Goal: Task Accomplishment & Management: Complete application form

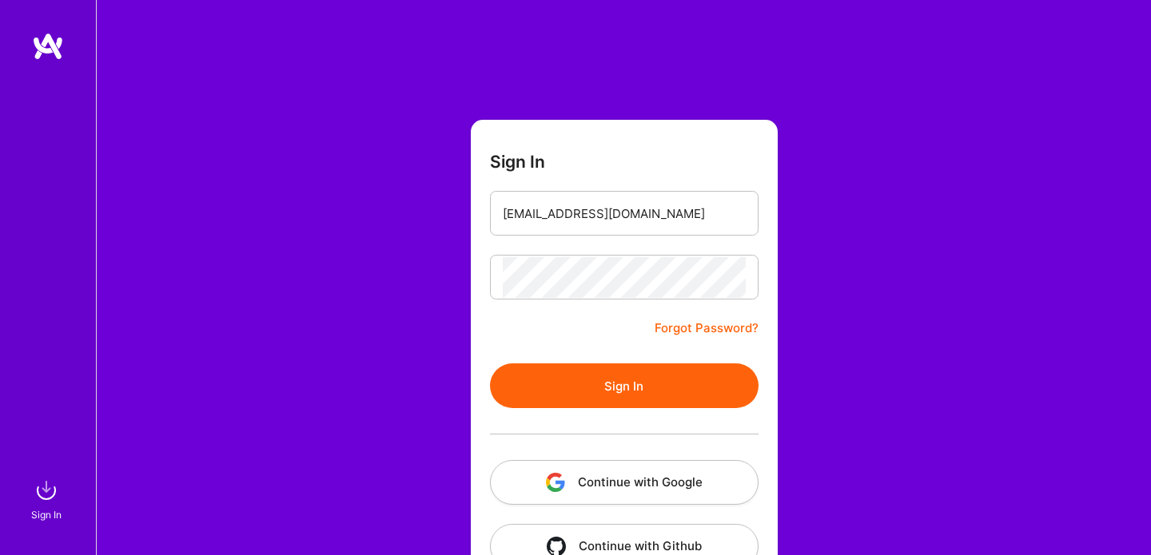
scroll to position [45, 0]
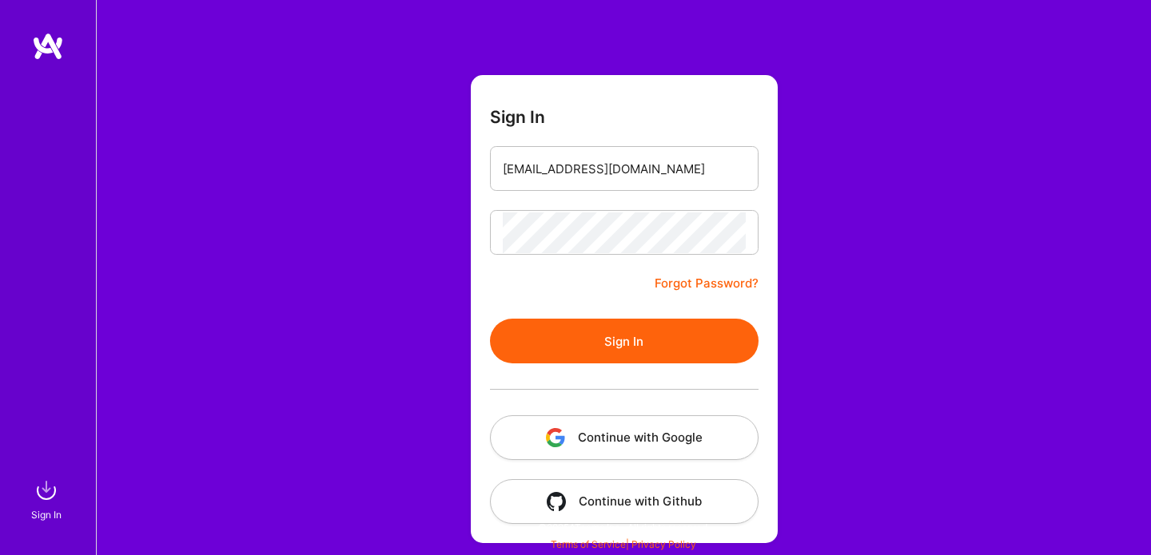
click at [570, 336] on button "Sign In" at bounding box center [624, 341] width 269 height 45
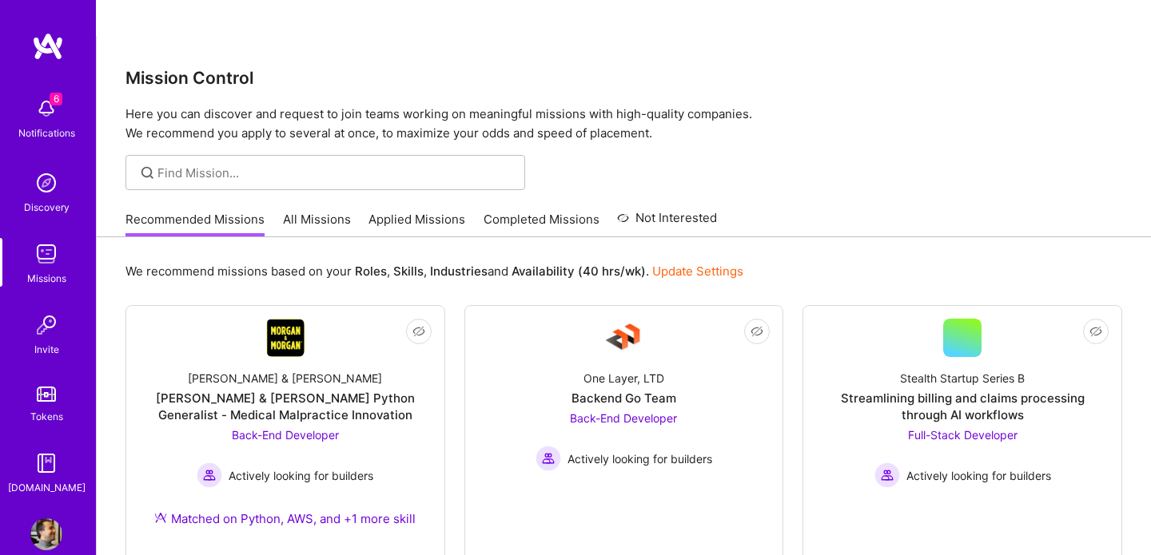
click at [51, 127] on div "Notifications" at bounding box center [46, 133] width 57 height 17
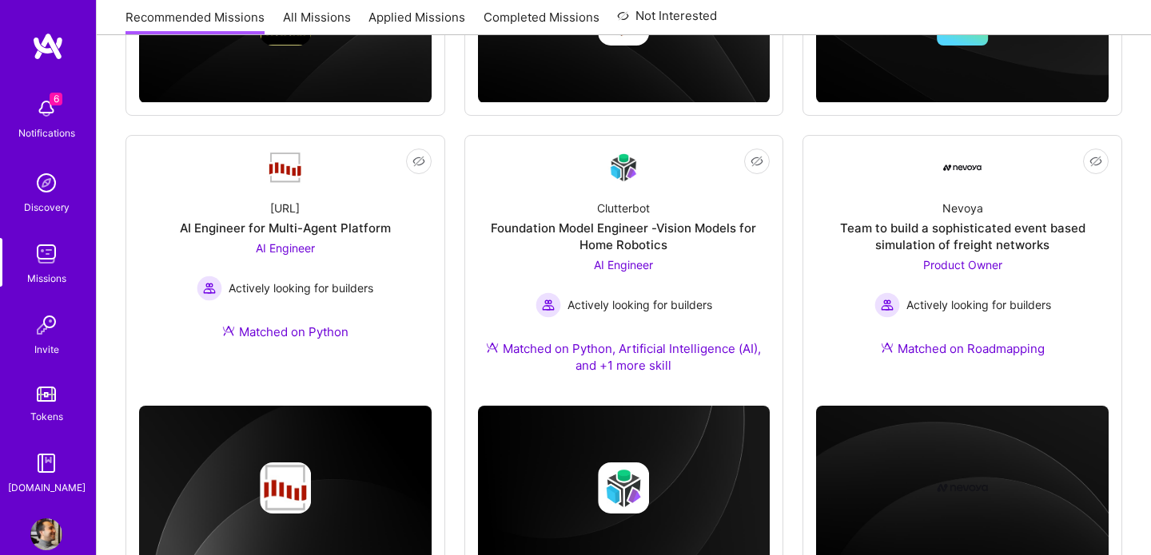
scroll to position [628, 0]
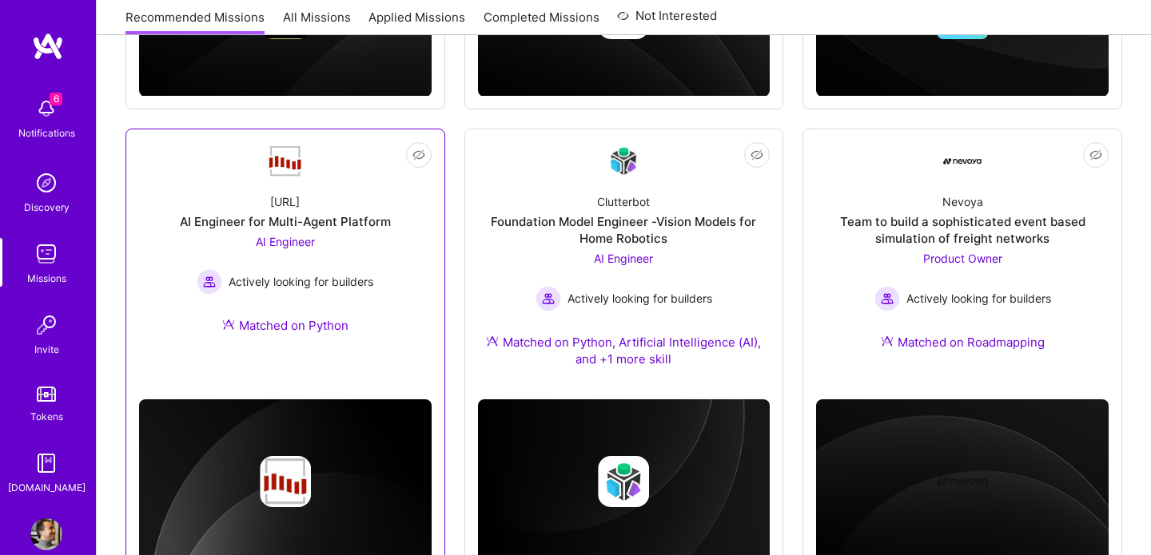
click at [360, 273] on span "Actively looking for builders" at bounding box center [301, 281] width 145 height 17
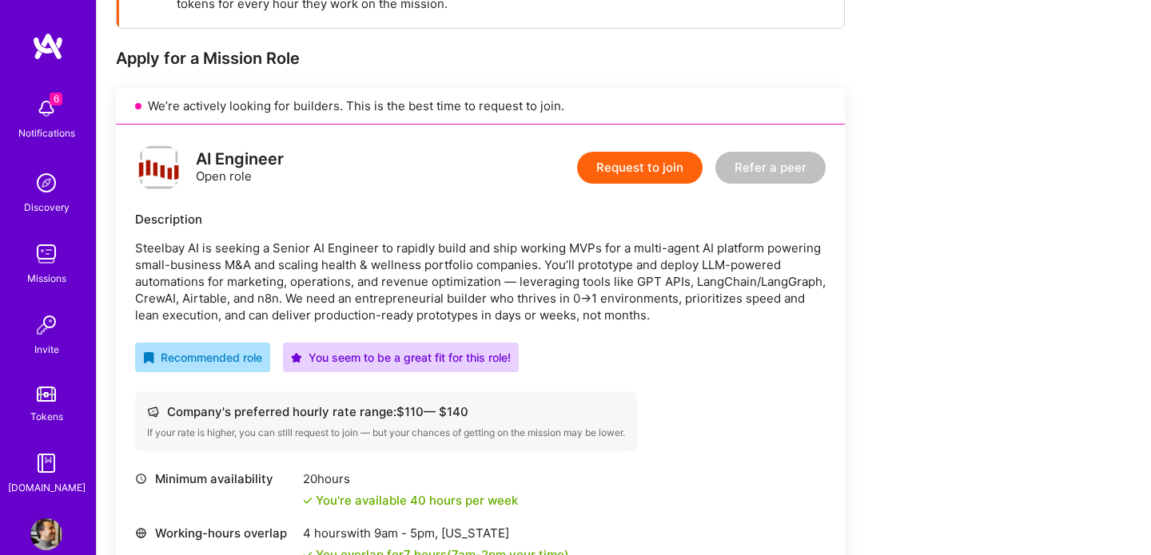
scroll to position [318, 0]
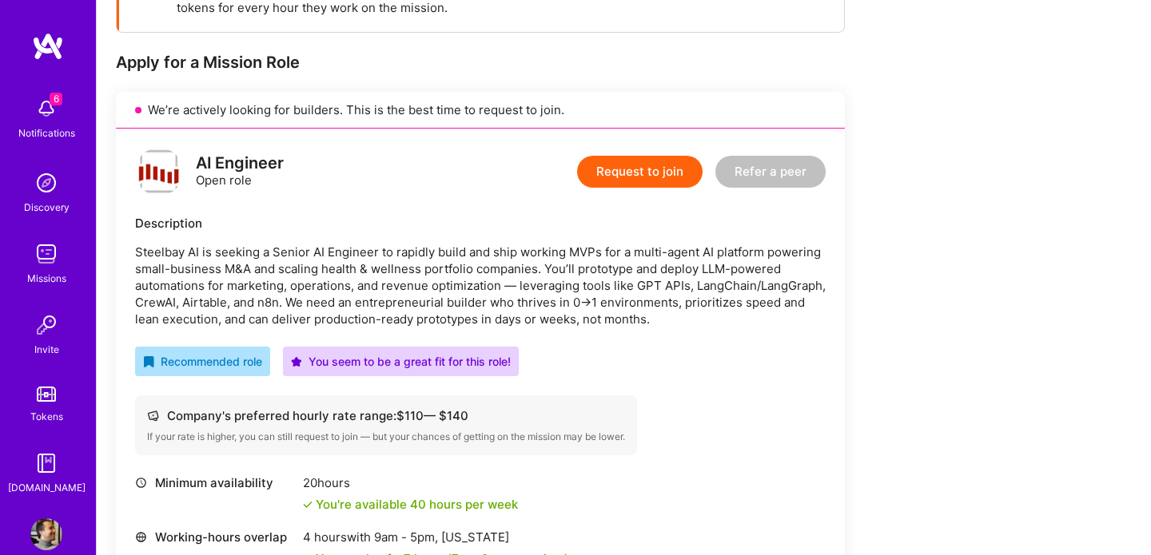
click at [266, 266] on p "Steelbay AI is seeking a Senior AI Engineer to rapidly build and ship working M…" at bounding box center [480, 286] width 691 height 84
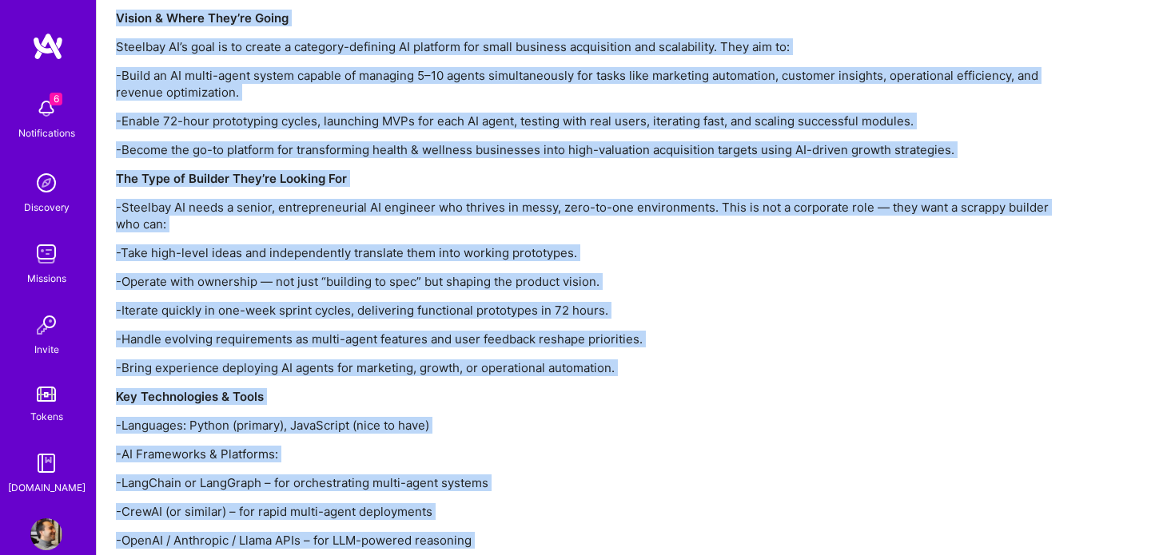
scroll to position [1785, 0]
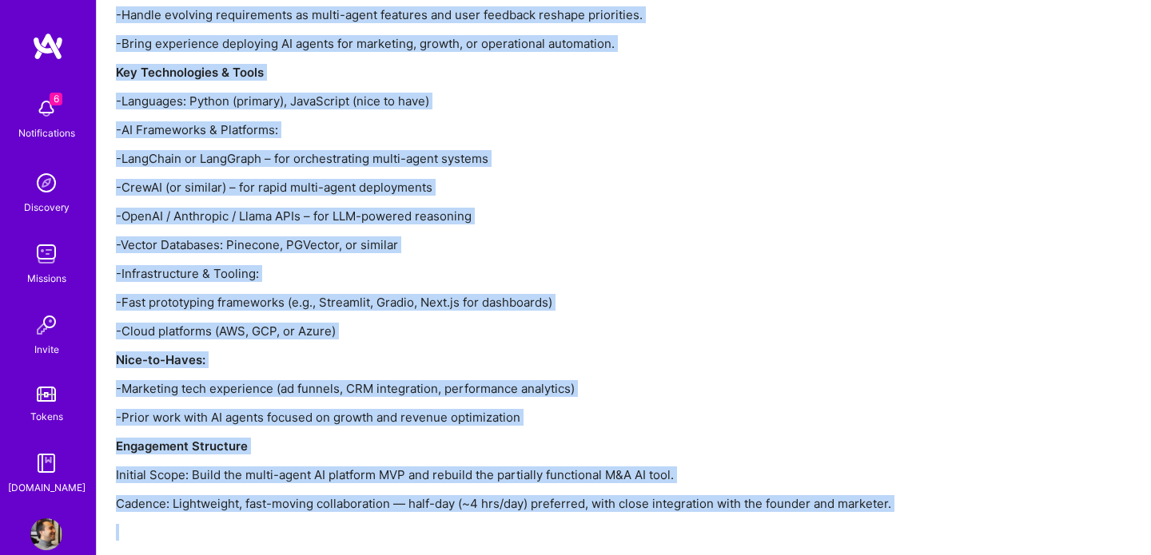
drag, startPoint x: 114, startPoint y: 141, endPoint x: 589, endPoint y: 485, distance: 586.6
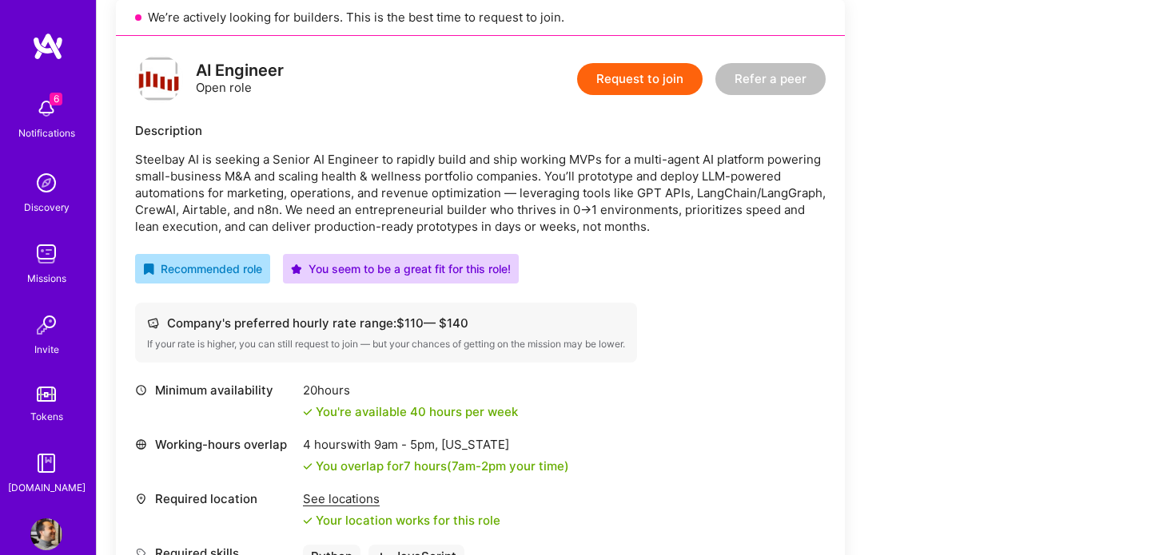
scroll to position [306, 0]
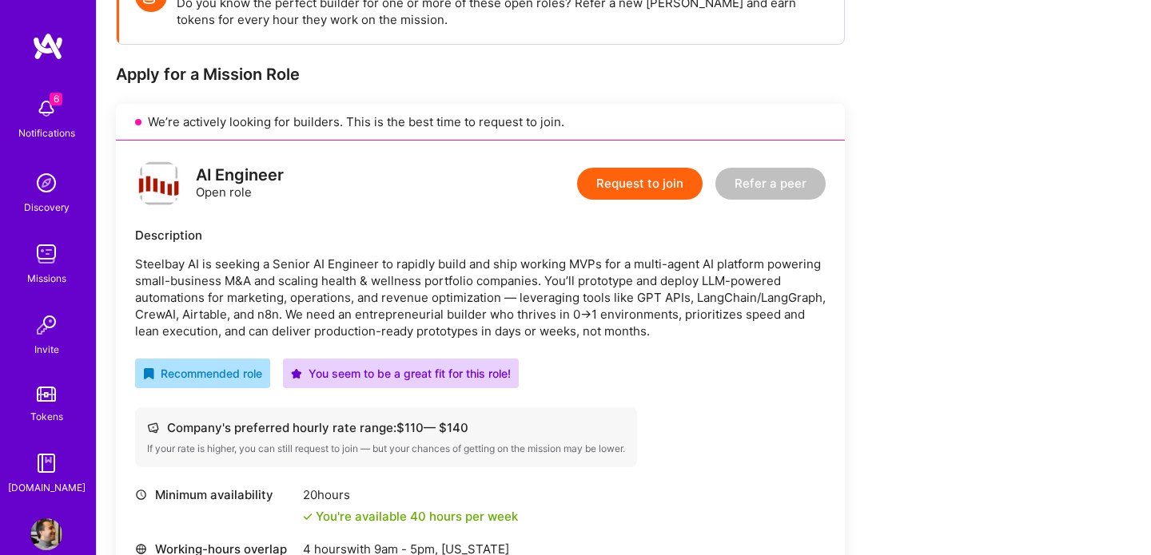
click at [516, 275] on p "Steelbay AI is seeking a Senior AI Engineer to rapidly build and ship working M…" at bounding box center [480, 298] width 691 height 84
click at [645, 168] on button "Request to join" at bounding box center [639, 184] width 125 height 32
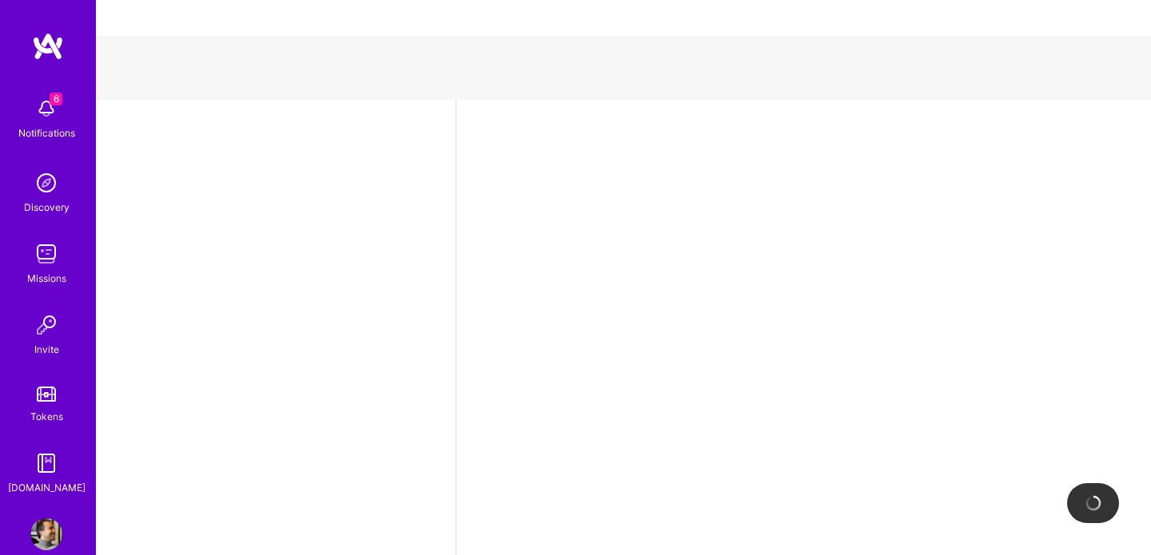
select select "CA"
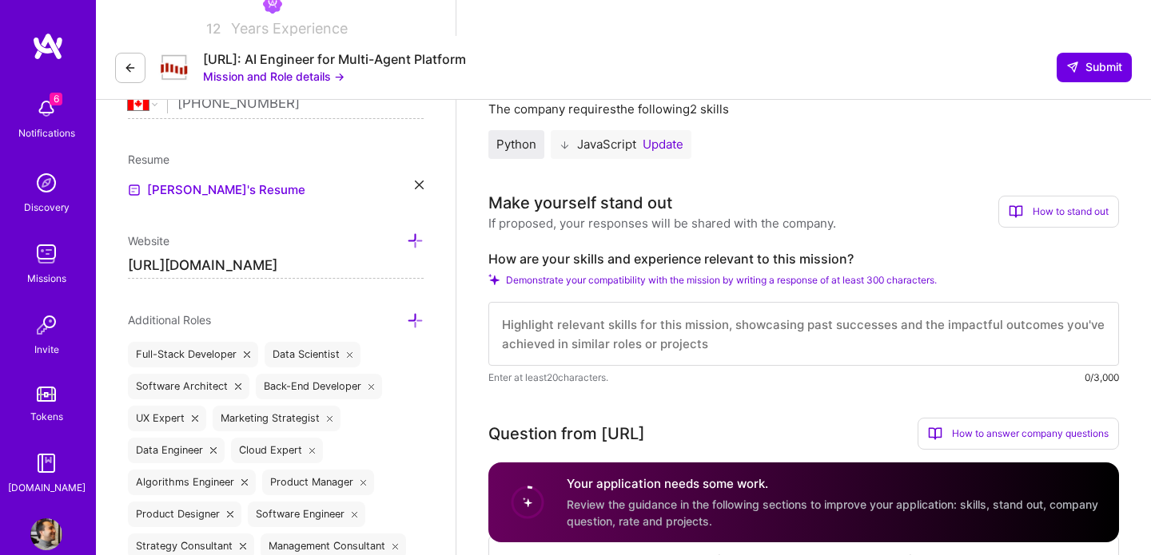
scroll to position [384, 0]
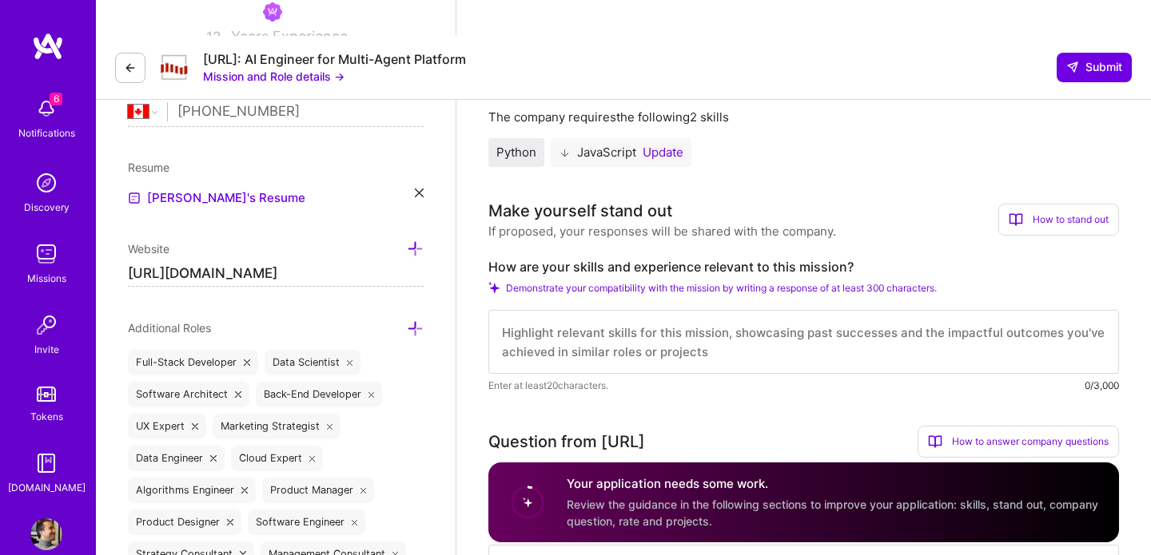
click at [671, 146] on button "Update" at bounding box center [663, 152] width 41 height 13
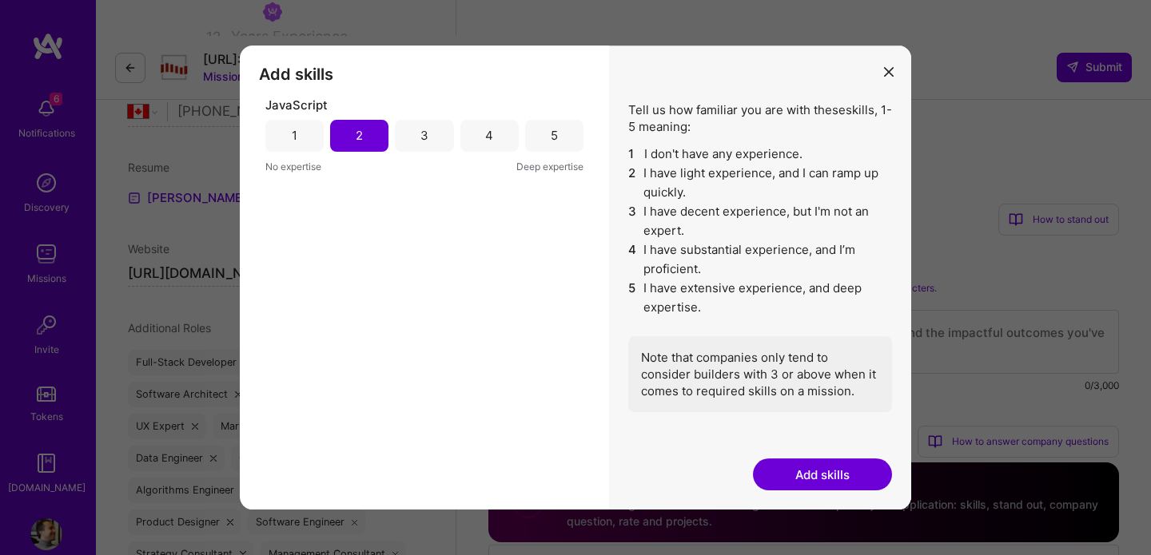
click at [290, 153] on div "JavaScript 1 2 3 4 5 No expertise Deep expertise" at bounding box center [424, 136] width 318 height 78
click at [805, 468] on button "Add skills" at bounding box center [822, 475] width 139 height 32
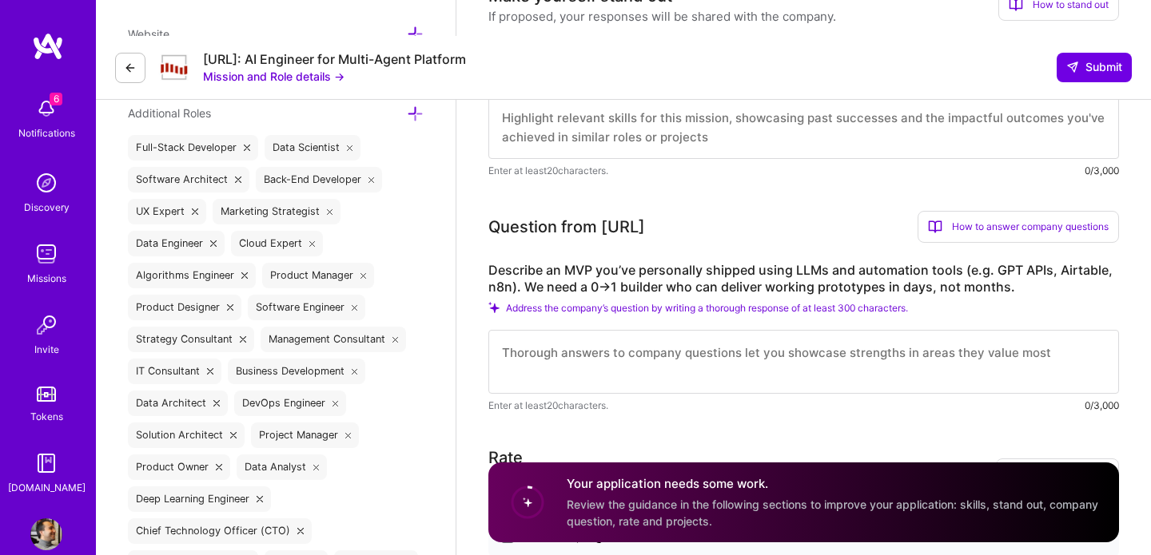
scroll to position [604, 0]
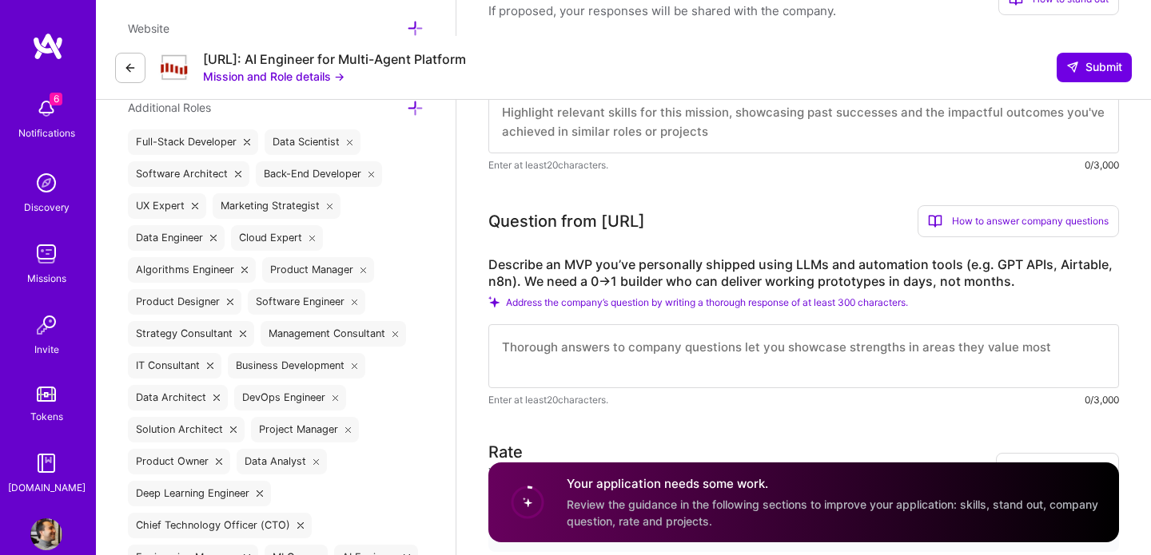
click at [624, 324] on textarea at bounding box center [803, 356] width 631 height 64
paste textarea "I’m a hands-on AI engineer and product architect with 12+ years of experience b…"
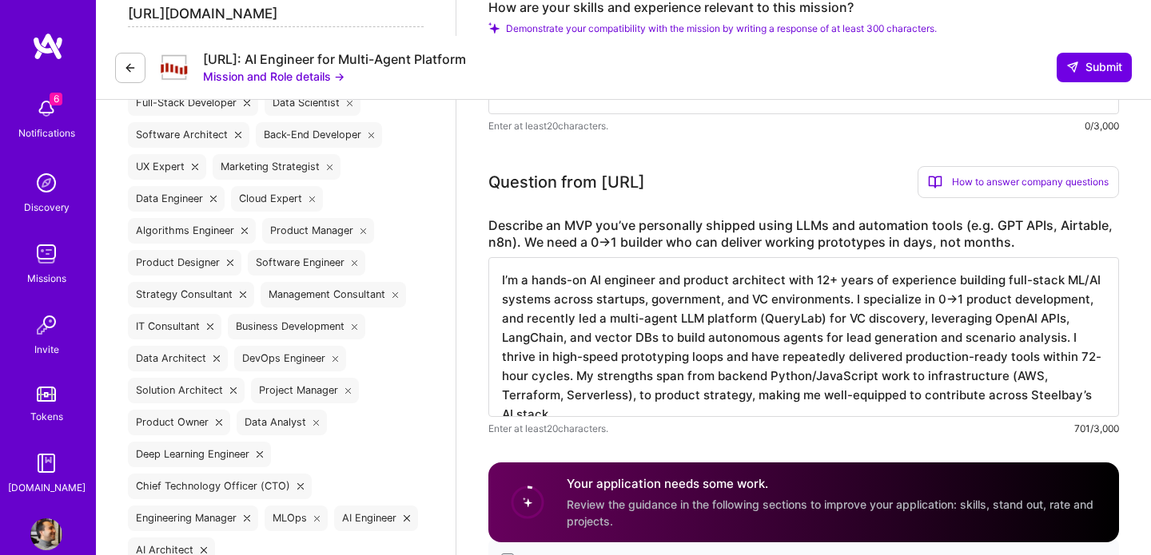
scroll to position [673, 0]
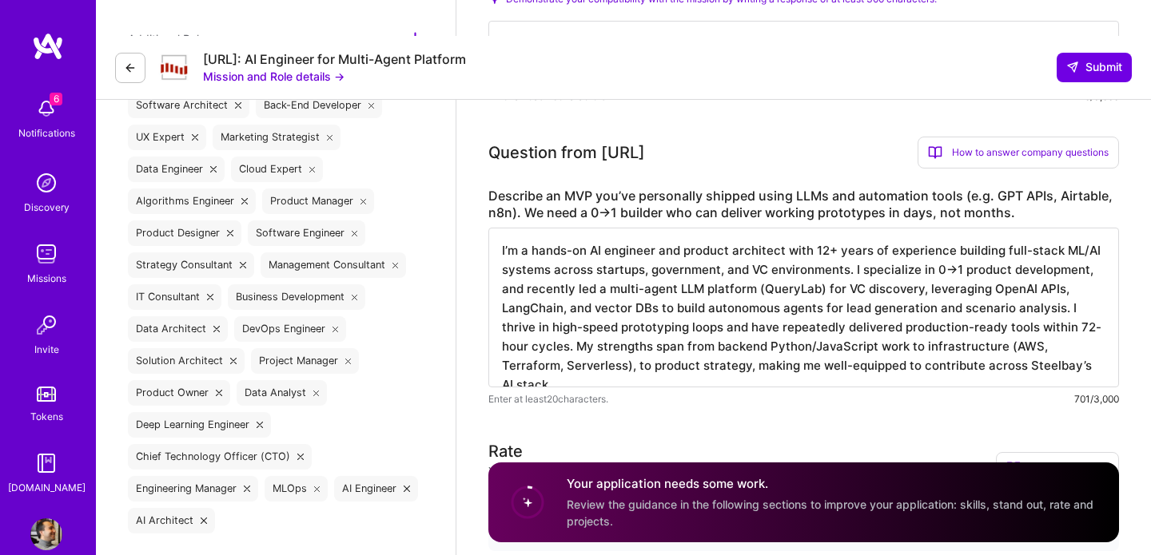
type textarea "I’m a hands-on AI engineer and product architect with 12+ years of experience b…"
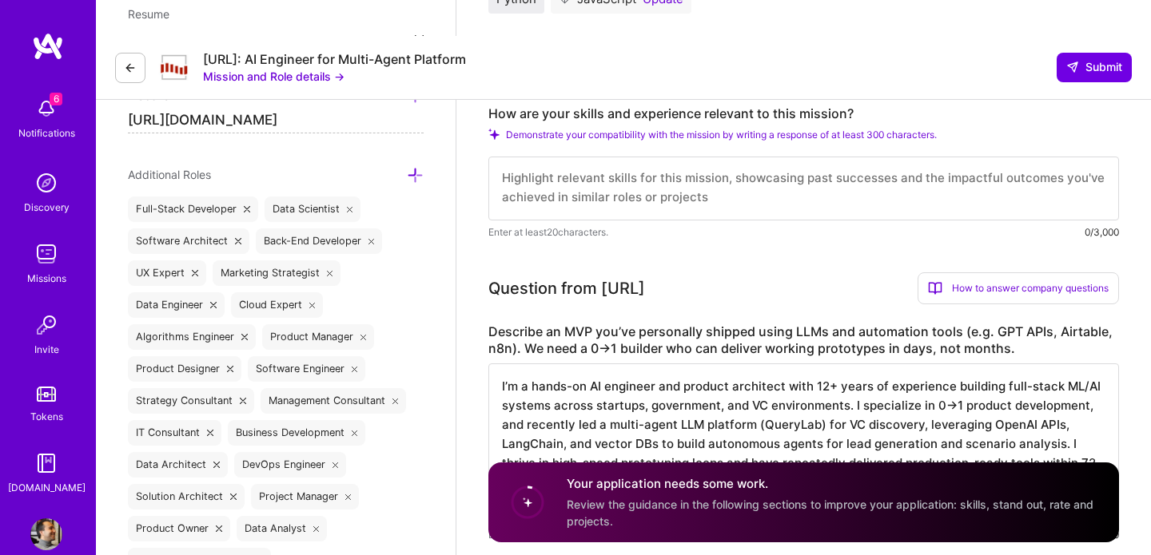
scroll to position [518, 0]
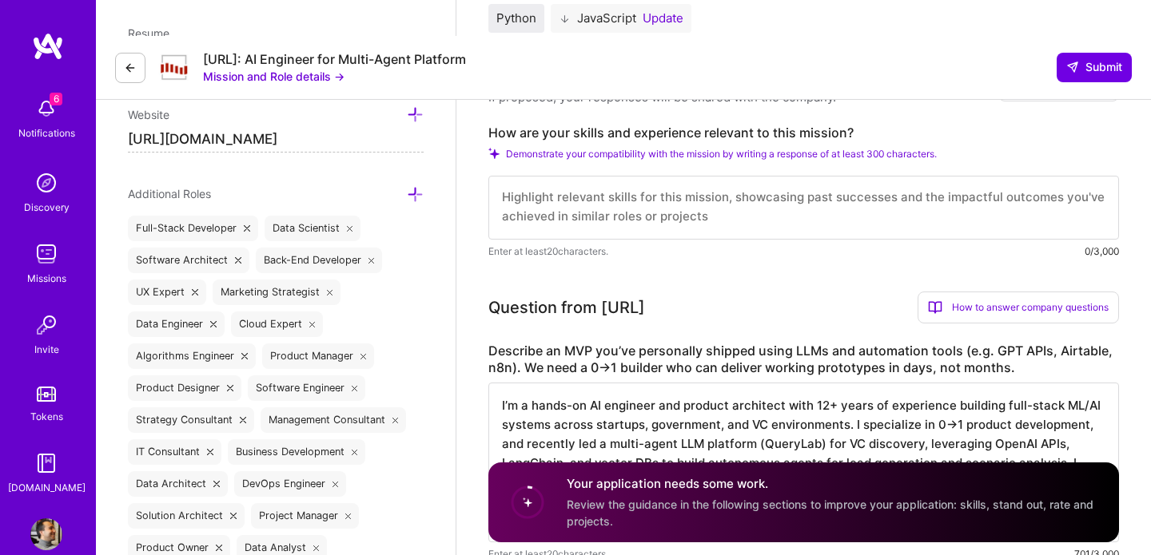
click at [600, 176] on textarea at bounding box center [803, 208] width 631 height 64
paste textarea "I’m a hands-on AI engineer and product architect with 12+ years of experience b…"
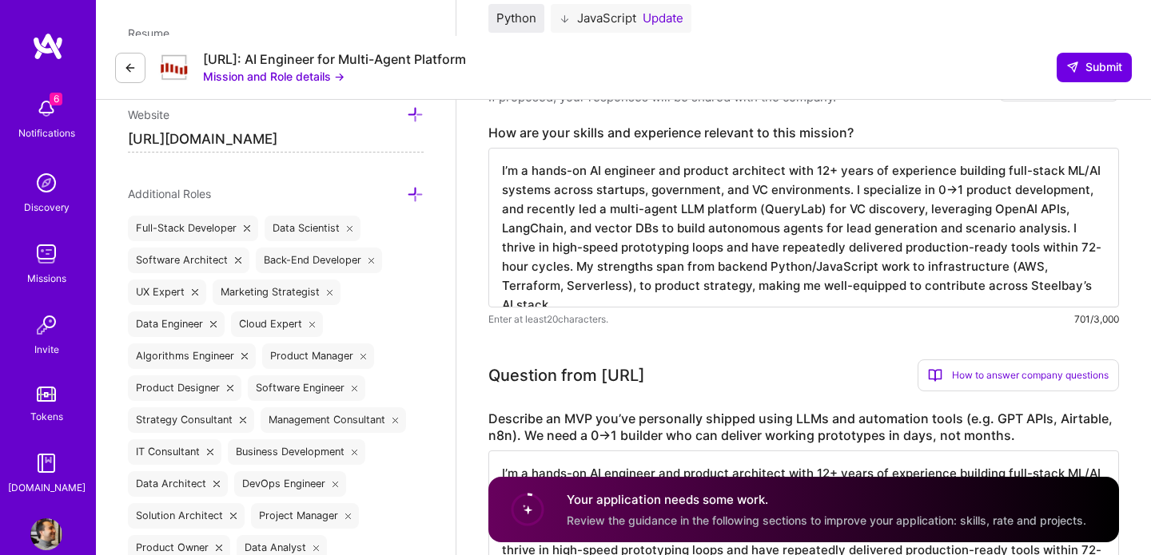
click at [821, 170] on textarea "I’m a hands-on AI engineer and product architect with 12+ years of experience b…" at bounding box center [803, 228] width 631 height 160
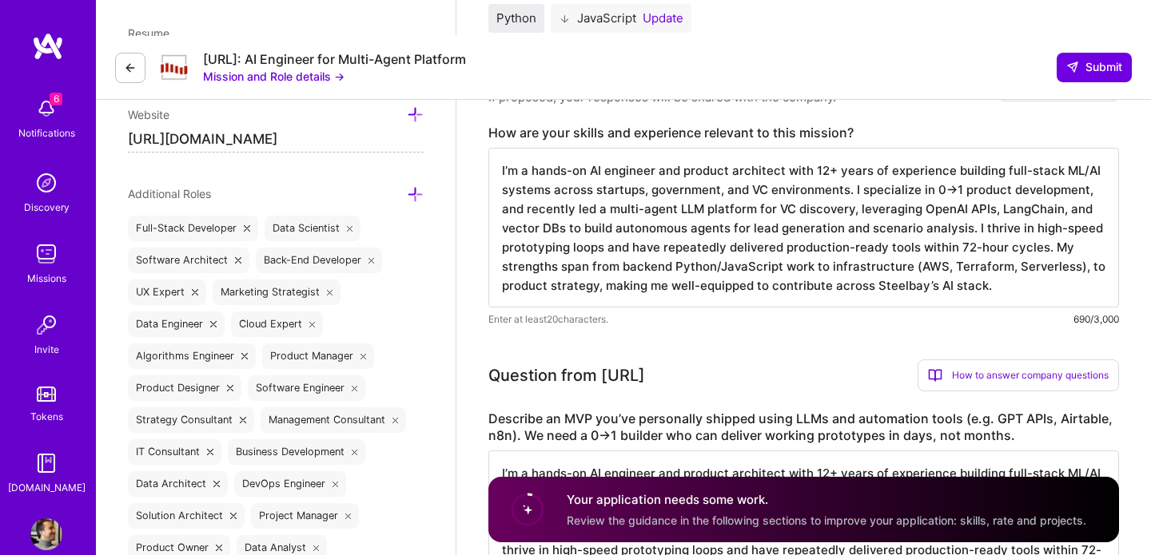
click at [780, 173] on textarea "I’m a hands-on AI engineer and product architect with 12+ years of experience b…" at bounding box center [803, 228] width 631 height 160
drag, startPoint x: 1041, startPoint y: 208, endPoint x: 914, endPoint y: 205, distance: 127.1
click at [914, 205] on textarea "I’m a hands-on AI engineer and product architect with 12+ years of experience b…" at bounding box center [803, 228] width 631 height 160
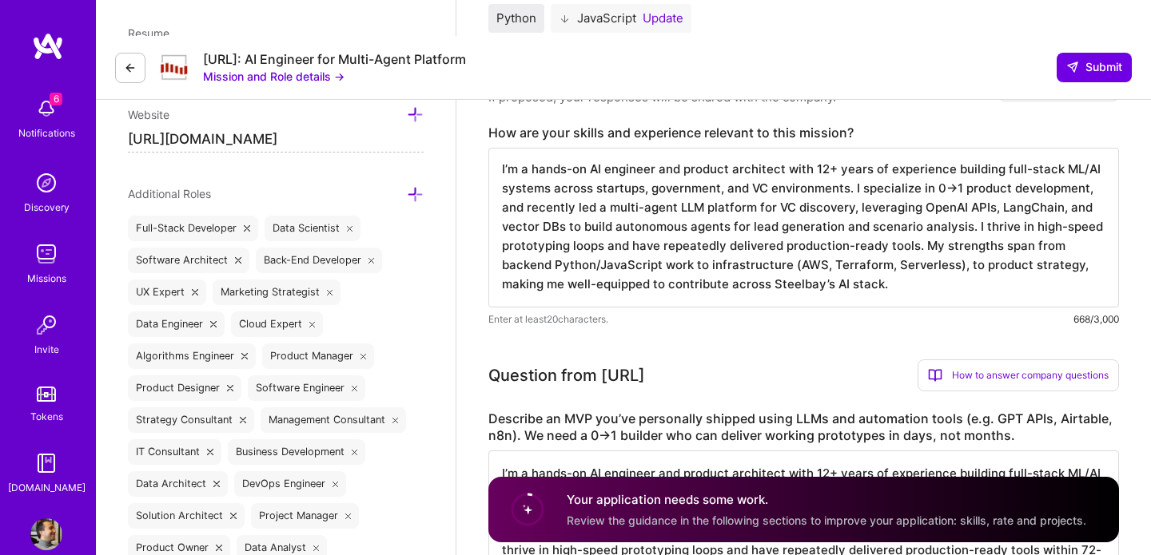
click at [640, 228] on textarea "I’m a hands-on AI engineer and product architect with 12+ years of experience b…" at bounding box center [803, 228] width 631 height 160
click at [1057, 211] on textarea "I’m a hands-on AI engineer and product architect with 12+ years of experience b…" at bounding box center [803, 228] width 631 height 160
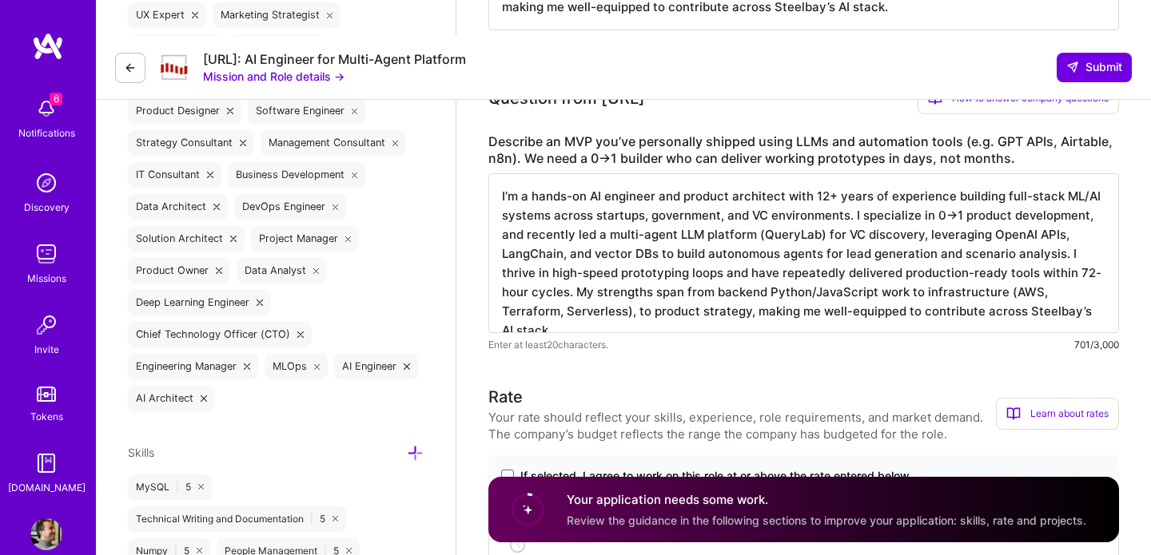
scroll to position [803, 0]
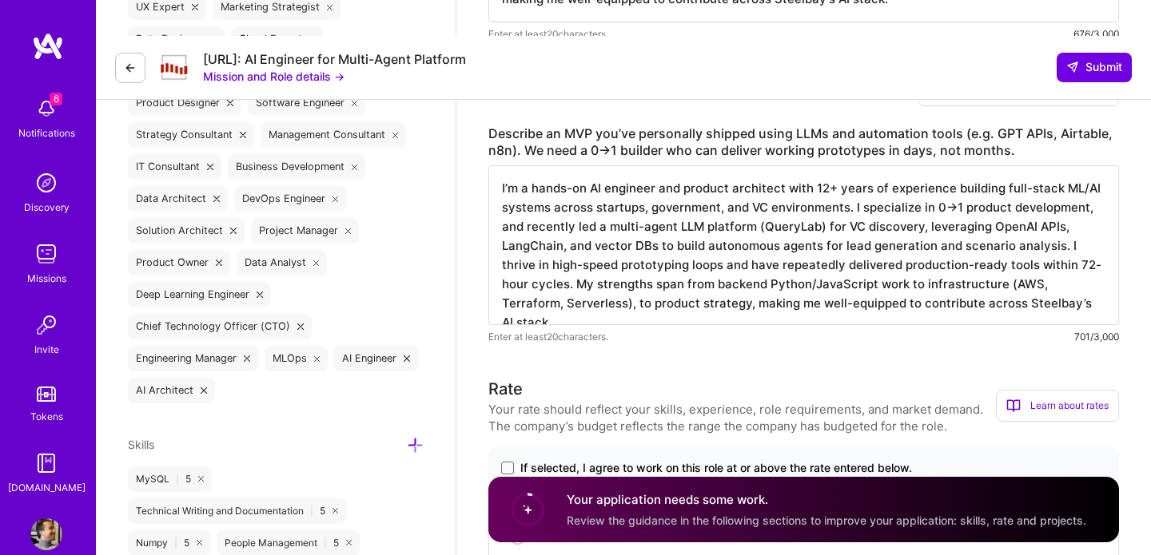
type textarea "I’m a hands-on AI engineer and product architect with 12+ years of experience b…"
click at [655, 208] on textarea "I’m a hands-on AI engineer and product architect with 12+ years of experience b…" at bounding box center [803, 245] width 631 height 160
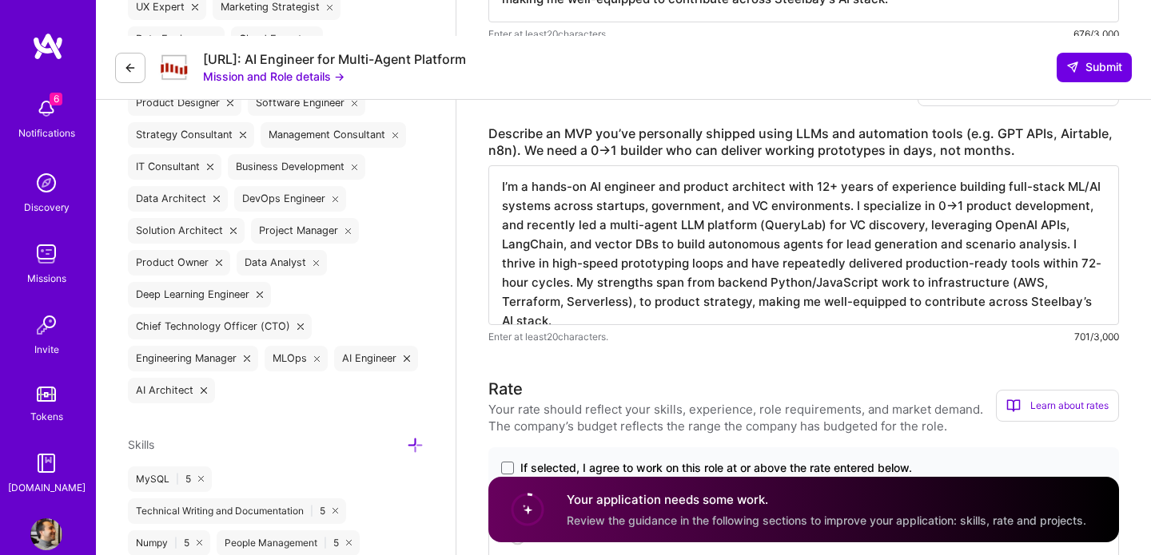
paste textarea "At Insight Partners, I built an MVP that automated outbound lead generation by …"
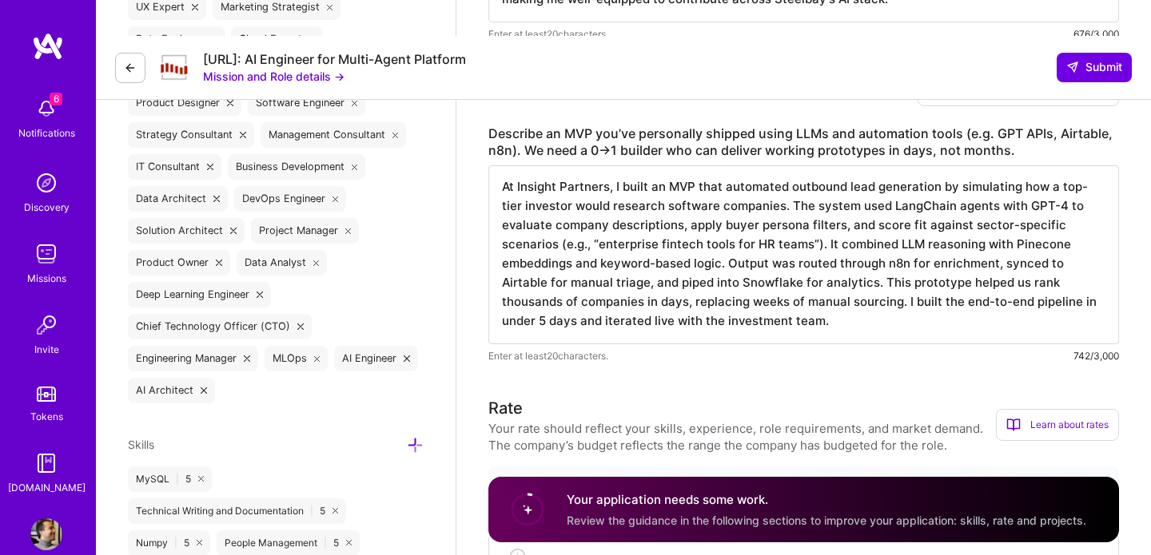
drag, startPoint x: 612, startPoint y: 152, endPoint x: 493, endPoint y: 149, distance: 119.1
click at [493, 165] on textarea "At Insight Partners, I built an MVP that automated outbound lead generation by …" at bounding box center [803, 254] width 631 height 179
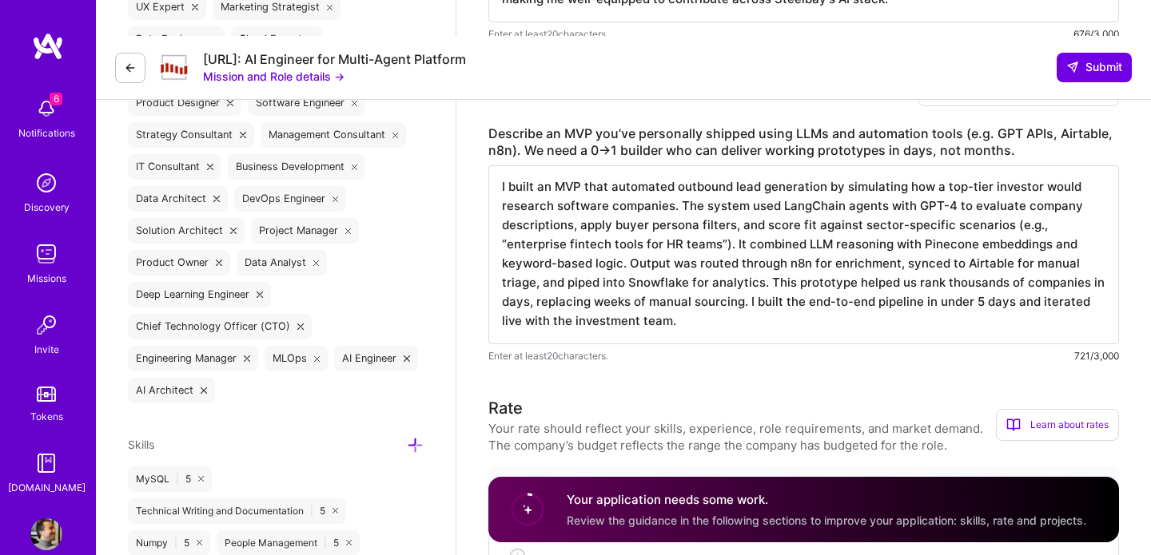
click at [498, 165] on textarea "I built an MVP that automated outbound lead generation by simulating how a top-…" at bounding box center [803, 254] width 631 height 179
click at [953, 211] on textarea "Recently, I built an MVP that automated outbound lead generation by simulating …" at bounding box center [803, 254] width 631 height 179
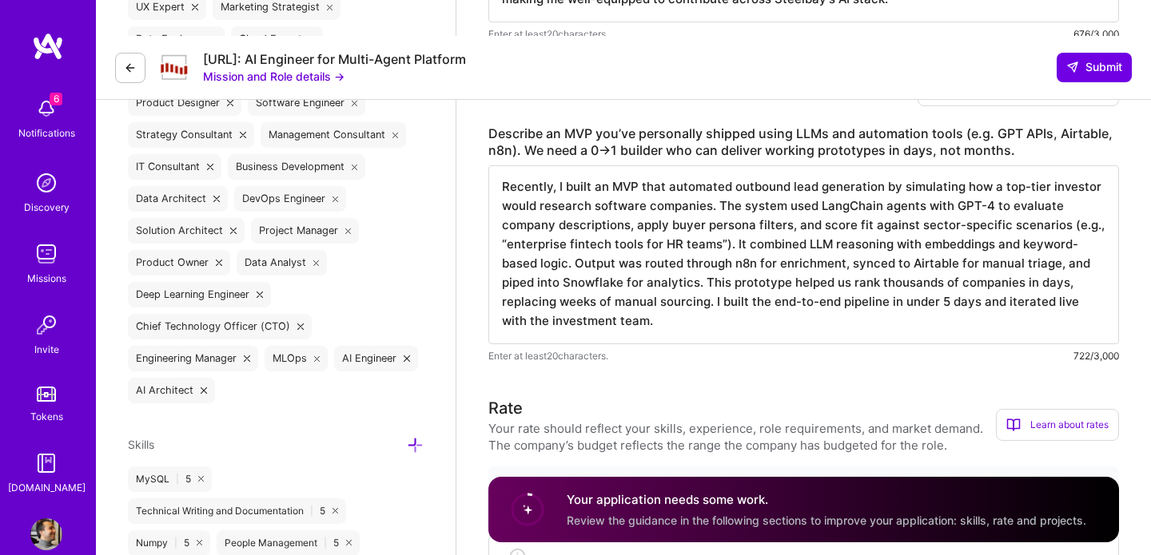
click at [744, 233] on textarea "Recently, I built an MVP that automated outbound lead generation by simulating …" at bounding box center [803, 254] width 631 height 179
click at [858, 232] on textarea "Recently, I built an MVP that automated outbound lead generation by simulating …" at bounding box center [803, 254] width 631 height 179
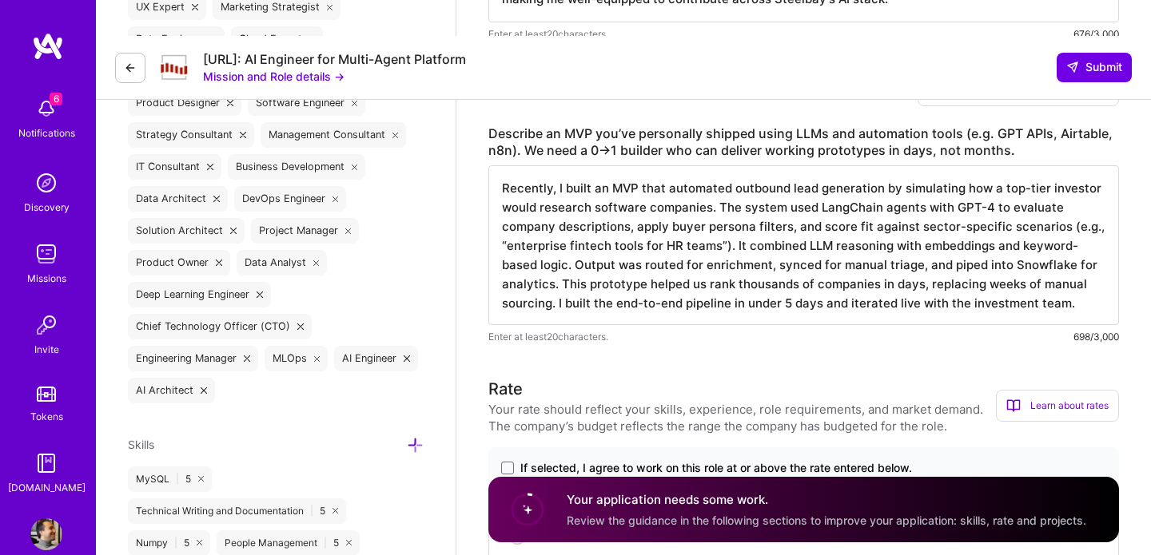
click at [741, 251] on textarea "Recently, I built an MVP that automated outbound lead generation by simulating …" at bounding box center [803, 245] width 631 height 160
click at [732, 247] on textarea "Recently, I built an MVP that automated outbound lead generation by simulating …" at bounding box center [803, 245] width 631 height 160
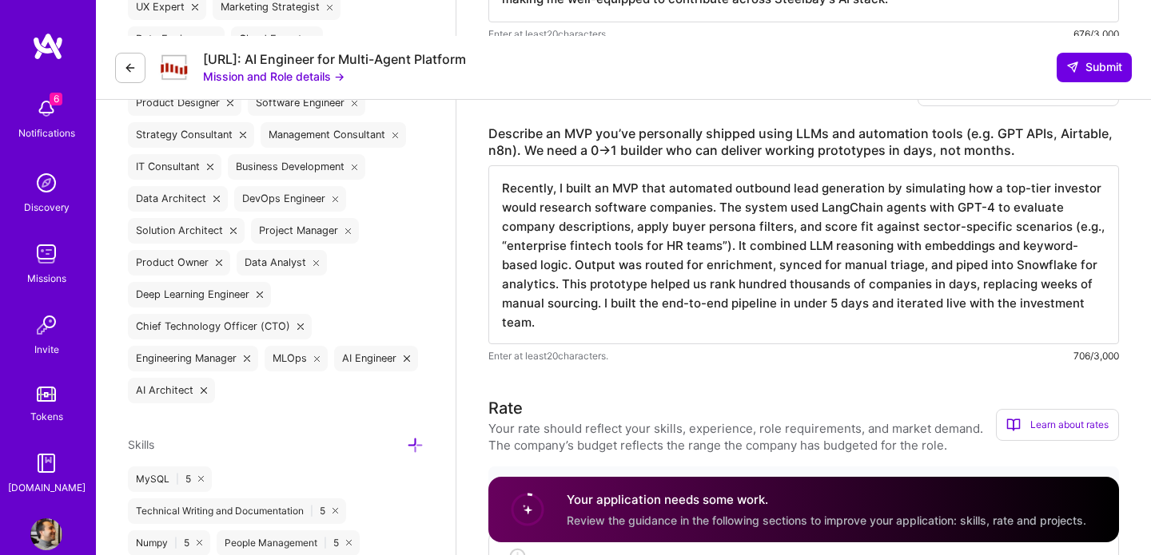
click at [692, 238] on textarea "Recently, I built an MVP that automated outbound lead generation by simulating …" at bounding box center [803, 254] width 631 height 179
click at [781, 250] on textarea "Recently, I built an MVP that automated outbound lead generation by simulating …" at bounding box center [803, 254] width 631 height 179
click at [969, 247] on textarea "Recently, I built an MVP that automated outbound lead generation by simulating …" at bounding box center [803, 254] width 631 height 179
click at [1026, 271] on textarea "Recently, I built an MVP that automated outbound lead generation by simulating …" at bounding box center [803, 254] width 631 height 179
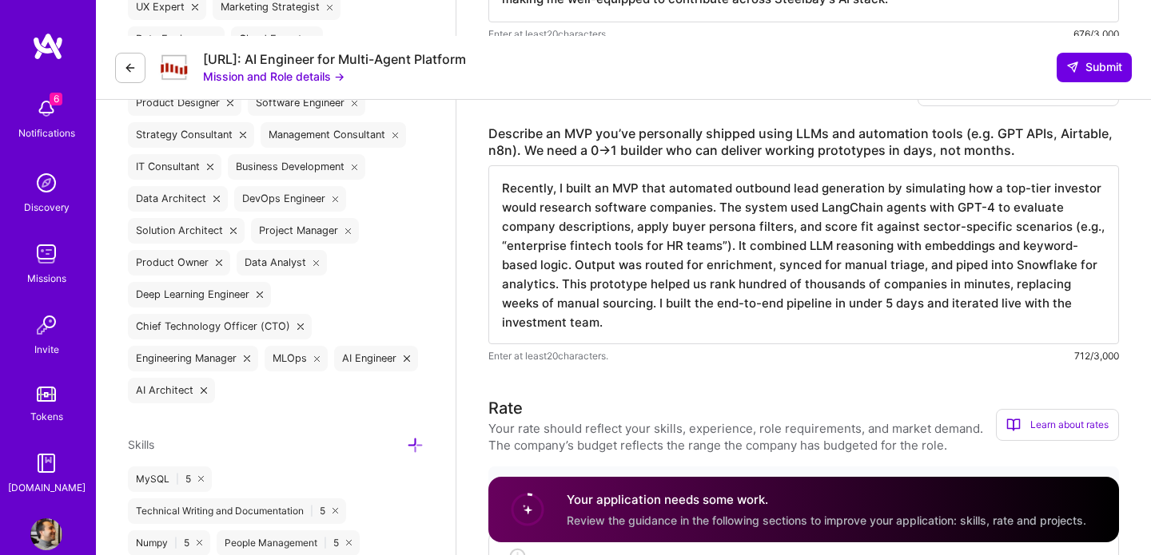
click at [850, 272] on textarea "Recently, I built an MVP that automated outbound lead generation by simulating …" at bounding box center [803, 254] width 631 height 179
drag, startPoint x: 835, startPoint y: 265, endPoint x: 878, endPoint y: 265, distance: 43.2
click at [878, 265] on textarea "Recently, I built an MVP that automated outbound lead generation by simulating …" at bounding box center [803, 254] width 631 height 179
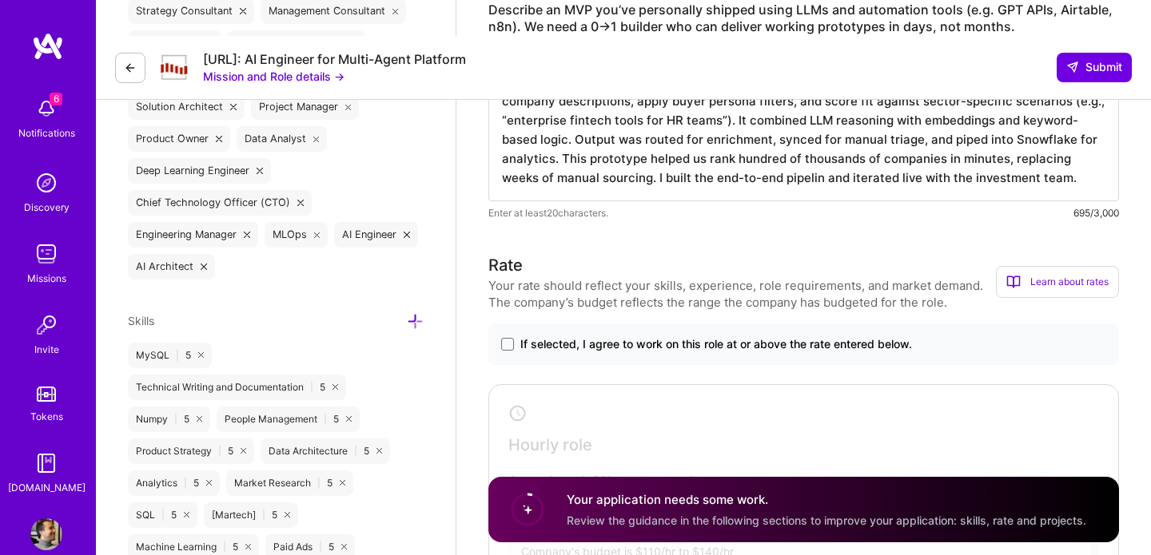
scroll to position [1068, 0]
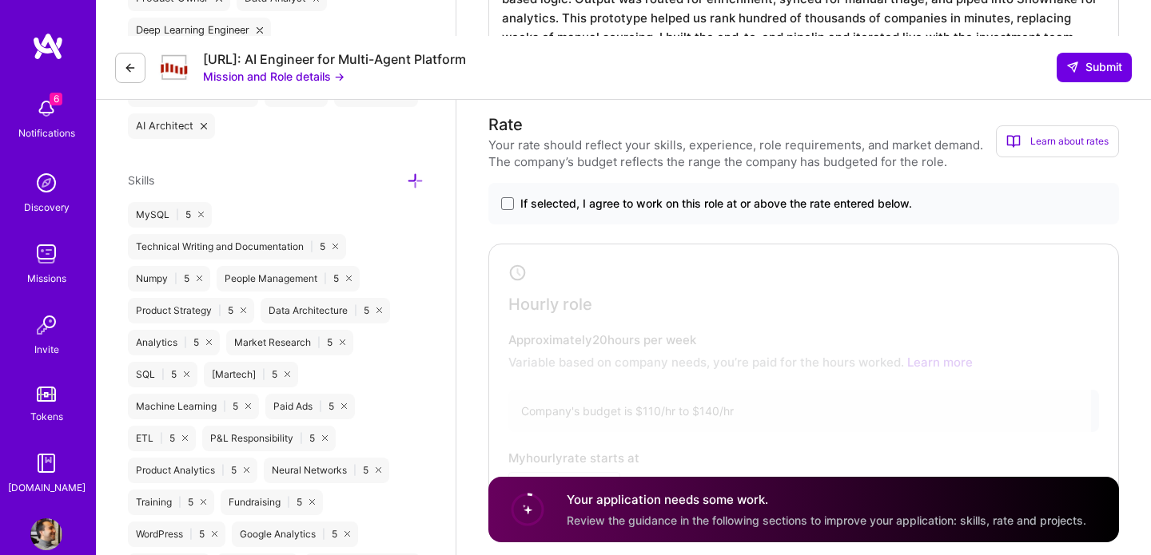
type textarea "Recently, I built an MVP that automated outbound lead generation by simulating …"
click at [496, 183] on div "If selected, I agree to work on this role at or above the rate entered below." at bounding box center [803, 204] width 631 height 42
click at [505, 197] on span at bounding box center [507, 203] width 13 height 13
click at [0, 0] on input "If selected, I agree to work on this role at or above the rate entered below." at bounding box center [0, 0] width 0 height 0
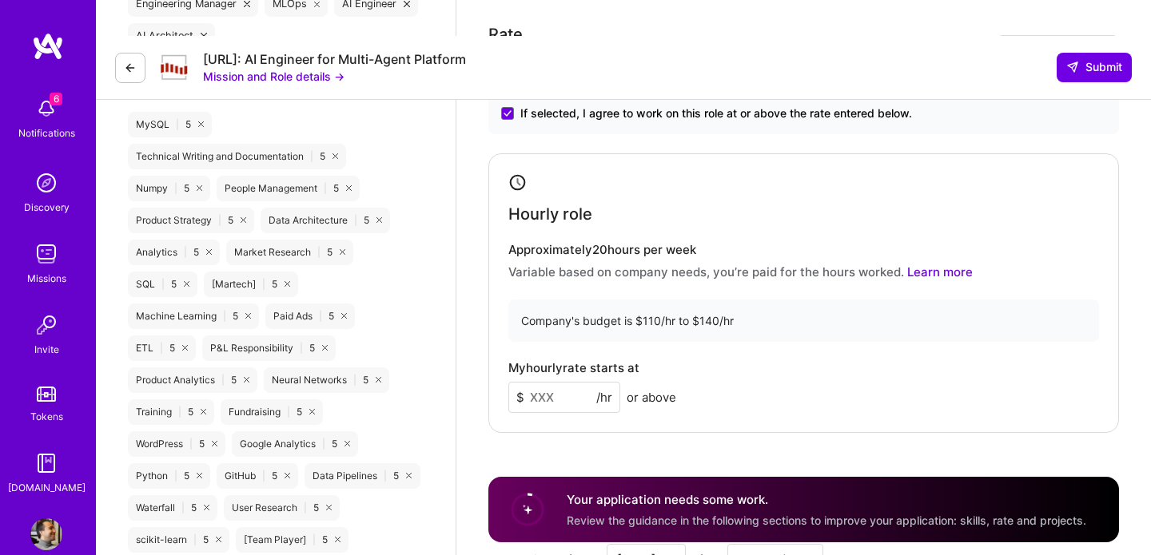
scroll to position [1209, 0]
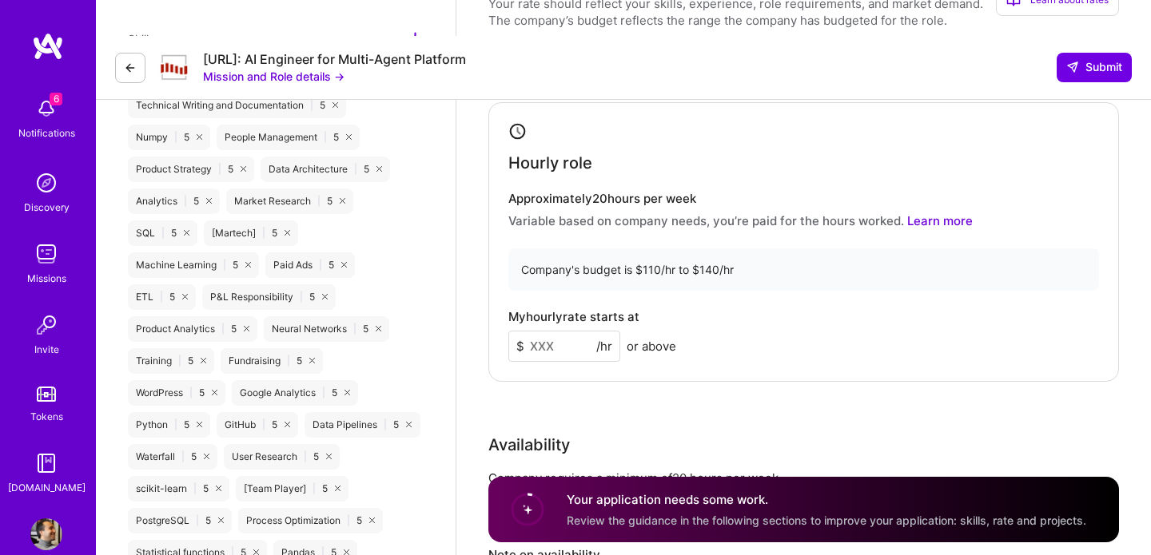
click at [559, 331] on input at bounding box center [564, 346] width 112 height 31
click at [558, 331] on input at bounding box center [564, 346] width 112 height 31
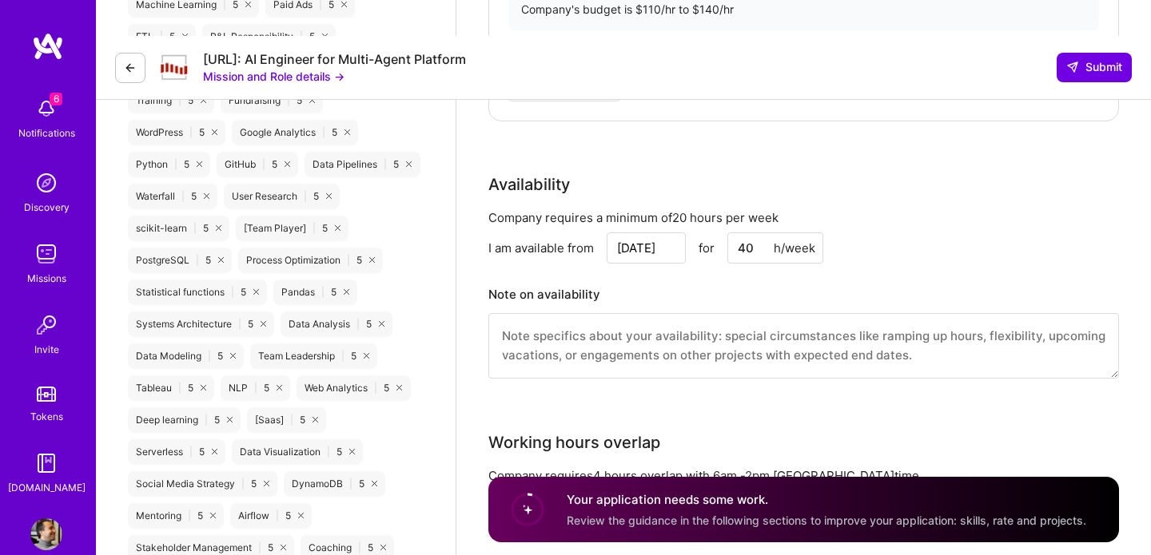
scroll to position [1472, 0]
type input "140"
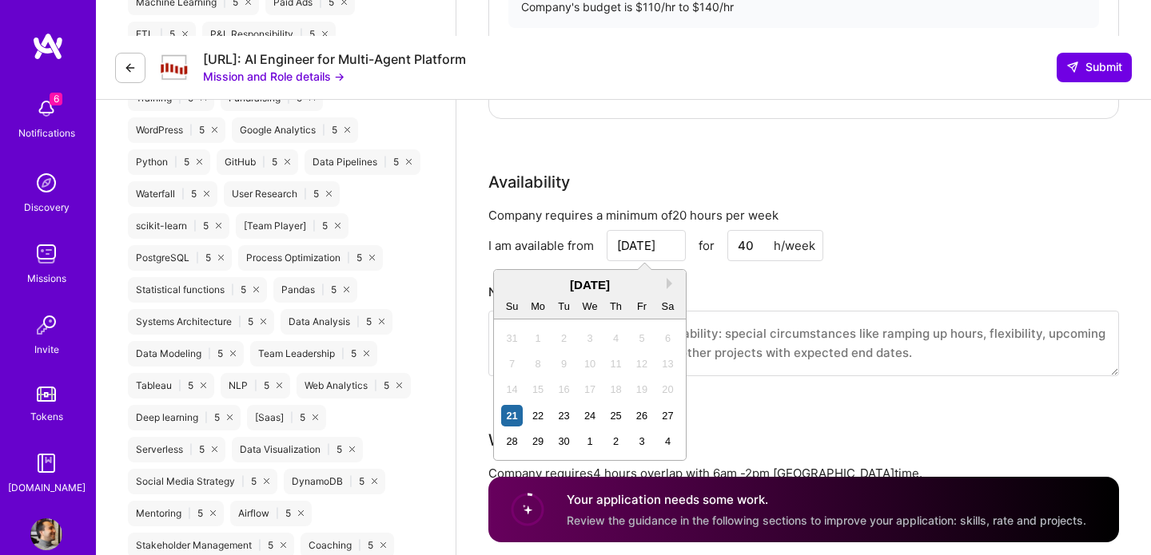
click at [658, 230] on input "[DATE]" at bounding box center [646, 245] width 79 height 31
click at [719, 281] on h3 "Note on availability" at bounding box center [803, 293] width 631 height 24
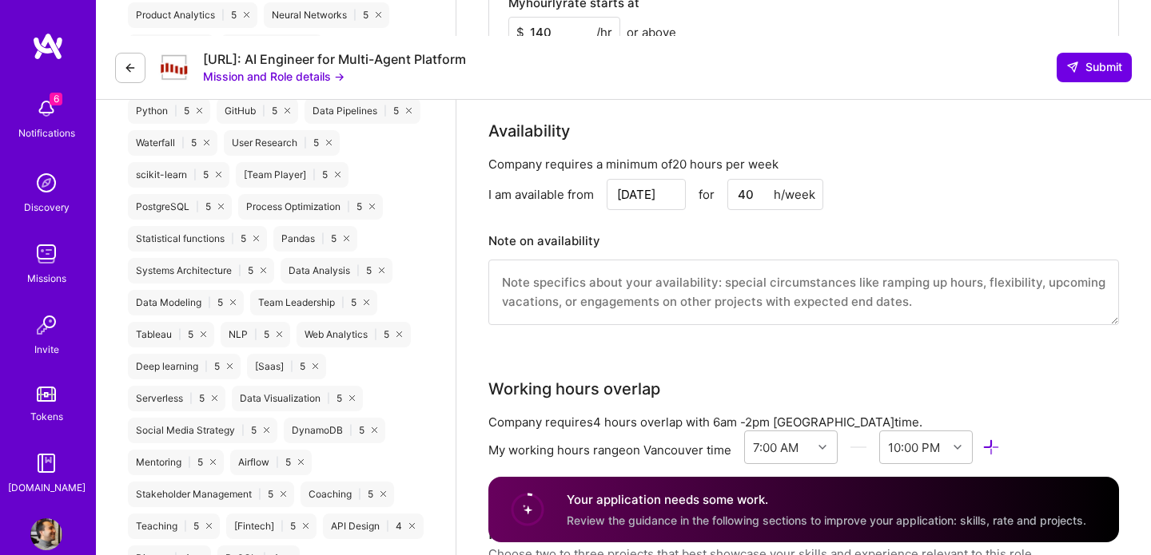
scroll to position [1490, 0]
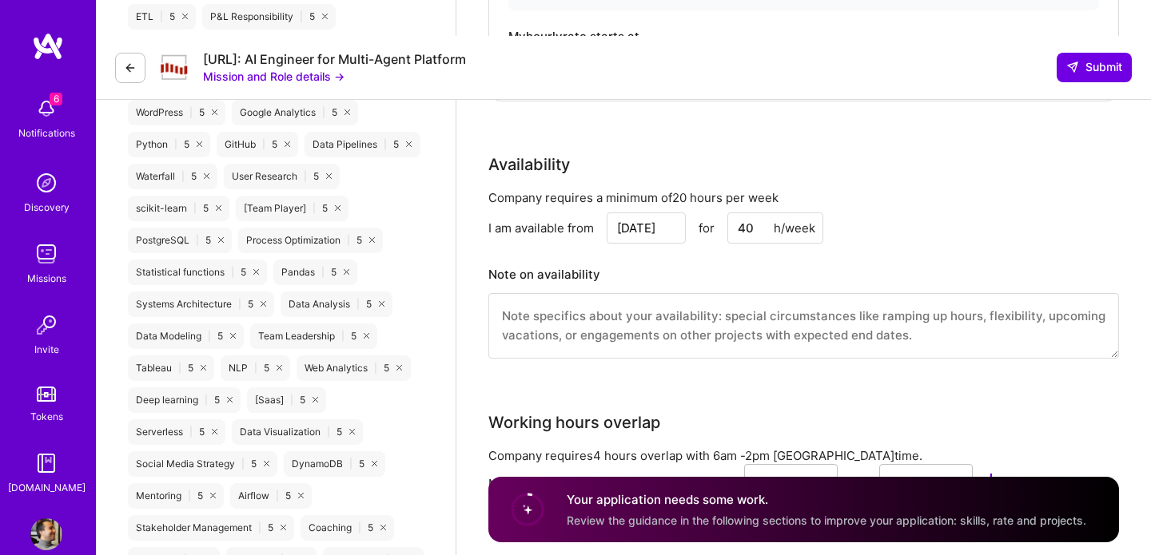
click at [745, 213] on input "40" at bounding box center [775, 228] width 96 height 31
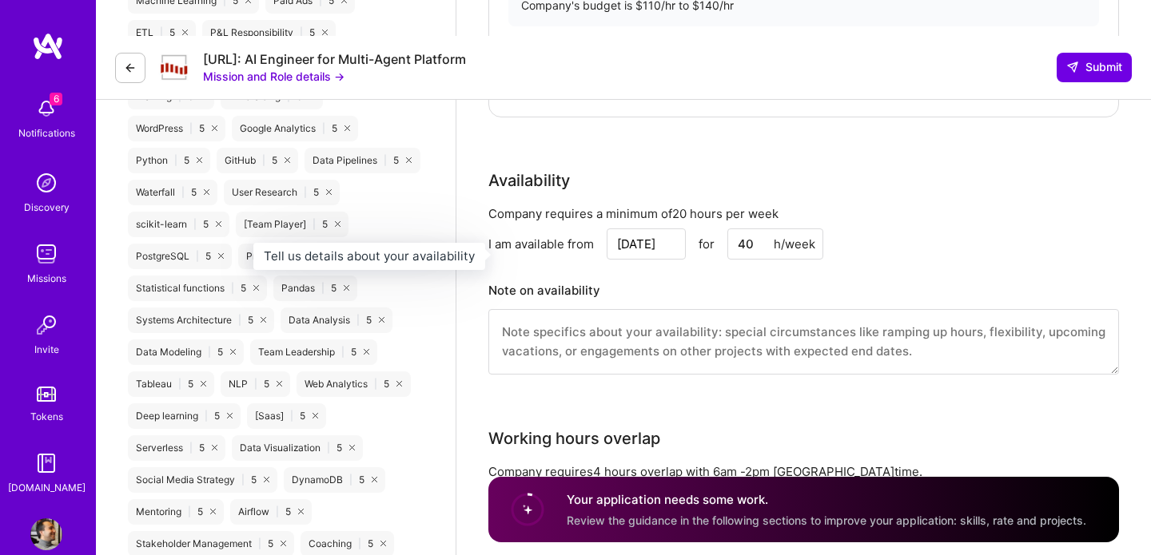
scroll to position [1467, 0]
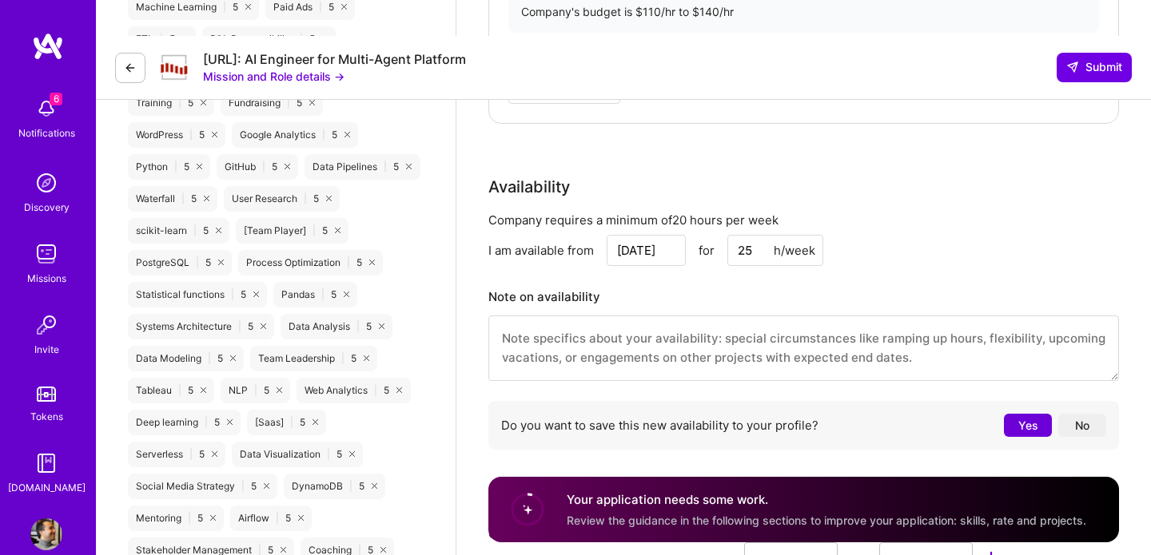
click at [750, 235] on input "25" at bounding box center [775, 250] width 96 height 31
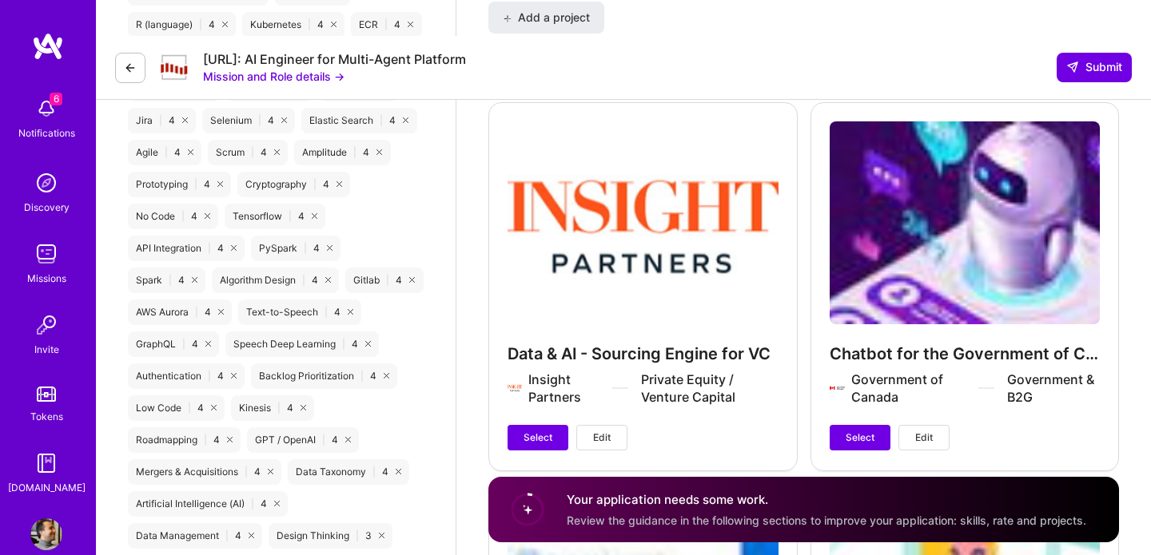
scroll to position [2195, 0]
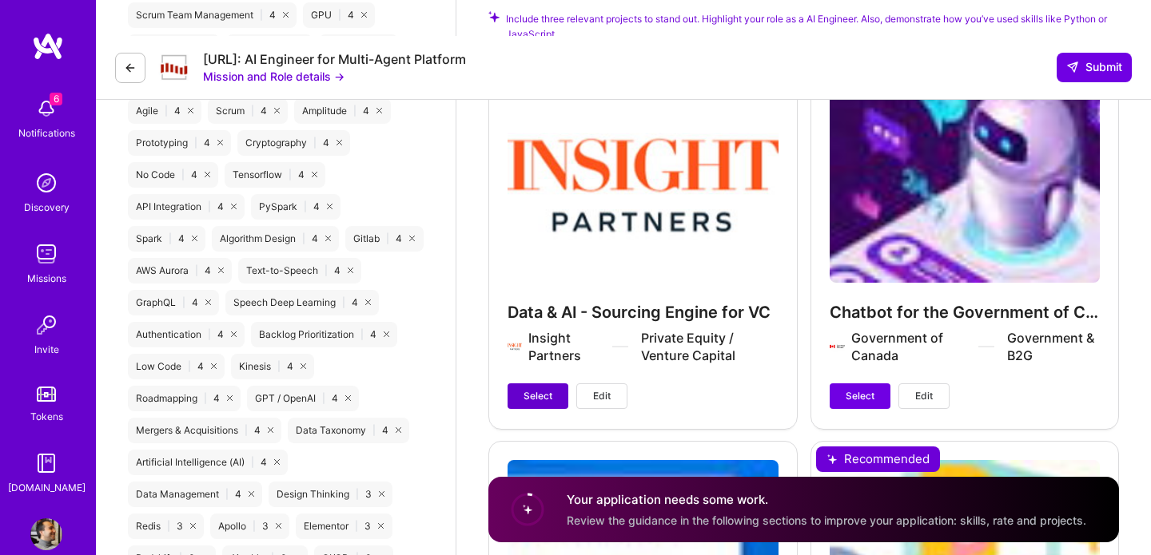
type input "30"
click at [543, 384] on button "Select" at bounding box center [538, 397] width 61 height 26
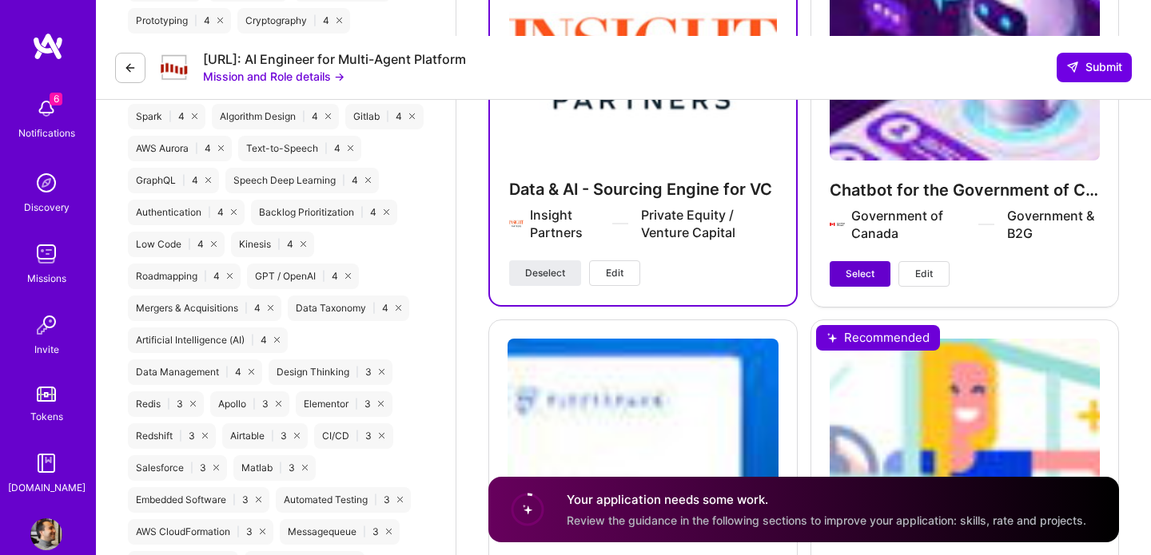
click at [877, 261] on button "Select" at bounding box center [860, 274] width 61 height 26
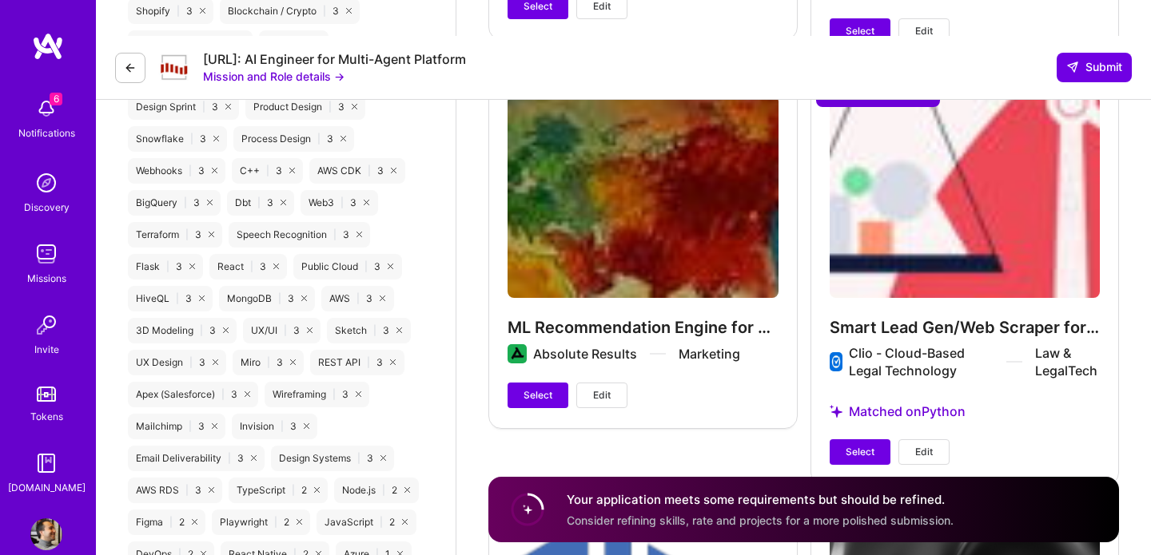
scroll to position [3008, 0]
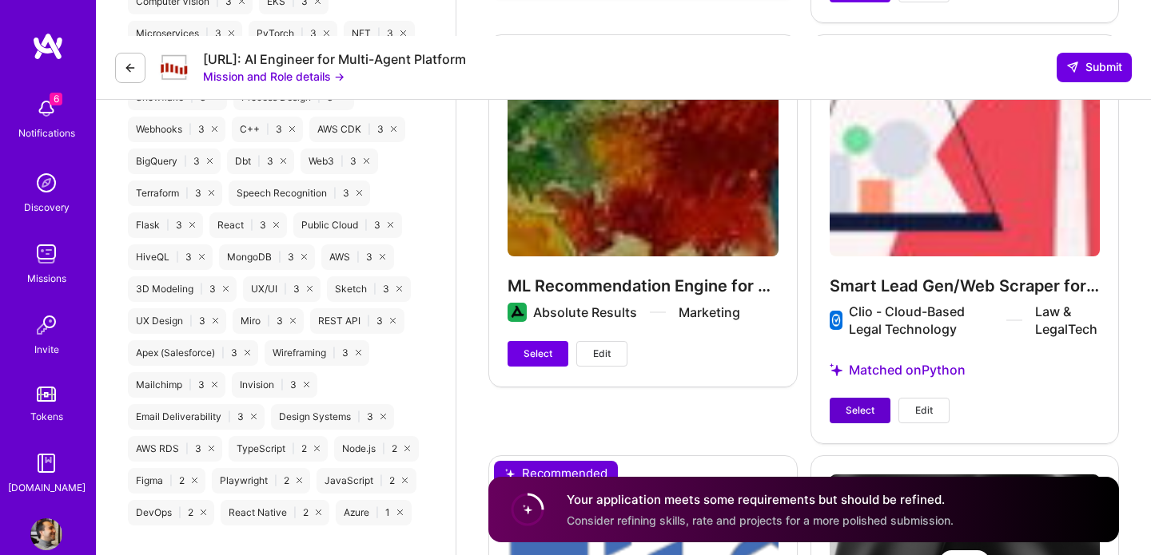
click at [850, 404] on span "Select" at bounding box center [860, 411] width 29 height 14
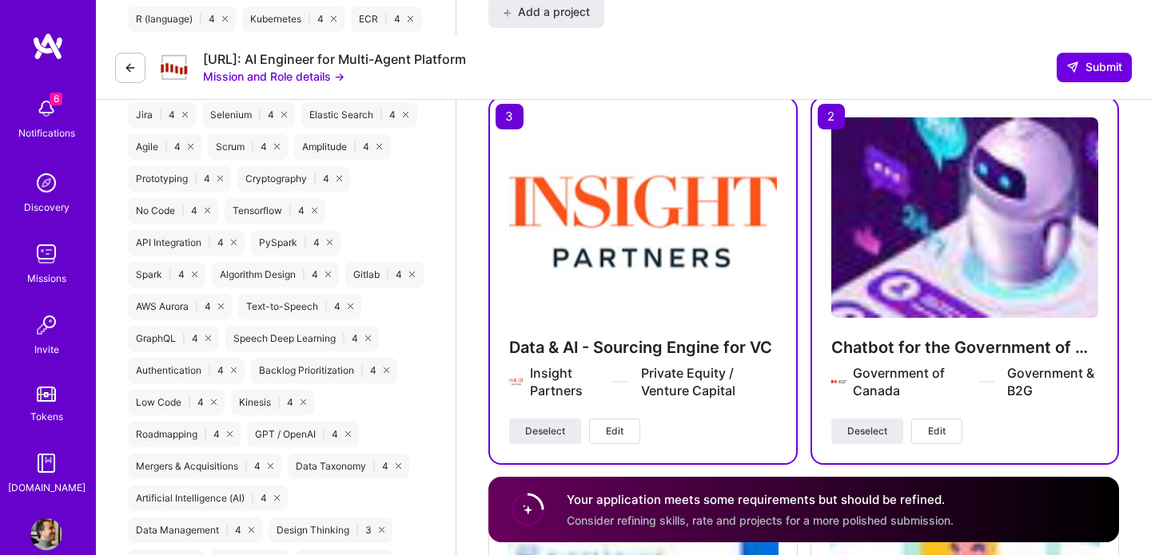
scroll to position [2148, 0]
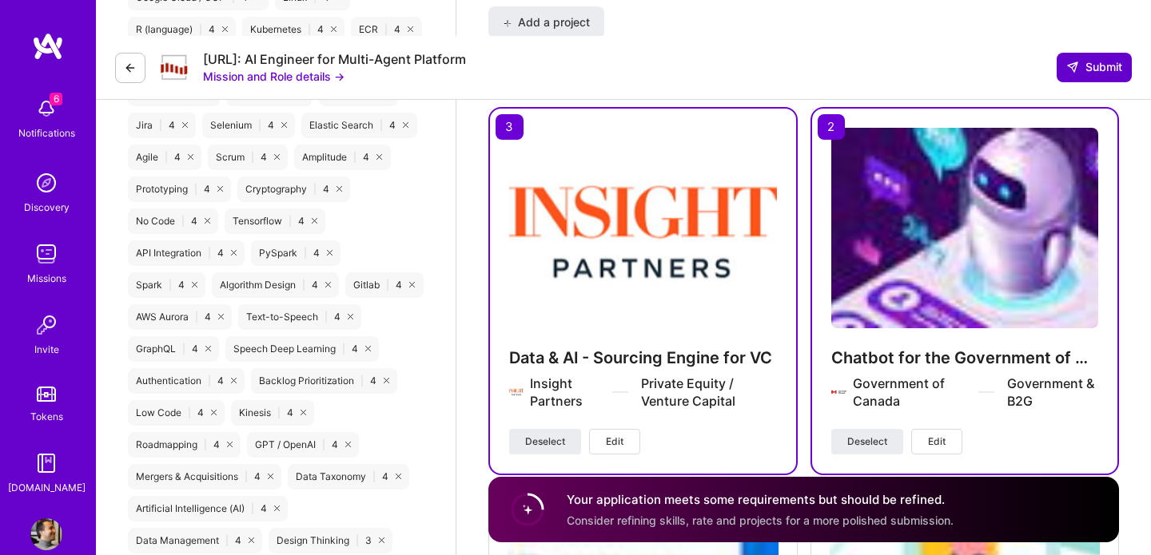
click at [1089, 59] on span "Submit" at bounding box center [1094, 67] width 56 height 16
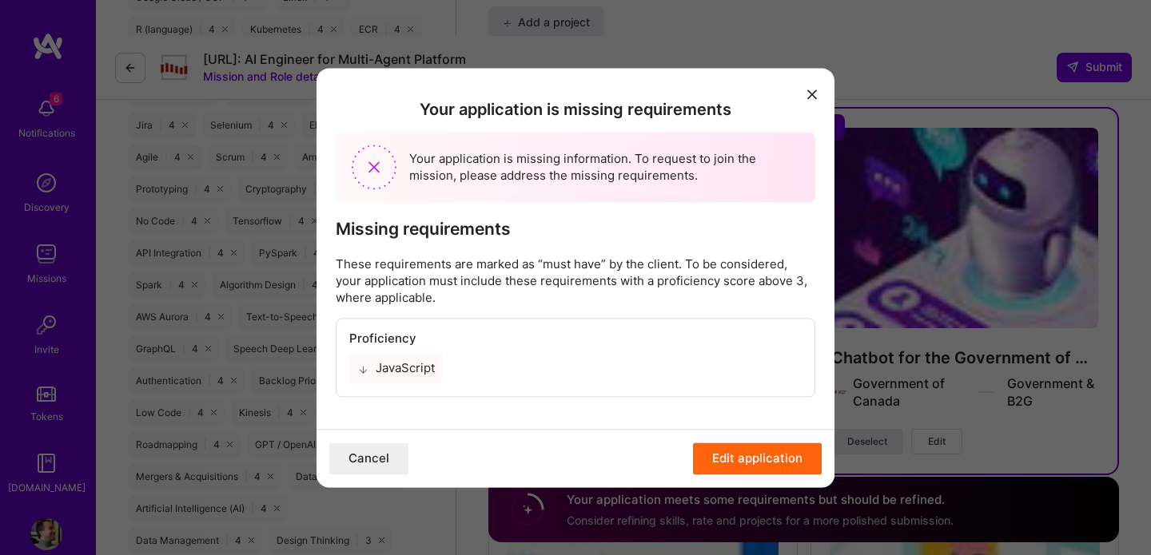
click at [712, 456] on button "Edit application" at bounding box center [757, 459] width 129 height 32
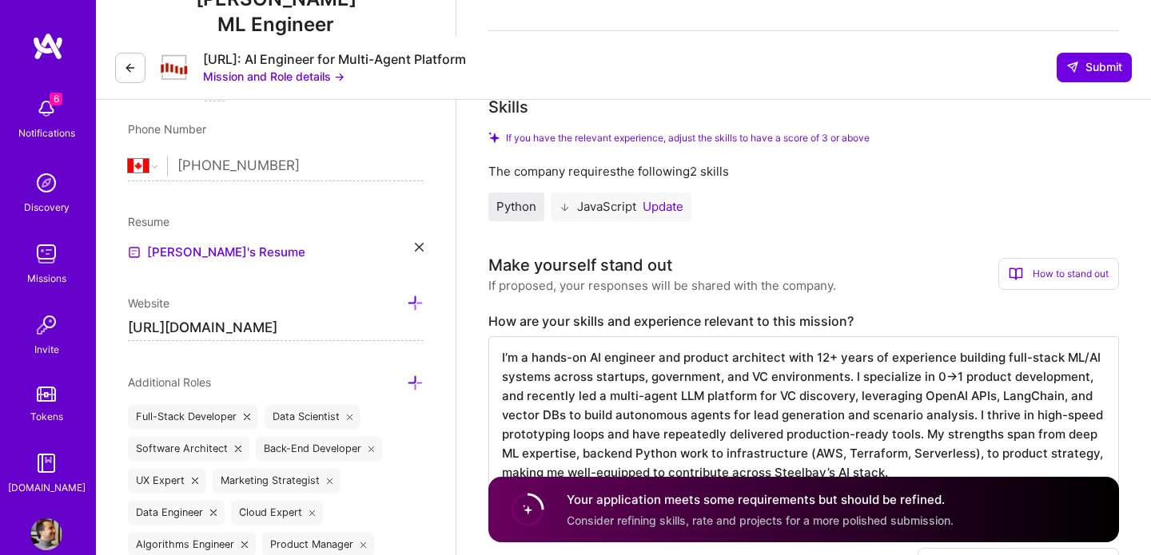
scroll to position [331, 0]
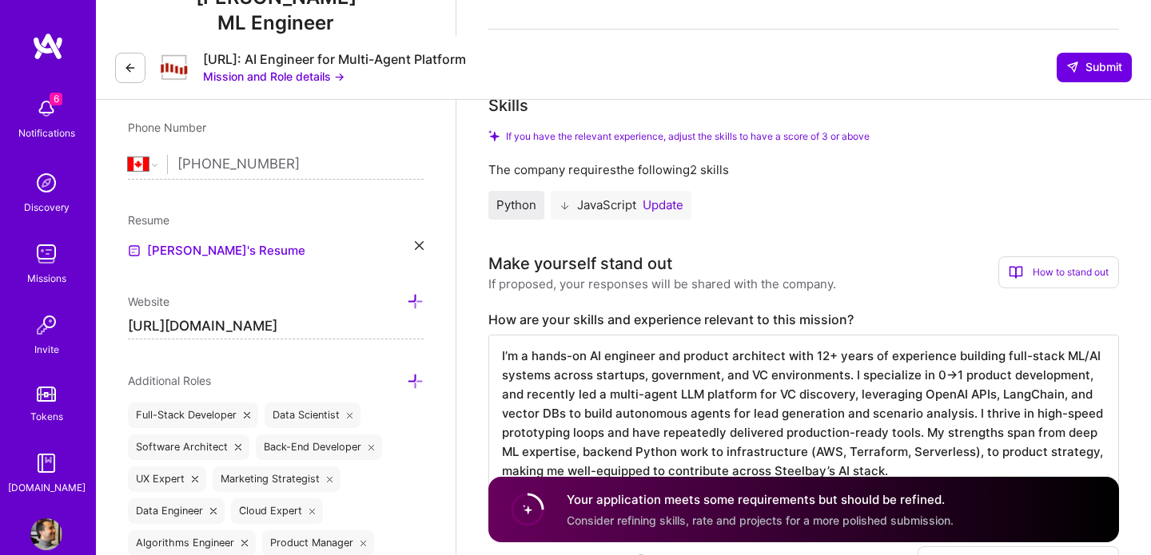
click at [649, 199] on button "Update" at bounding box center [663, 205] width 41 height 13
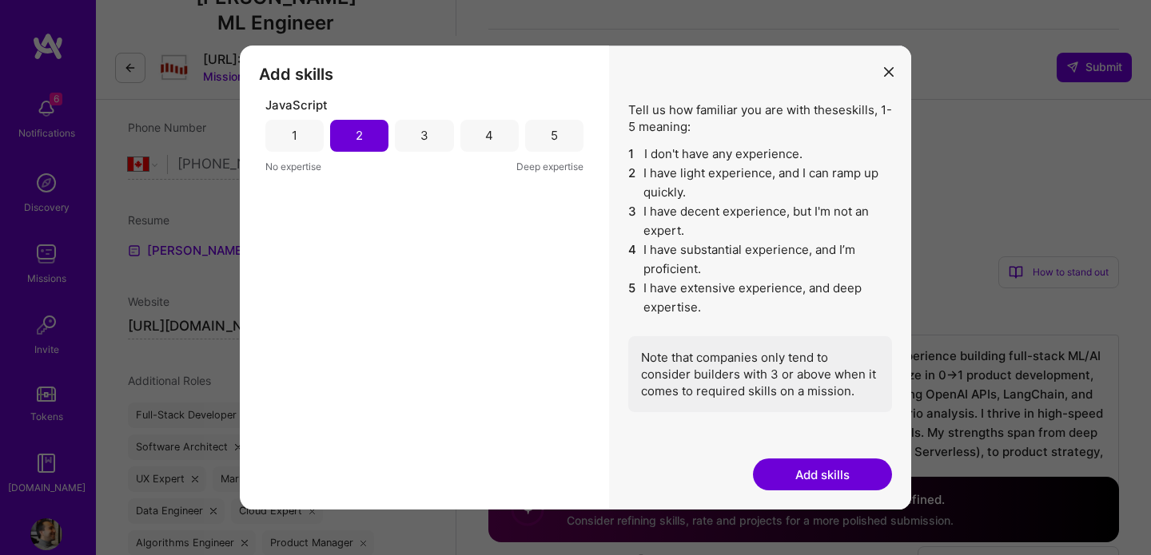
click at [372, 144] on div "2" at bounding box center [359, 136] width 58 height 32
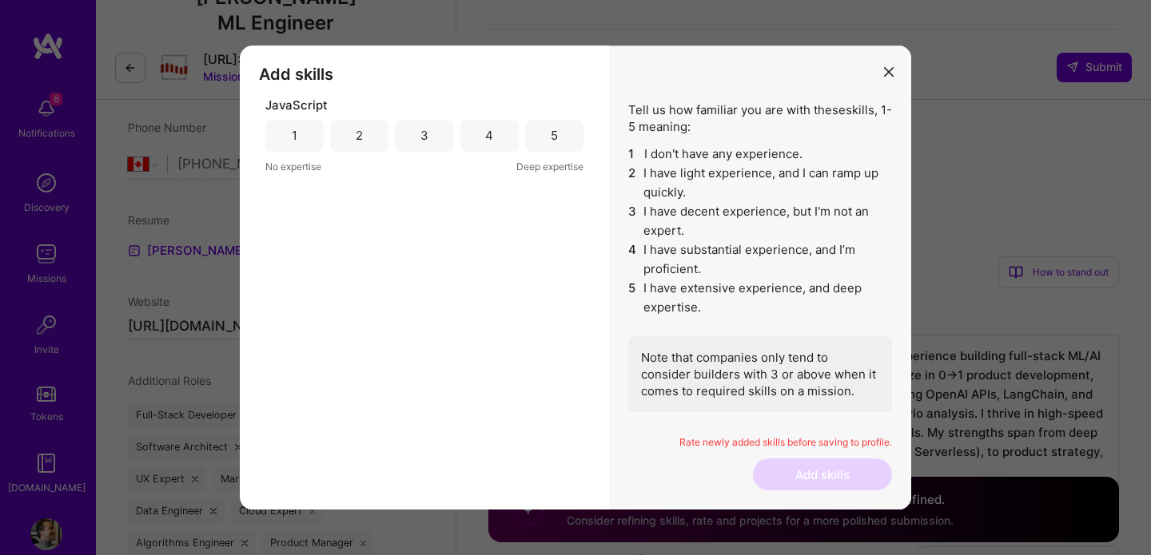
click at [372, 143] on div "2" at bounding box center [359, 136] width 58 height 32
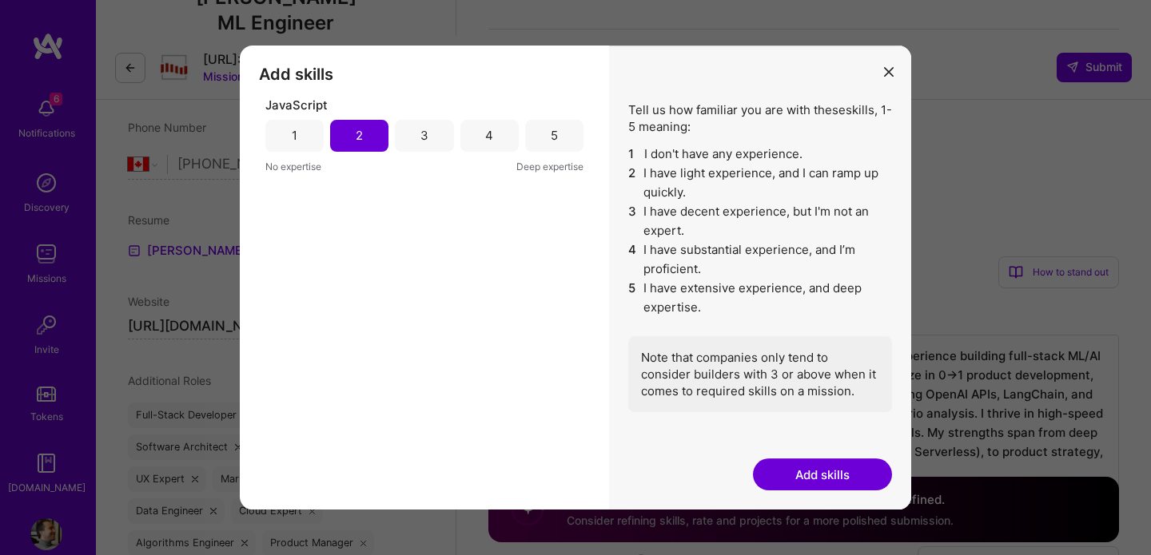
click at [814, 481] on button "Add skills" at bounding box center [822, 475] width 139 height 32
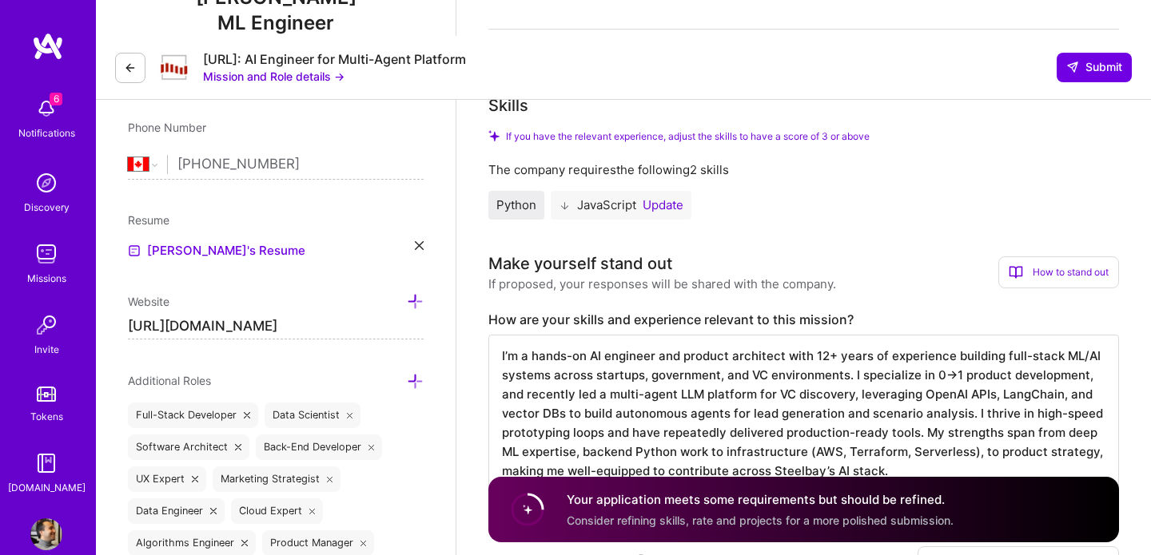
click at [681, 335] on textarea "I’m a hands-on AI engineer and product architect with 12+ years of experience b…" at bounding box center [803, 415] width 631 height 160
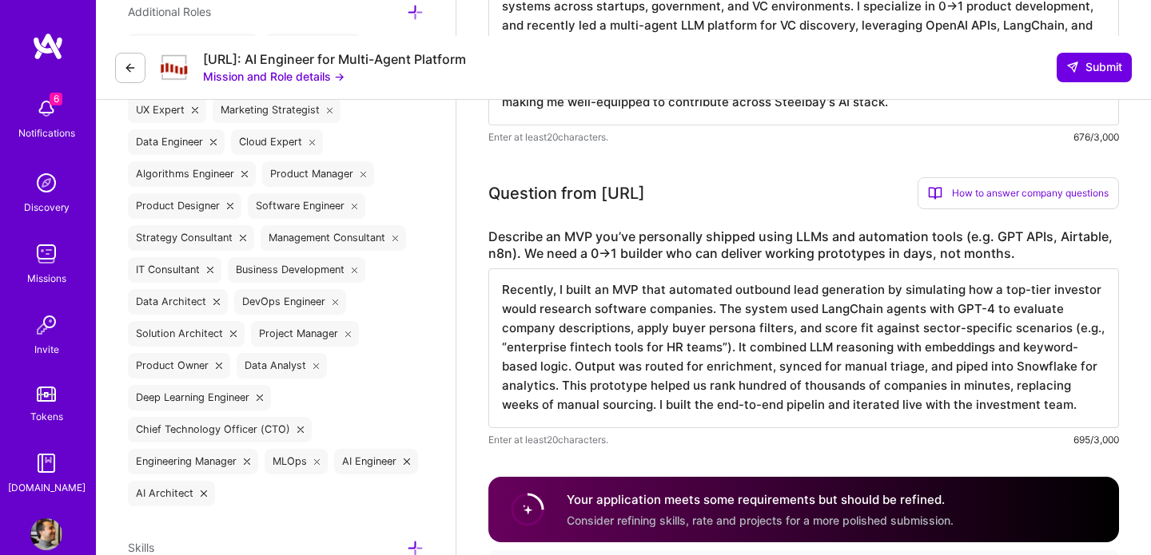
scroll to position [773, 0]
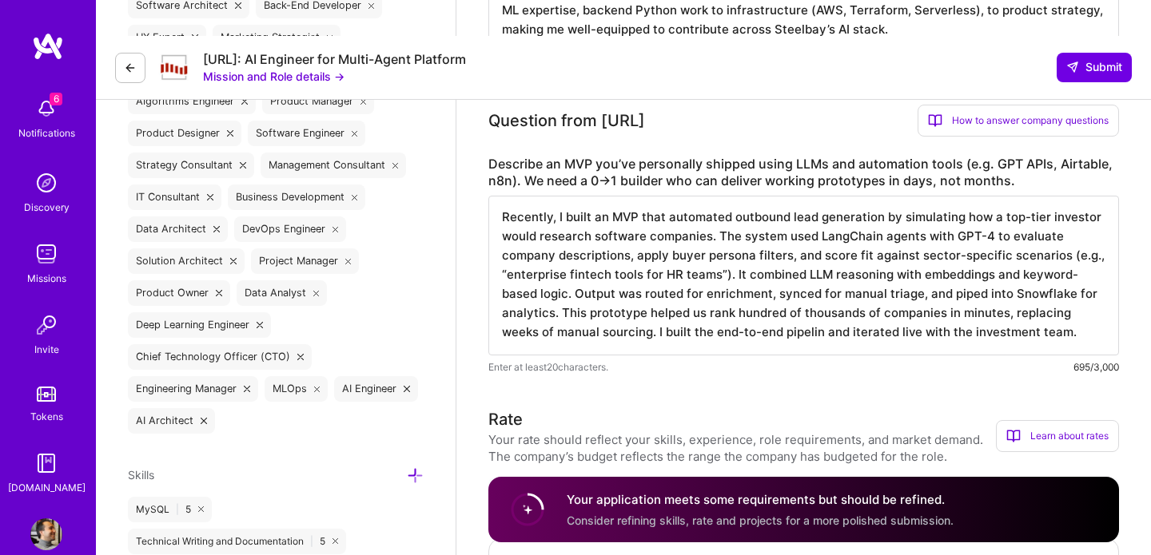
click at [759, 220] on textarea "Recently, I built an MVP that automated outbound lead generation by simulating …" at bounding box center [803, 276] width 631 height 160
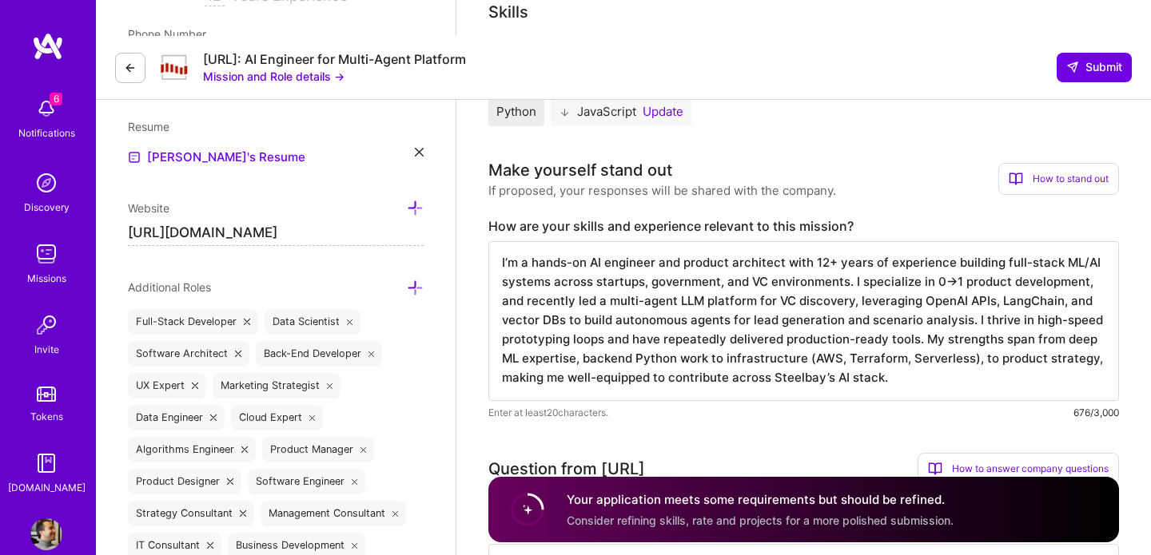
scroll to position [269, 0]
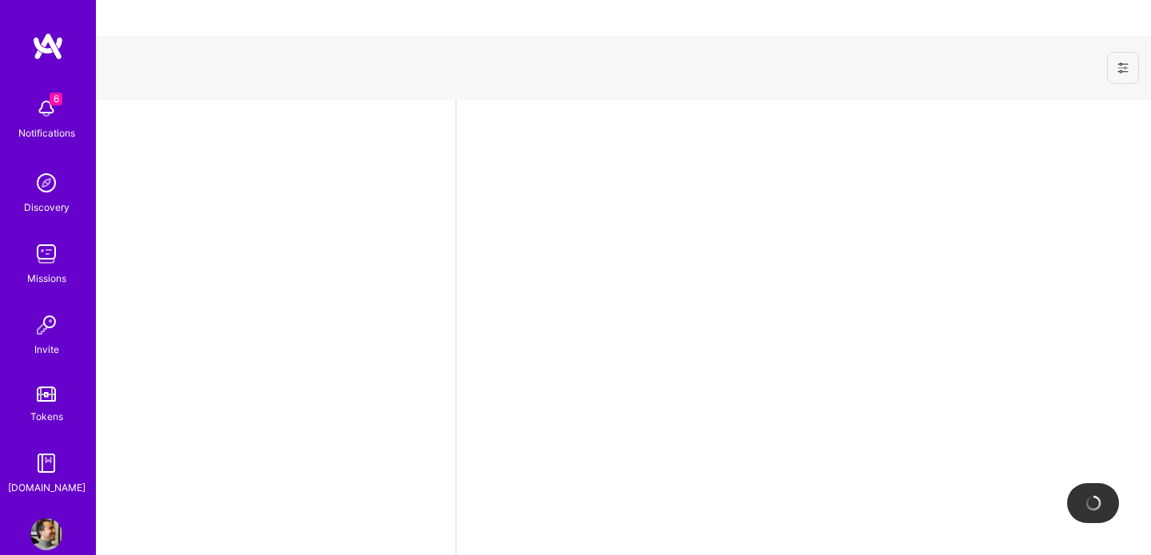
select select "CA"
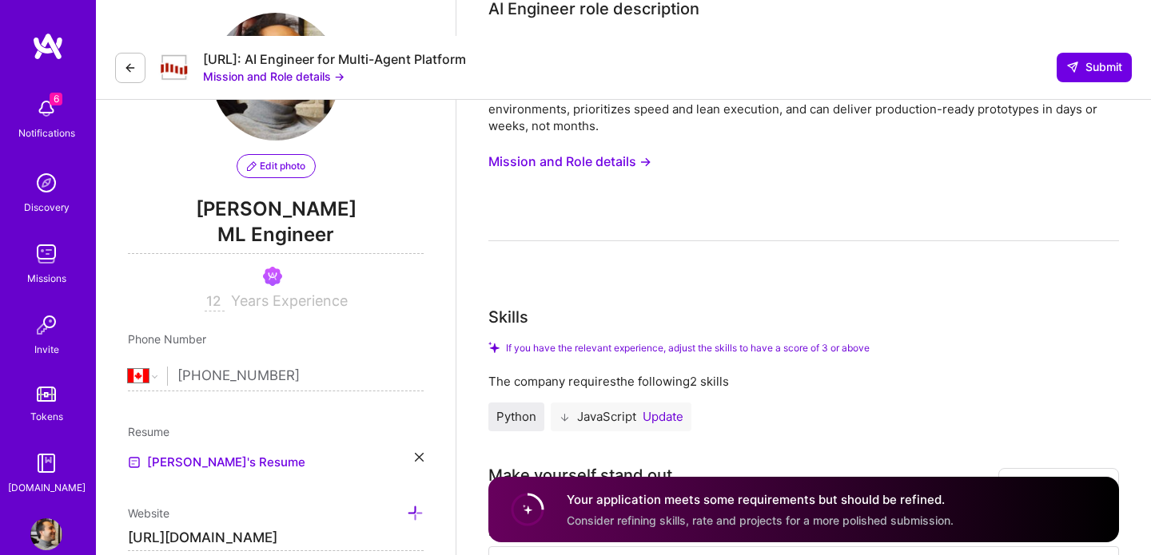
scroll to position [189, 0]
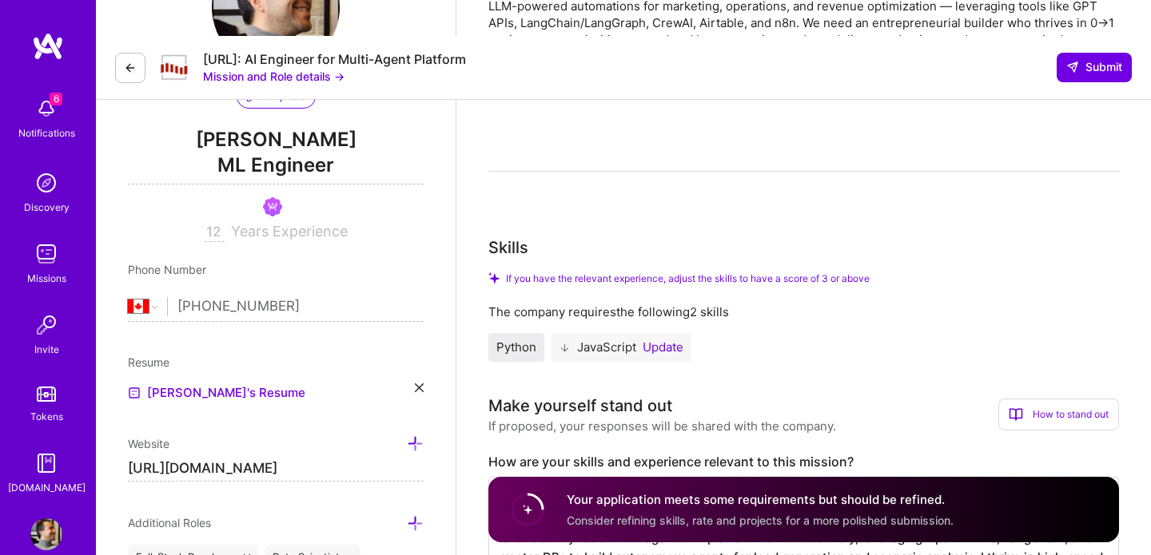
click at [682, 236] on div "Skills" at bounding box center [803, 248] width 631 height 24
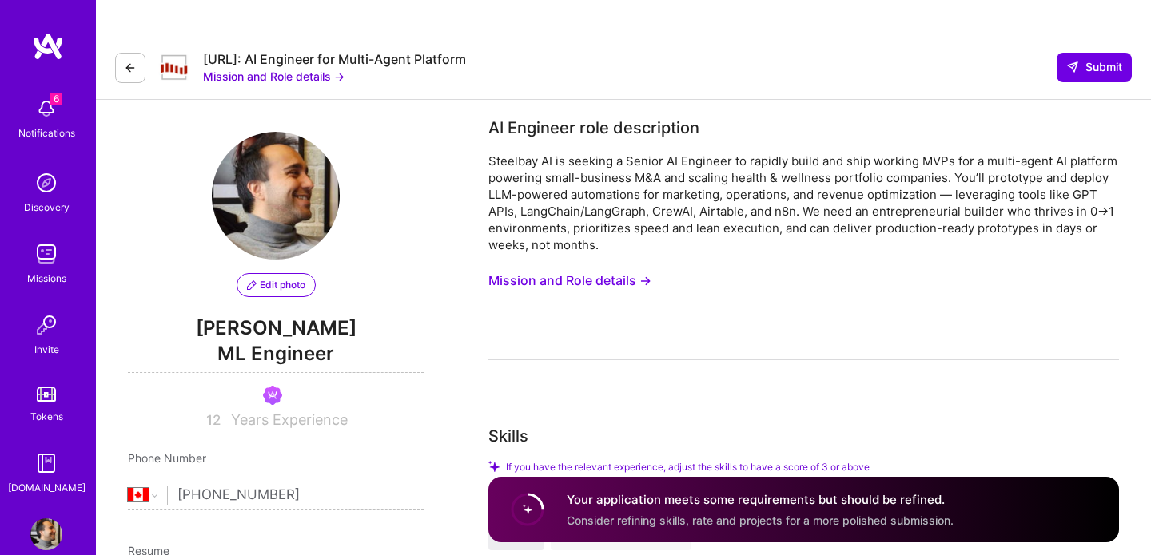
scroll to position [189, 0]
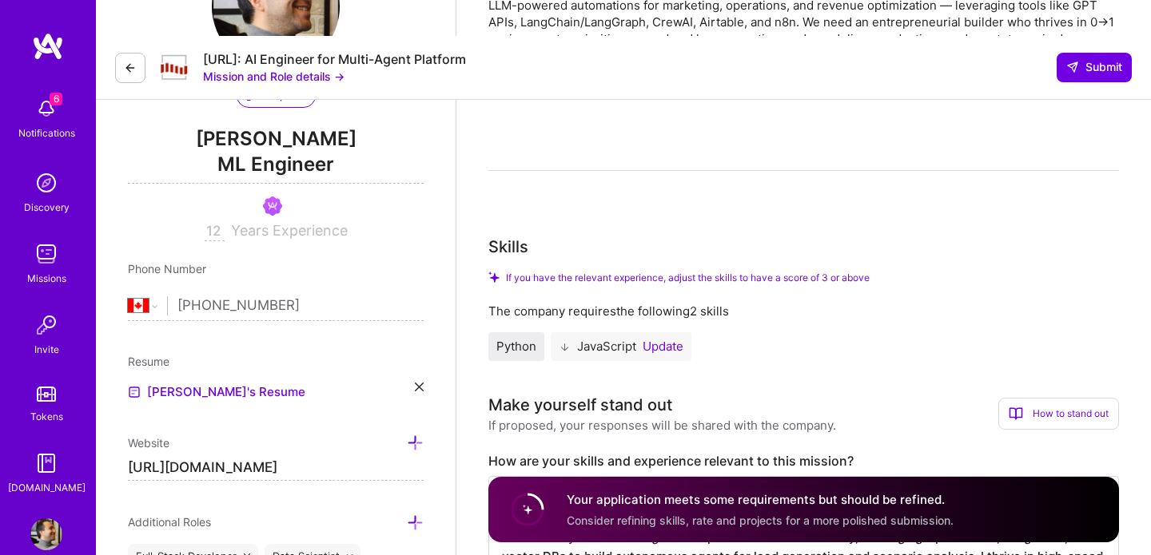
click at [52, 123] on img at bounding box center [46, 109] width 32 height 32
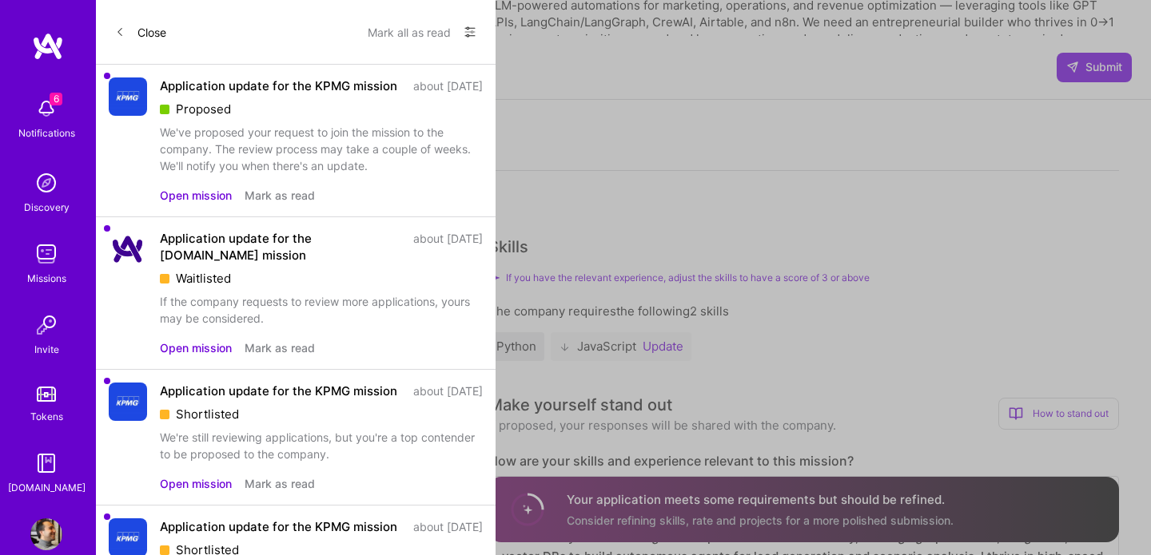
click at [132, 36] on button "Close" at bounding box center [140, 32] width 51 height 26
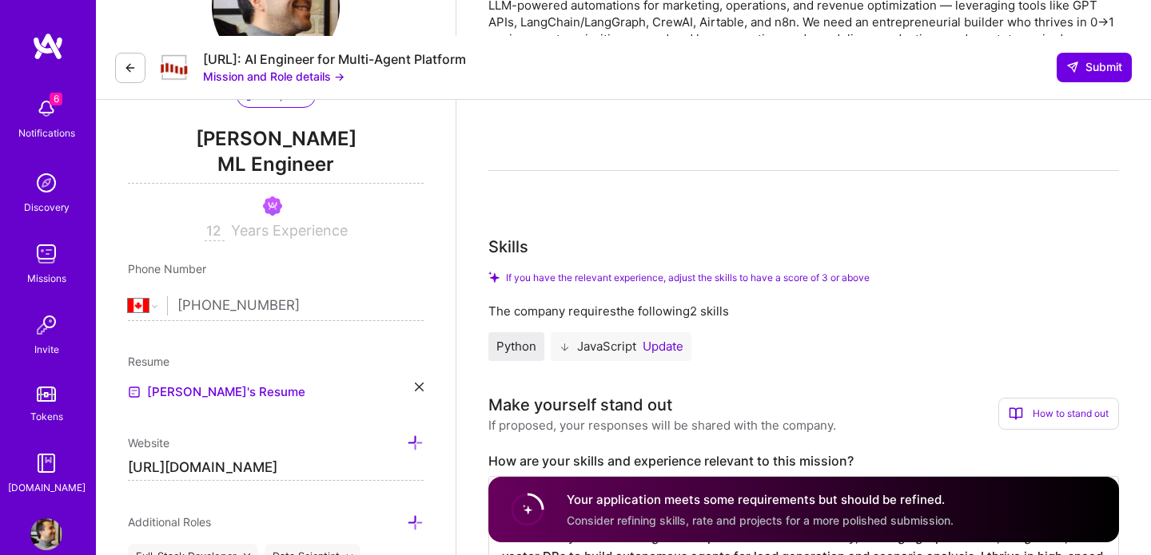
click at [39, 42] on img at bounding box center [48, 46] width 32 height 29
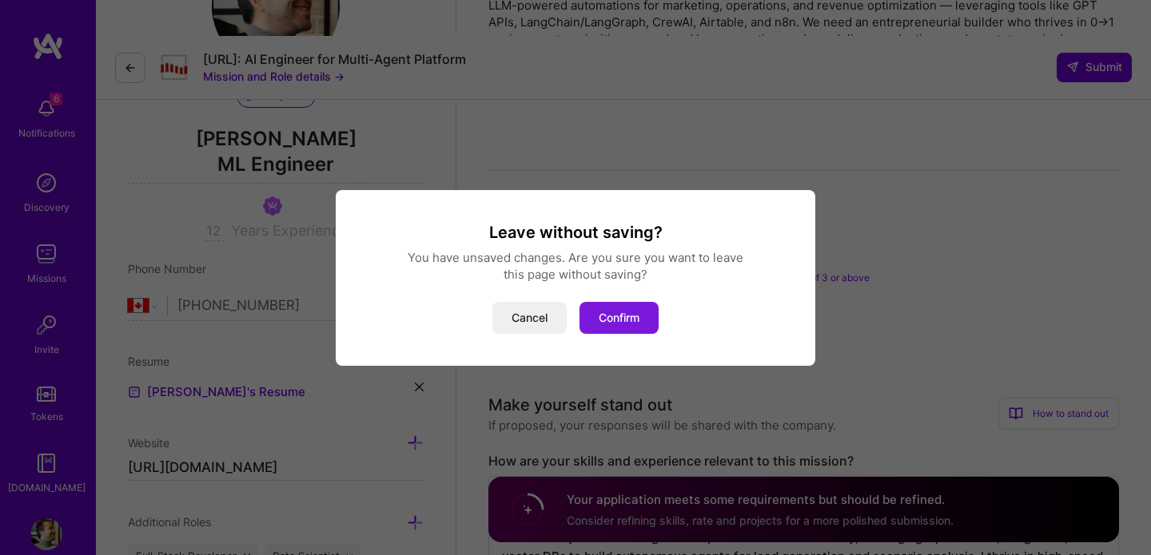
click at [626, 312] on button "Confirm" at bounding box center [618, 318] width 79 height 32
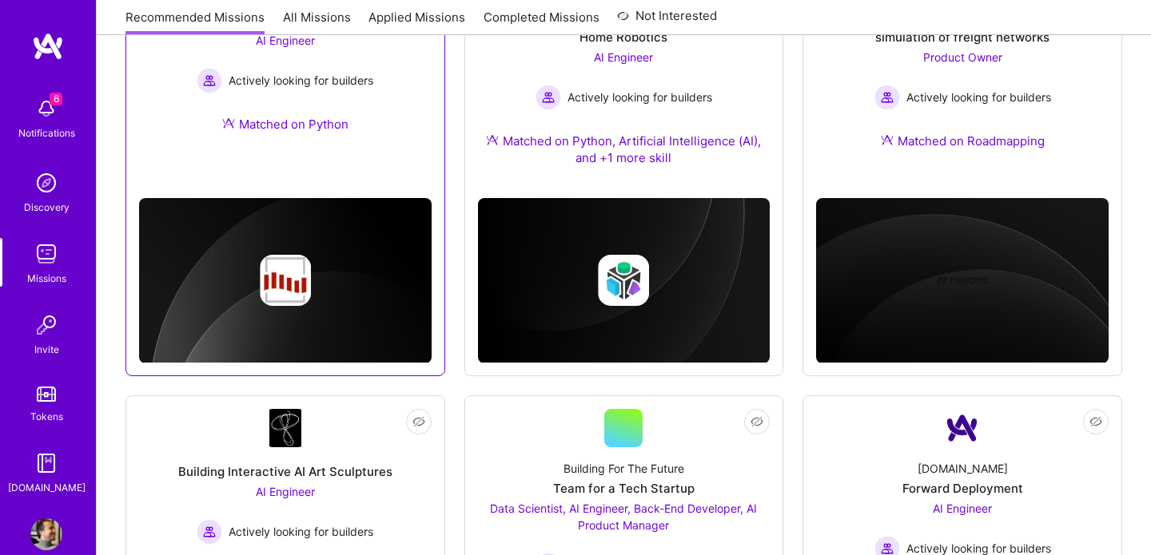
scroll to position [870, 0]
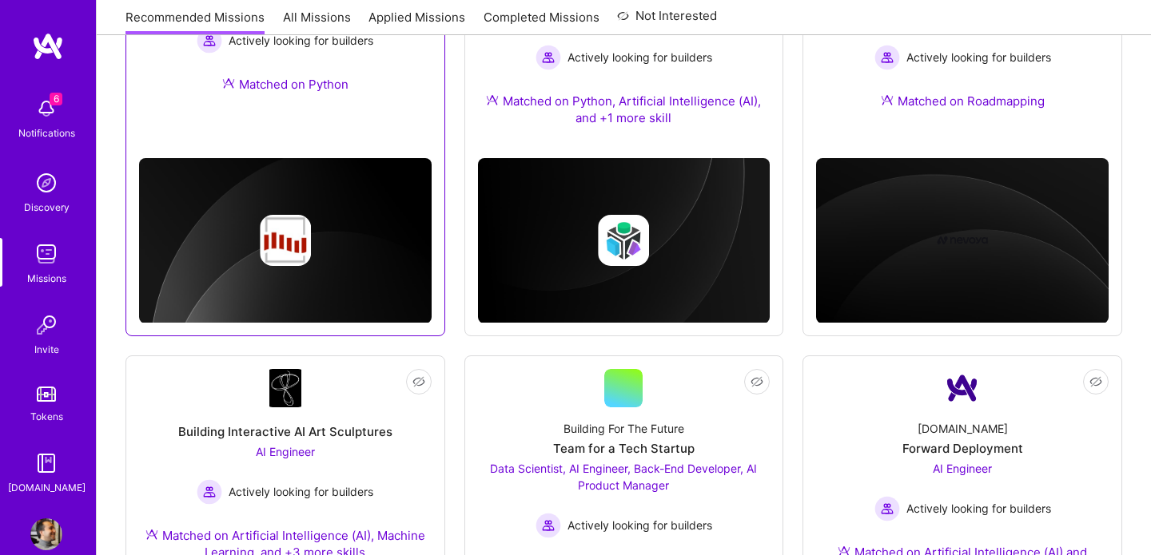
click at [333, 215] on div at bounding box center [285, 240] width 293 height 51
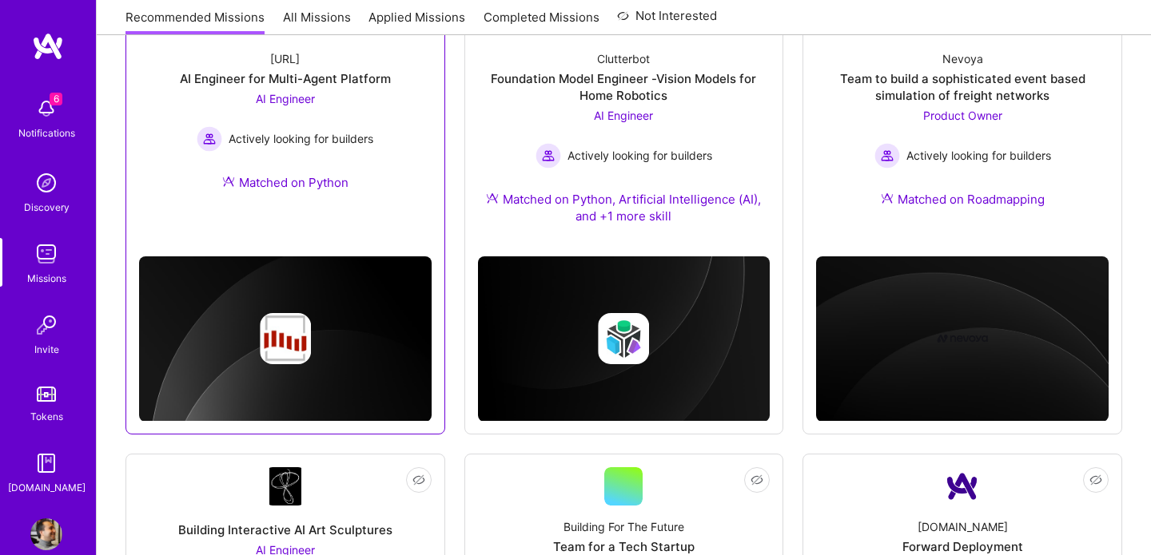
scroll to position [647, 0]
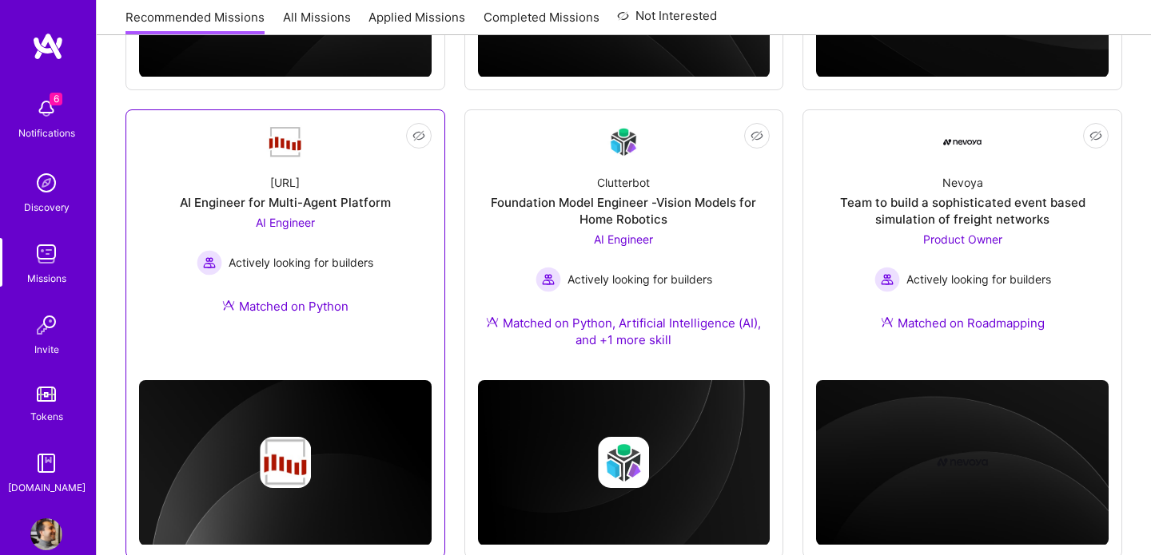
click at [309, 214] on div "AI Engineer Actively looking for builders" at bounding box center [285, 245] width 177 height 62
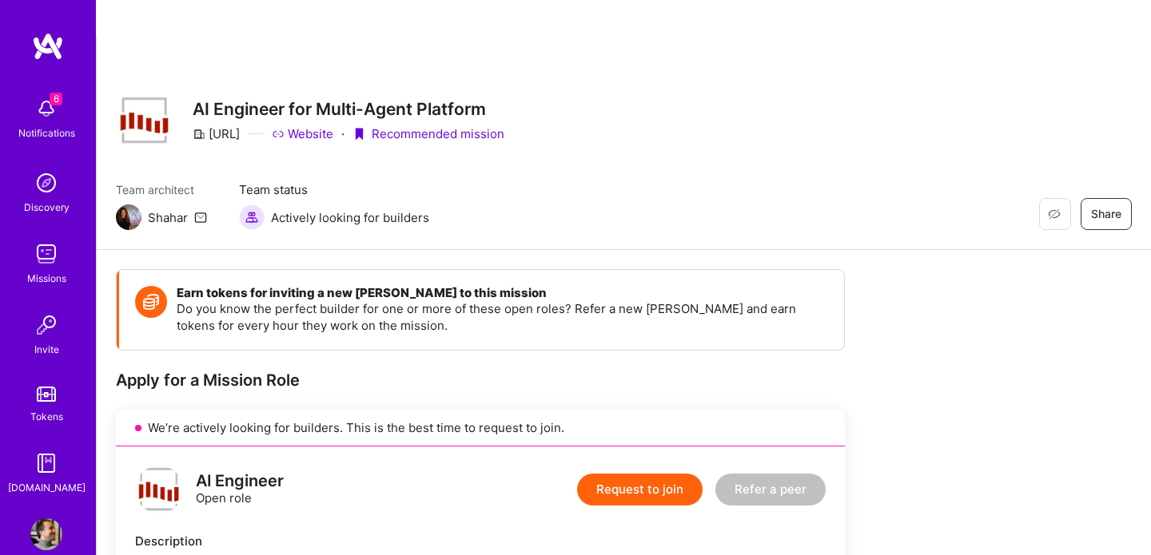
click at [678, 474] on button "Request to join" at bounding box center [639, 490] width 125 height 32
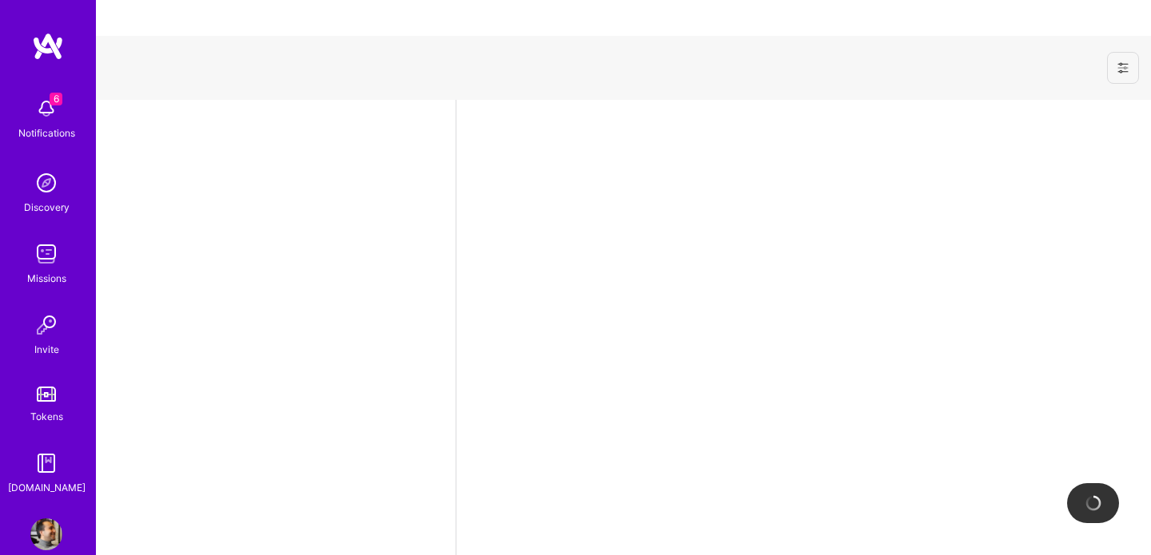
select select "CA"
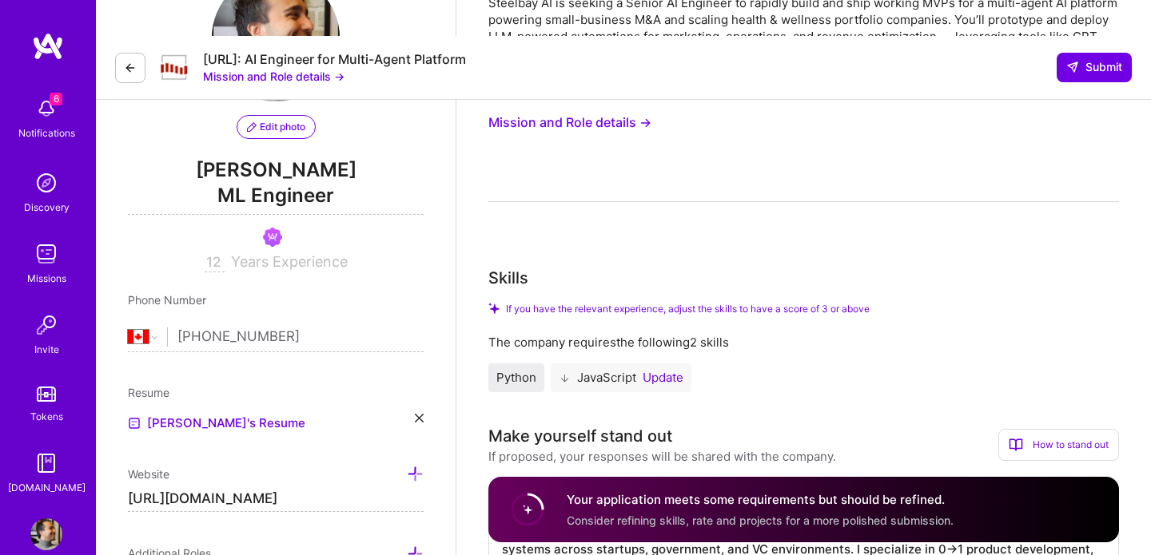
scroll to position [161, 0]
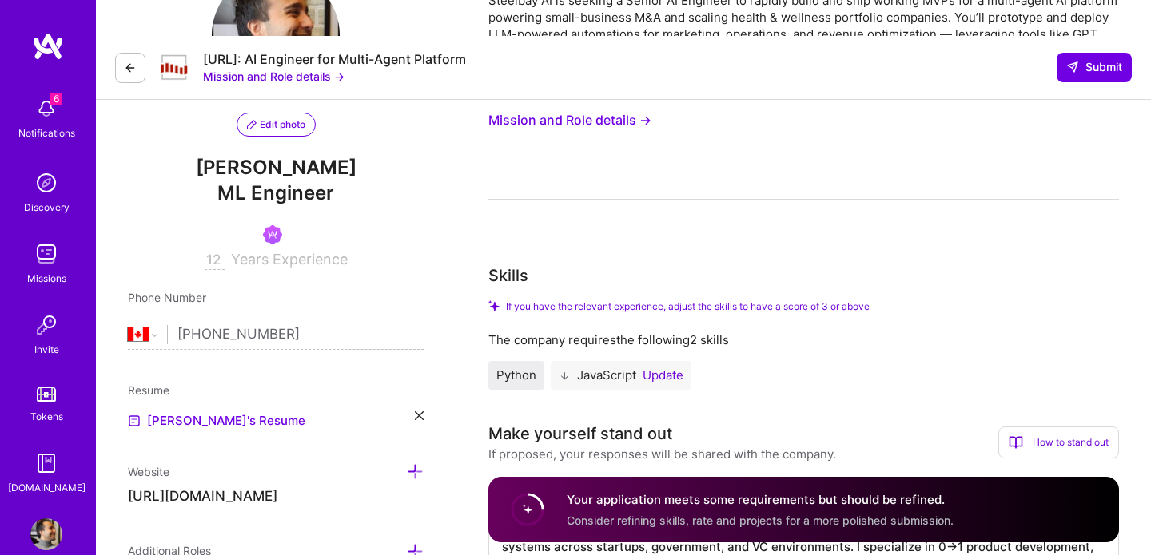
click at [670, 369] on button "Update" at bounding box center [663, 375] width 41 height 13
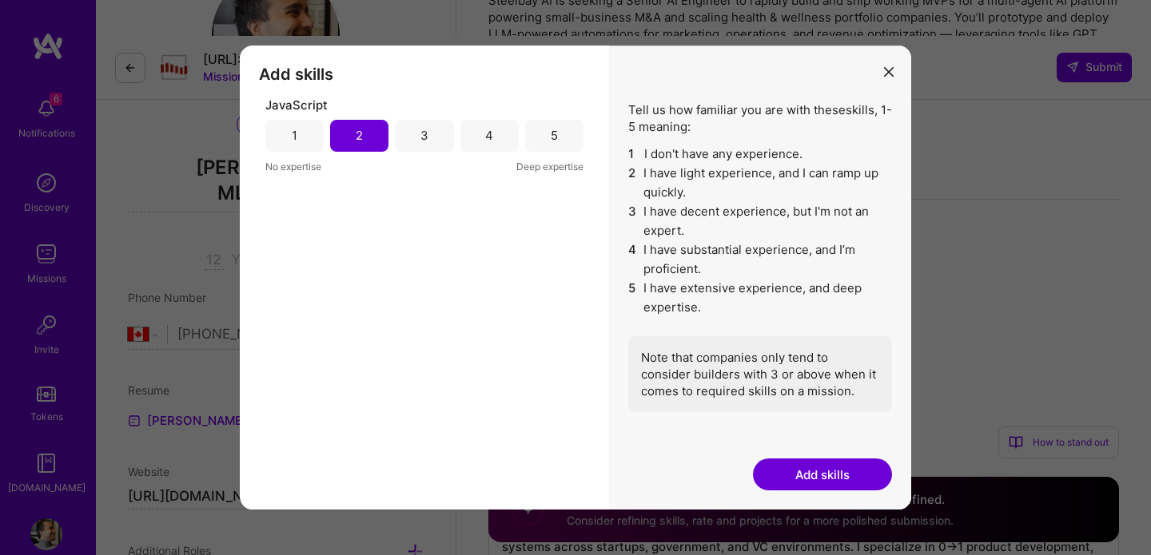
click at [428, 127] on div "3" at bounding box center [424, 136] width 58 height 32
click at [804, 475] on button "Add skills" at bounding box center [822, 475] width 139 height 32
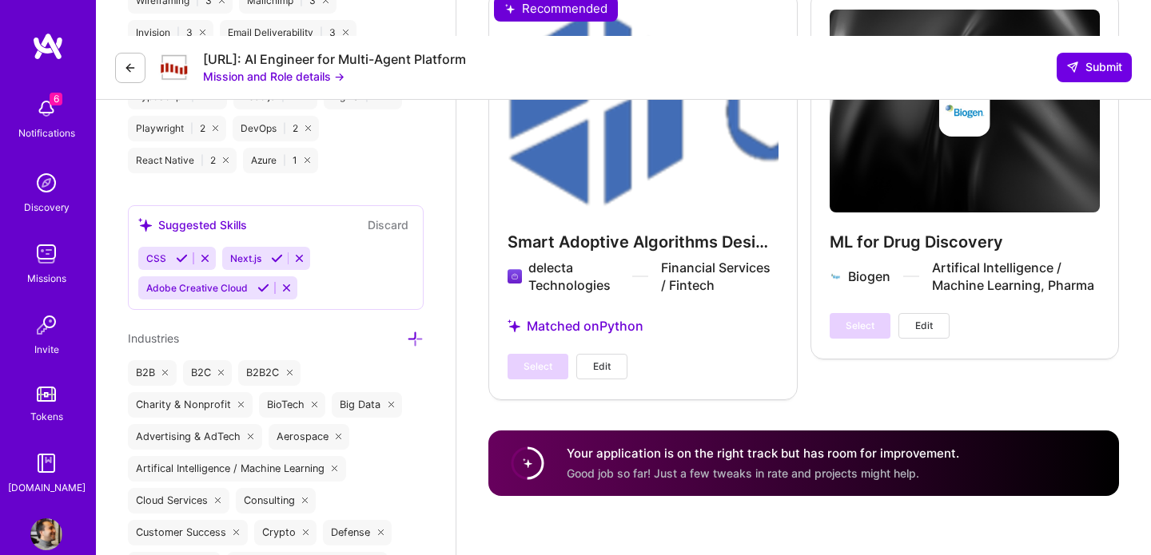
scroll to position [3625, 0]
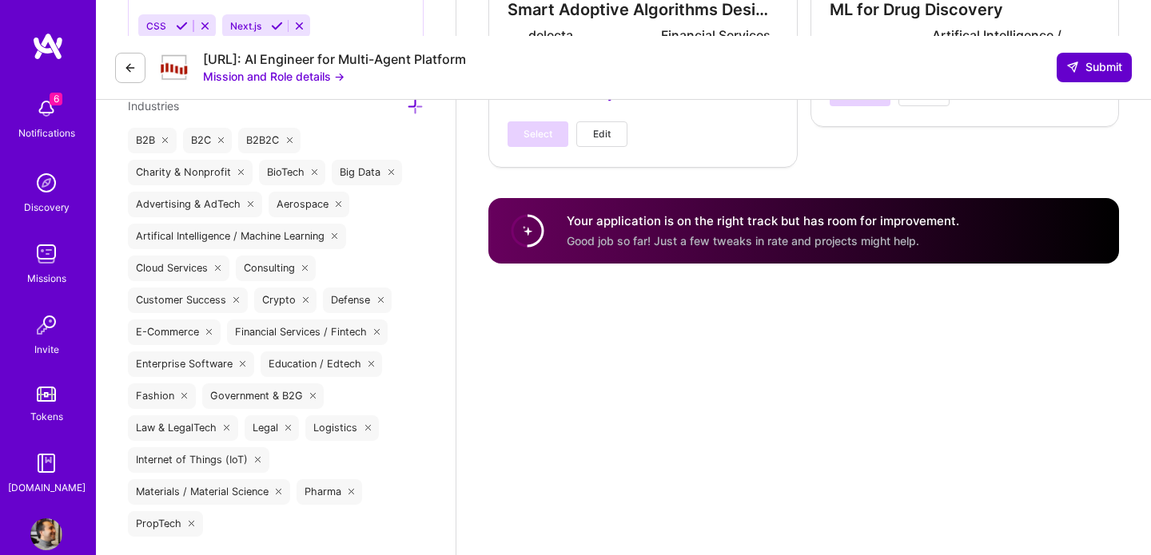
click at [1087, 59] on span "Submit" at bounding box center [1094, 67] width 56 height 16
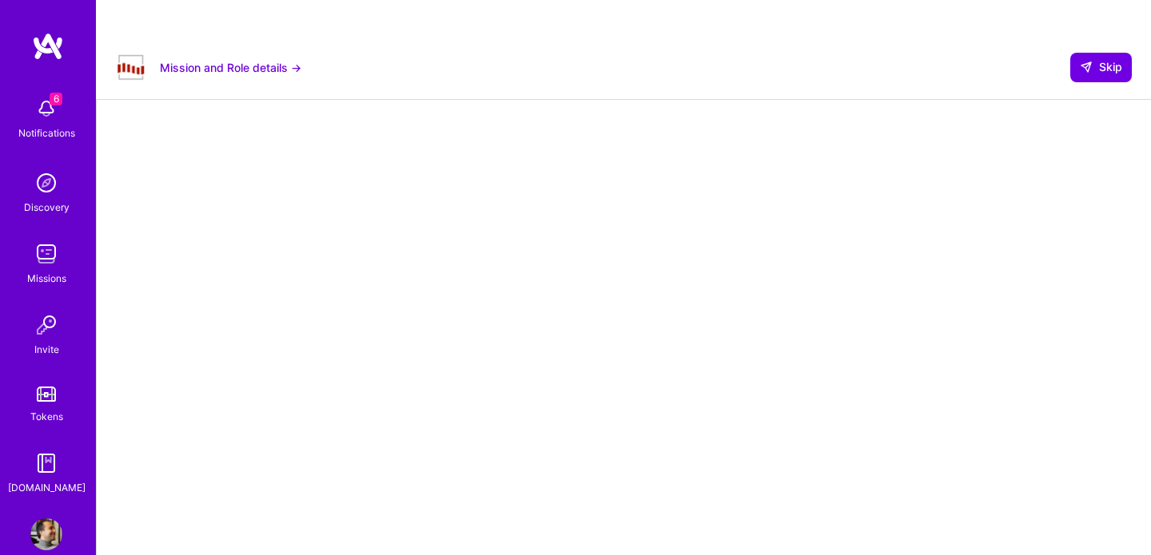
click at [54, 56] on img at bounding box center [48, 46] width 32 height 29
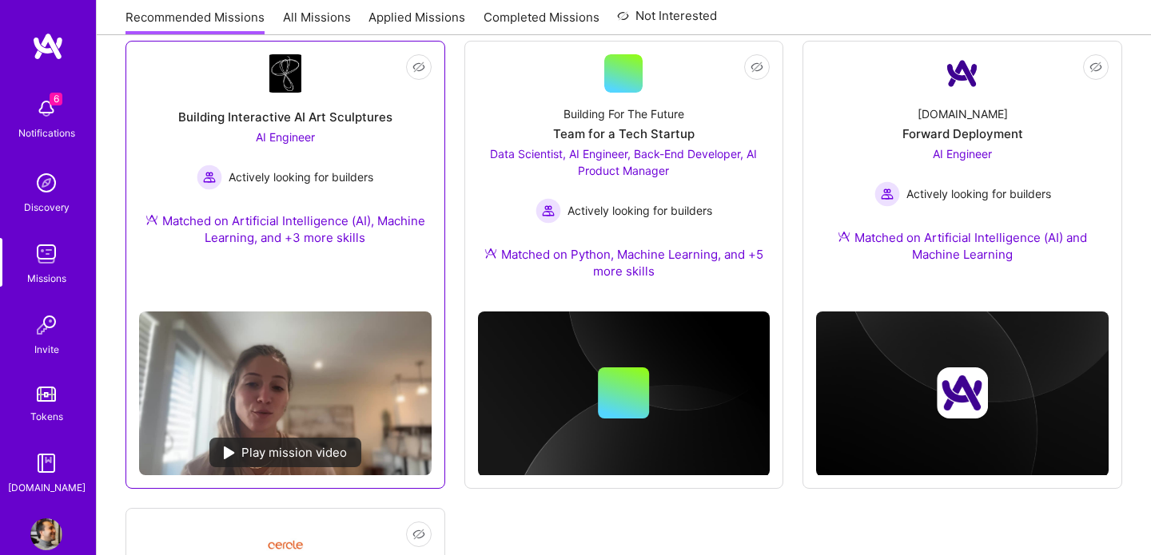
scroll to position [1141, 0]
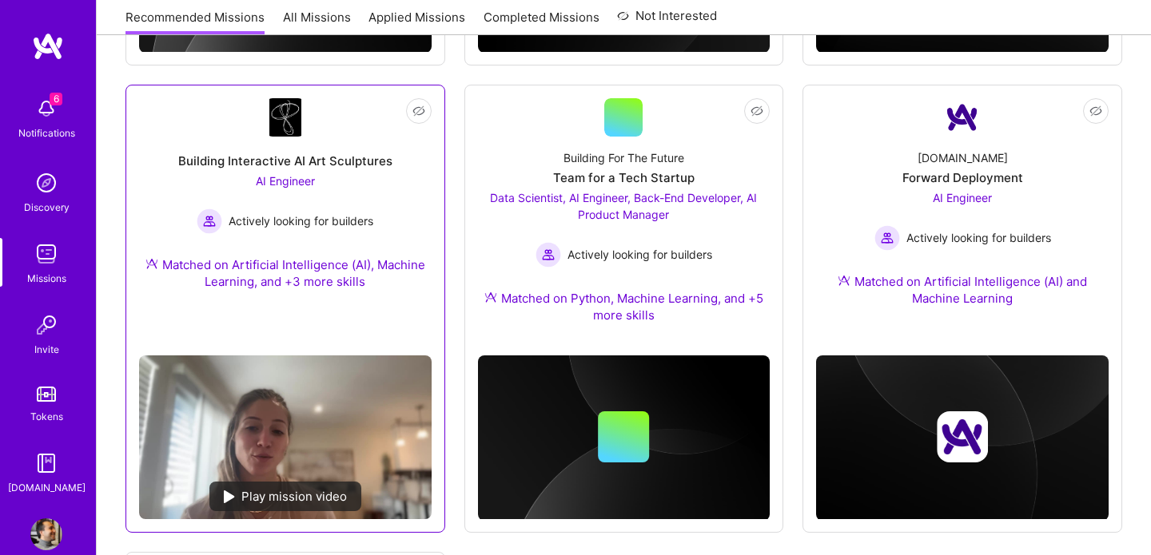
click at [346, 173] on div "AI Engineer Actively looking for builders" at bounding box center [285, 204] width 177 height 62
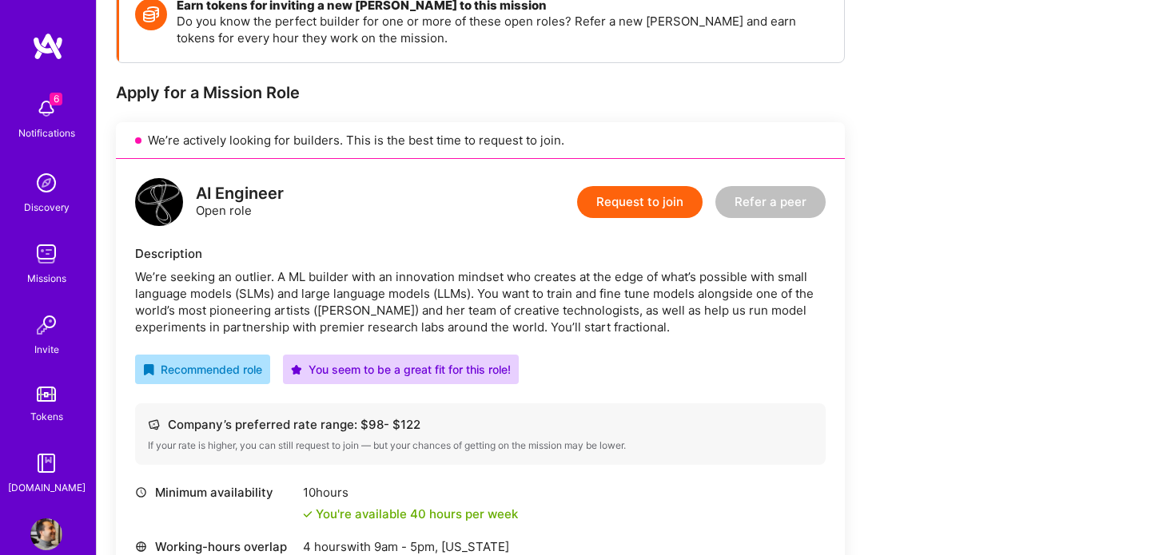
scroll to position [306, 0]
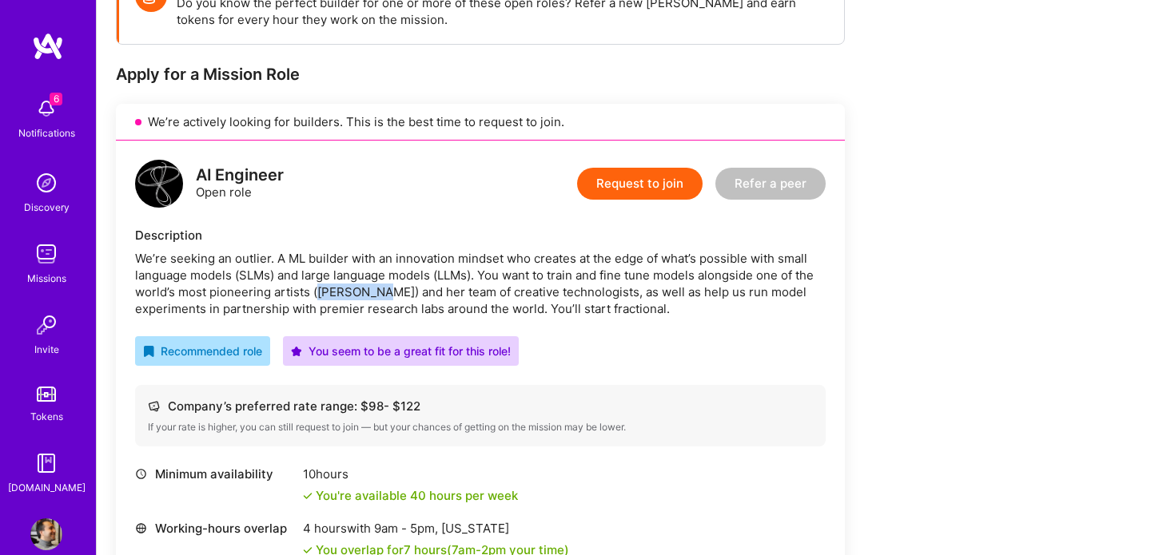
drag, startPoint x: 376, startPoint y: 258, endPoint x: 313, endPoint y: 260, distance: 62.4
click at [313, 260] on div "We’re seeking an outlier. A ML builder with an innovation mindset who creates a…" at bounding box center [480, 283] width 691 height 67
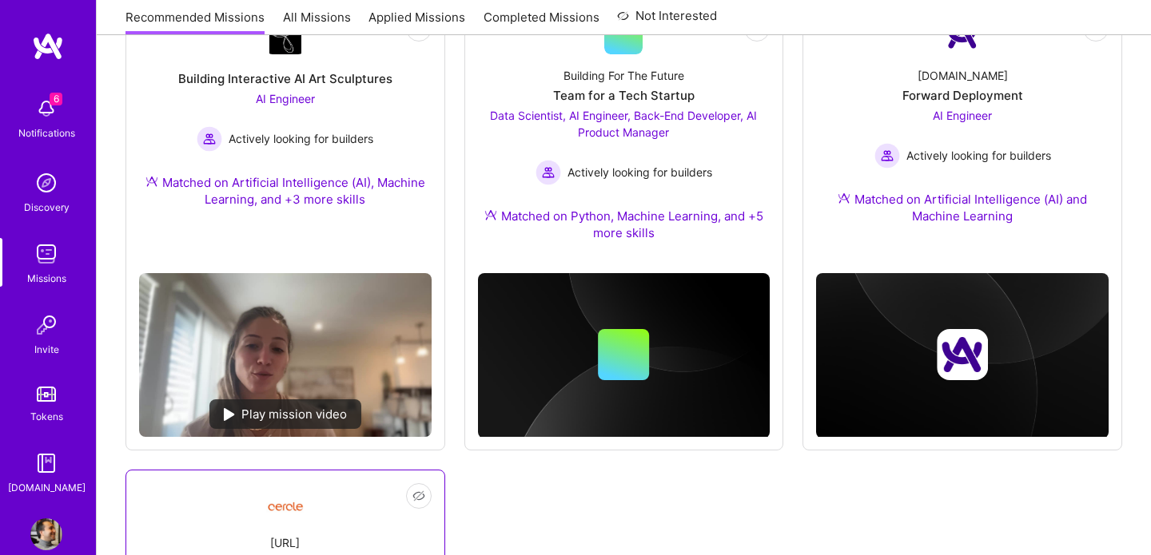
scroll to position [1128, 0]
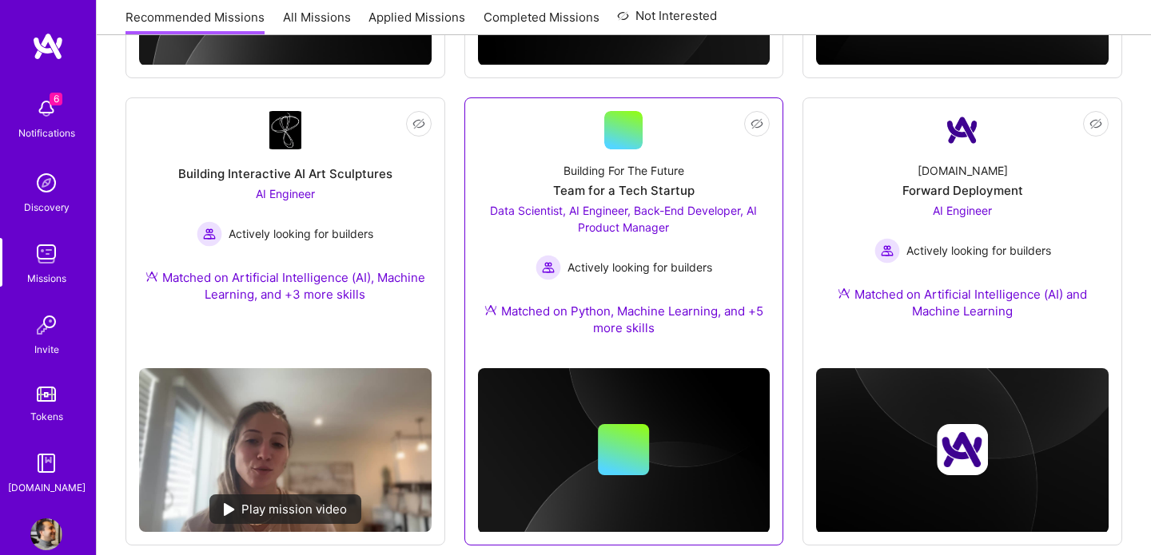
click at [655, 149] on div "Building For The Future Team for a Tech Startup Data Scientist, AI Engineer, Ba…" at bounding box center [624, 252] width 293 height 206
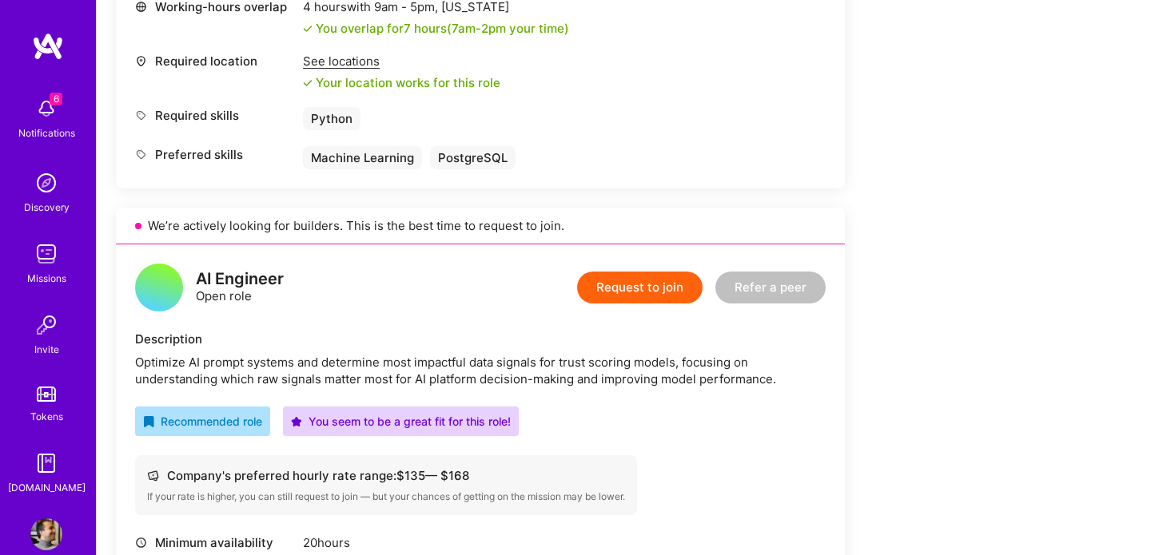
scroll to position [841, 0]
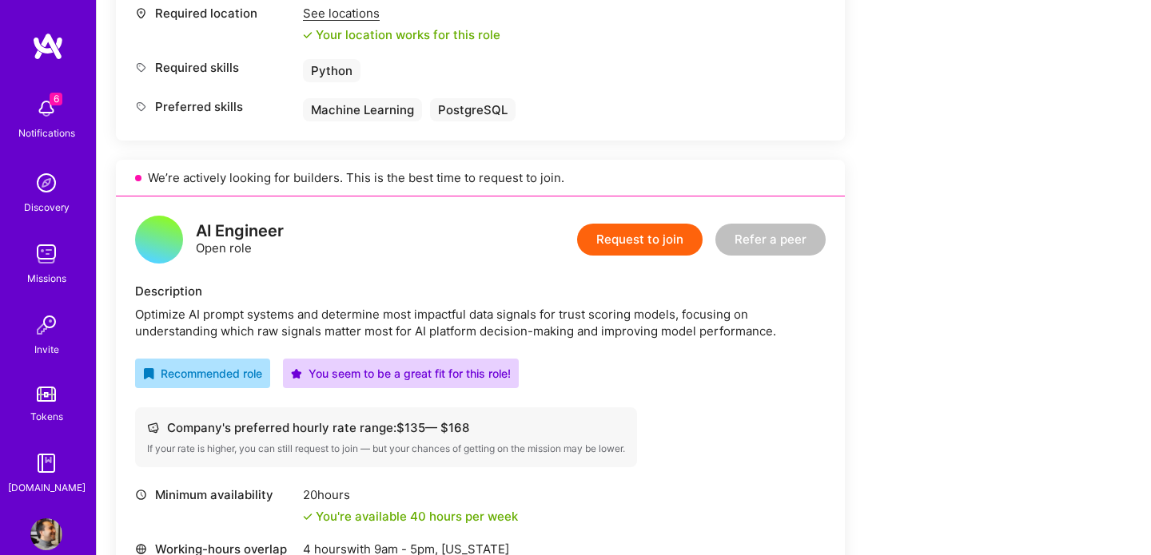
click at [656, 224] on button "Request to join" at bounding box center [639, 240] width 125 height 32
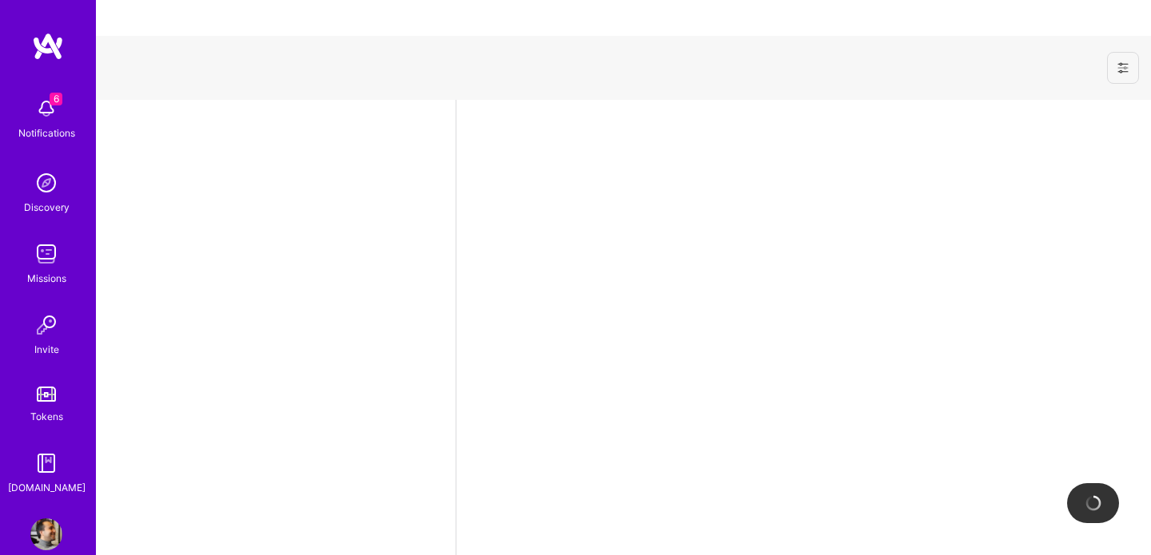
select select "CA"
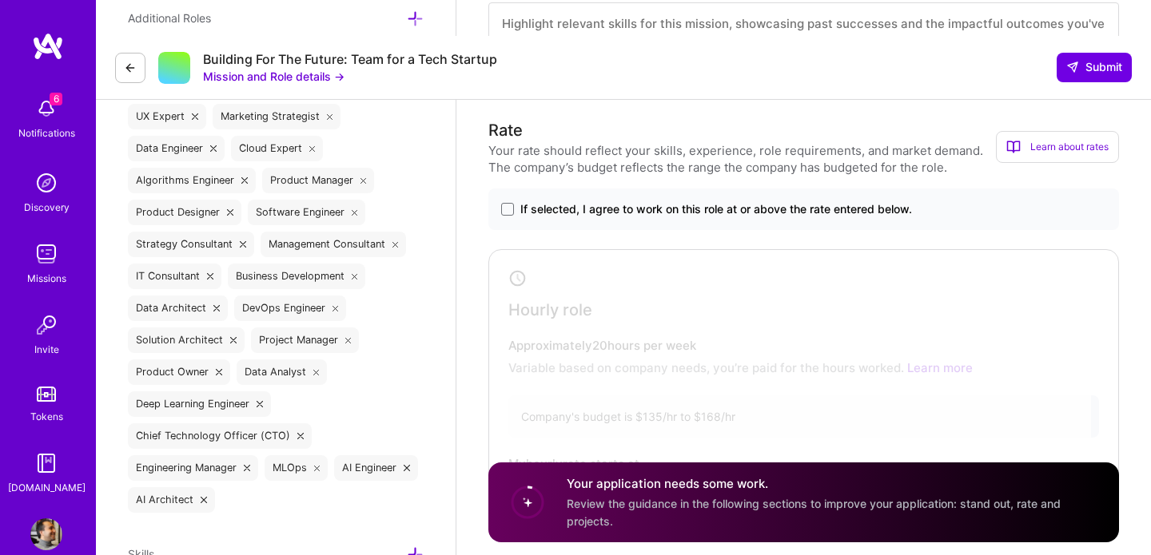
scroll to position [720, 0]
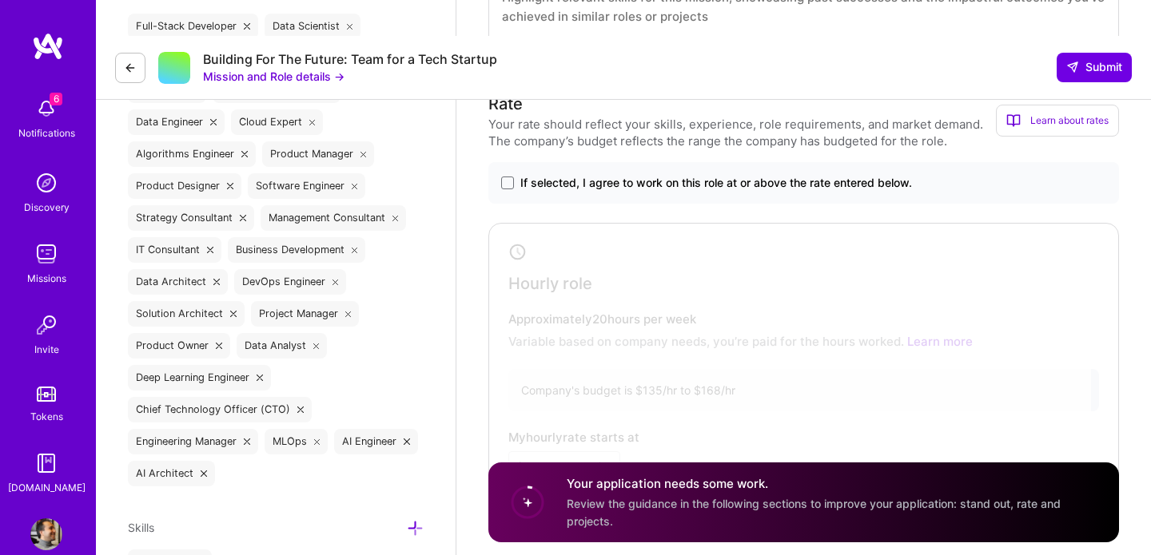
click at [509, 162] on div "If selected, I agree to work on this role at or above the rate entered below." at bounding box center [803, 183] width 631 height 42
click at [513, 175] on label "If selected, I agree to work on this role at or above the rate entered below." at bounding box center [803, 183] width 605 height 16
click at [0, 0] on input "If selected, I agree to work on this role at or above the rate entered below." at bounding box center [0, 0] width 0 height 0
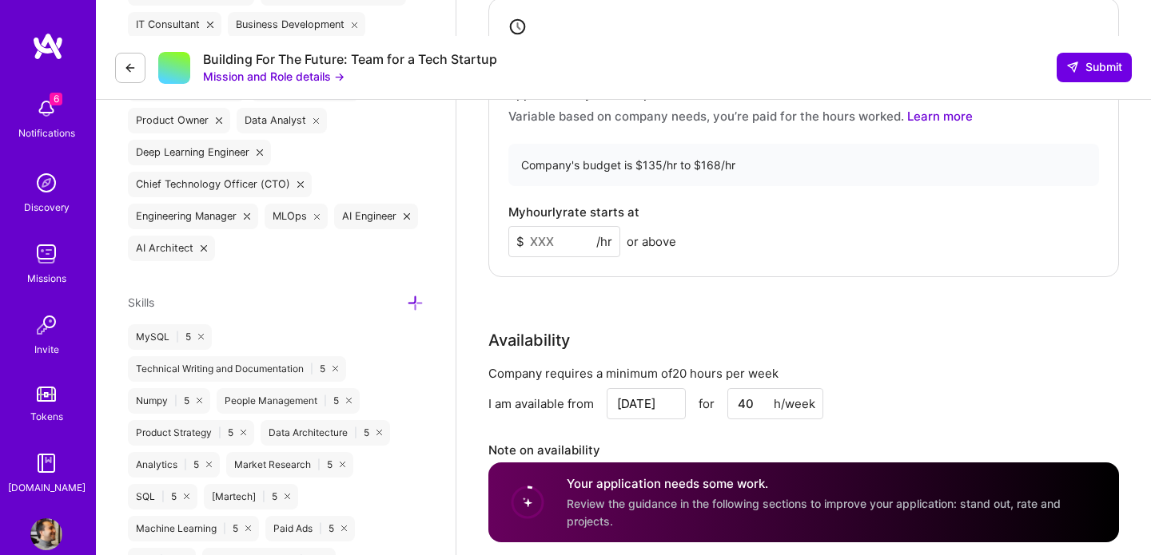
scroll to position [977, 0]
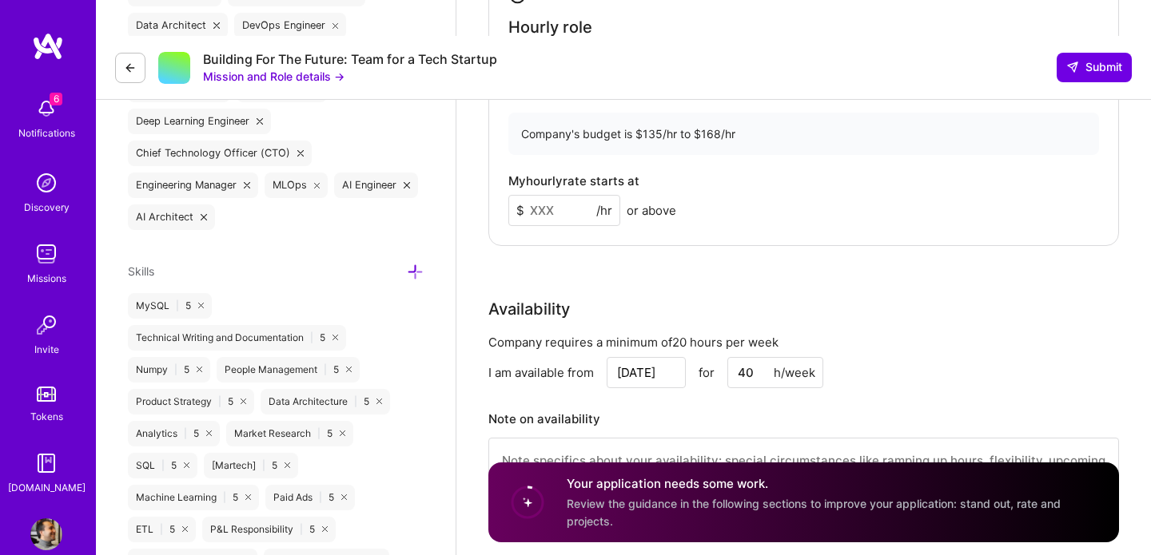
click at [543, 195] on input at bounding box center [564, 210] width 112 height 31
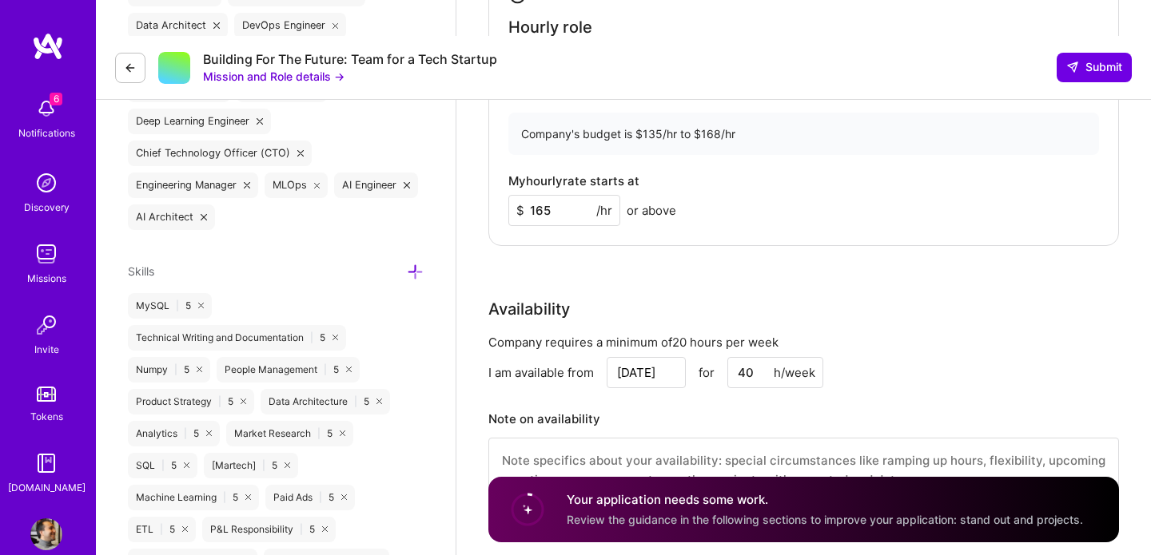
type input "165"
click at [589, 215] on div "Rate Your rate should reflect your skills, experience, role requirements, and m…" at bounding box center [803, 179] width 631 height 688
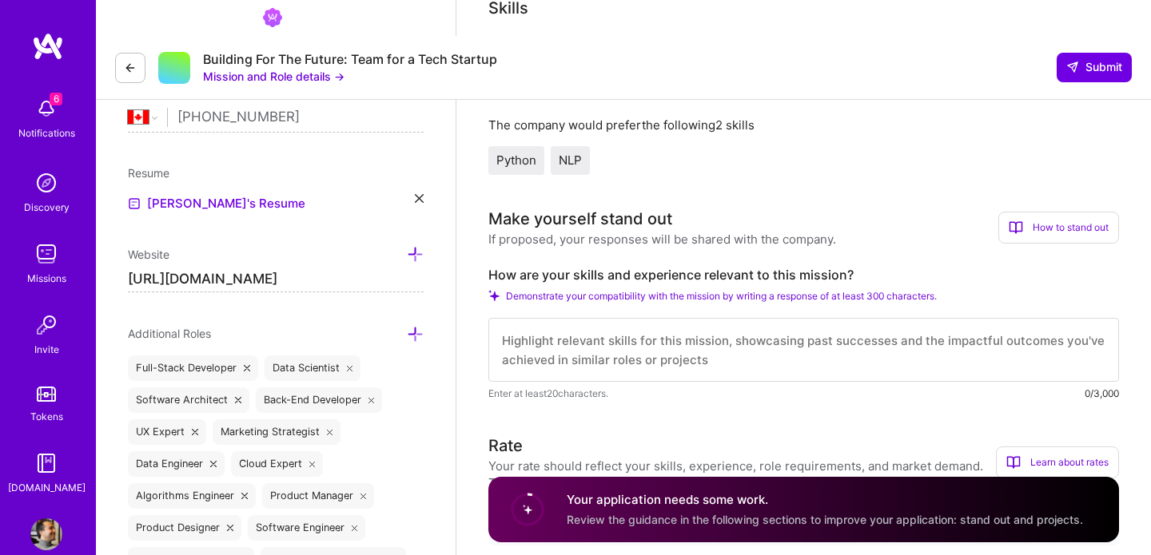
scroll to position [2, 0]
click at [580, 318] on textarea at bounding box center [803, 350] width 631 height 64
paste textarea "With 12+ years of experience in AI/ML, I’ve led multiple projects involving LLM…"
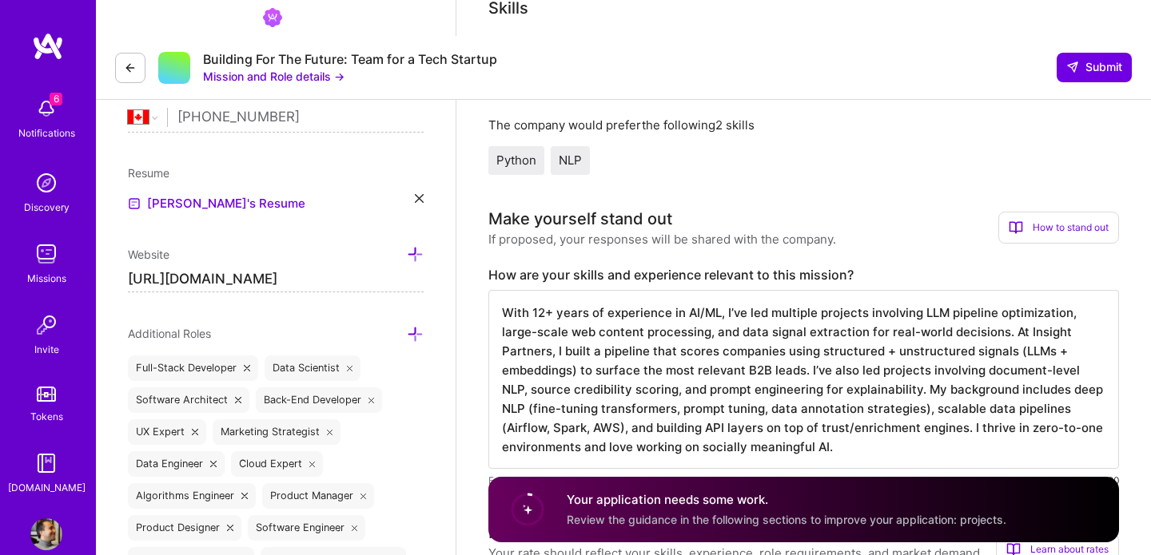
click at [718, 290] on textarea "With 12+ years of experience in AI/ML, I’ve led multiple projects involving LLM…" at bounding box center [803, 379] width 631 height 179
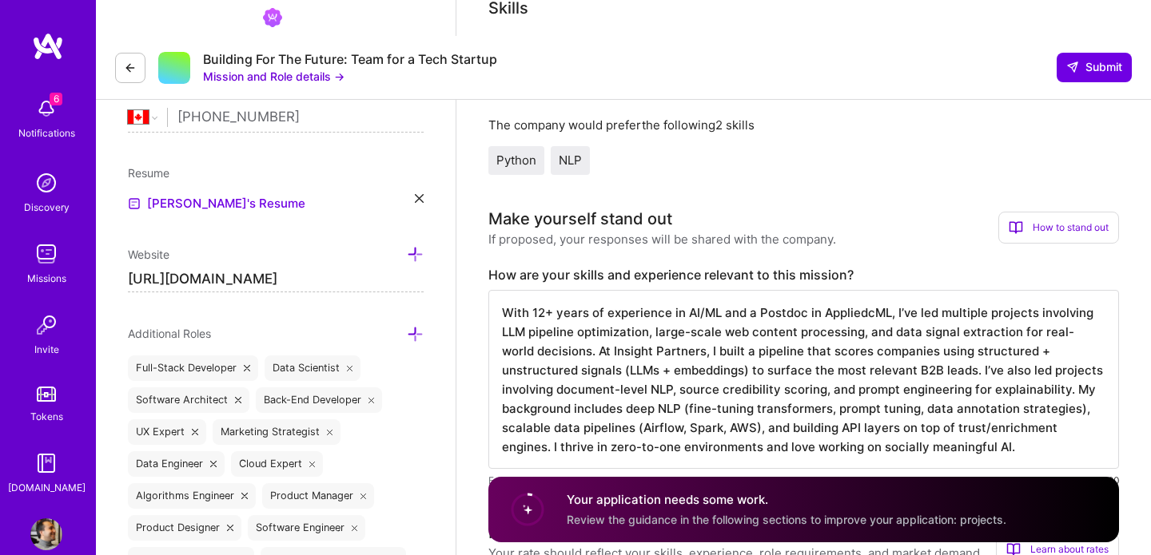
click at [871, 290] on textarea "With 12+ years of experience in AI/ML and a Postdoc in AppliedcML, I’ve led mul…" at bounding box center [803, 379] width 631 height 179
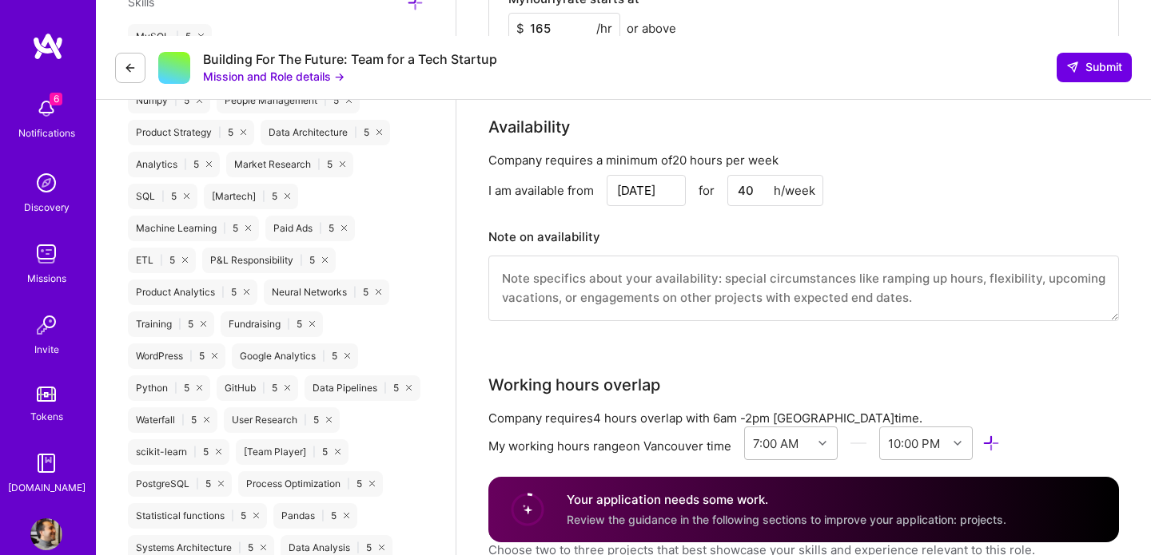
scroll to position [1260, 0]
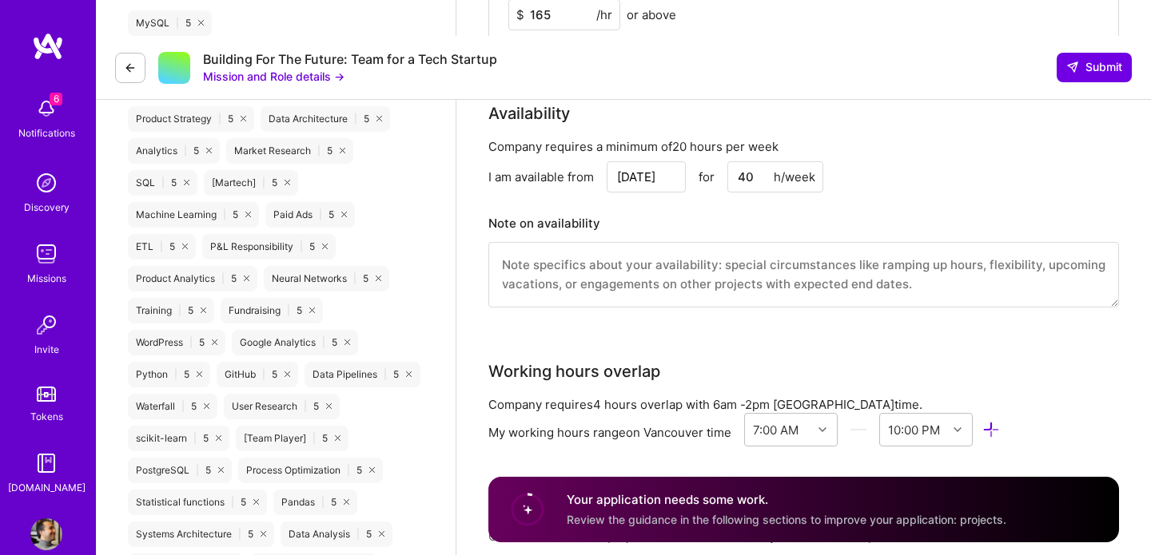
type textarea "With 12+ years of experience in AI/ML and a Postdoc in Applied ML, I’ve led mul…"
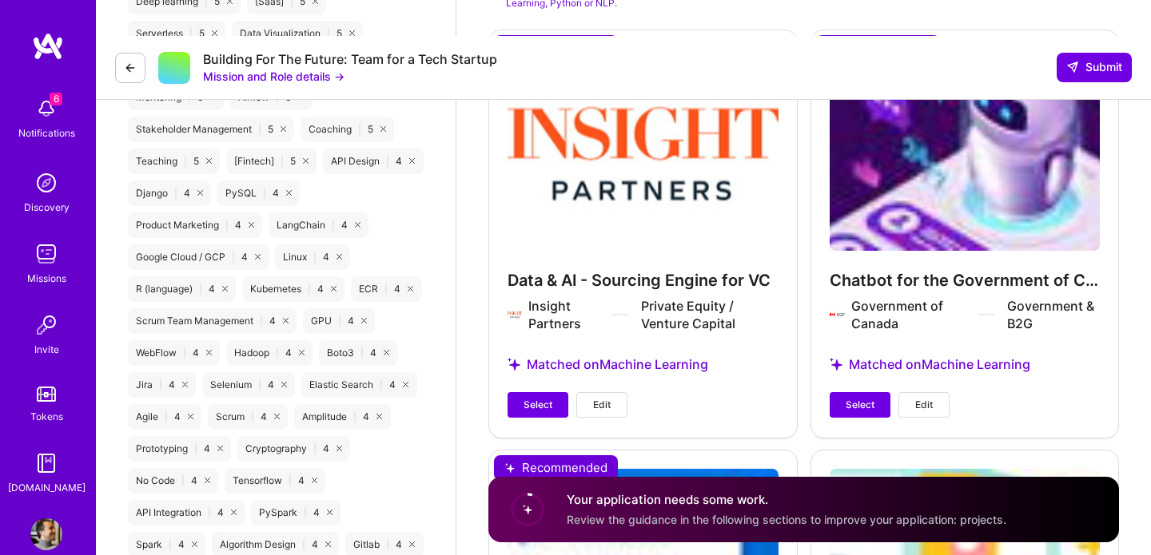
scroll to position [1951, 0]
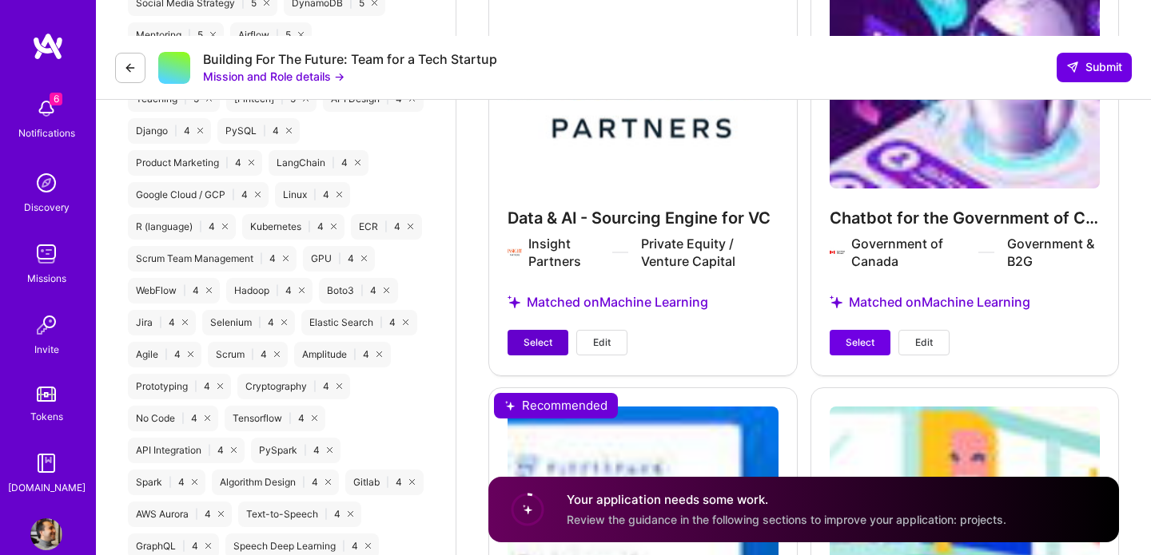
click at [551, 330] on button "Select" at bounding box center [538, 343] width 61 height 26
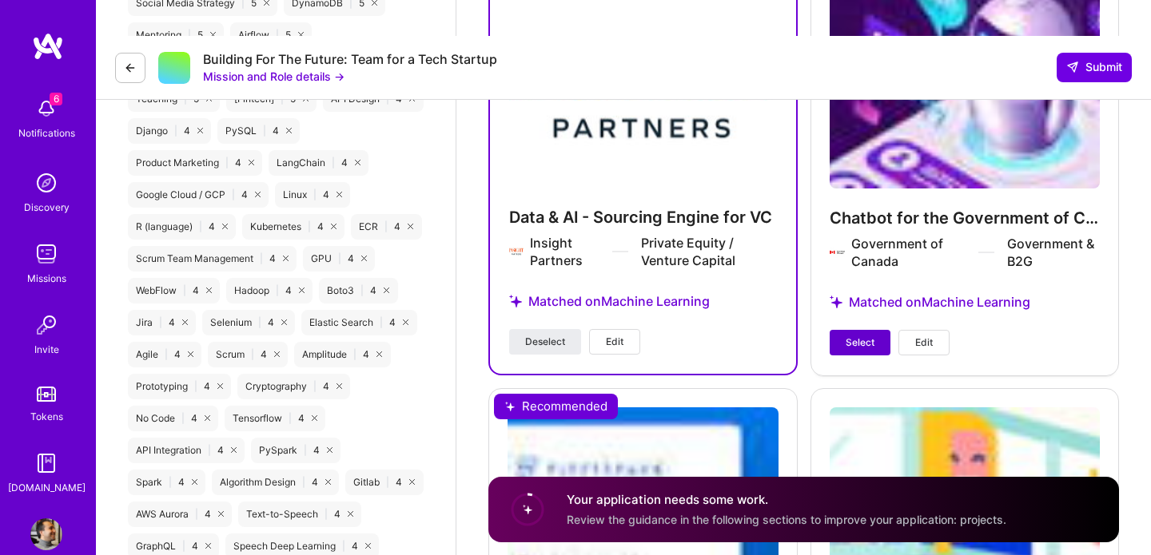
click at [867, 336] on span "Select" at bounding box center [860, 343] width 29 height 14
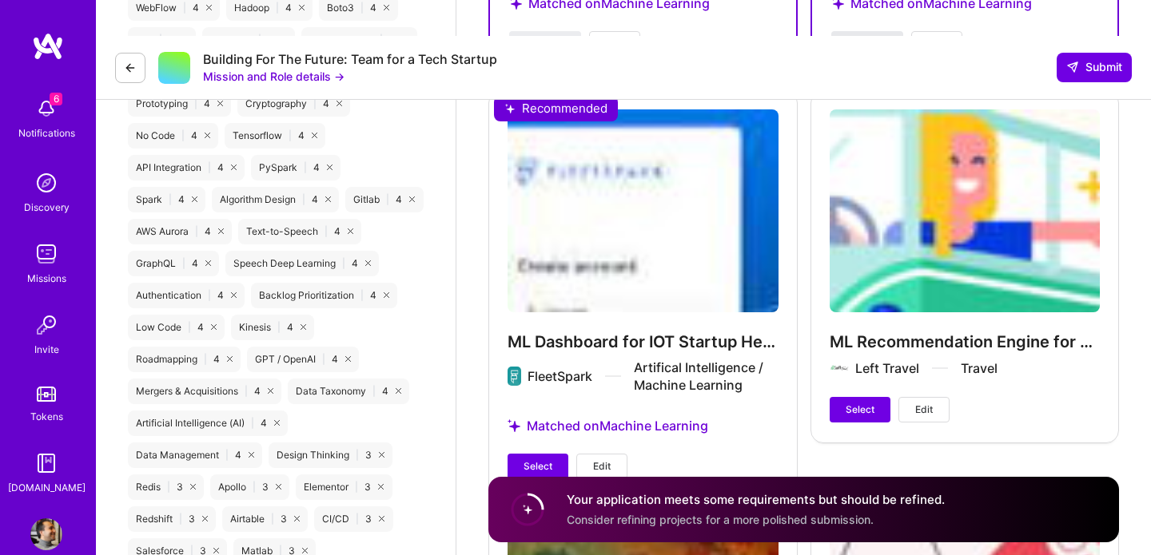
scroll to position [2244, 0]
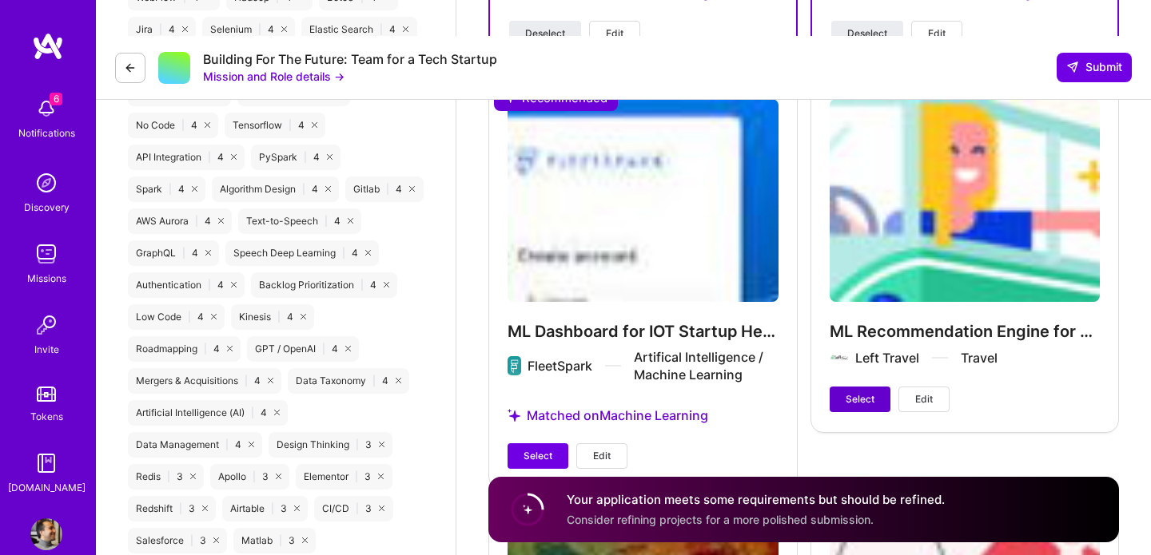
click at [854, 392] on span "Select" at bounding box center [860, 399] width 29 height 14
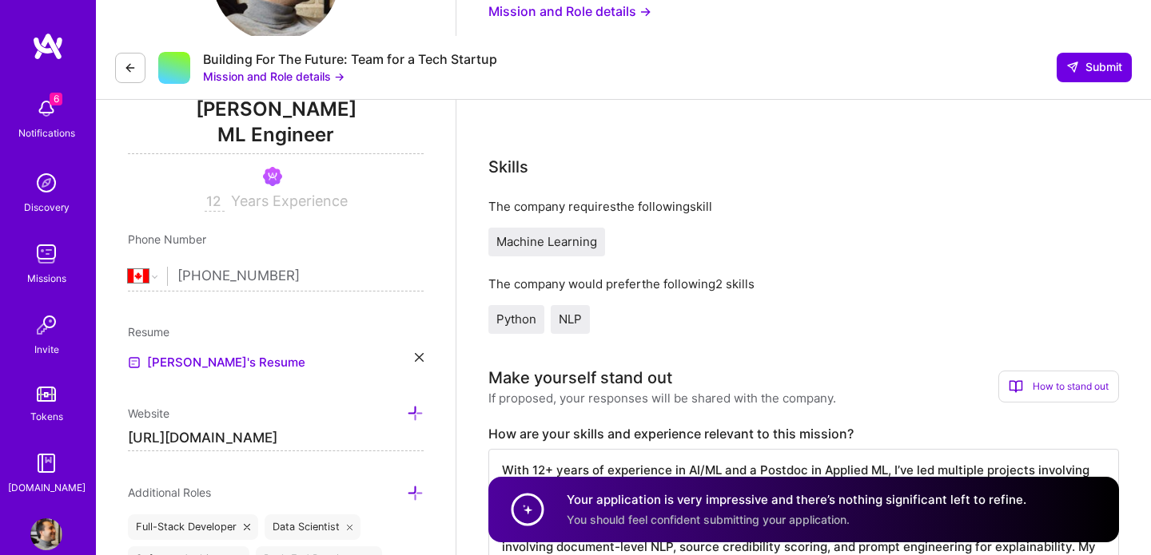
scroll to position [210, 0]
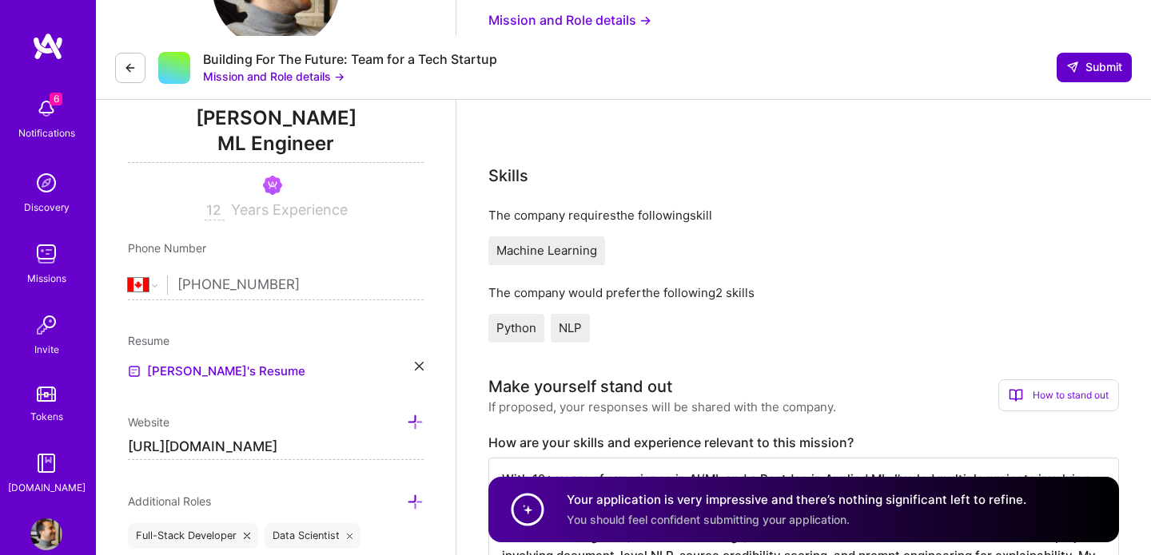
click at [1089, 59] on span "Submit" at bounding box center [1094, 67] width 56 height 16
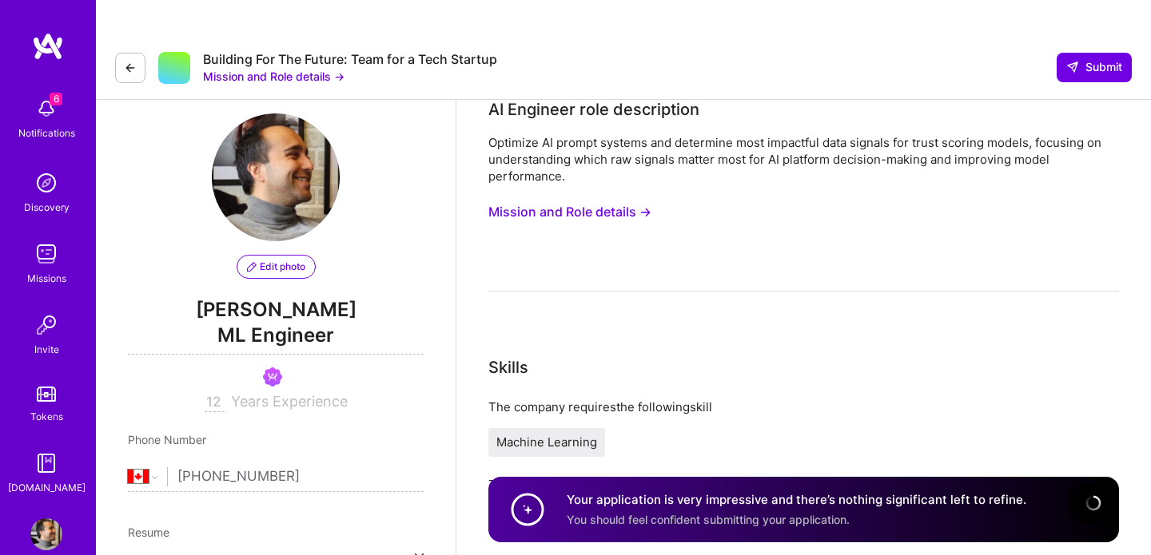
scroll to position [0, 0]
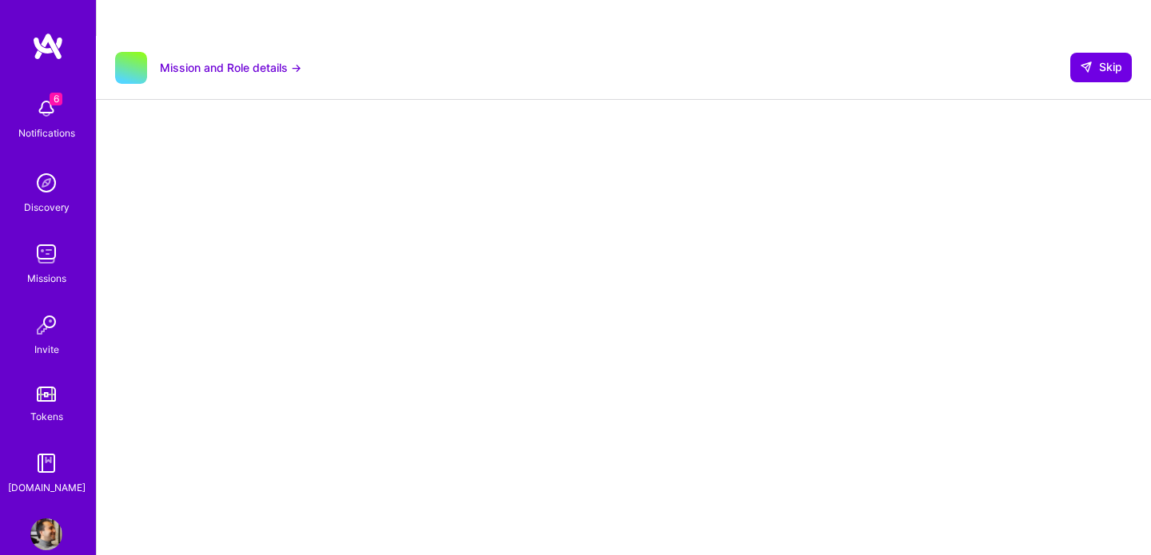
scroll to position [344, 0]
click at [1102, 59] on span "Skip" at bounding box center [1101, 67] width 42 height 16
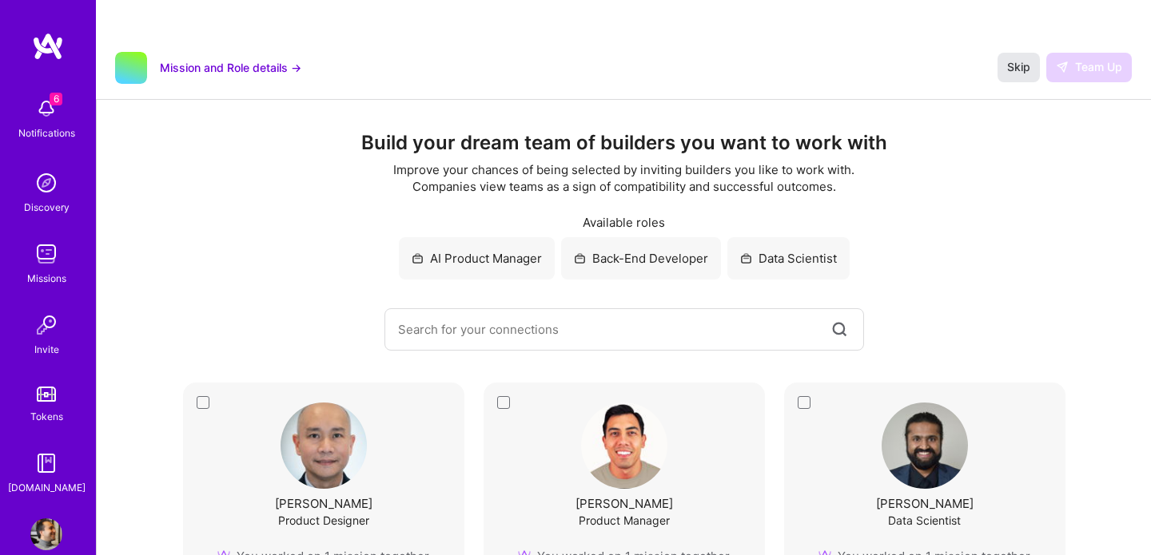
click at [1014, 59] on span "Skip" at bounding box center [1018, 67] width 23 height 16
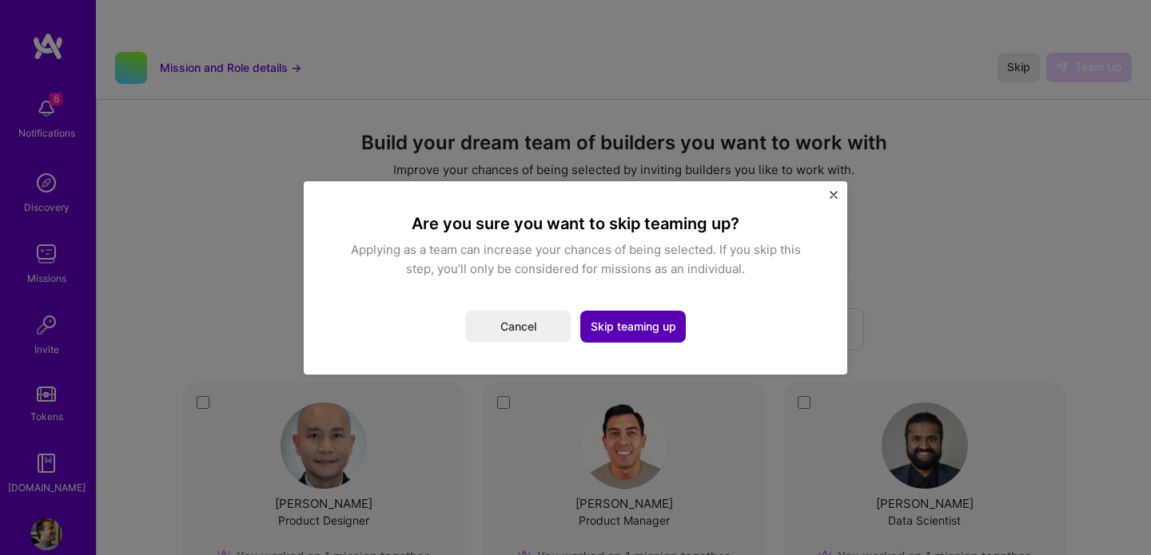
click at [630, 335] on button "Skip teaming up" at bounding box center [632, 327] width 105 height 32
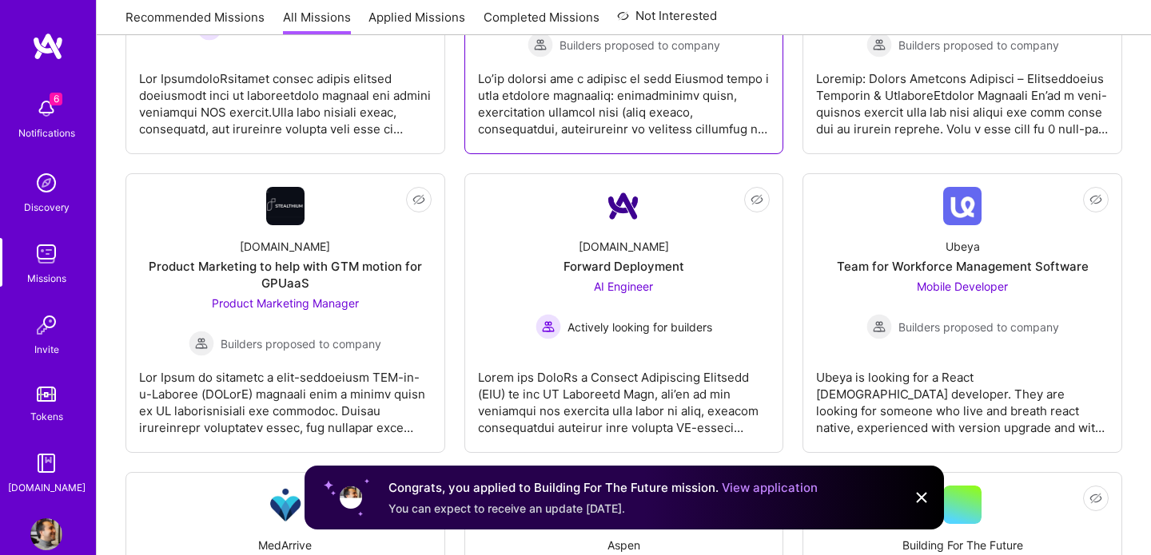
scroll to position [481, 0]
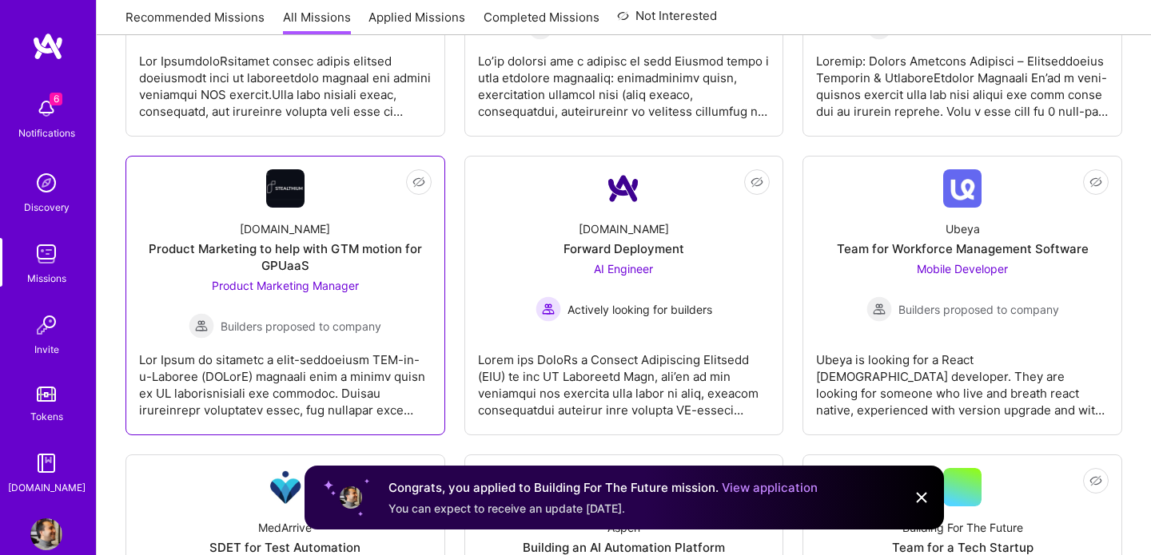
click at [348, 241] on div "Product Marketing to help with GTM motion for GPUaaS" at bounding box center [285, 258] width 293 height 34
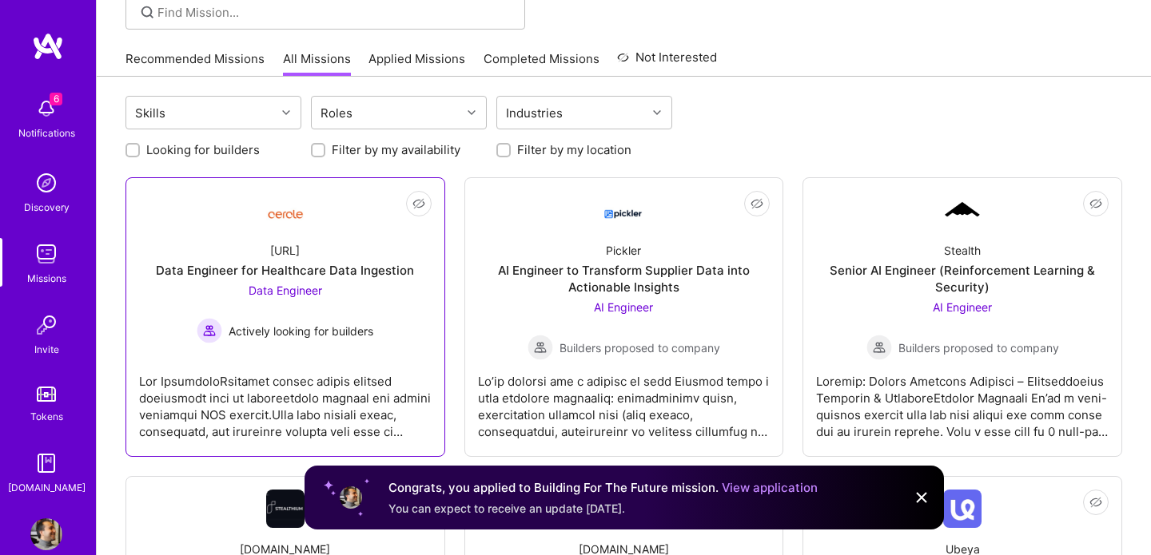
scroll to position [161, 0]
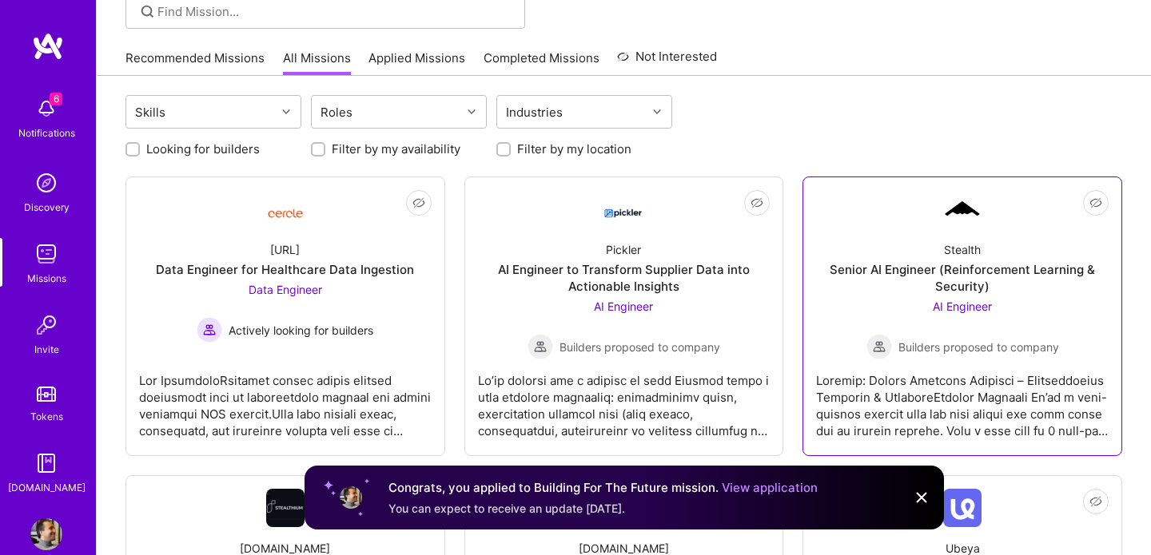
click at [902, 261] on div "Senior AI Engineer (Reinforcement Learning & Security)" at bounding box center [962, 278] width 293 height 34
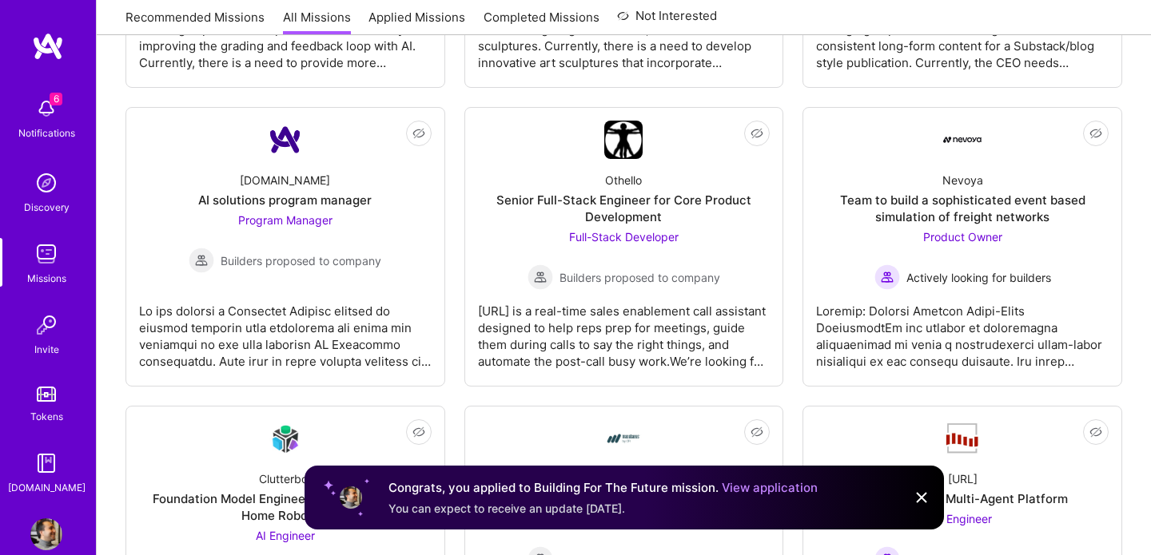
scroll to position [1414, 0]
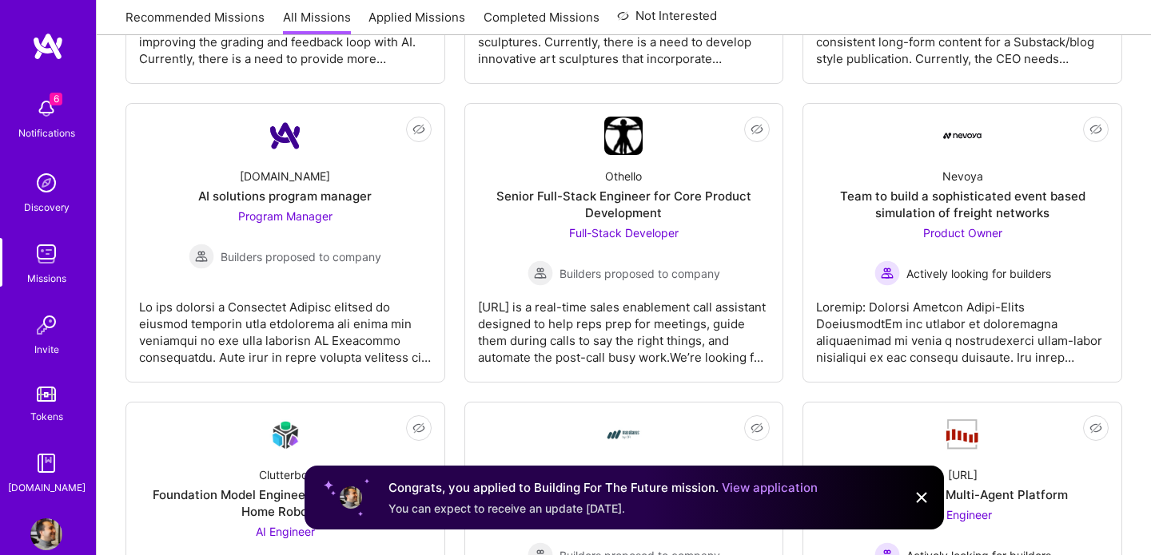
click at [57, 110] on img at bounding box center [46, 109] width 32 height 32
click at [57, 111] on div "6 Notifications Discovery Missions Invite Tokens [DOMAIN_NAME]" at bounding box center [48, 293] width 96 height 407
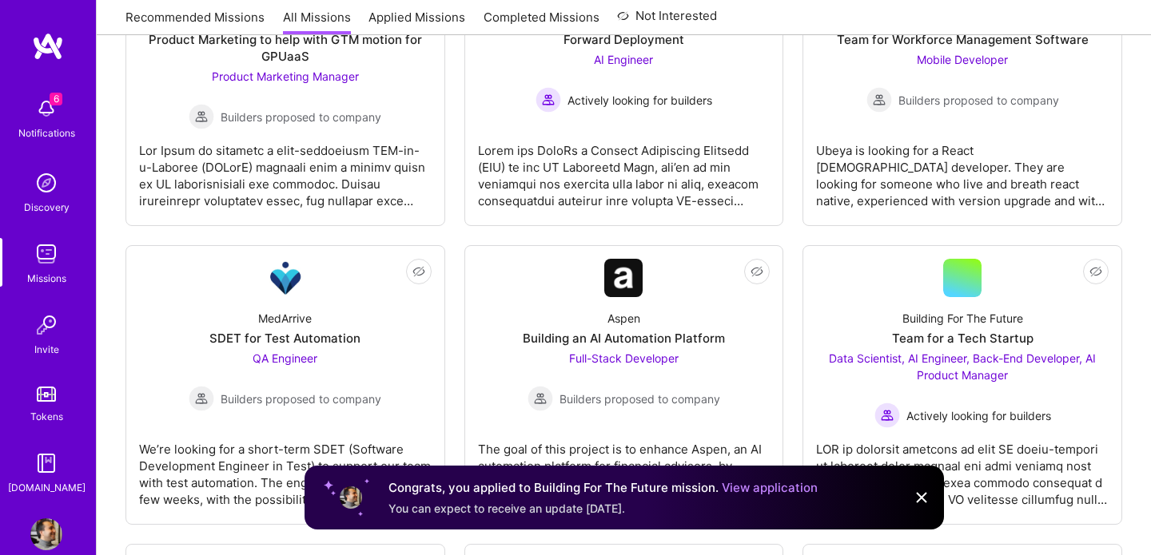
scroll to position [0, 0]
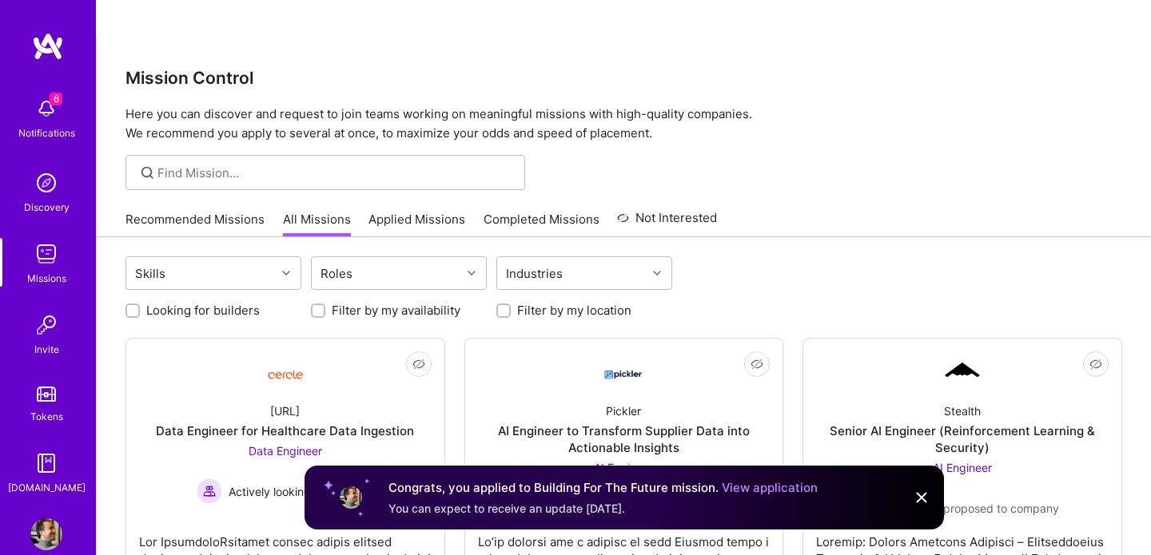
click at [203, 211] on link "Recommended Missions" at bounding box center [194, 224] width 139 height 26
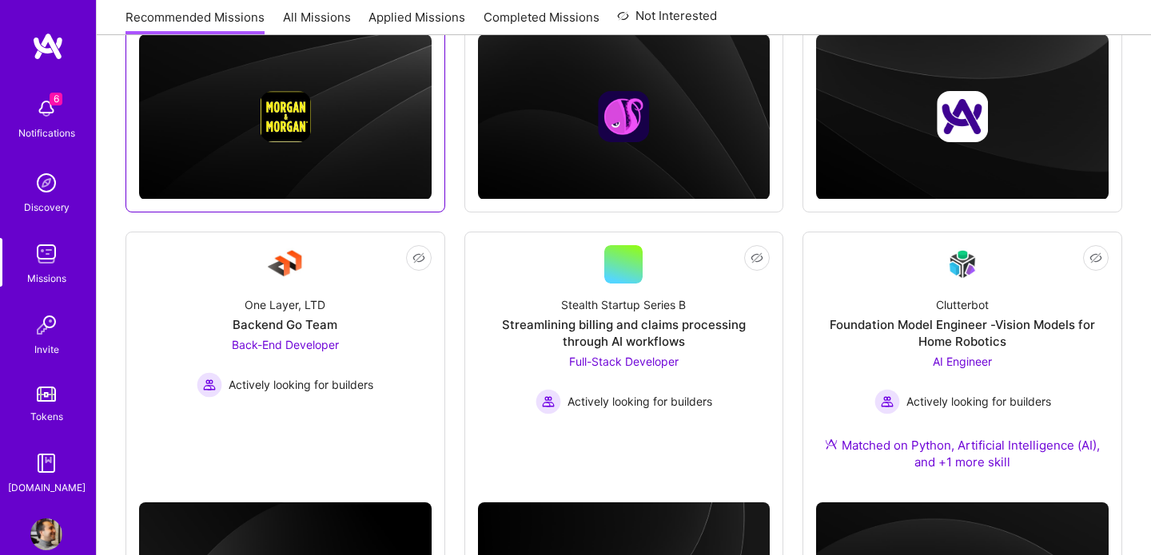
scroll to position [539, 0]
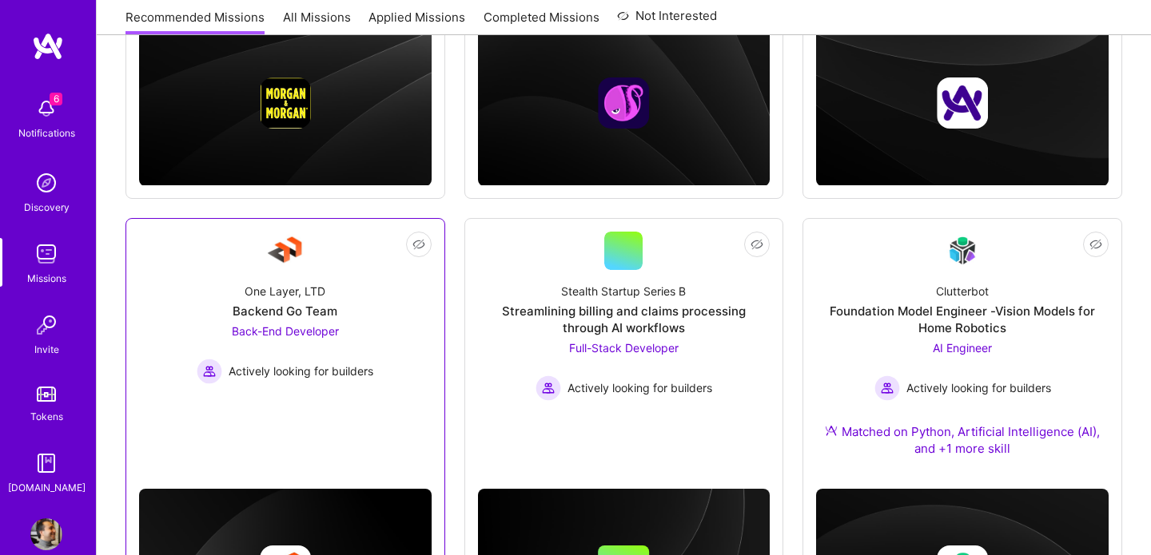
click at [400, 281] on div "One Layer, LTD Backend Go Team Back-End Developer Actively looking for builders" at bounding box center [285, 327] width 293 height 114
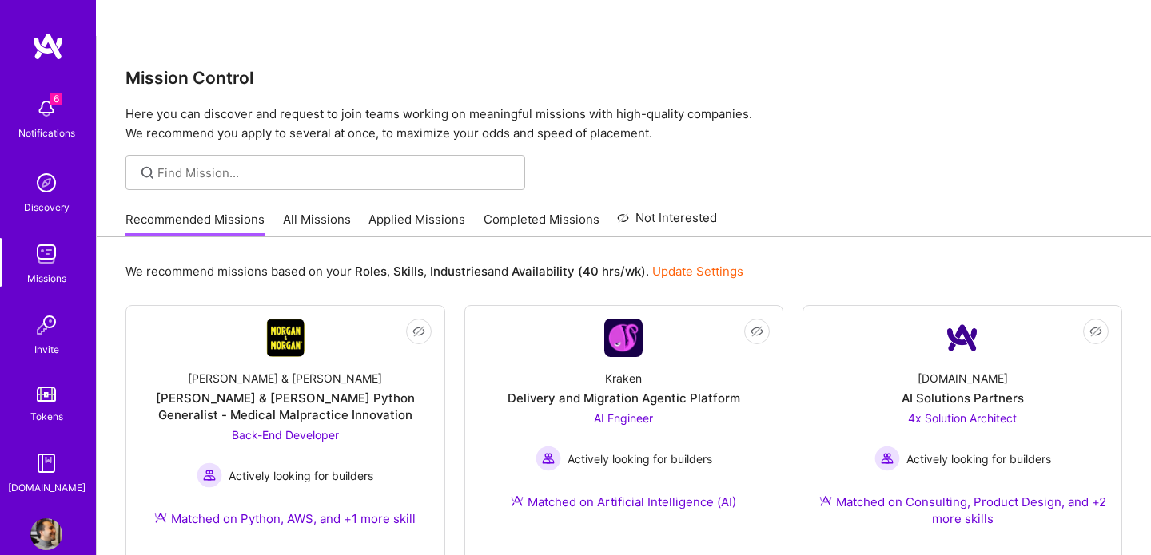
scroll to position [539, 0]
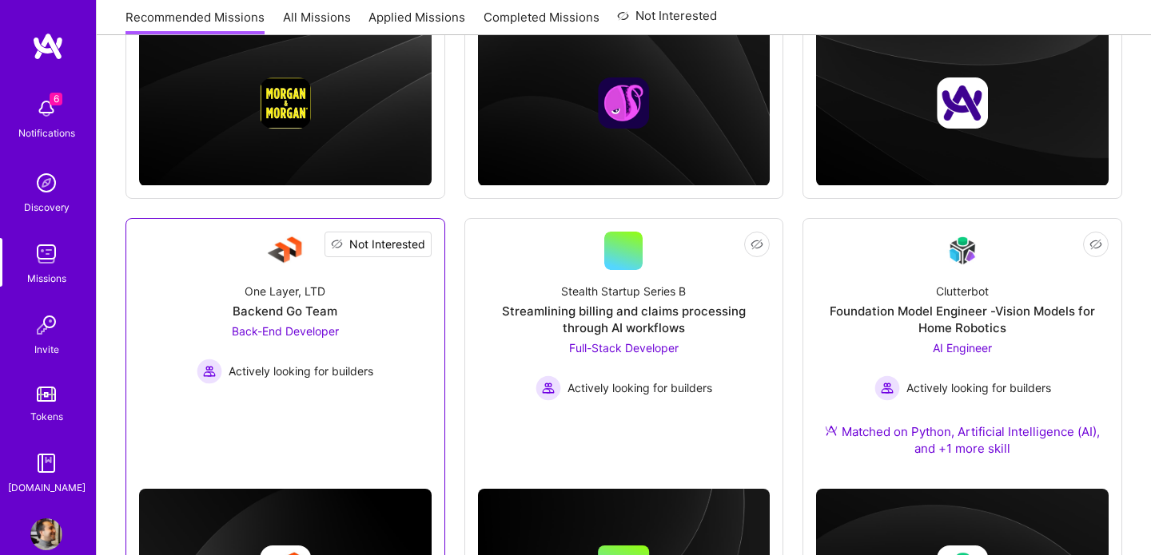
click at [420, 236] on span "Not Interested" at bounding box center [387, 244] width 76 height 17
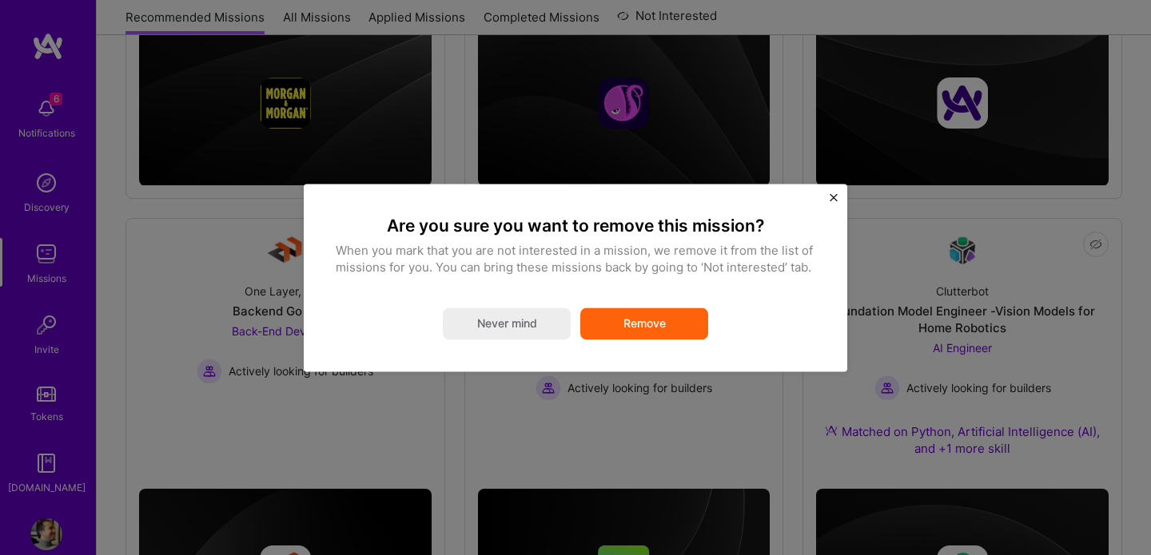
click at [674, 324] on button "Remove" at bounding box center [644, 324] width 128 height 32
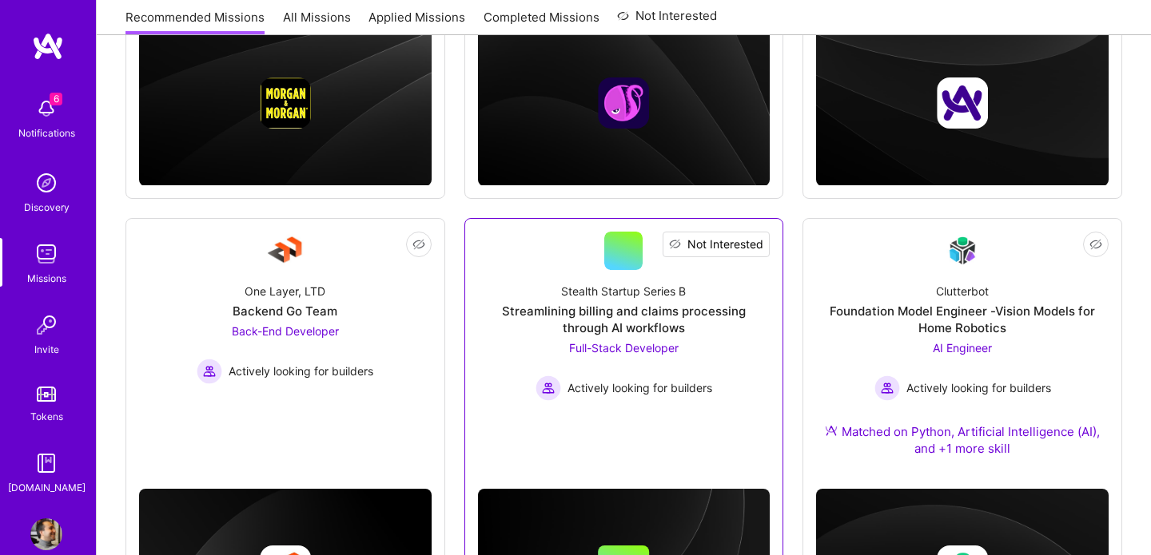
click at [759, 236] on span "Not Interested" at bounding box center [725, 244] width 76 height 17
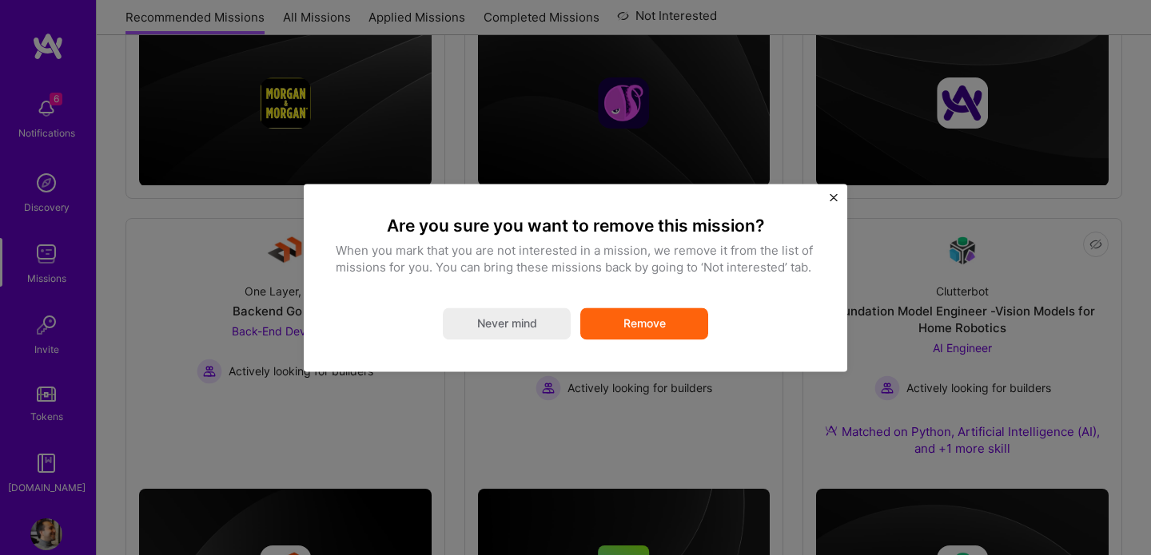
click at [676, 325] on button "Remove" at bounding box center [644, 324] width 128 height 32
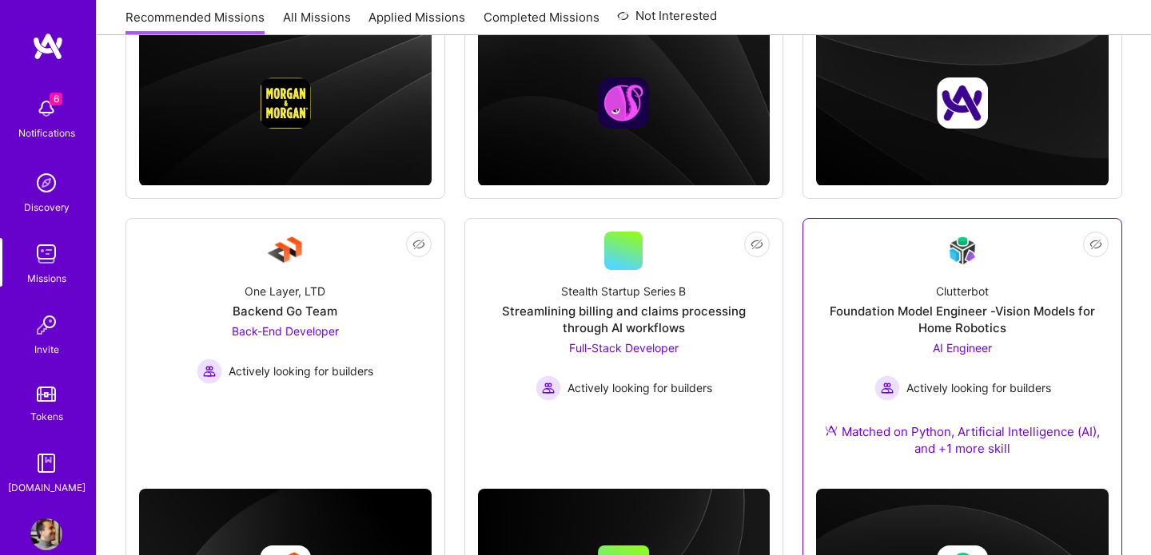
click at [949, 341] on span "AI Engineer" at bounding box center [962, 348] width 59 height 14
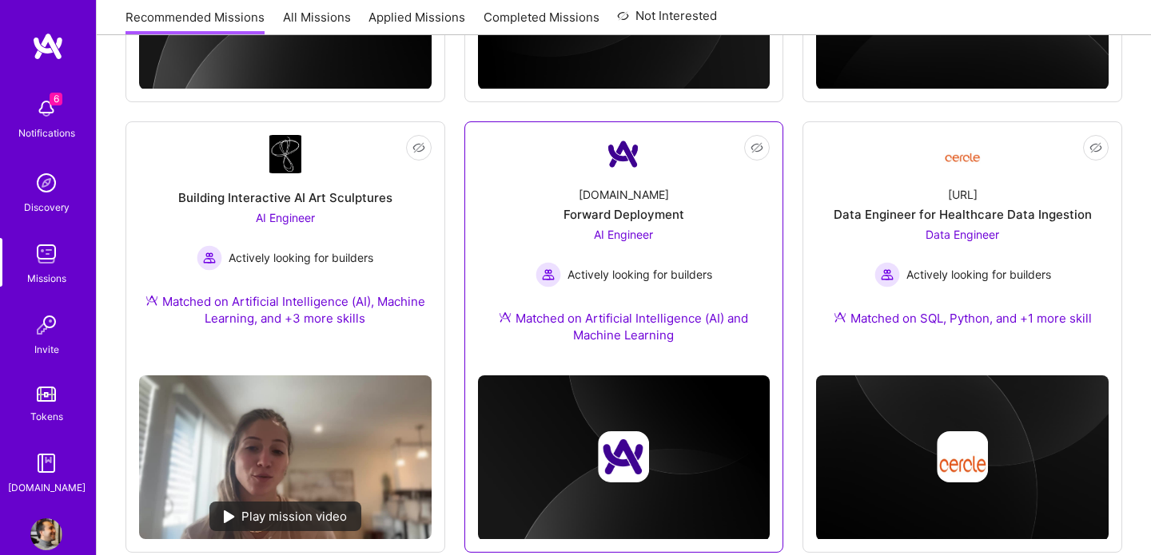
scroll to position [1078, 0]
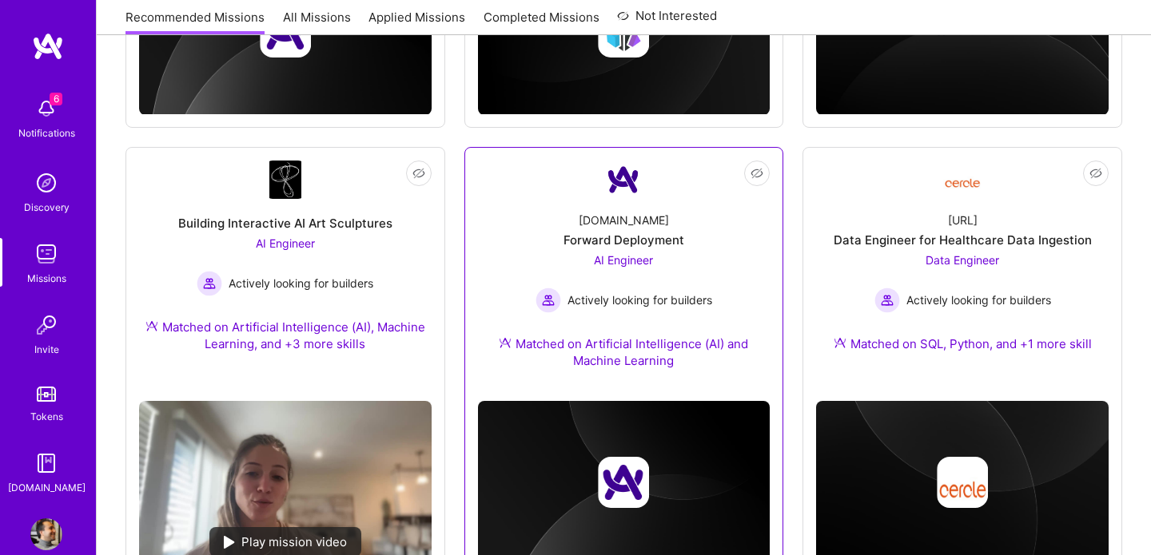
click at [681, 252] on div "AI Engineer Actively looking for builders" at bounding box center [623, 283] width 177 height 62
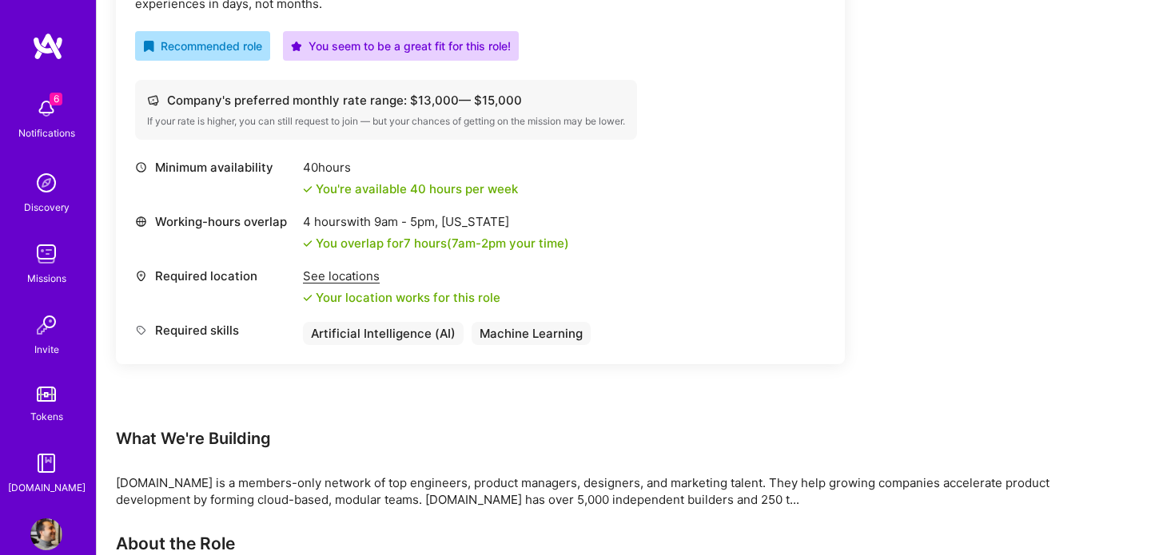
scroll to position [575, 0]
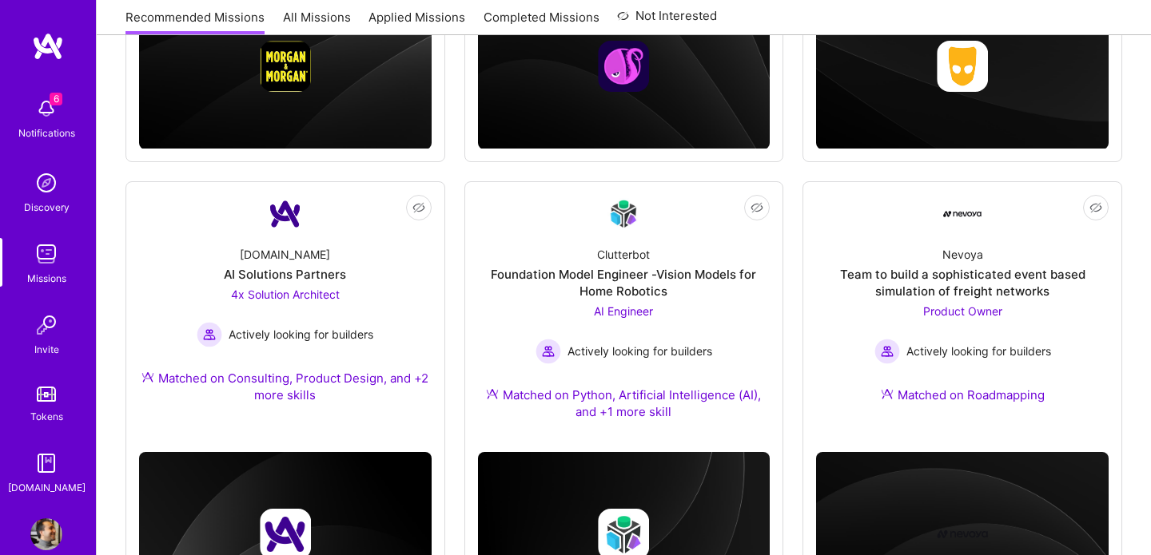
scroll to position [1078, 0]
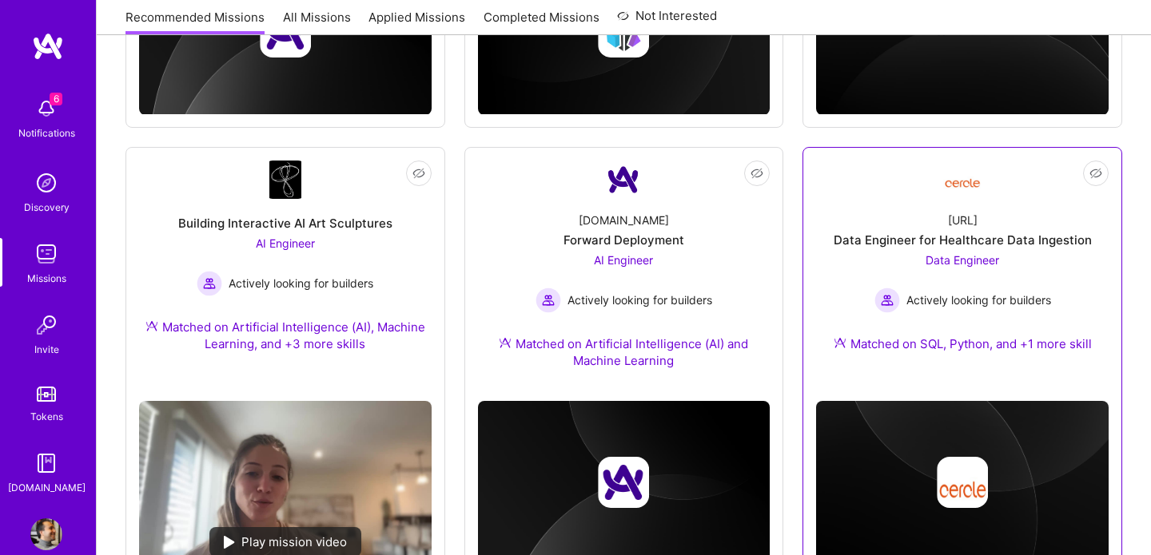
click at [914, 252] on div "Data Engineer Actively looking for builders" at bounding box center [962, 283] width 177 height 62
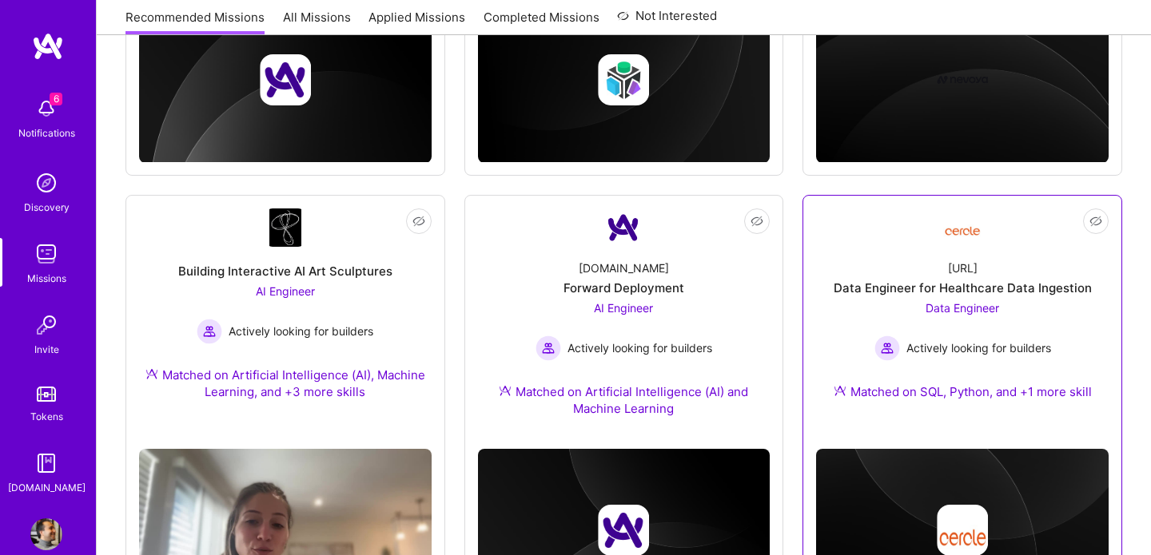
scroll to position [1030, 0]
click at [1093, 213] on span "Not Interested" at bounding box center [1064, 221] width 76 height 17
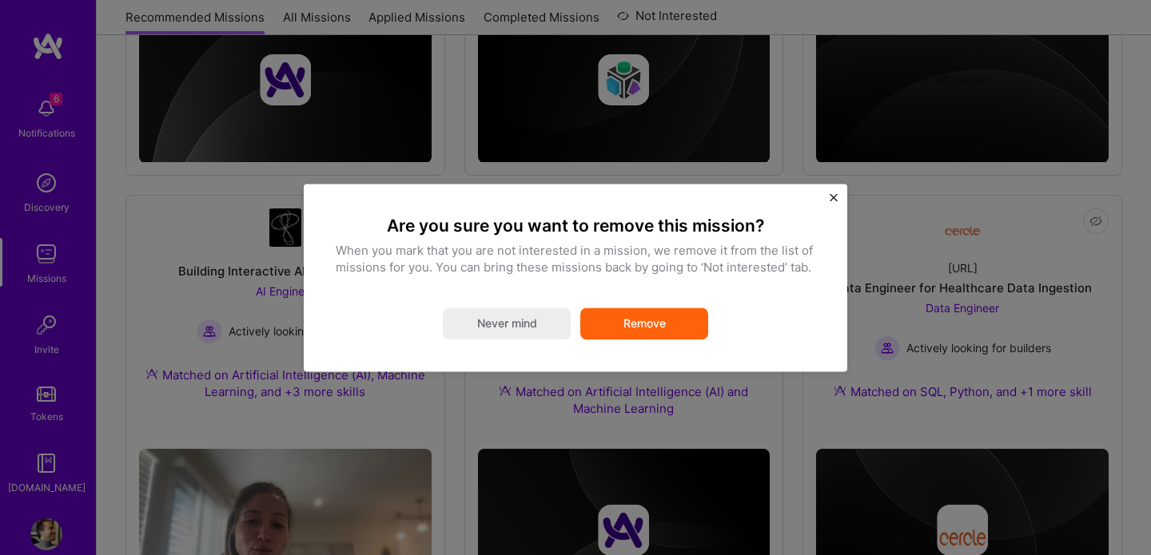
click at [695, 329] on button "Remove" at bounding box center [644, 324] width 128 height 32
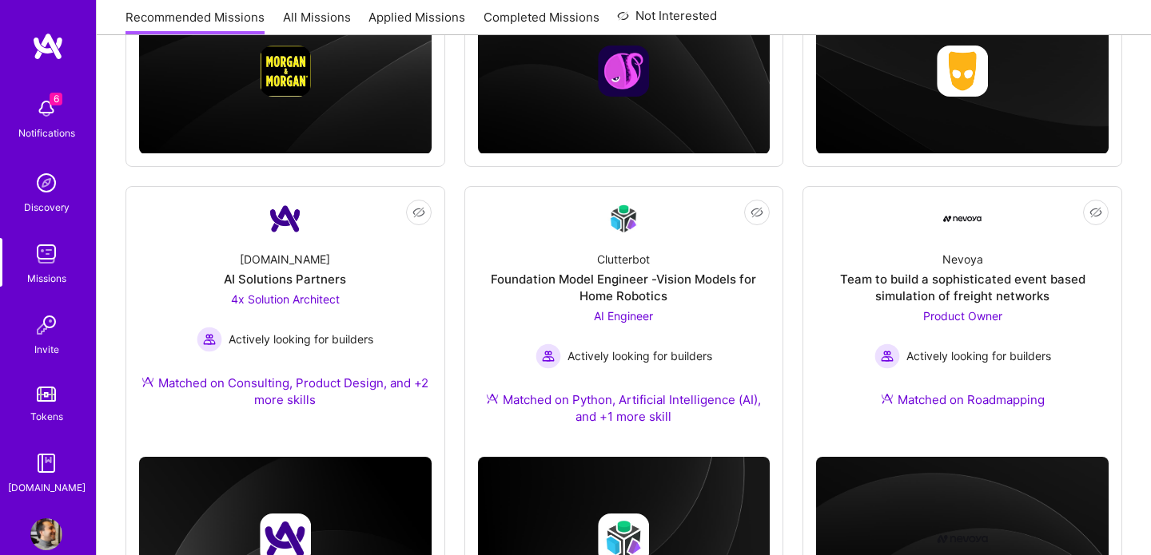
scroll to position [567, 0]
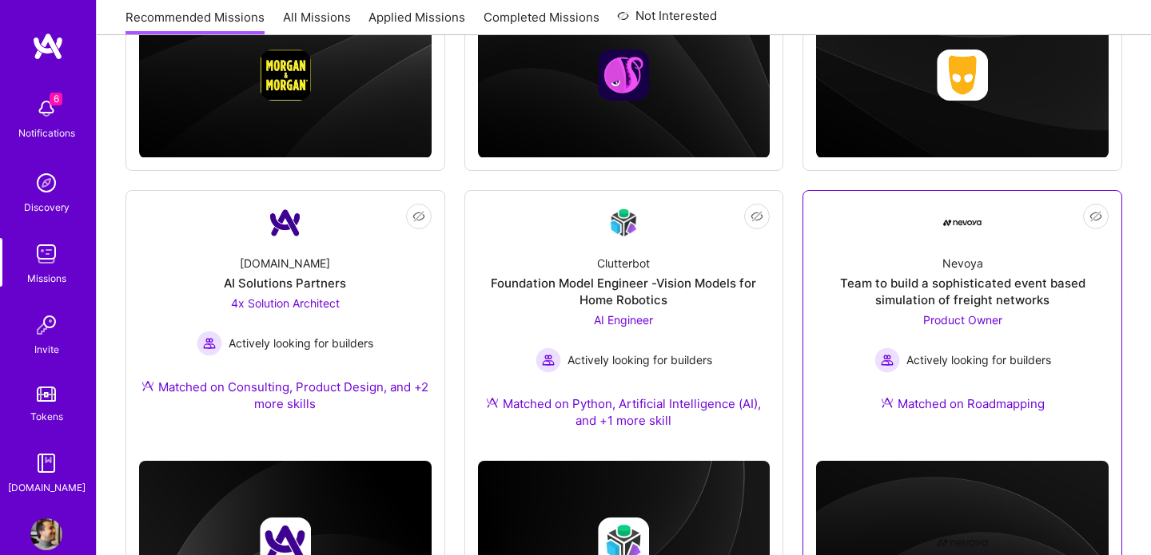
click at [887, 275] on div "Team to build a sophisticated event based simulation of freight networks" at bounding box center [962, 292] width 293 height 34
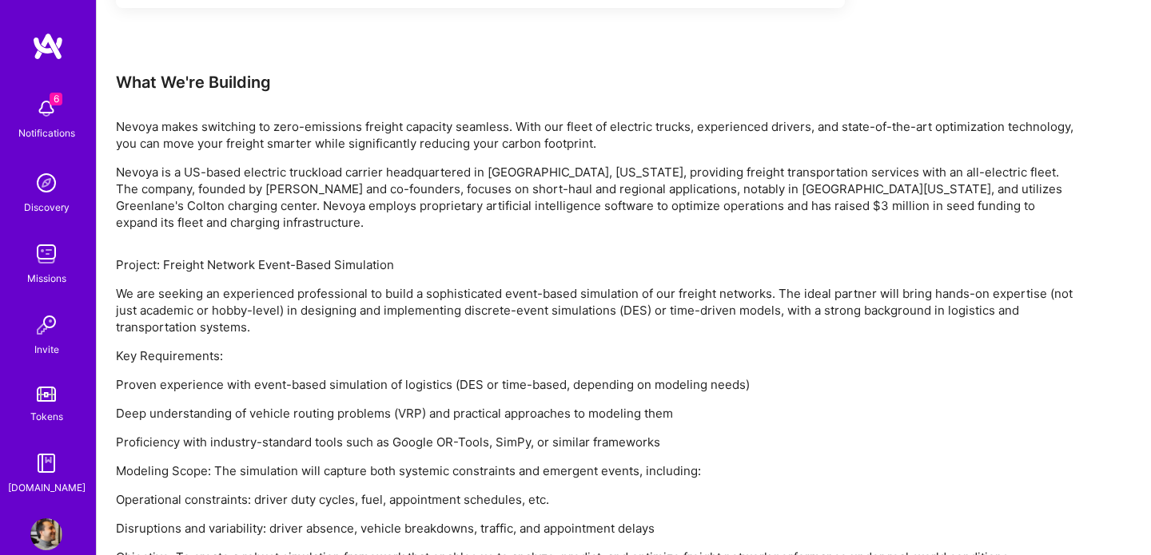
scroll to position [994, 0]
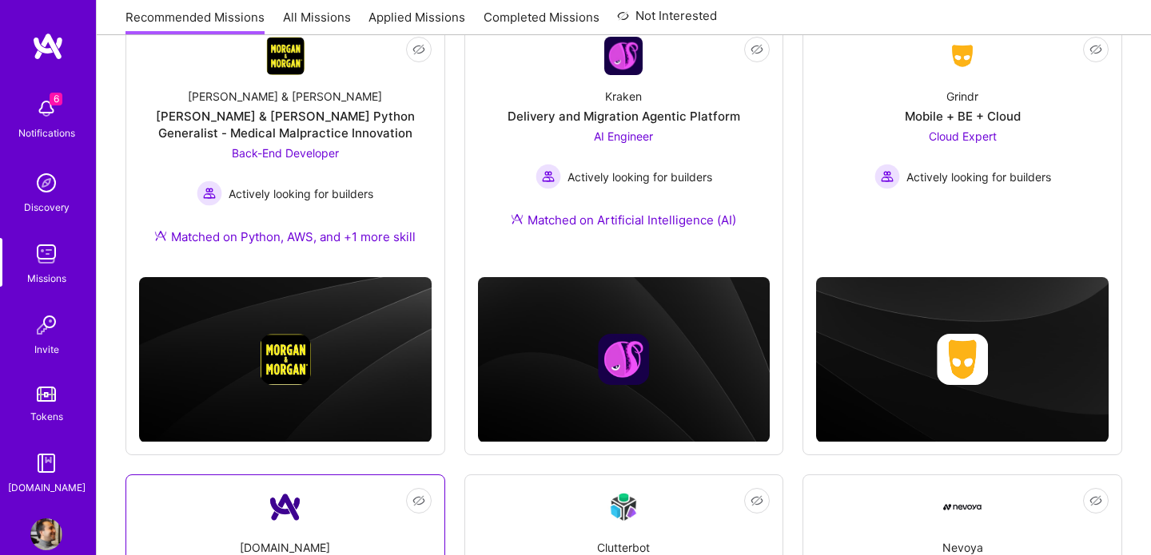
scroll to position [148, 0]
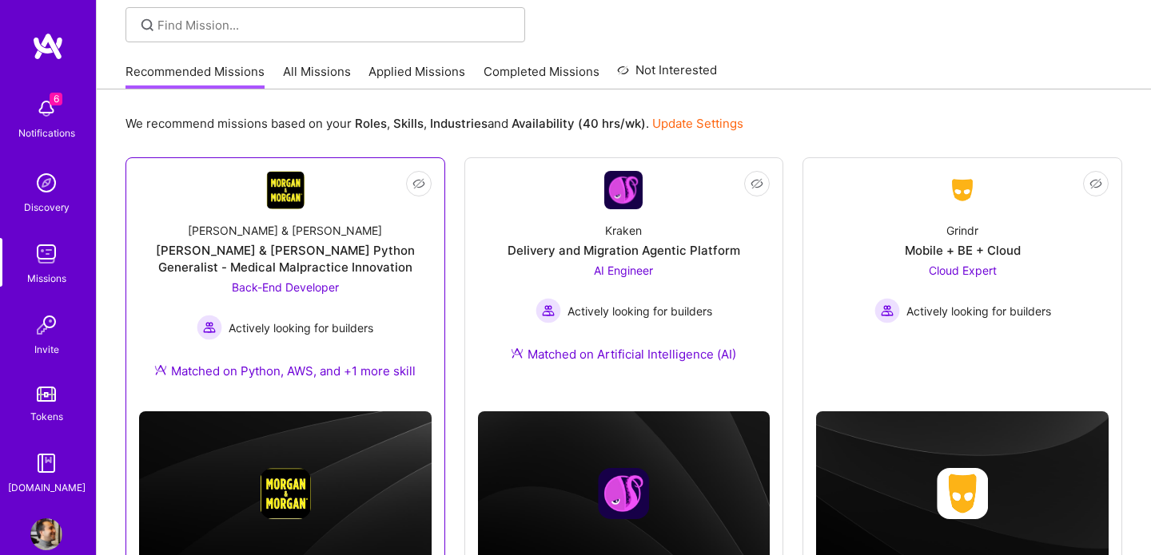
click at [347, 242] on div "[PERSON_NAME] & [PERSON_NAME] Python Generalist - Medical Malpractice Innovation" at bounding box center [285, 259] width 293 height 34
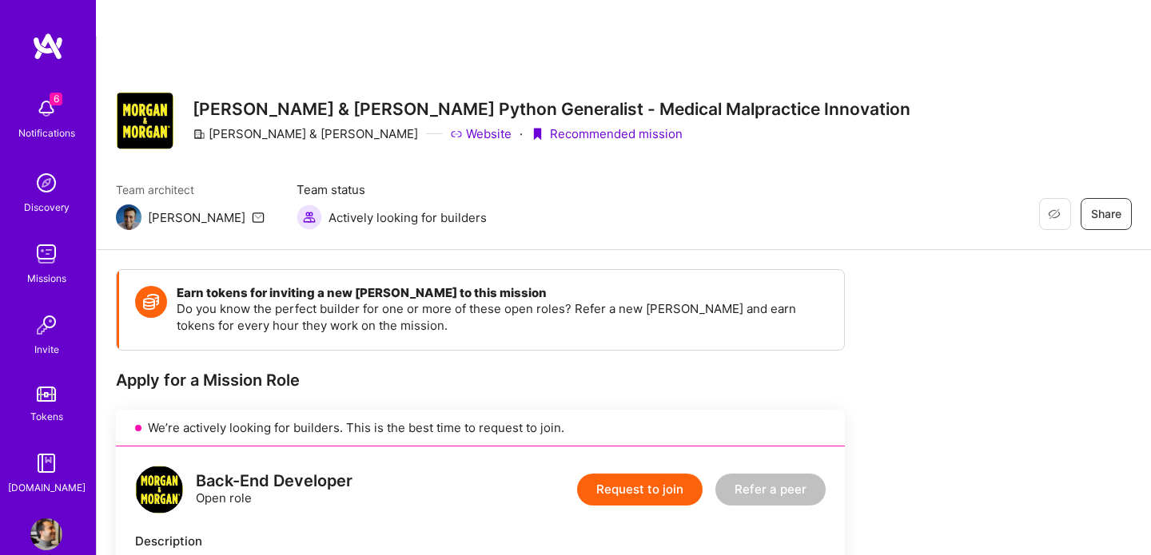
click at [658, 474] on button "Request to join" at bounding box center [639, 490] width 125 height 32
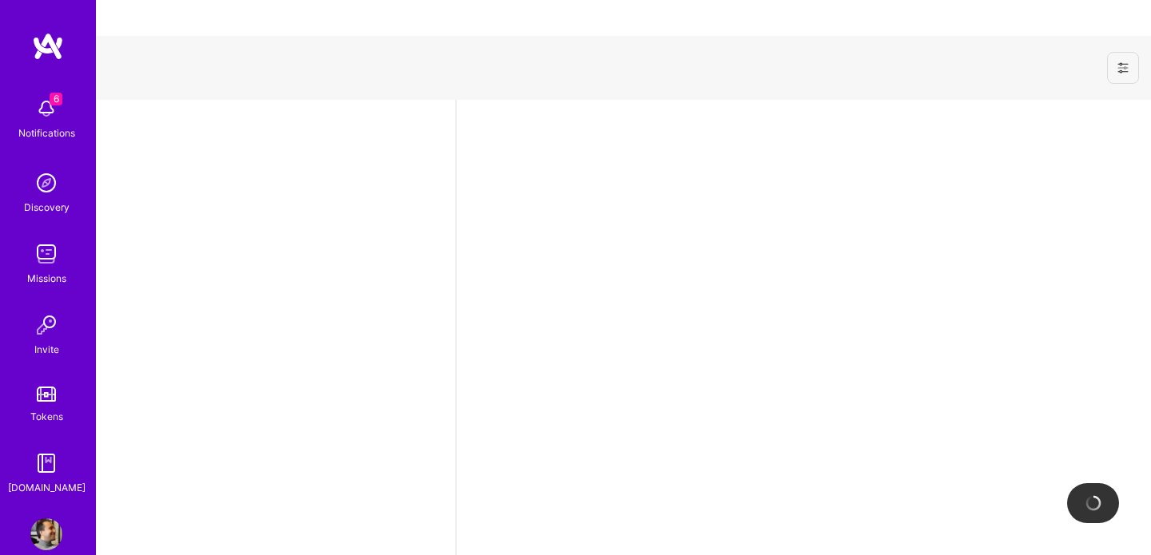
select select "CA"
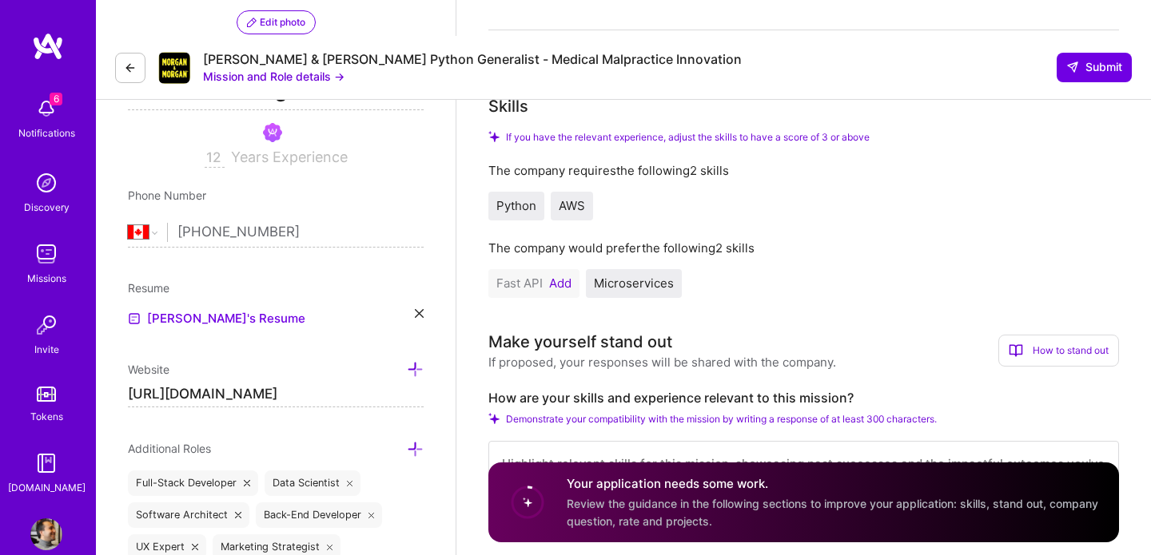
scroll to position [289, 0]
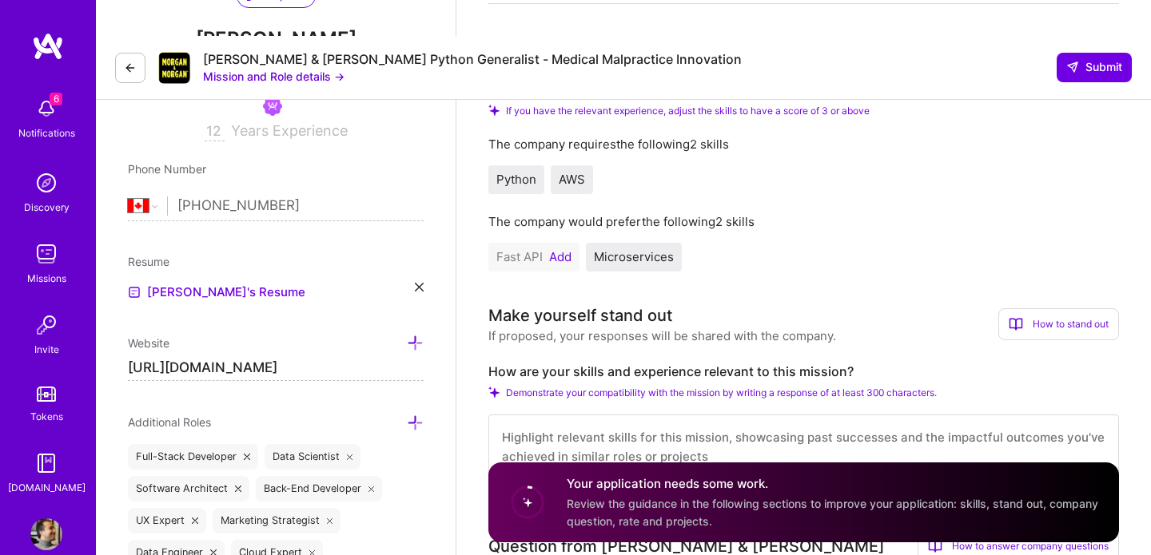
click at [559, 251] on button "Add" at bounding box center [560, 257] width 22 height 13
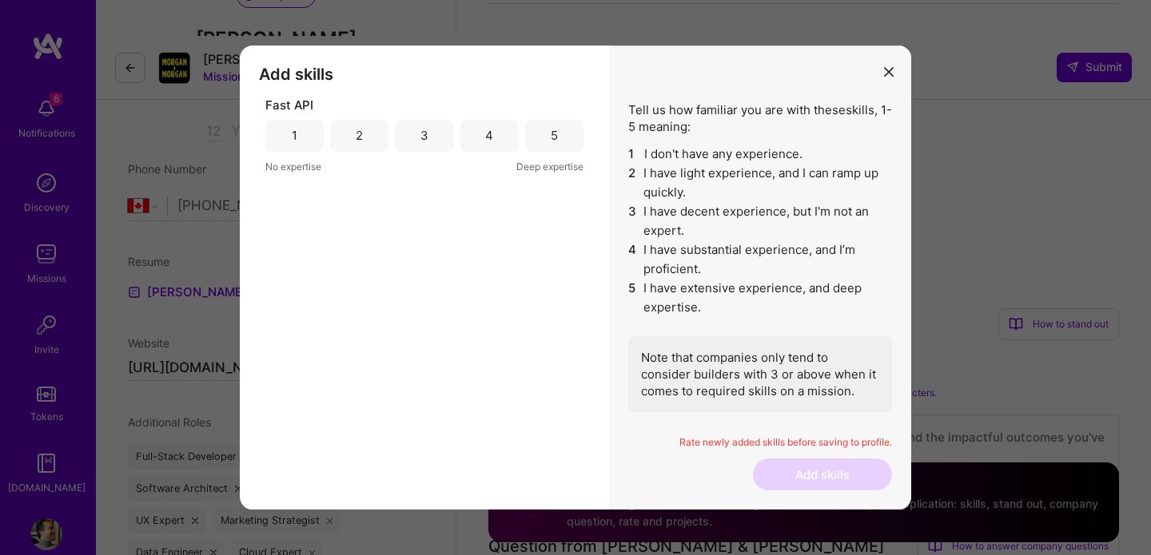
click at [428, 128] on div "3" at bounding box center [424, 135] width 8 height 17
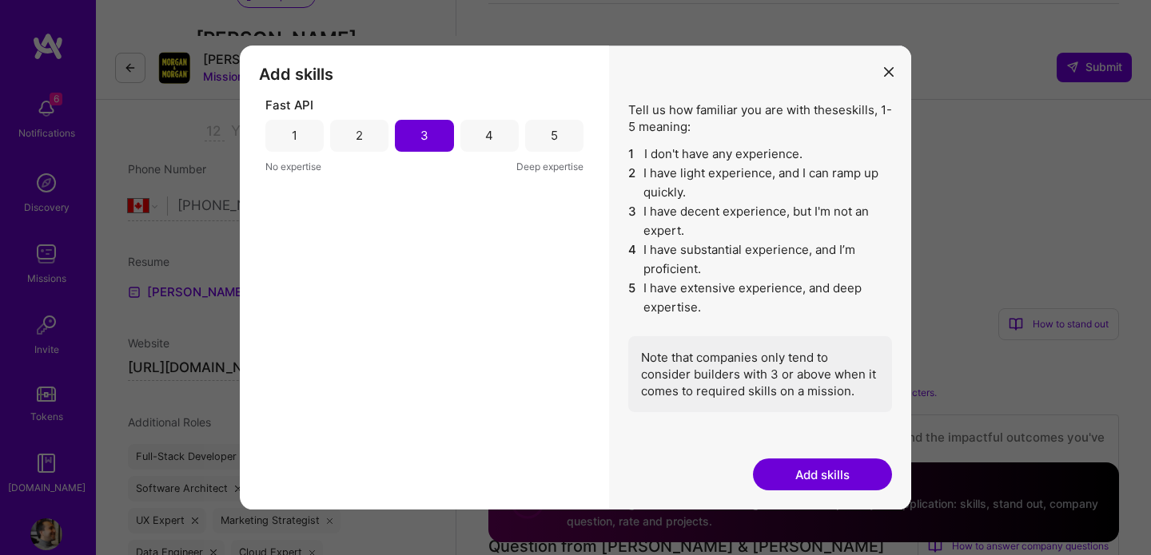
click at [830, 470] on button "Add skills" at bounding box center [822, 475] width 139 height 32
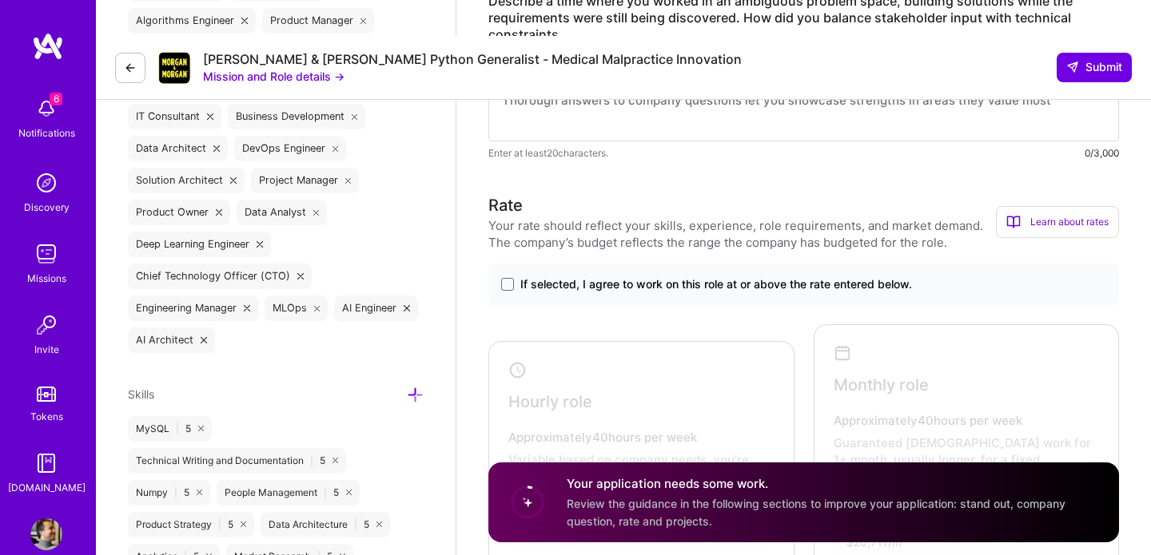
scroll to position [890, 0]
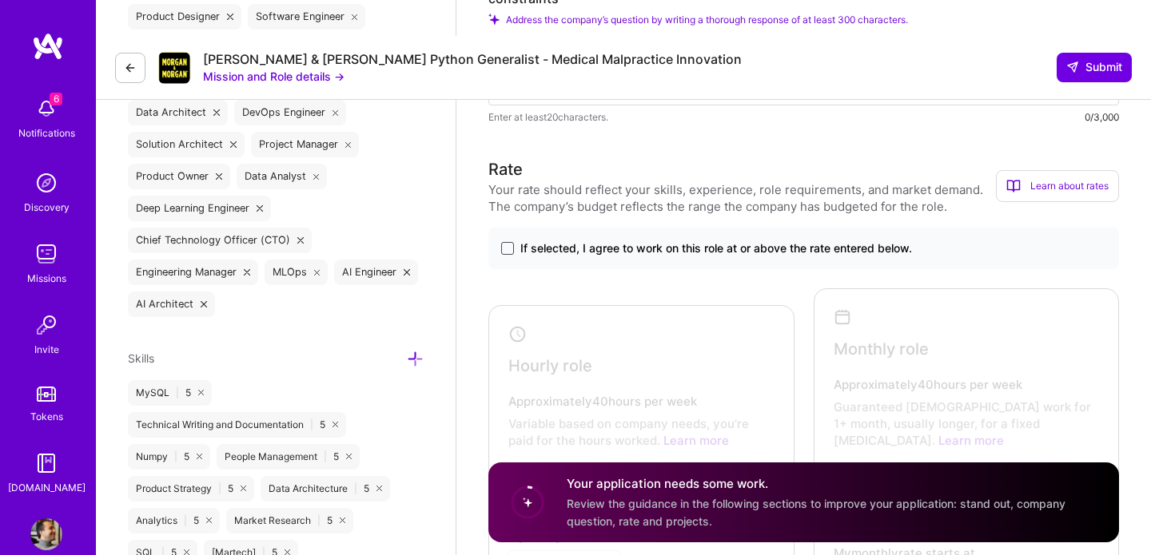
click at [507, 242] on span at bounding box center [507, 248] width 13 height 13
click at [0, 0] on input "If selected, I agree to work on this role at or above the rate entered below." at bounding box center [0, 0] width 0 height 0
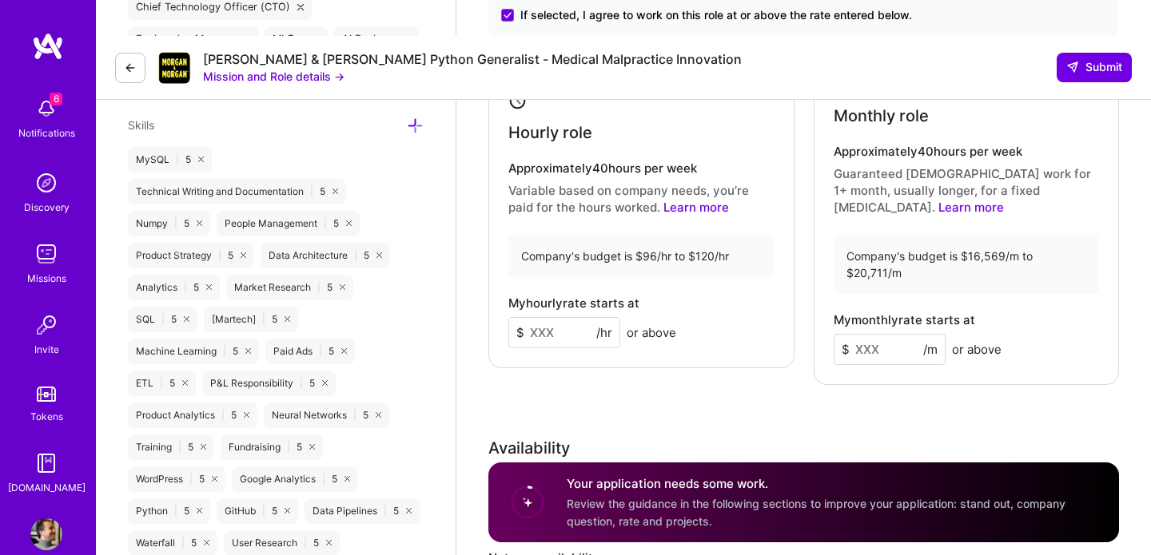
scroll to position [1121, 0]
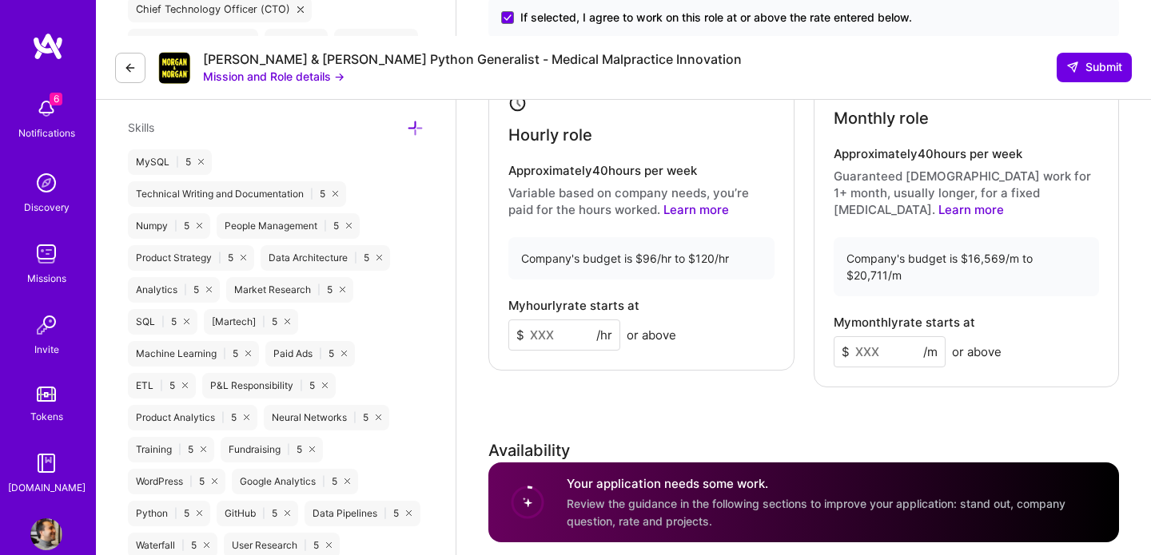
click at [553, 320] on input at bounding box center [564, 335] width 112 height 31
type input "120"
click at [861, 336] on input at bounding box center [890, 351] width 112 height 31
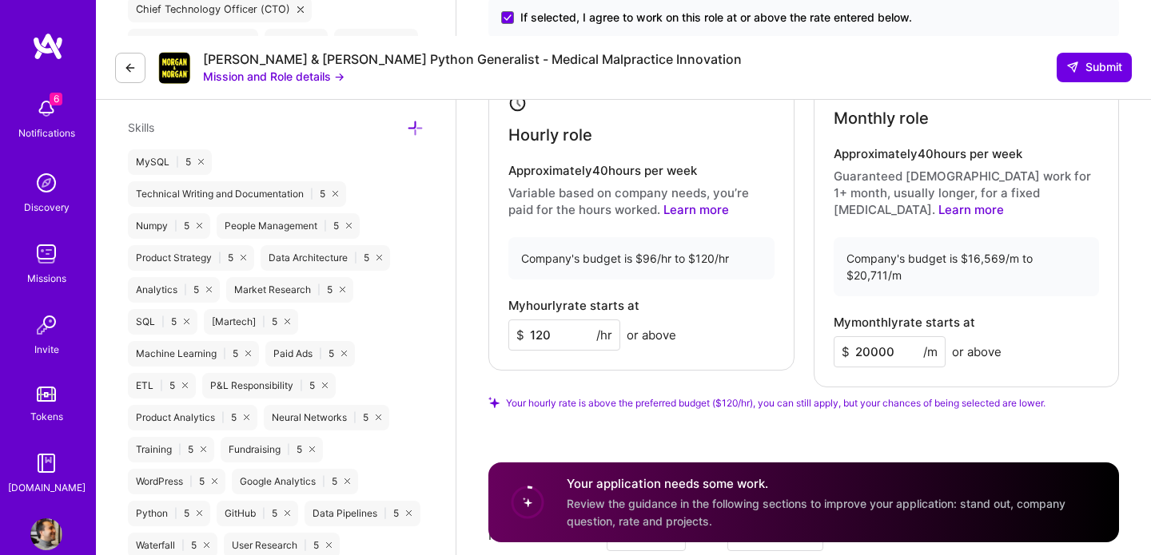
type input "20000"
click at [972, 328] on div "Monthly role Approximately 40 hours per week Guaranteed [DEMOGRAPHIC_DATA] work…" at bounding box center [967, 223] width 306 height 330
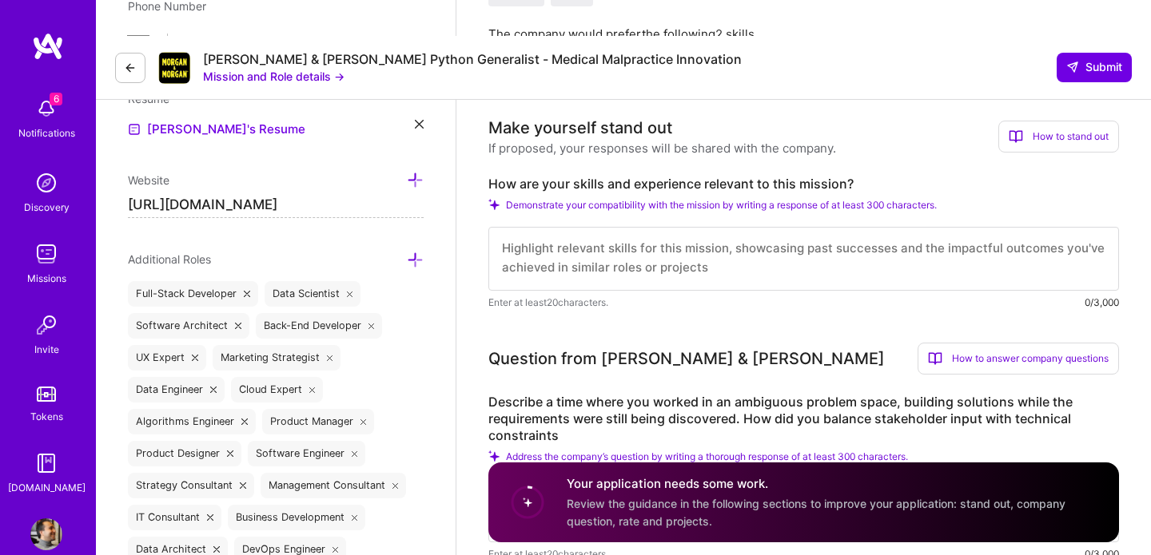
scroll to position [444, 0]
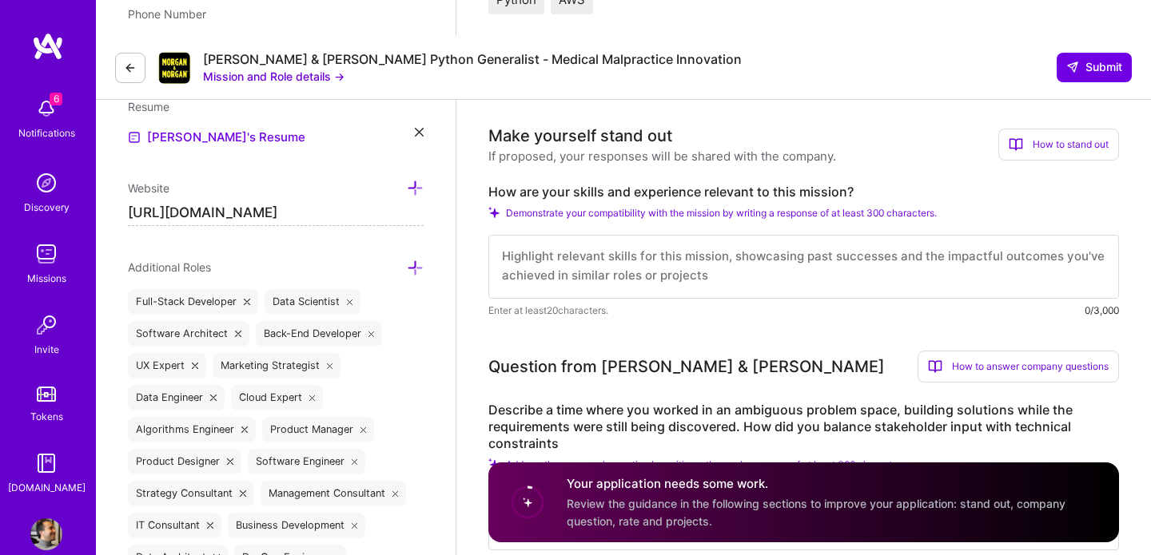
click at [579, 241] on textarea at bounding box center [803, 267] width 631 height 64
paste textarea "I’ve led the design and deployment of complex, AI-driven backends across law, h…"
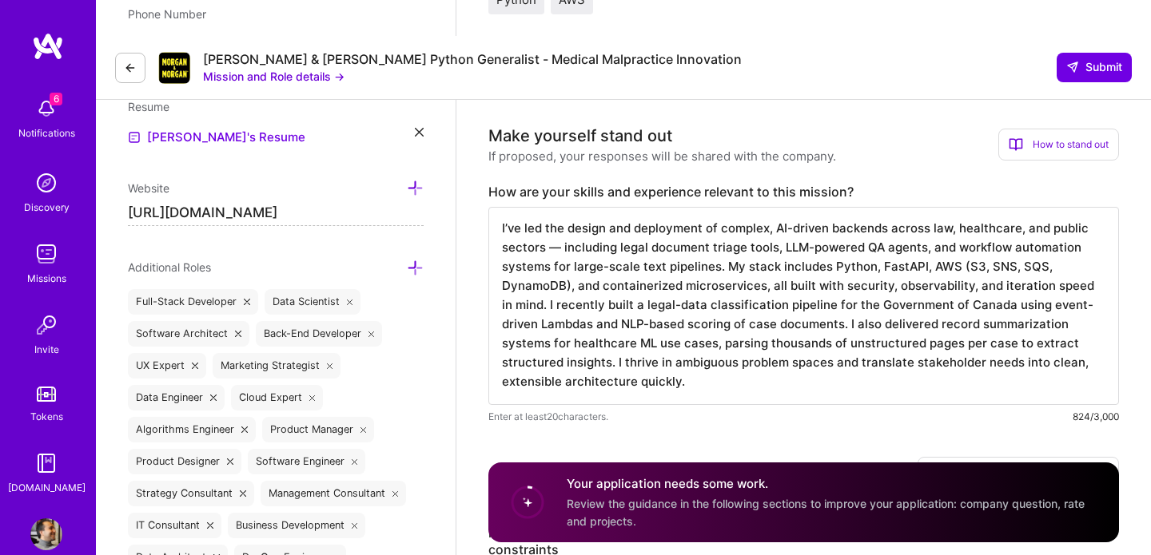
scroll to position [468, 0]
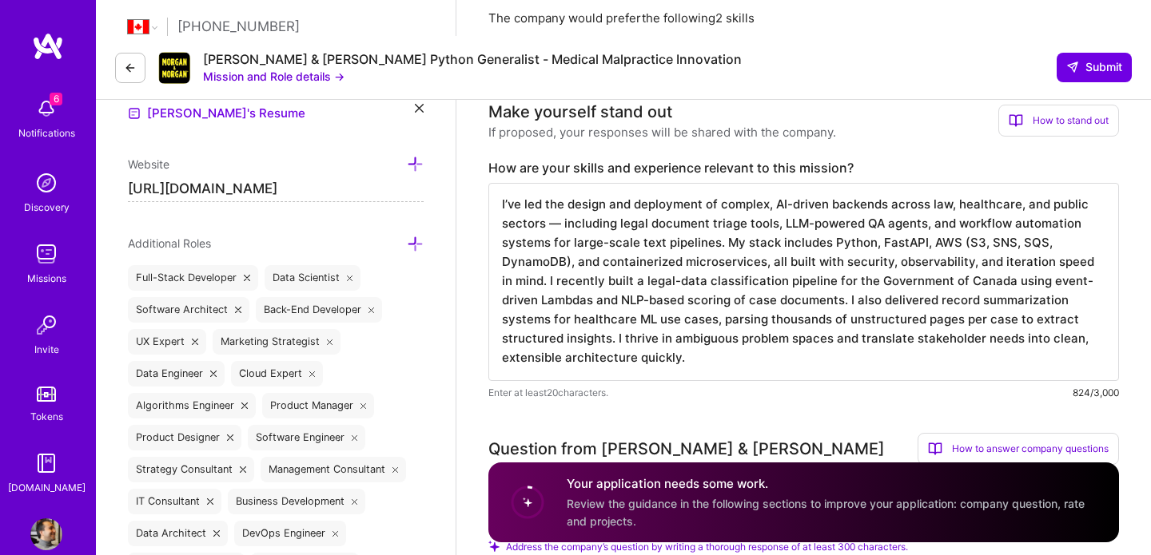
click at [560, 184] on textarea "I’ve led the design and deployment of complex, AI-driven backends across law, h…" at bounding box center [803, 282] width 631 height 198
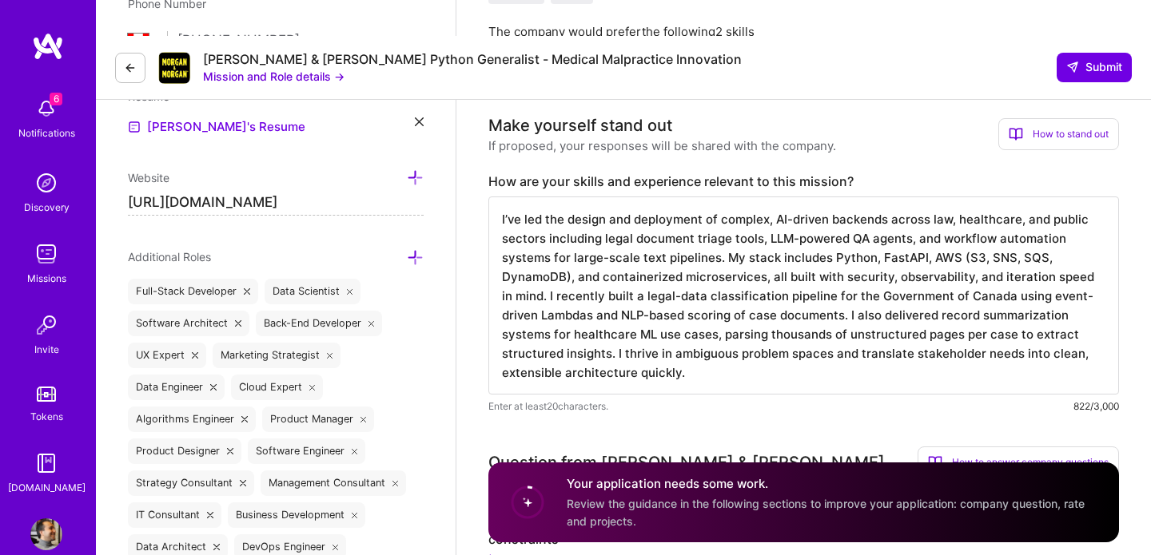
scroll to position [448, 0]
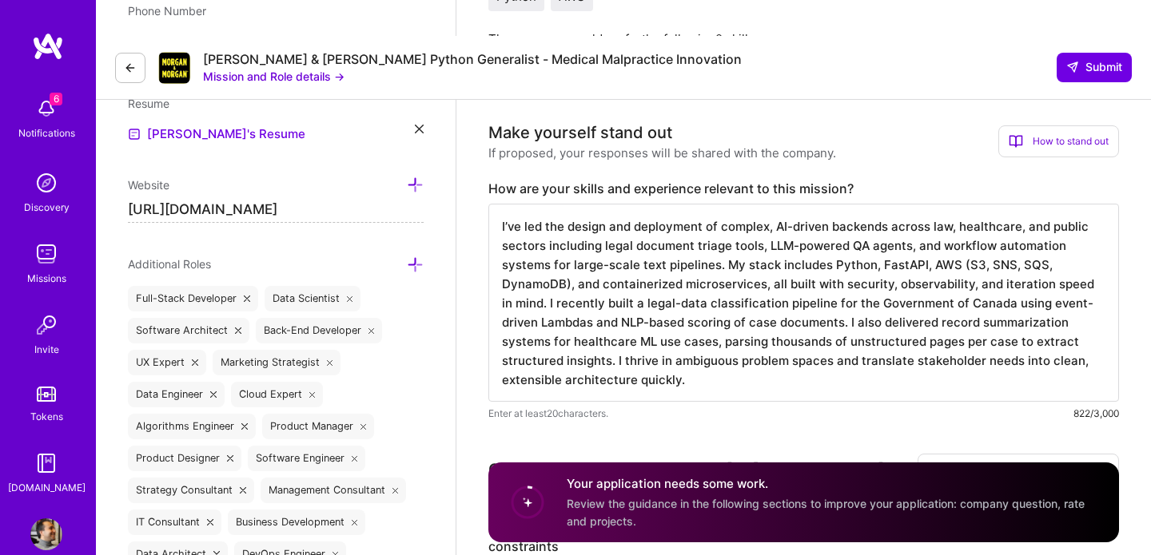
click at [588, 233] on textarea "I’ve led the design and deployment of complex, AI-driven backends across law, h…" at bounding box center [803, 303] width 631 height 198
paste textarea "bring 12+ years of experience architecting AI-powered backend systems that tran…"
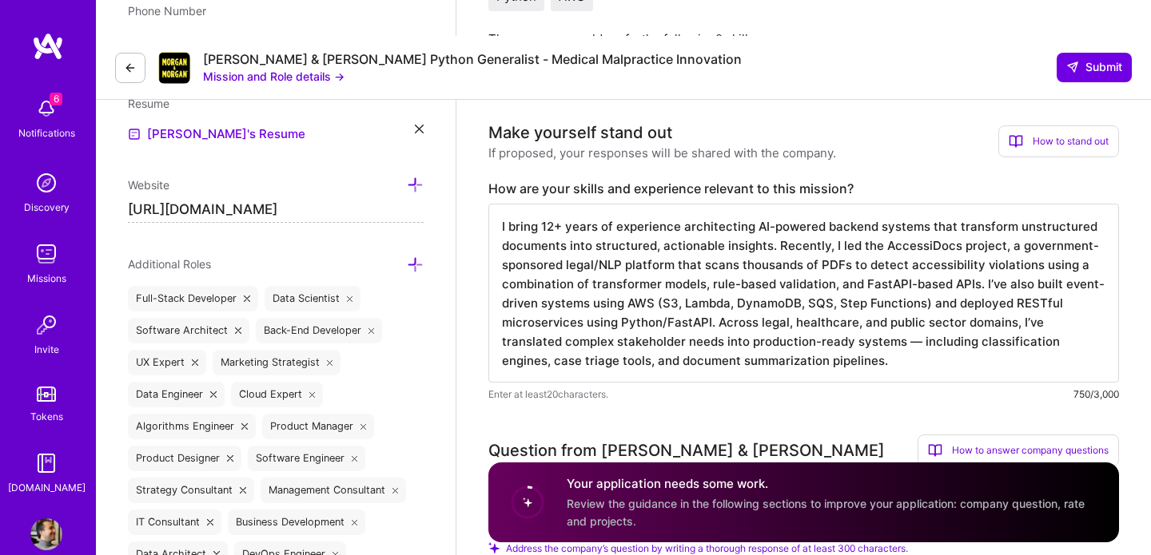
type textarea "I bring 12+ years of experience architecting AI-powered backend systems that tr…"
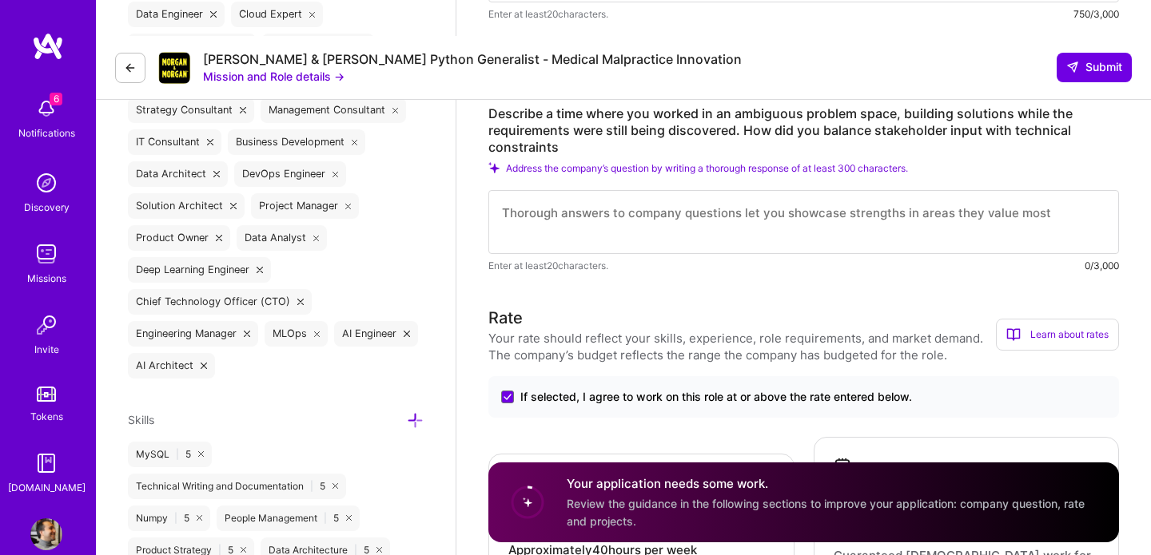
scroll to position [910, 0]
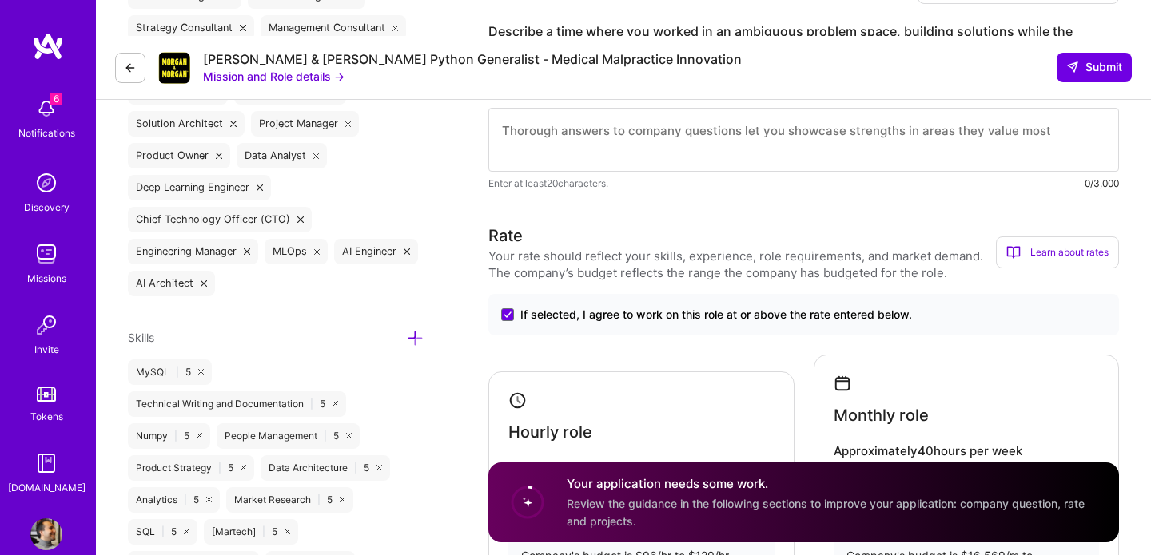
click at [611, 108] on textarea at bounding box center [803, 140] width 631 height 64
paste textarea "While leading AccessiDocs, we had no predefined dataset or rules for flagging a…"
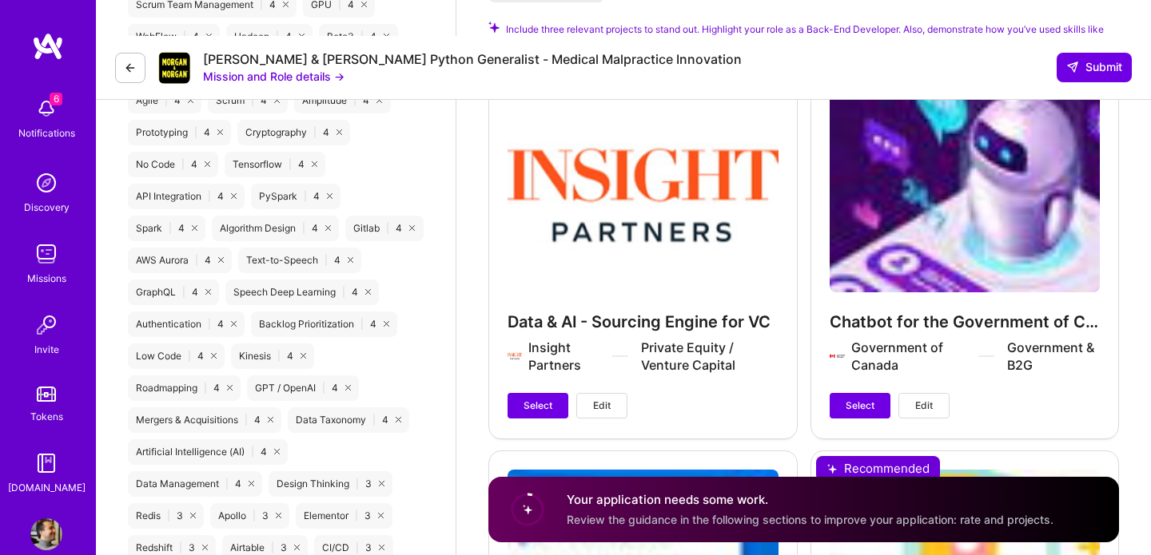
scroll to position [2335, 0]
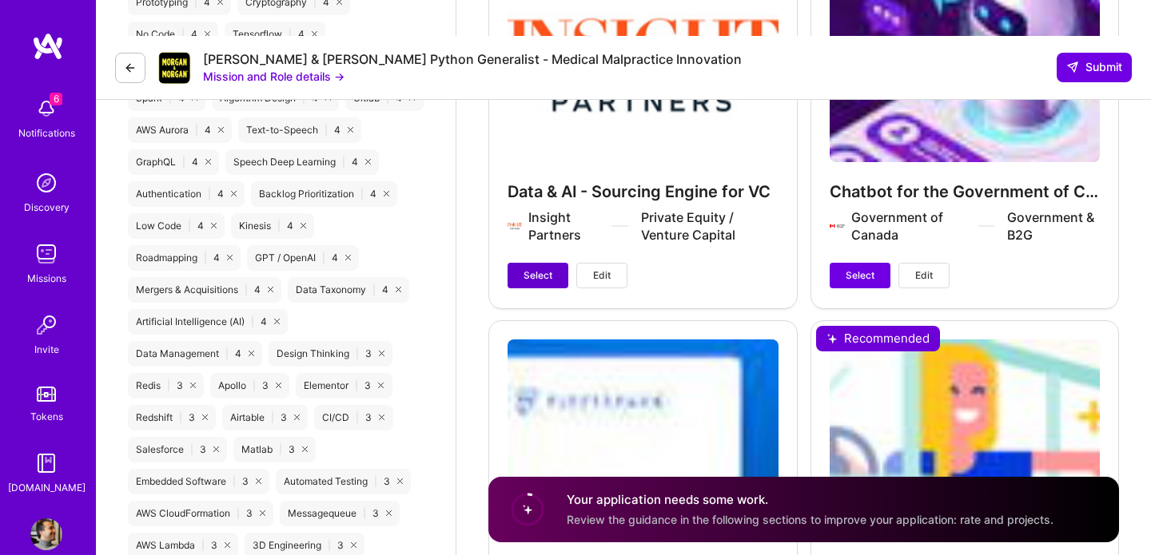
type textarea "While leading AccessiDocs, we had no predefined dataset or rules for flagging a…"
click at [547, 269] on span "Select" at bounding box center [537, 276] width 29 height 14
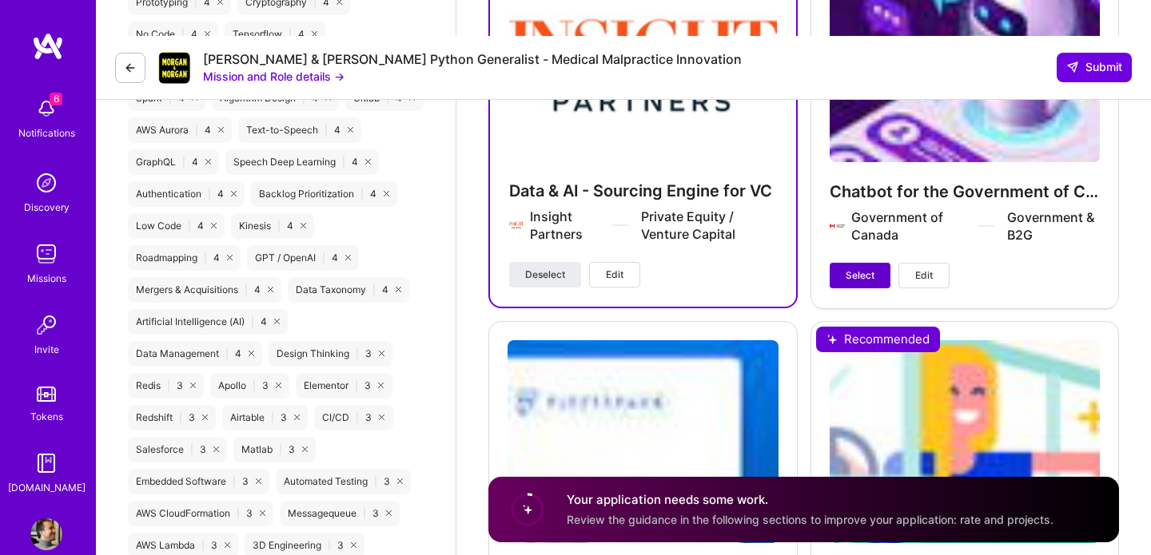
click at [868, 269] on span "Select" at bounding box center [860, 276] width 29 height 14
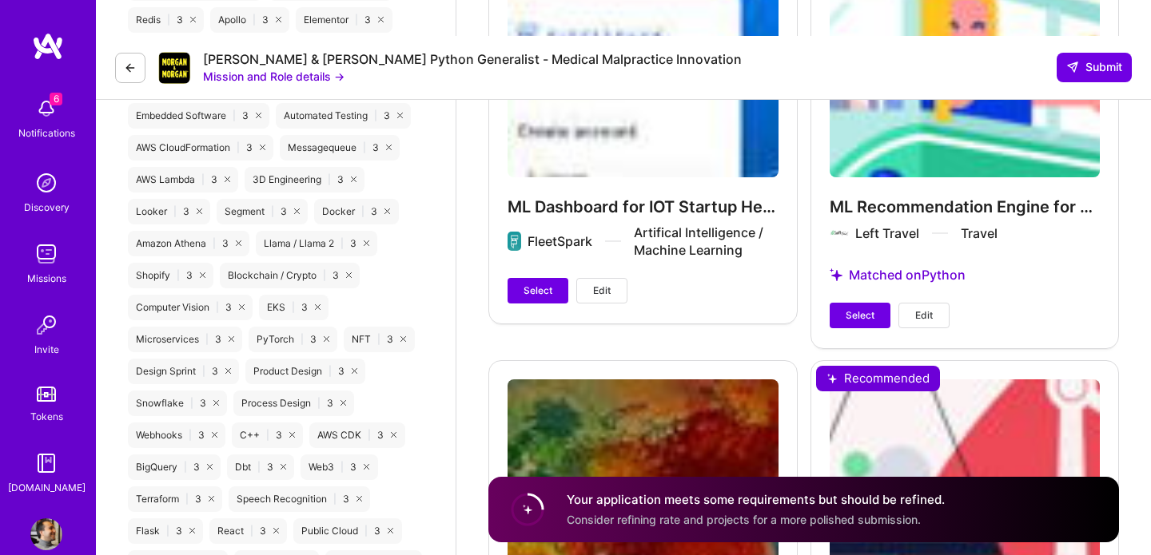
scroll to position [2715, 0]
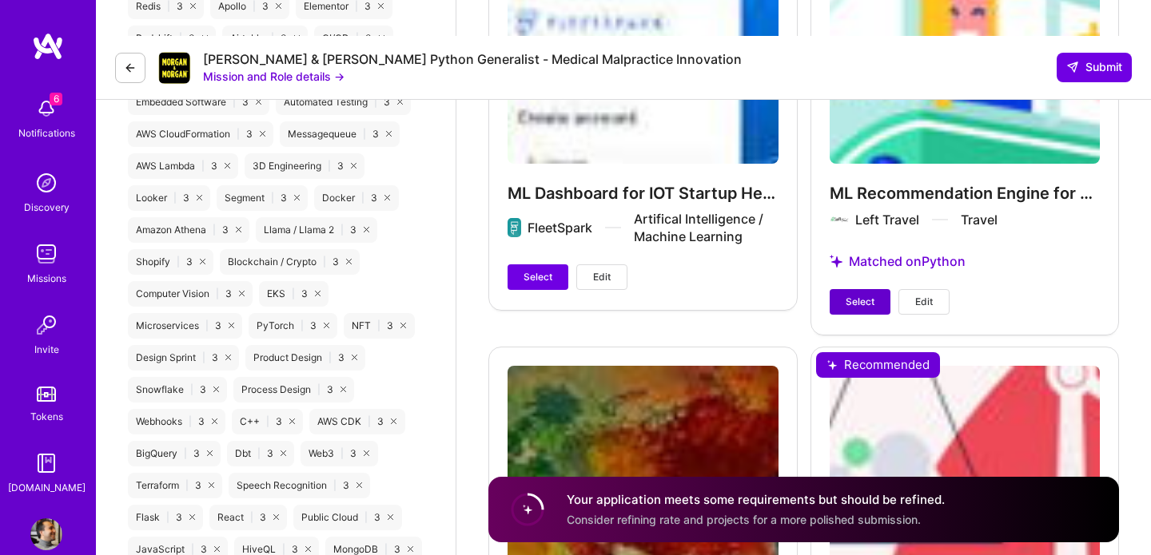
click at [857, 289] on button "Select" at bounding box center [860, 302] width 61 height 26
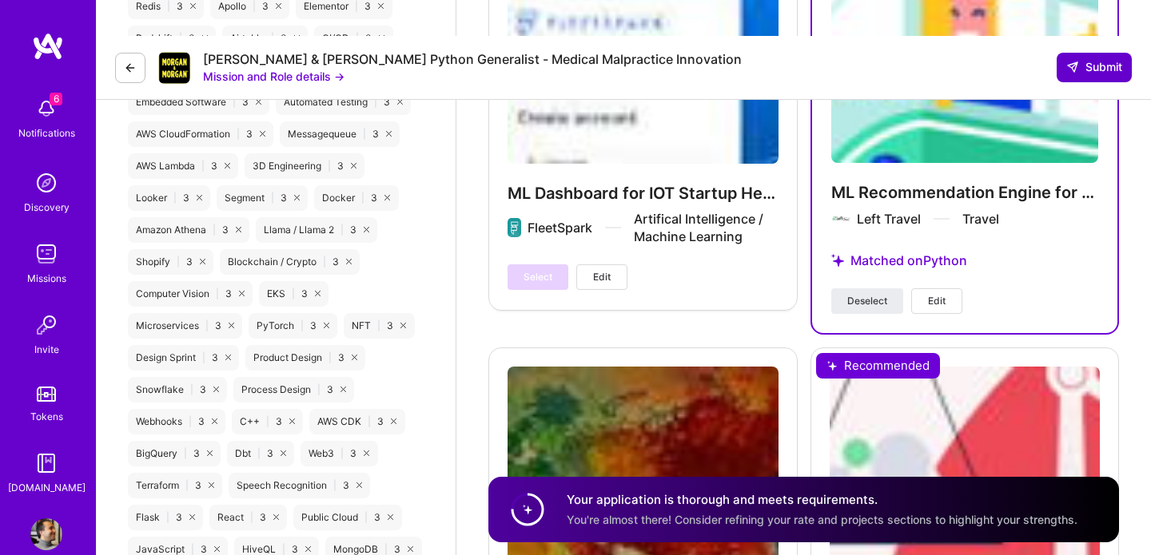
click at [1109, 59] on span "Submit" at bounding box center [1094, 67] width 56 height 16
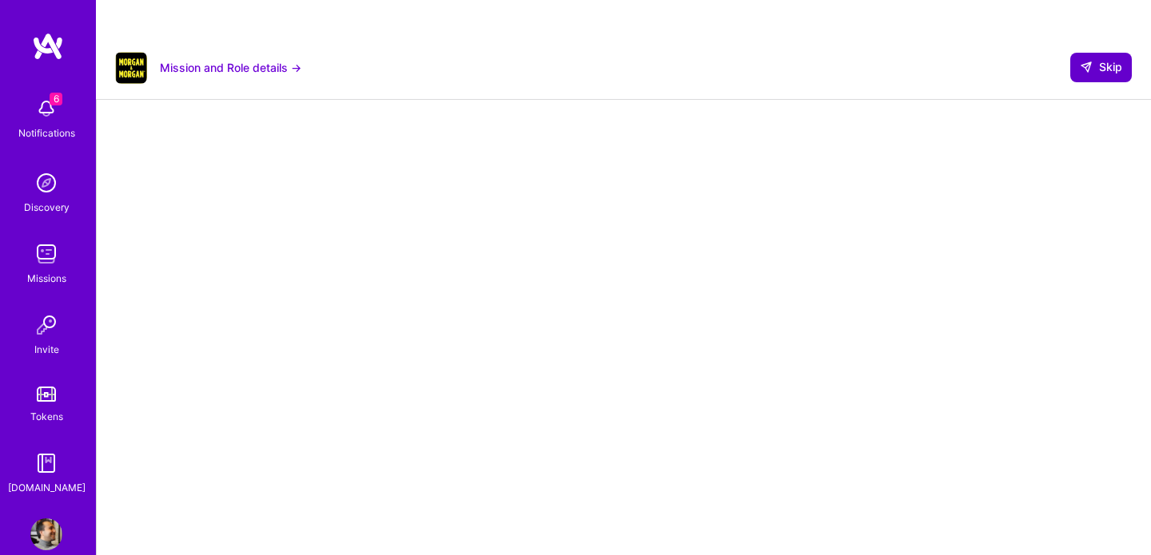
click at [1096, 59] on span "Skip" at bounding box center [1101, 67] width 42 height 16
select select "CA"
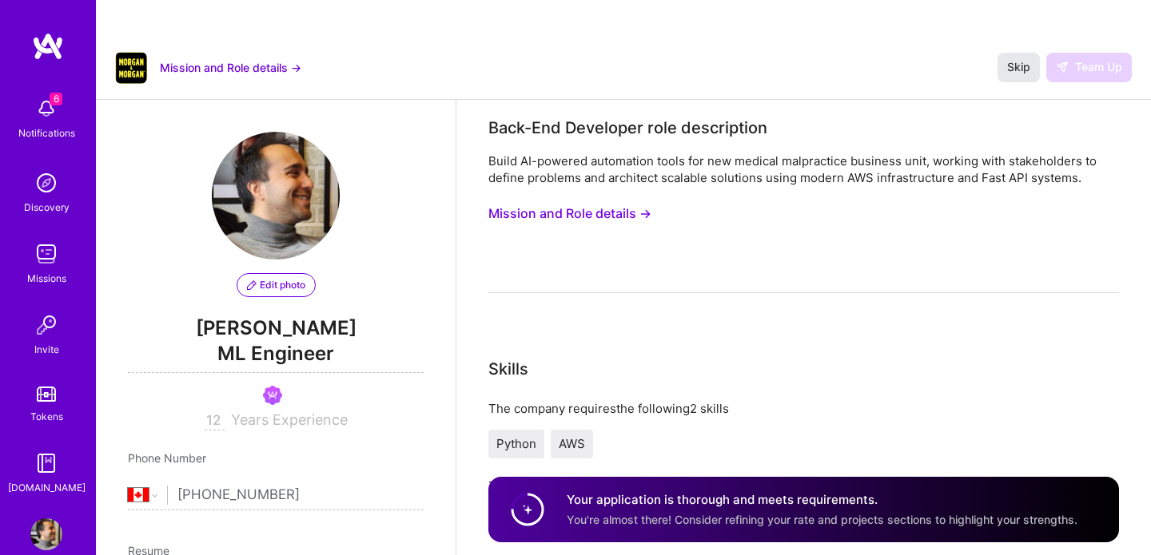
click at [1021, 59] on span "Skip" at bounding box center [1018, 67] width 23 height 16
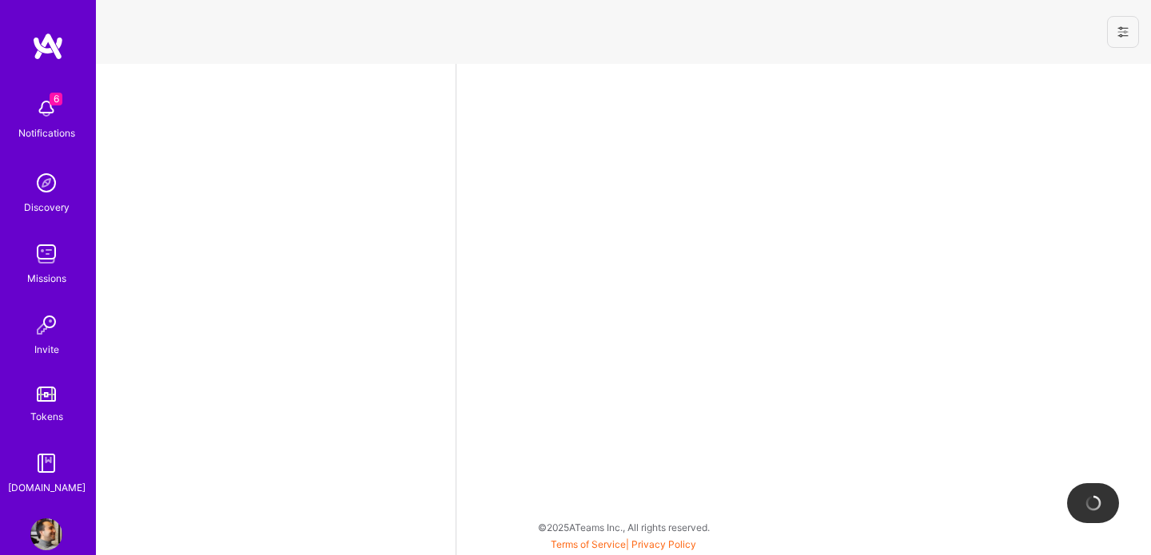
select select "CA"
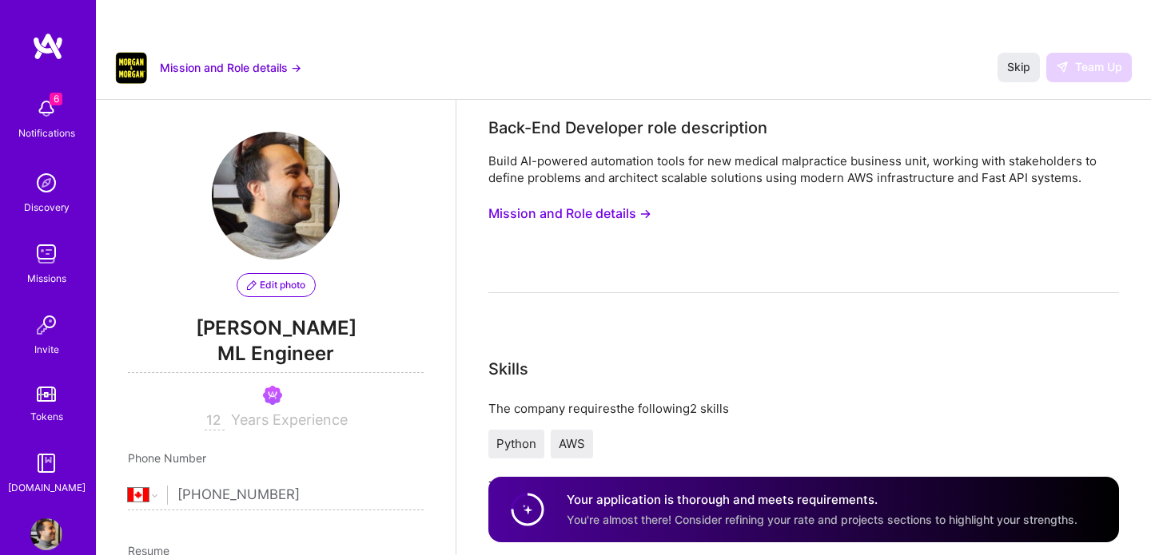
click at [54, 47] on img at bounding box center [48, 46] width 32 height 29
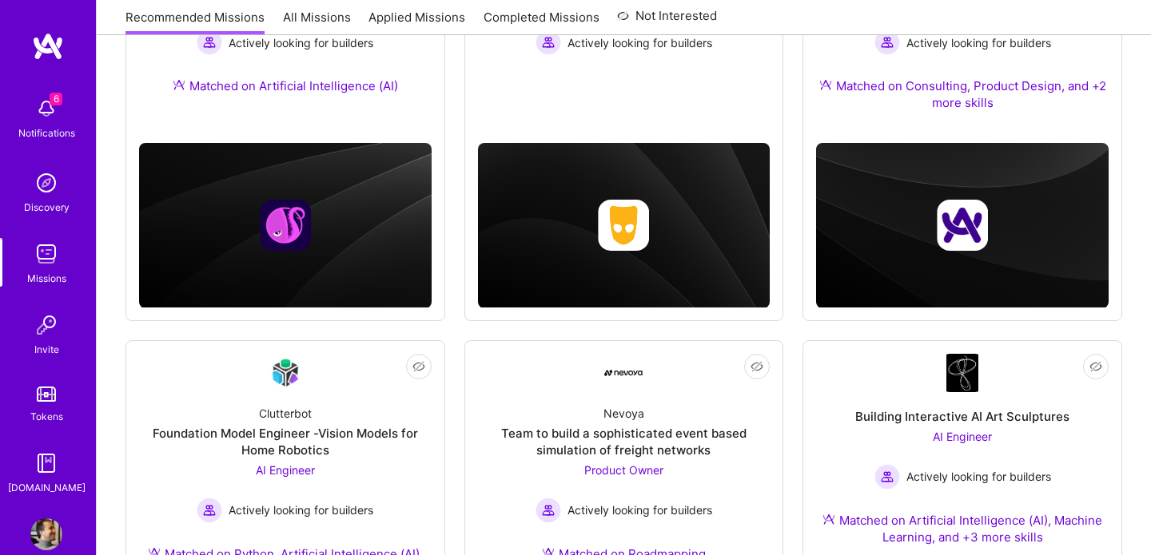
scroll to position [64, 0]
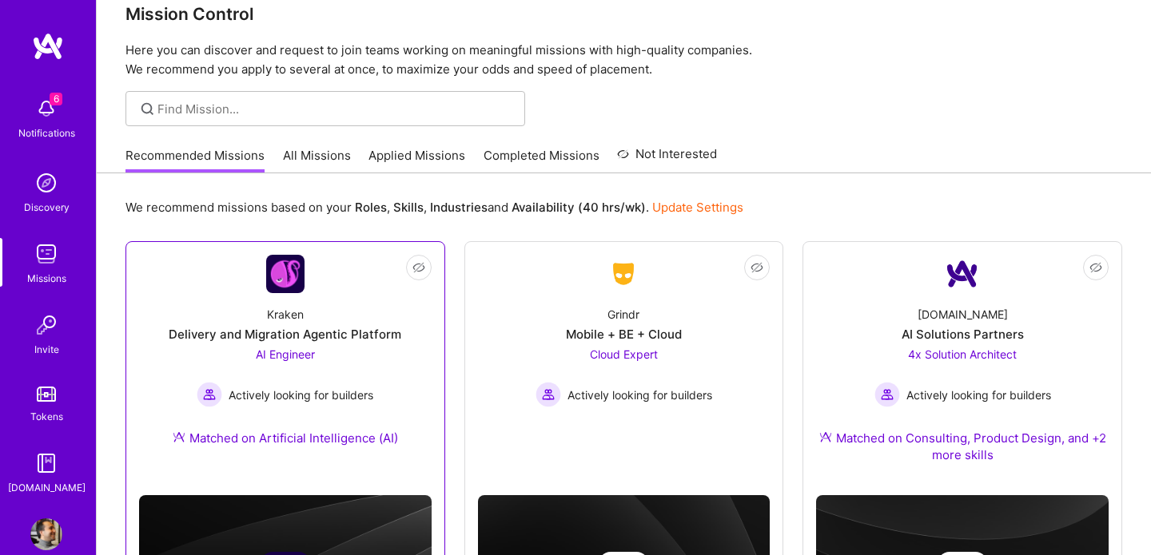
click at [319, 346] on div "AI Engineer Actively looking for builders" at bounding box center [285, 377] width 177 height 62
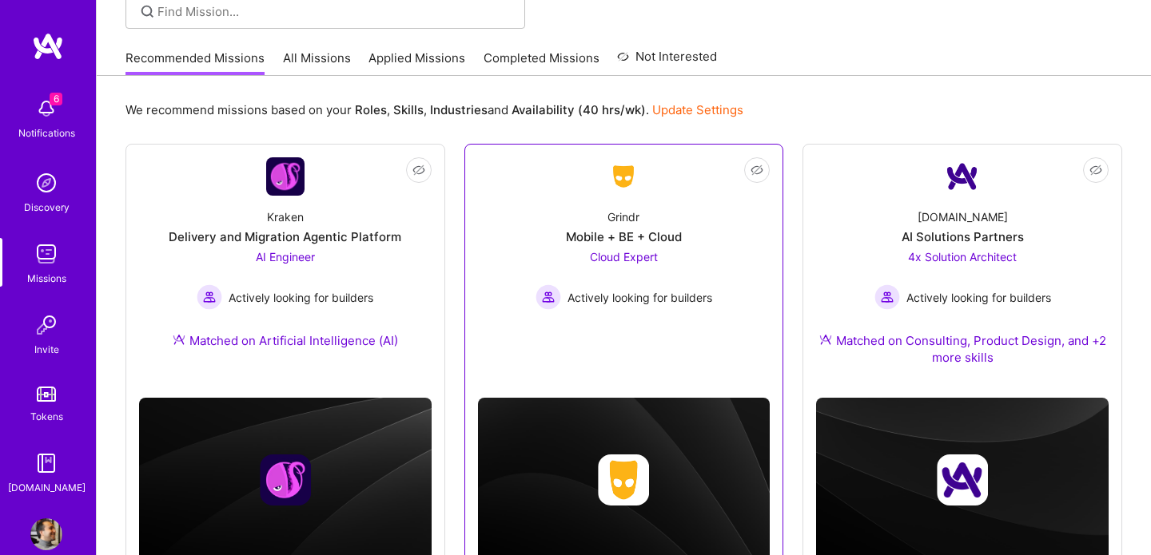
scroll to position [164, 0]
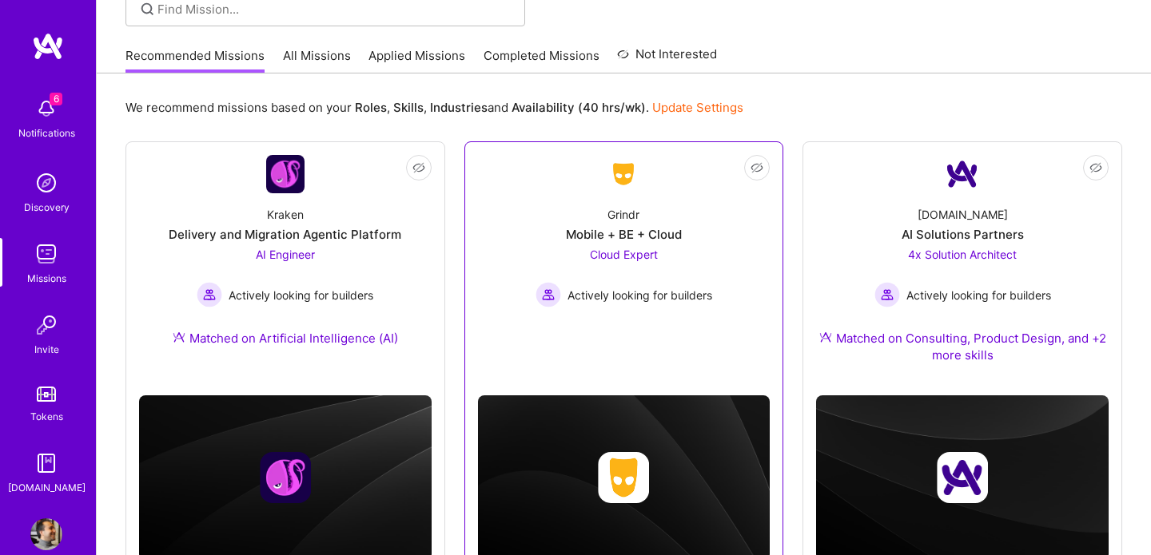
click at [657, 226] on div "Mobile + BE + Cloud" at bounding box center [624, 234] width 116 height 17
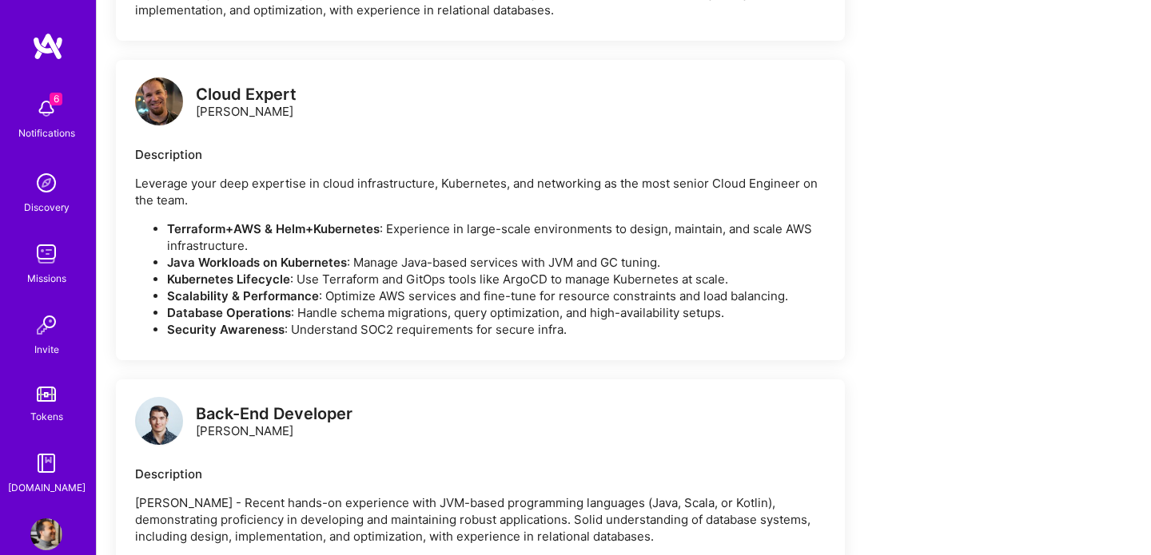
scroll to position [2032, 0]
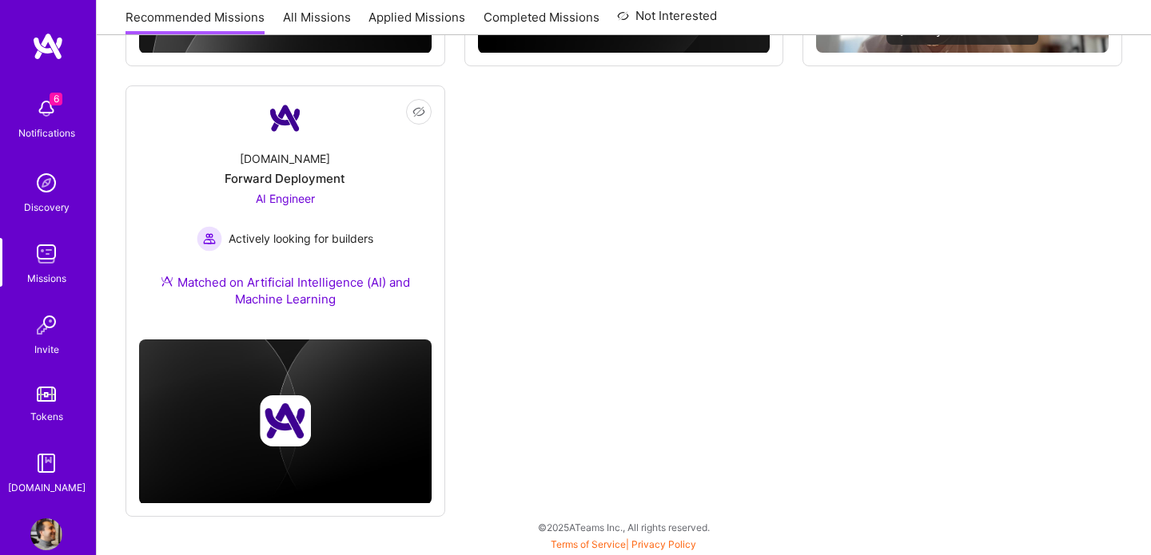
scroll to position [164, 0]
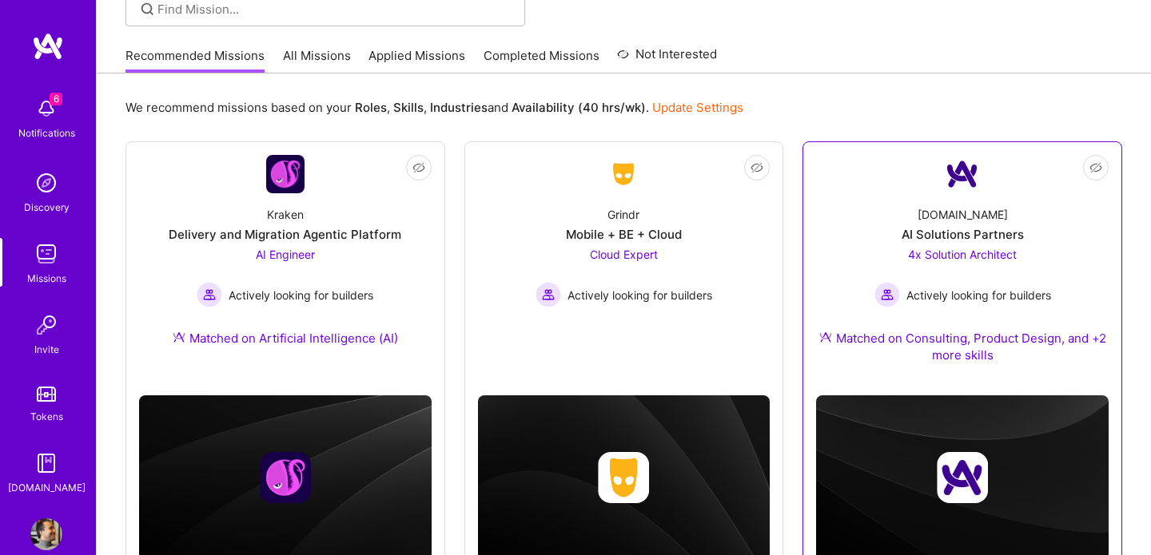
click at [922, 193] on div "A.Team AI Solutions Partners 4x Solution Architect Actively looking for builder…" at bounding box center [962, 287] width 293 height 189
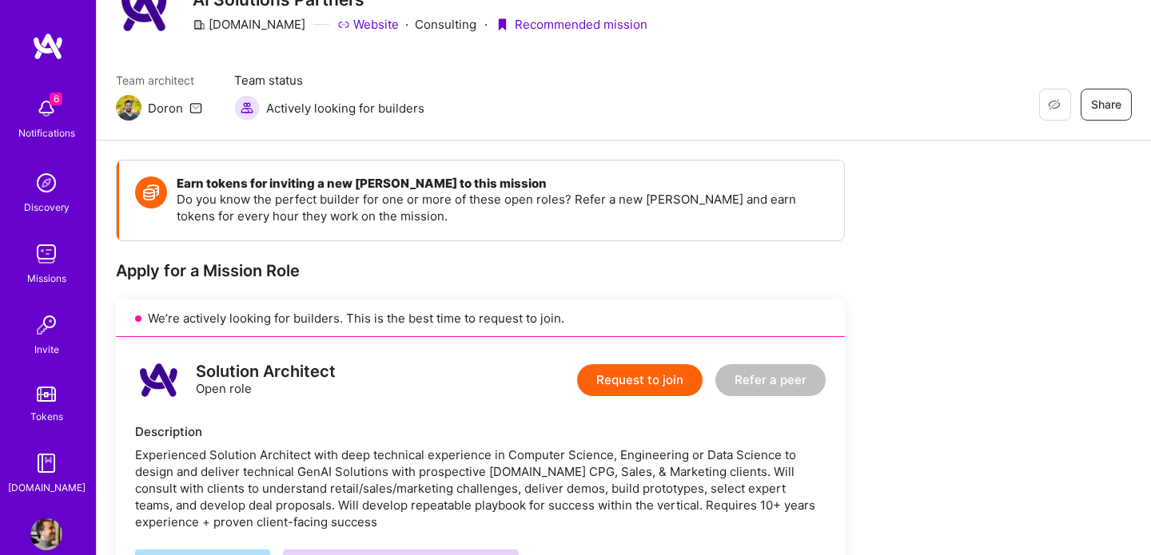
scroll to position [146, 0]
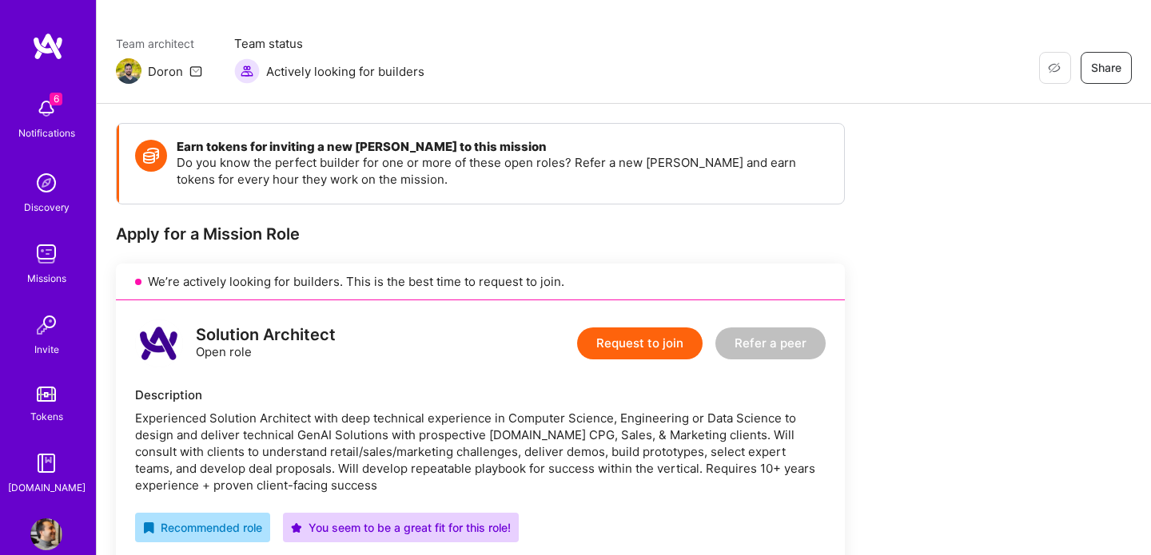
click at [627, 328] on button "Request to join" at bounding box center [639, 344] width 125 height 32
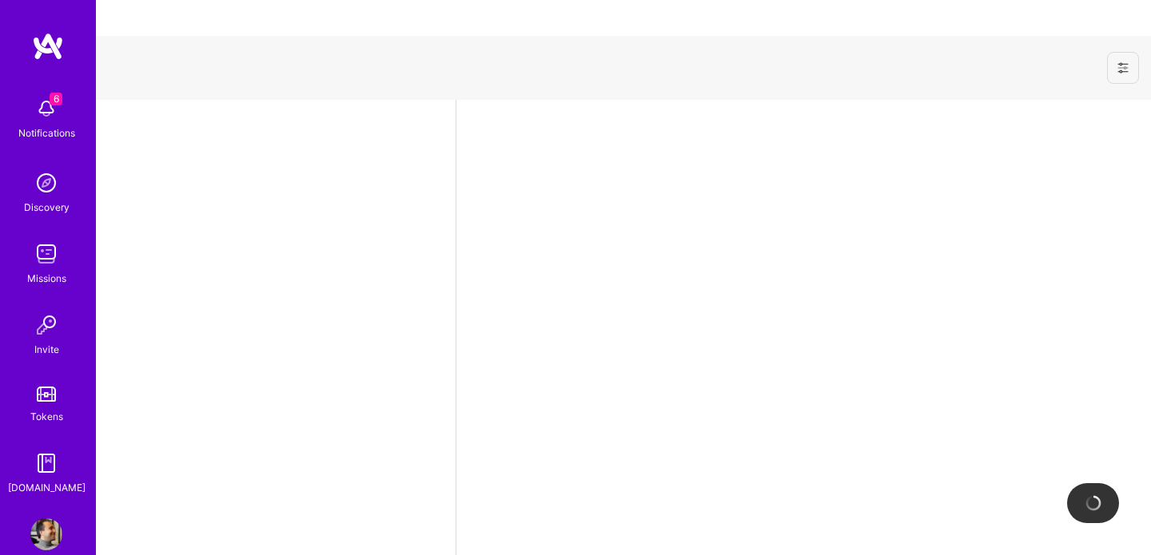
select select "CA"
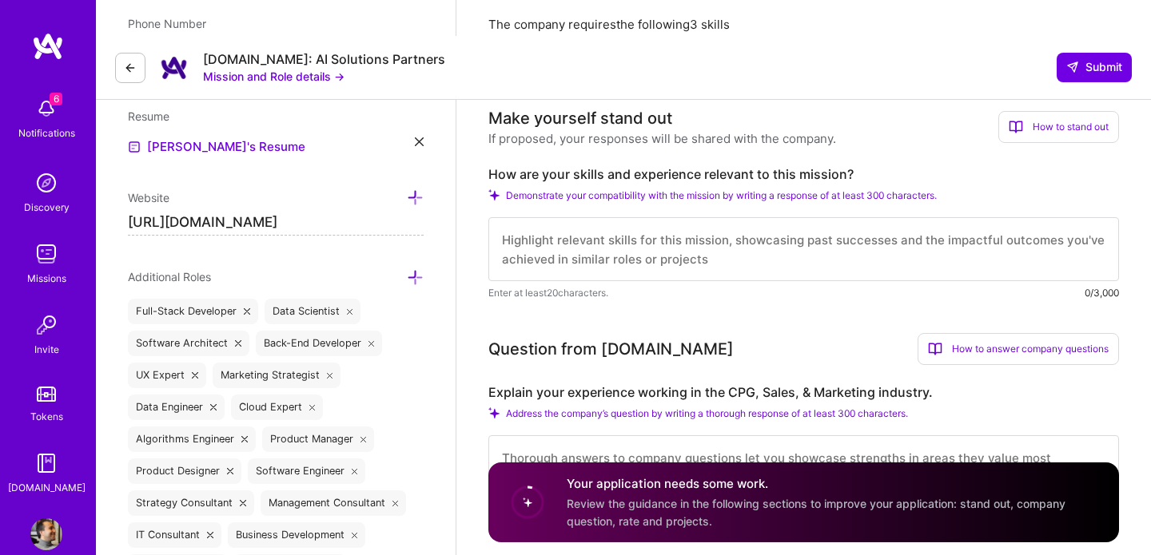
scroll to position [424, 0]
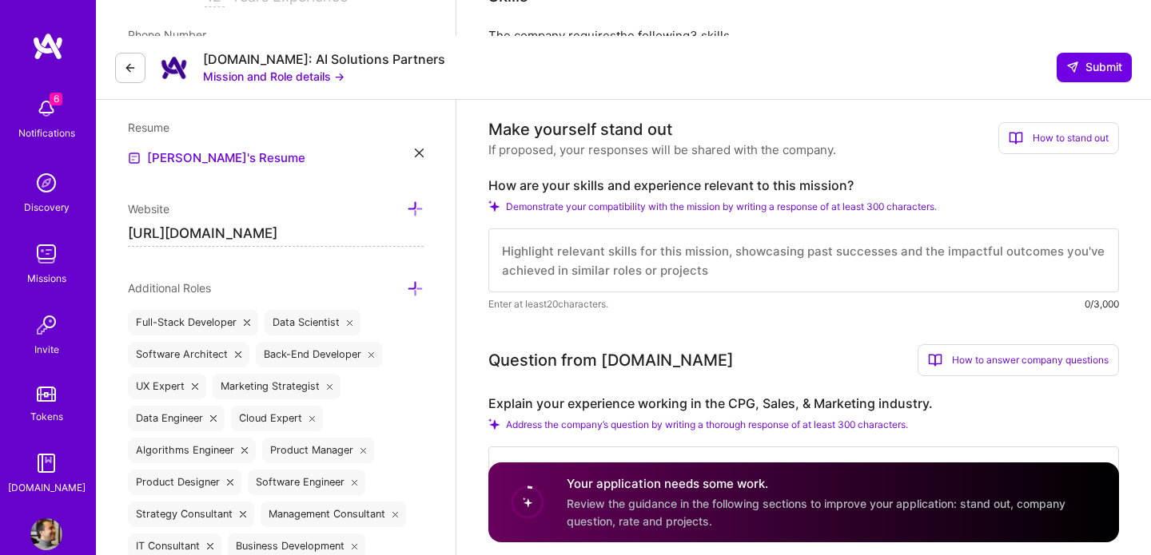
click at [616, 229] on textarea at bounding box center [803, 261] width 631 height 64
paste textarea "I’m a technical founder and AI architect with 12+ years of experience building …"
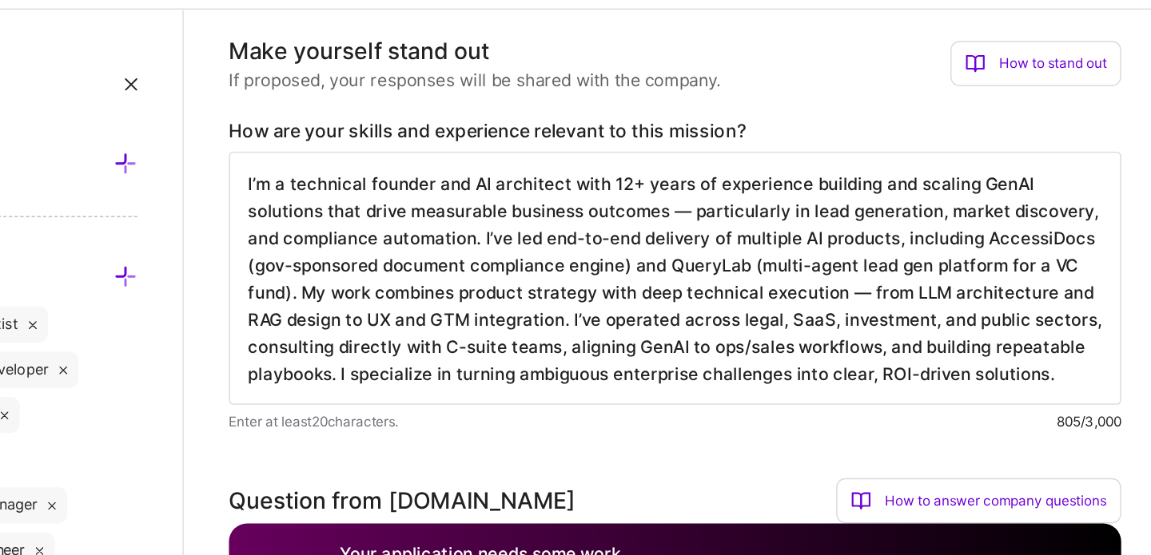
click at [832, 245] on textarea "I’m a technical founder and AI architect with 12+ years of experience building …" at bounding box center [803, 290] width 631 height 179
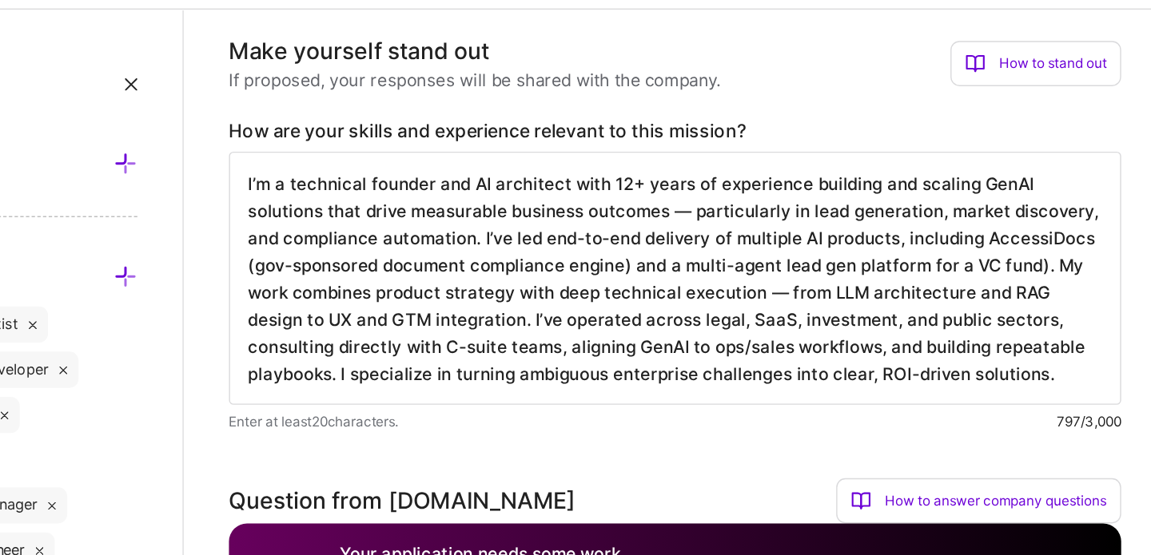
click at [1031, 245] on textarea "I’m a technical founder and AI architect with 12+ years of experience building …" at bounding box center [803, 290] width 631 height 179
click at [1081, 225] on textarea "I’m a technical founder and AI architect with 12+ years of experience building …" at bounding box center [803, 290] width 631 height 179
click at [1076, 226] on textarea "I’m a technical founder and AI architect with 12+ years of experience building …" at bounding box center [803, 290] width 631 height 179
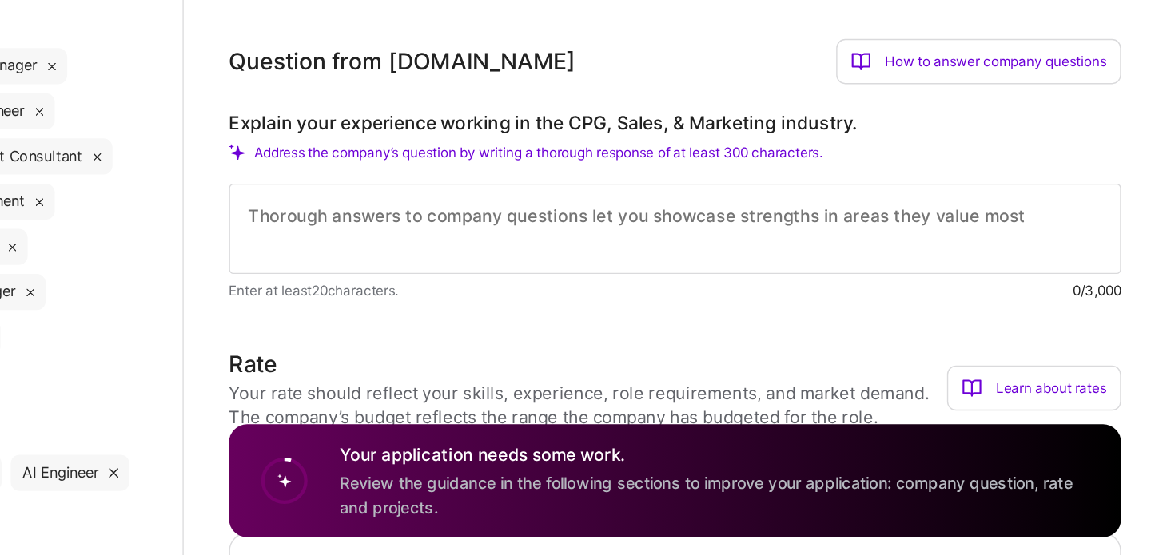
scroll to position [677, 0]
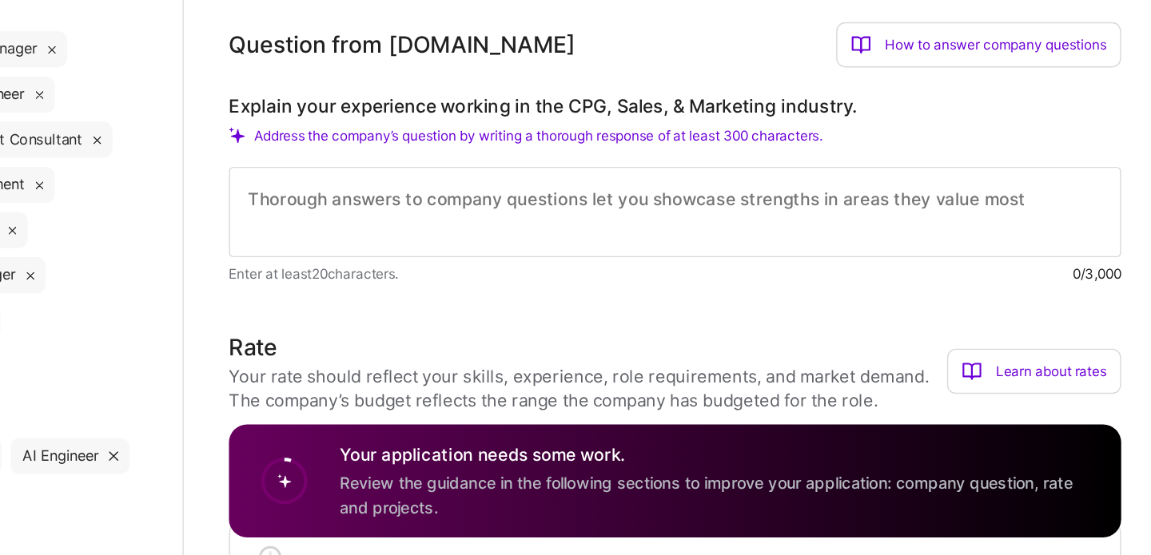
type textarea "I’m a technical founder and AI architect with 12+ years of experience building …"
click at [704, 281] on textarea at bounding box center [803, 313] width 631 height 64
paste textarea "My work focuses on building GenAI solutions that align directly with sales pipe…"
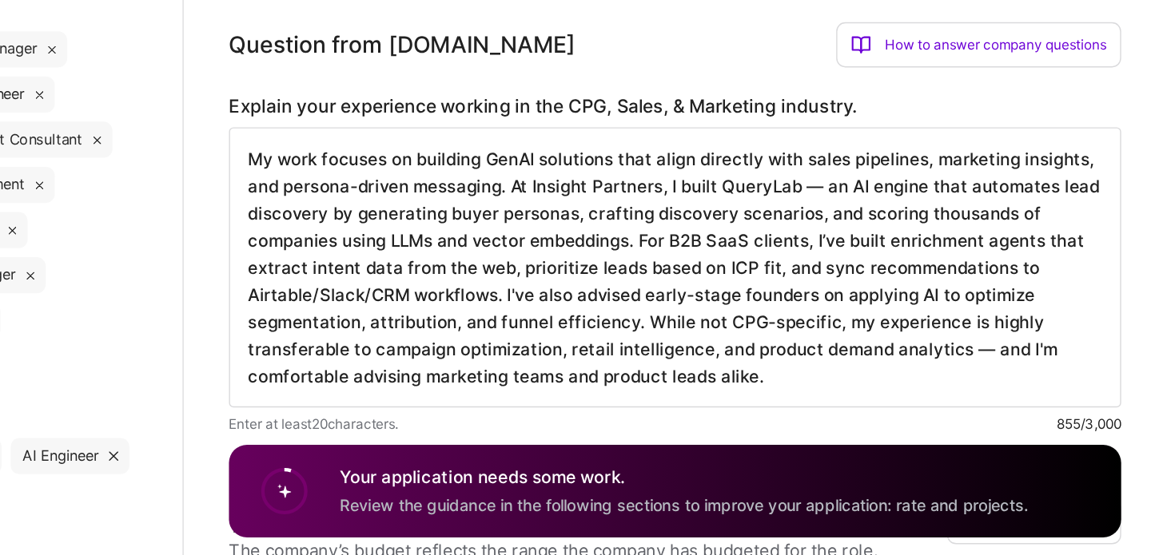
drag, startPoint x: 908, startPoint y: 260, endPoint x: 838, endPoint y: 262, distance: 69.6
click at [838, 262] on textarea "My work focuses on building GenAI solutions that align directly with sales pipe…" at bounding box center [803, 352] width 631 height 198
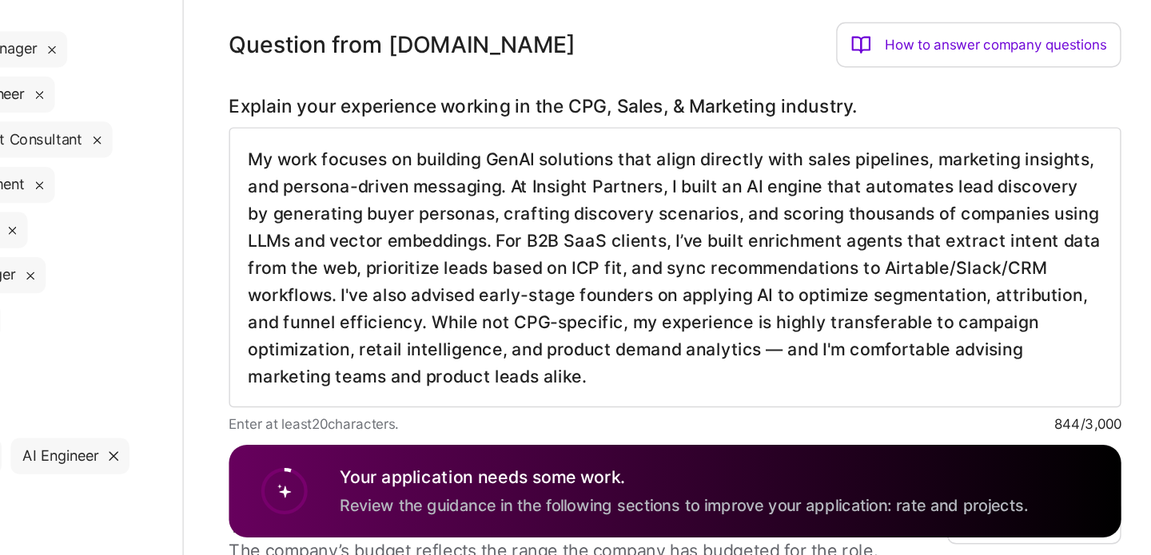
drag, startPoint x: 504, startPoint y: 281, endPoint x: 856, endPoint y: 277, distance: 352.5
click at [856, 277] on textarea "My work focuses on building GenAI solutions that align directly with sales pipe…" at bounding box center [803, 352] width 631 height 198
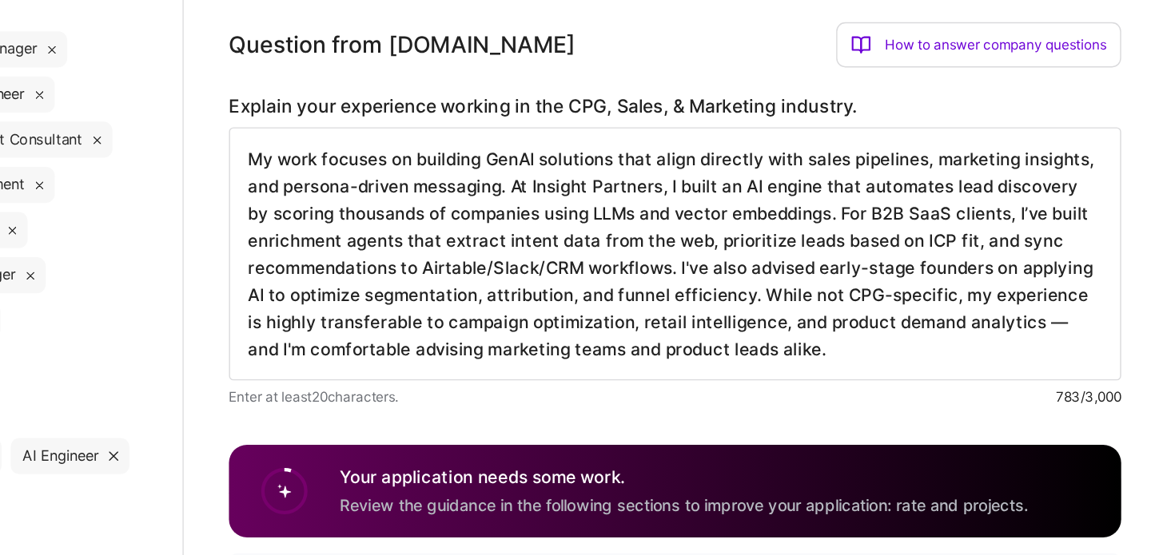
click at [596, 275] on textarea "My work focuses on building GenAI solutions that align directly with sales pipe…" at bounding box center [803, 342] width 631 height 179
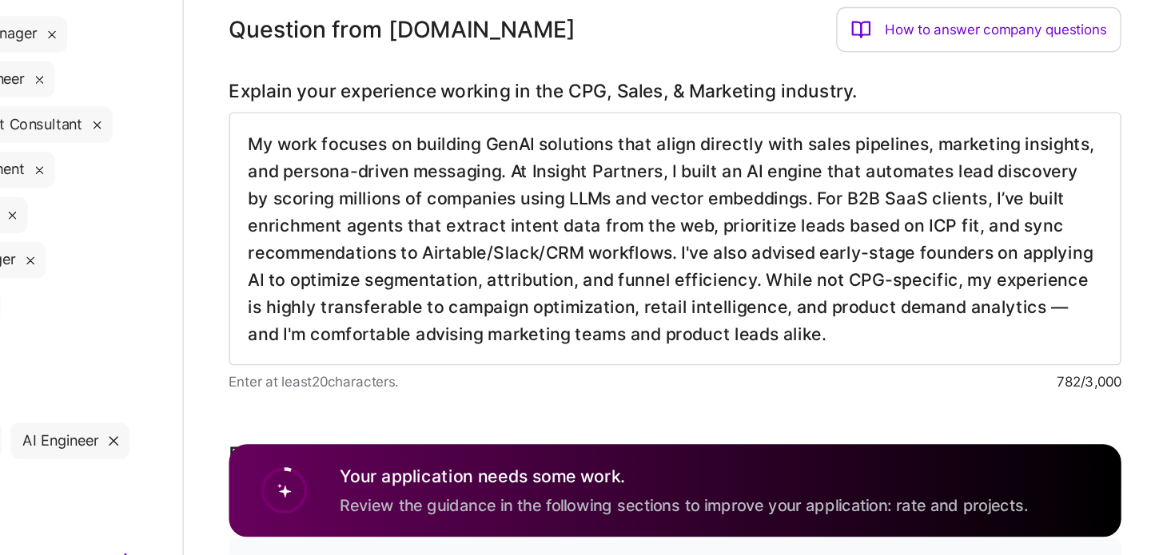
scroll to position [688, 0]
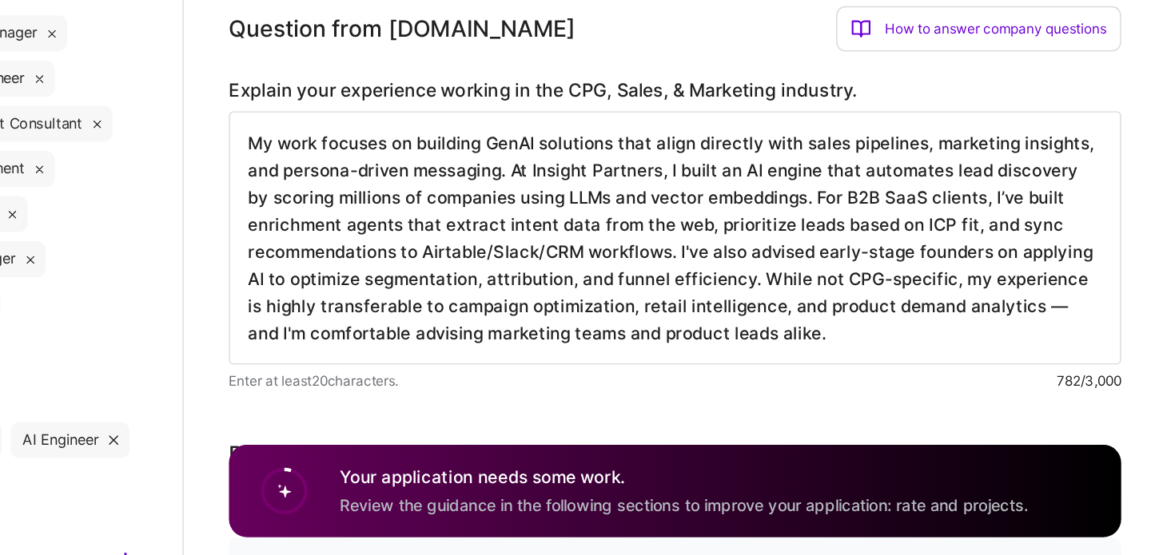
drag, startPoint x: 624, startPoint y: 303, endPoint x: 707, endPoint y: 306, distance: 82.4
click at [707, 306] on textarea "My work focuses on building GenAI solutions that align directly with sales pipe…" at bounding box center [803, 330] width 631 height 179
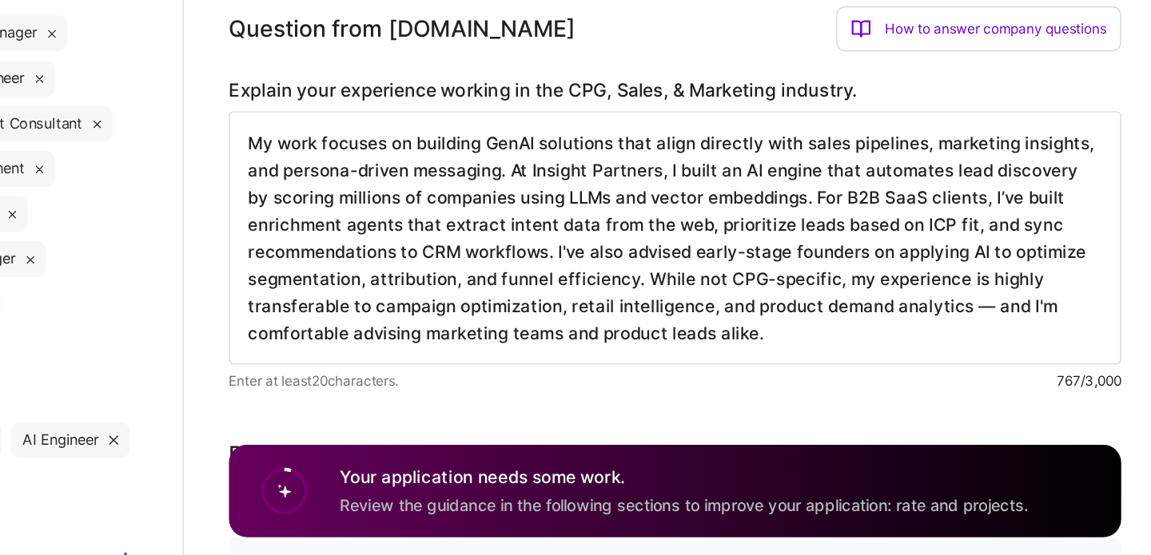
scroll to position [712, 0]
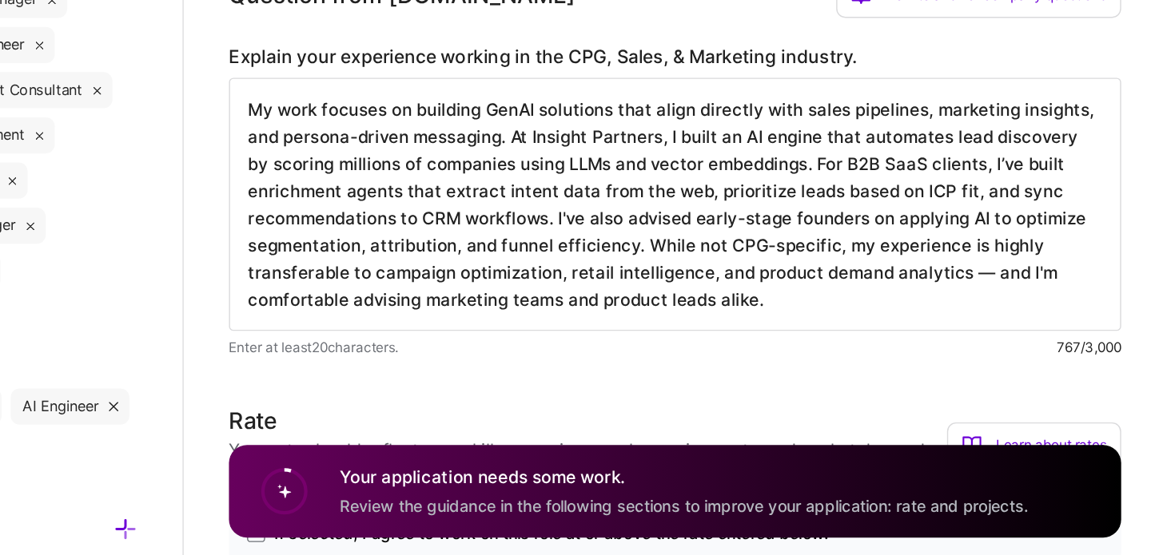
click at [1018, 318] on textarea "My work focuses on building GenAI solutions that align directly with sales pipe…" at bounding box center [803, 306] width 631 height 179
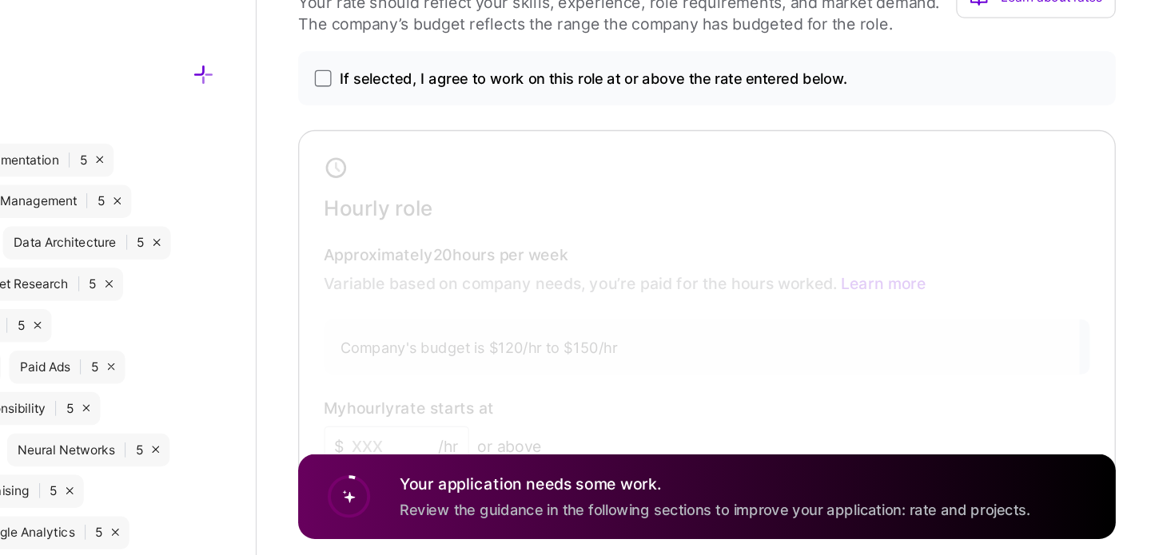
scroll to position [1091, 0]
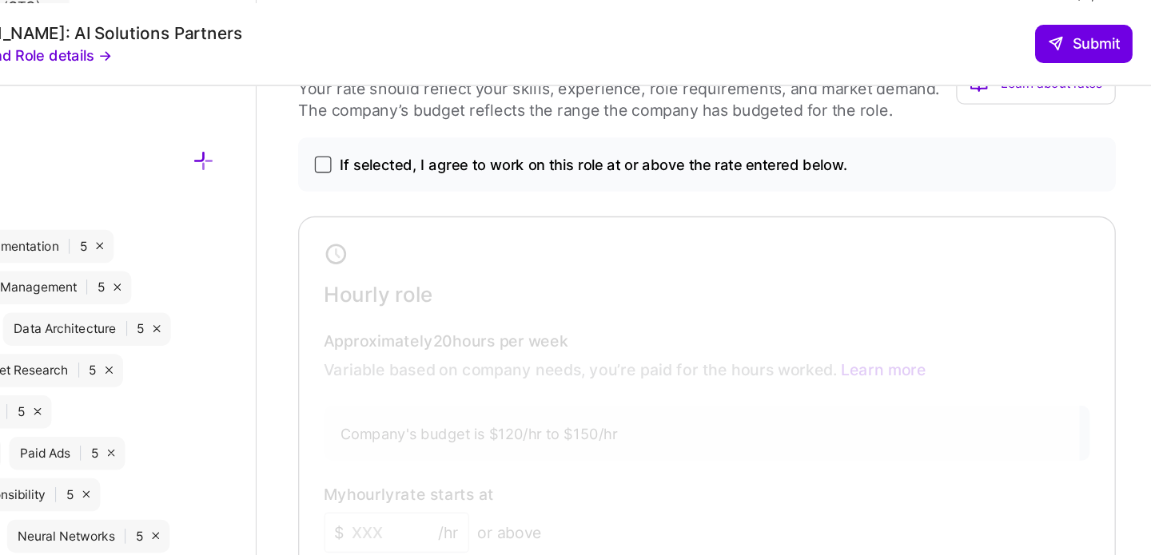
type textarea "My work focuses on building GenAI solutions that align directly with sales pipe…"
click at [509, 154] on span at bounding box center [507, 160] width 13 height 13
click at [0, 0] on input "If selected, I agree to work on this role at or above the rate entered below." at bounding box center [0, 0] width 0 height 0
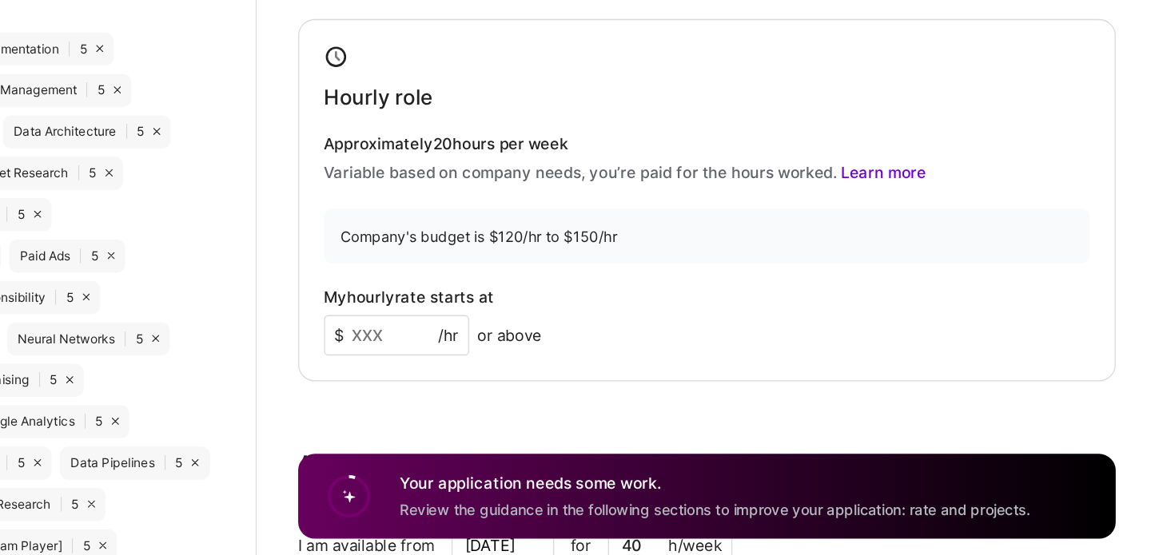
scroll to position [1232, 0]
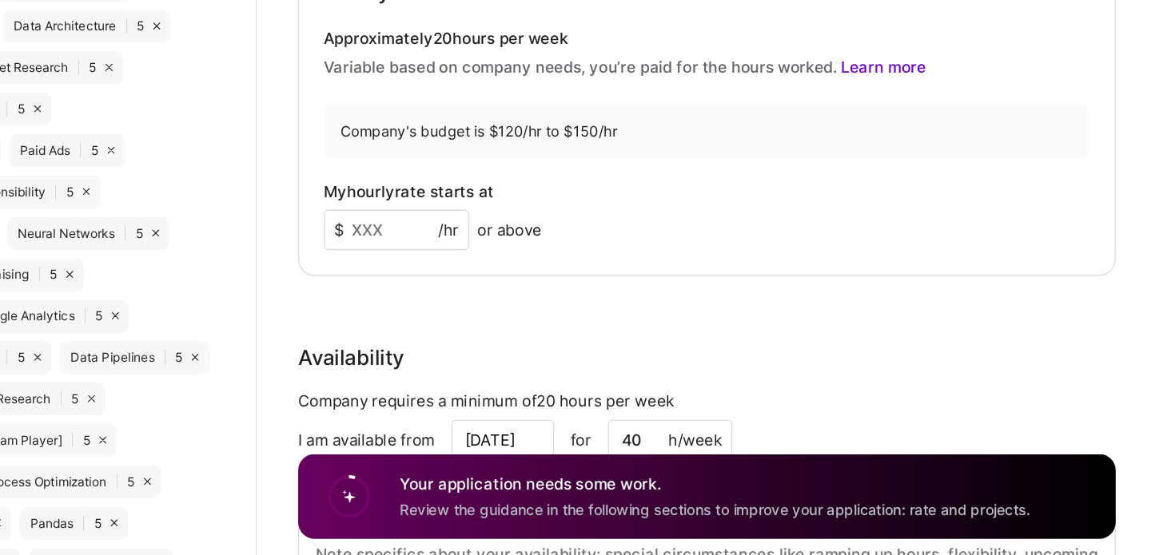
click at [544, 289] on input at bounding box center [564, 304] width 112 height 31
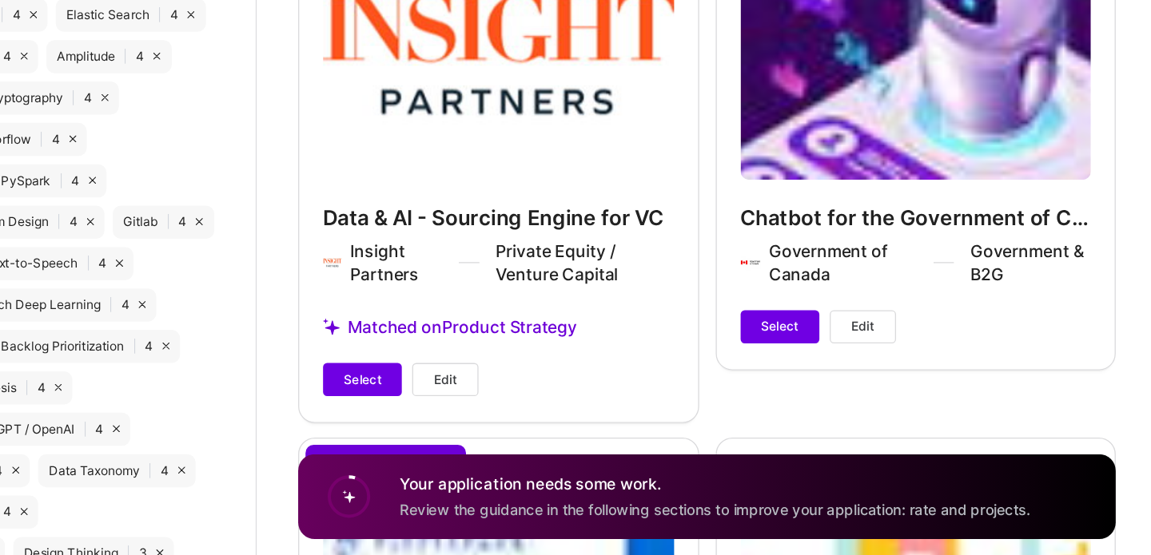
scroll to position [2184, 0]
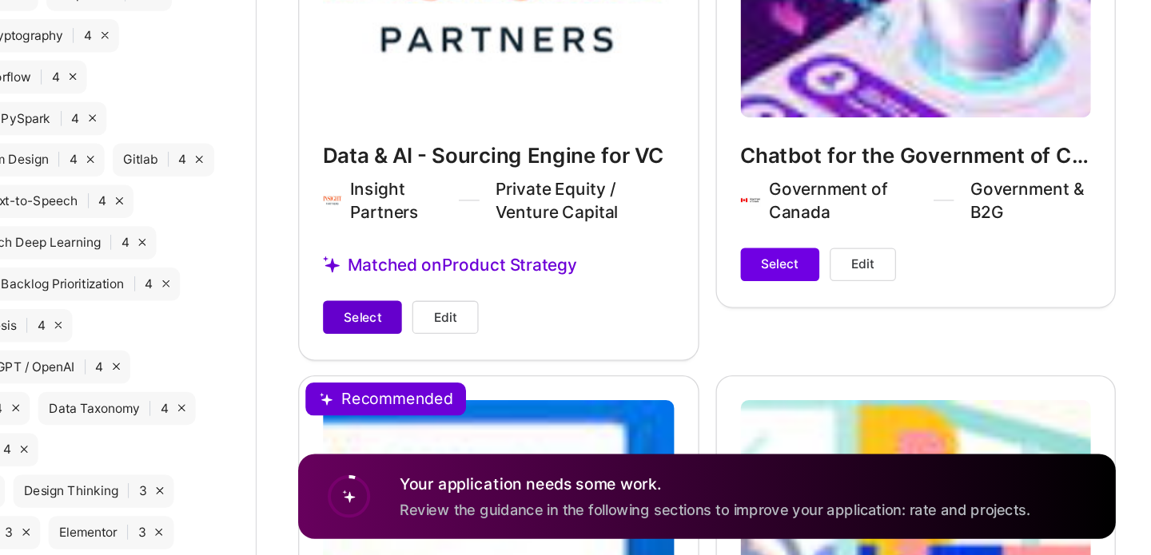
type input "150"
click at [548, 364] on span "Select" at bounding box center [537, 371] width 29 height 14
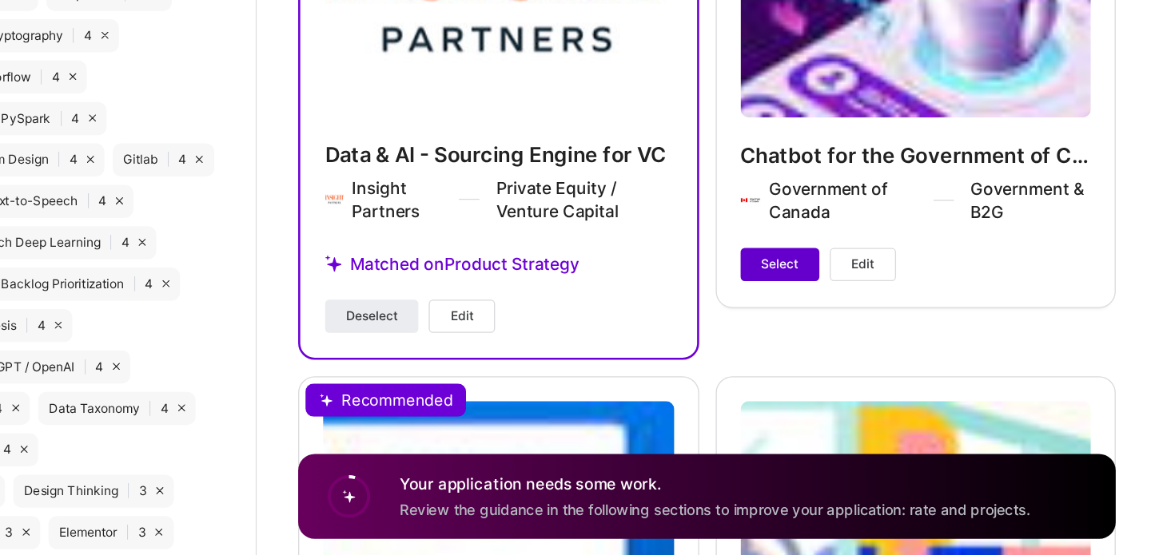
click at [860, 324] on span "Select" at bounding box center [860, 331] width 29 height 14
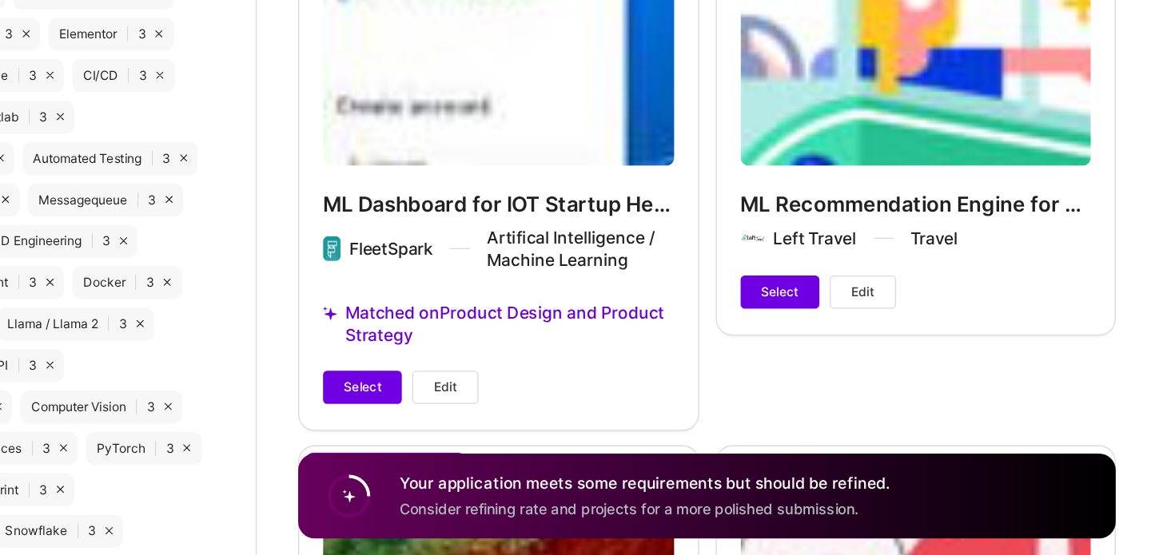
scroll to position [2619, 0]
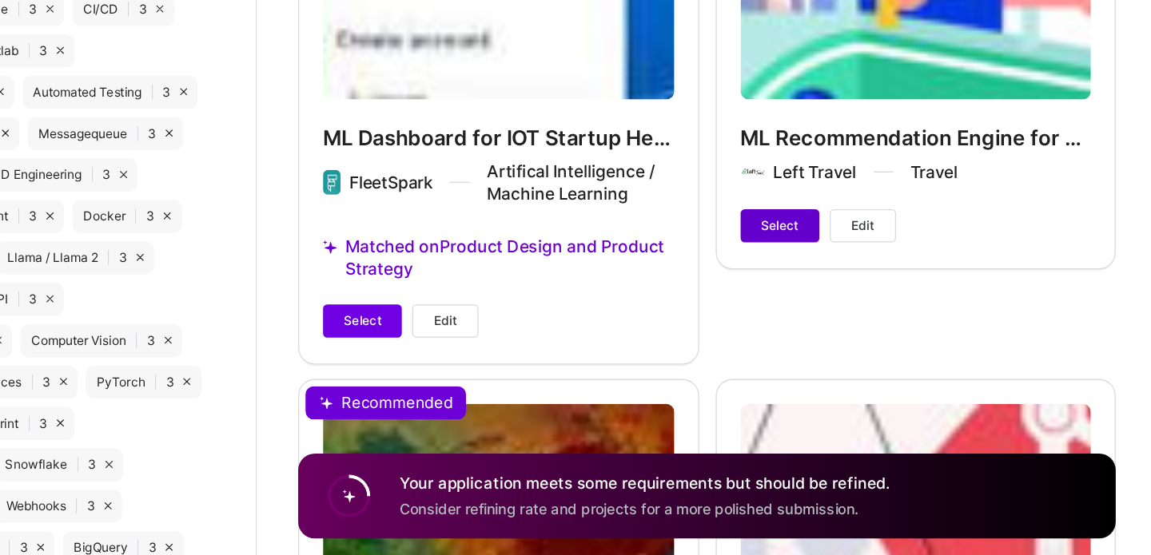
click at [846, 294] on span "Select" at bounding box center [860, 301] width 29 height 14
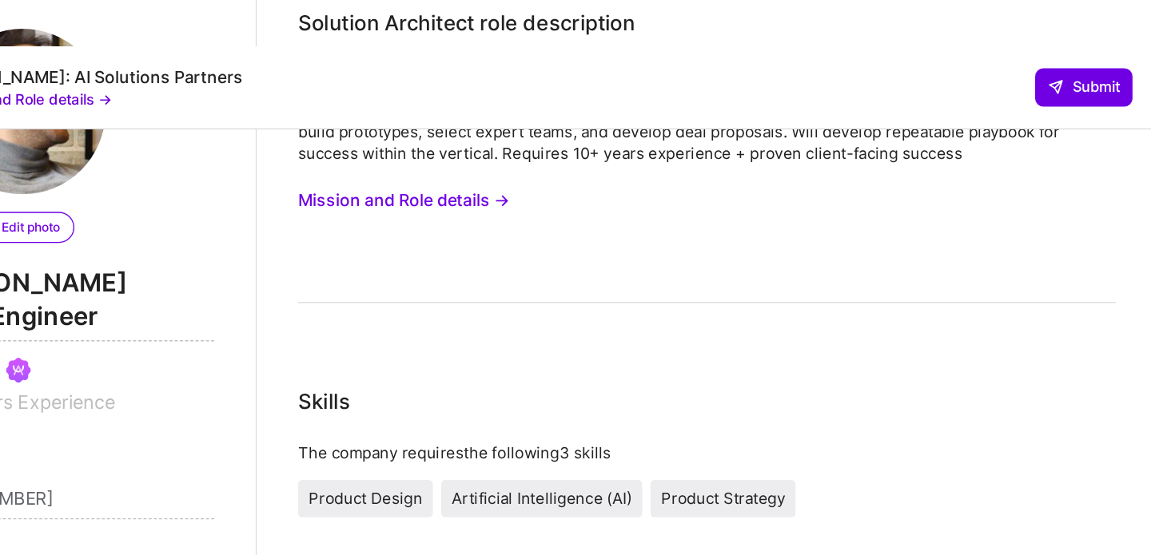
scroll to position [0, 0]
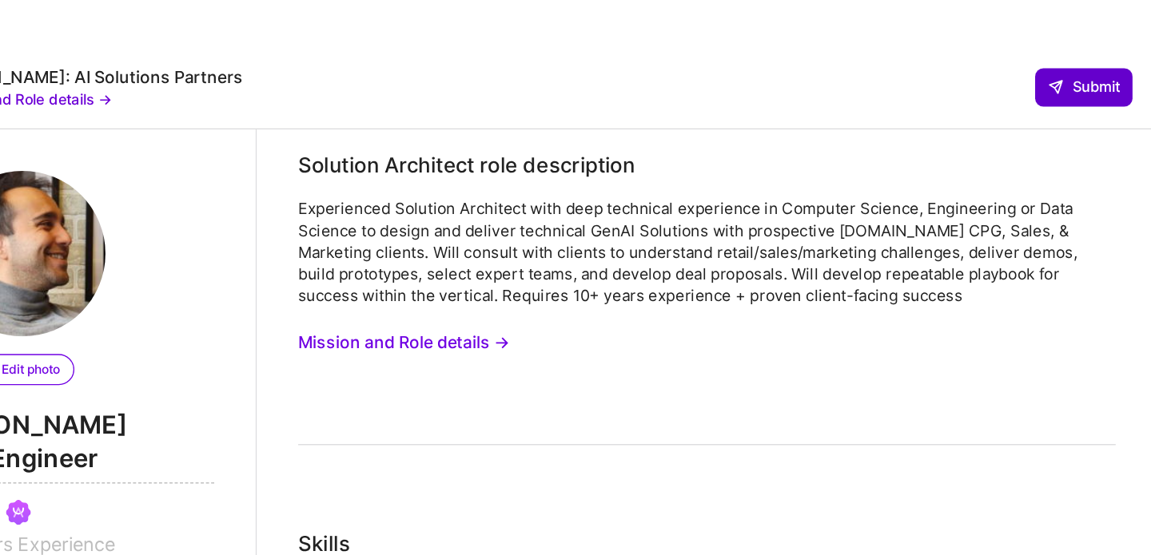
click at [1081, 59] on span "Submit" at bounding box center [1094, 67] width 56 height 16
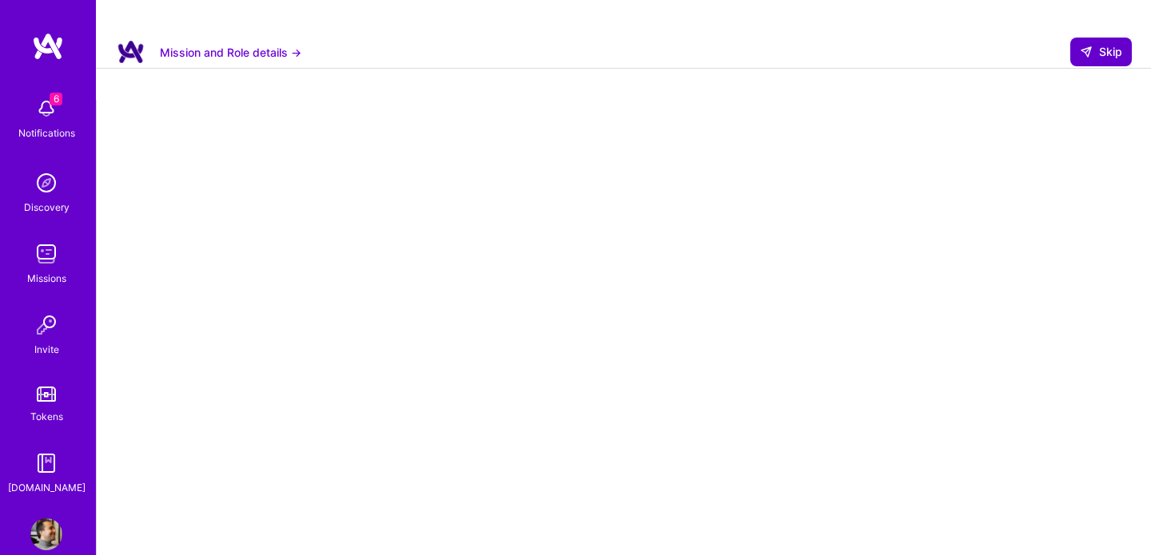
click at [1092, 38] on button "Skip" at bounding box center [1101, 52] width 62 height 29
select select "CA"
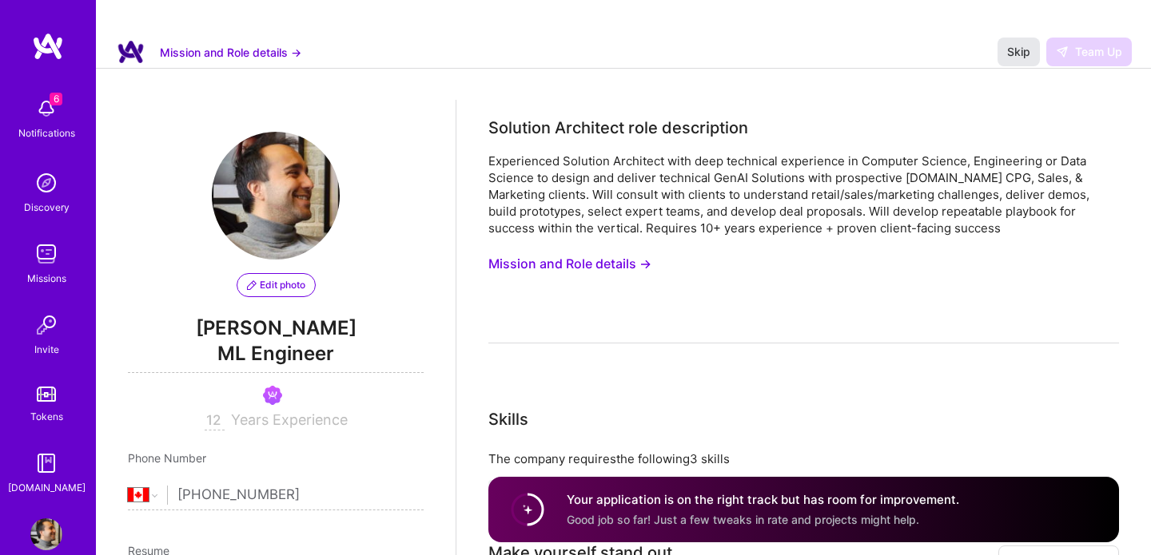
click at [1026, 44] on span "Skip" at bounding box center [1018, 52] width 23 height 16
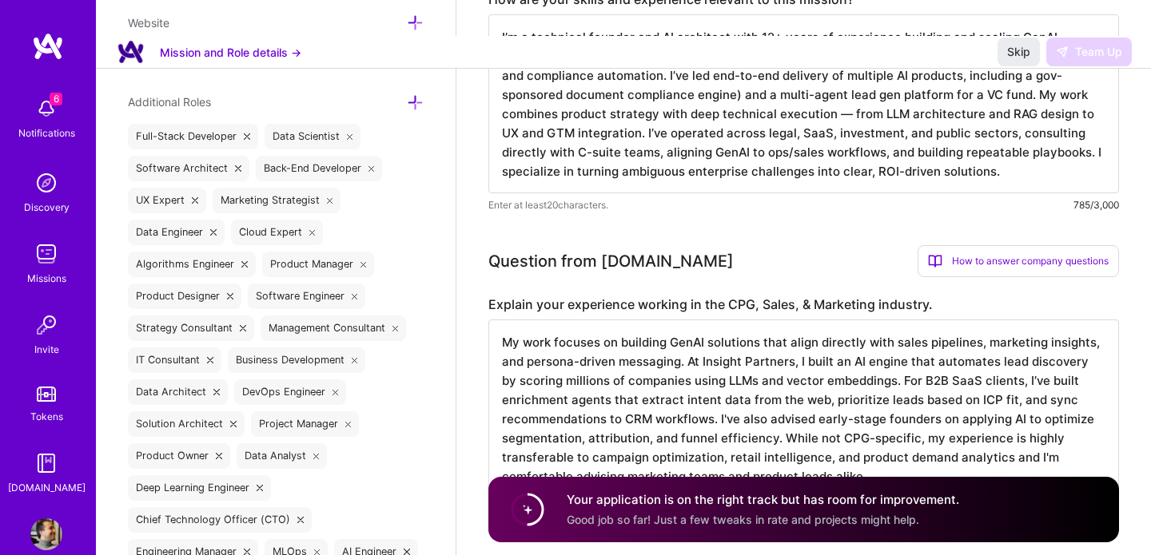
scroll to position [2, 0]
click at [1010, 44] on span "Skip" at bounding box center [1018, 52] width 23 height 16
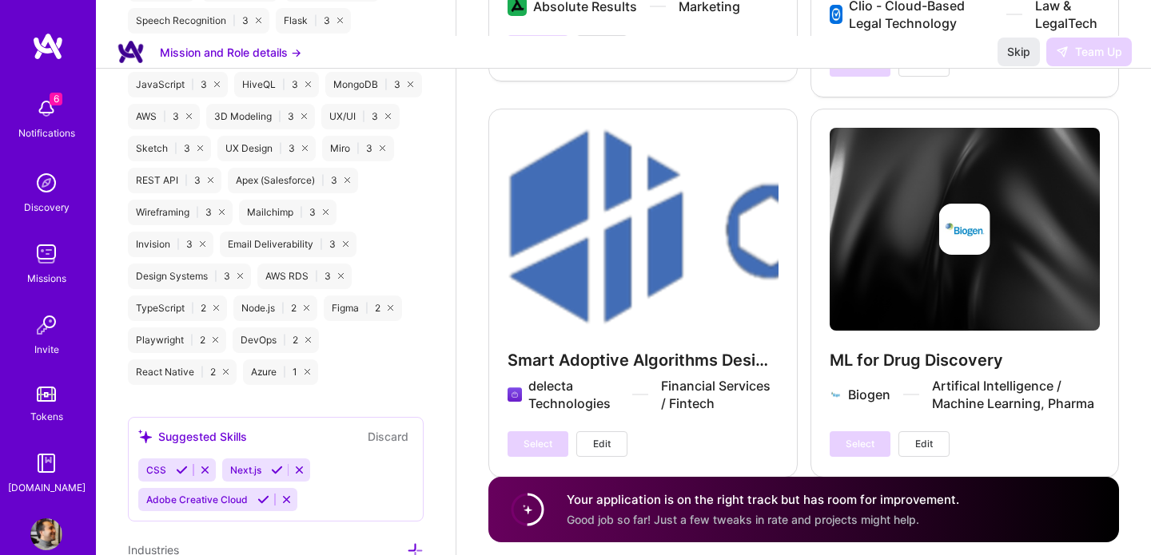
scroll to position [3155, 0]
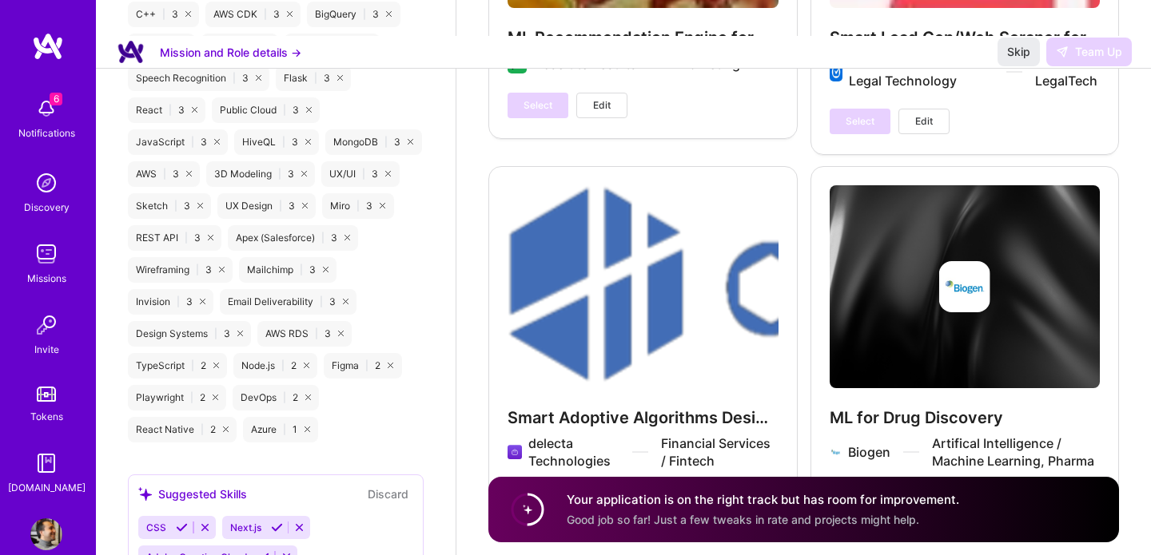
click at [57, 49] on img at bounding box center [48, 46] width 32 height 29
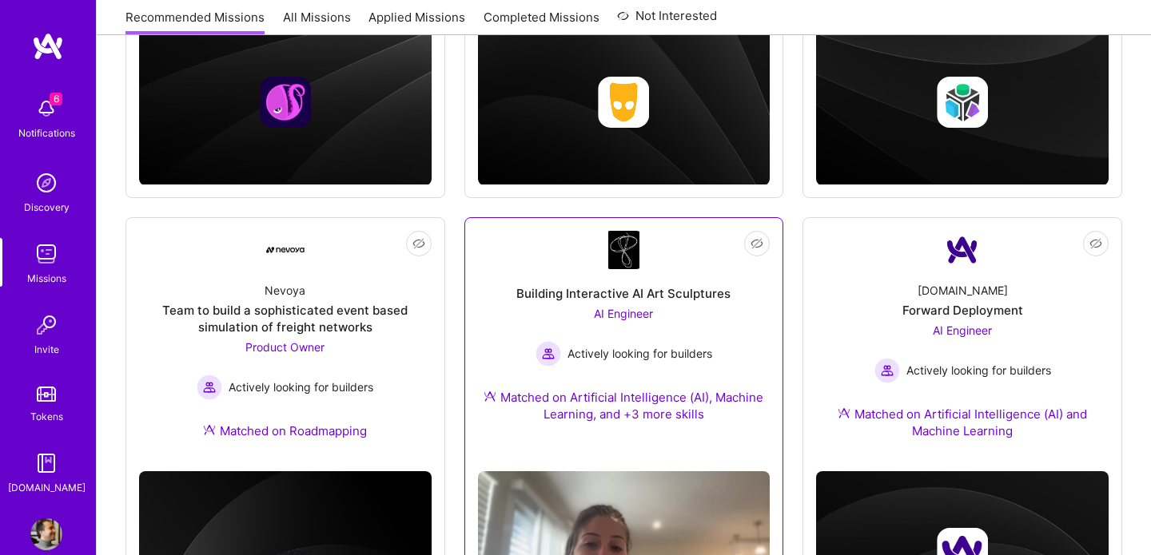
scroll to position [559, 0]
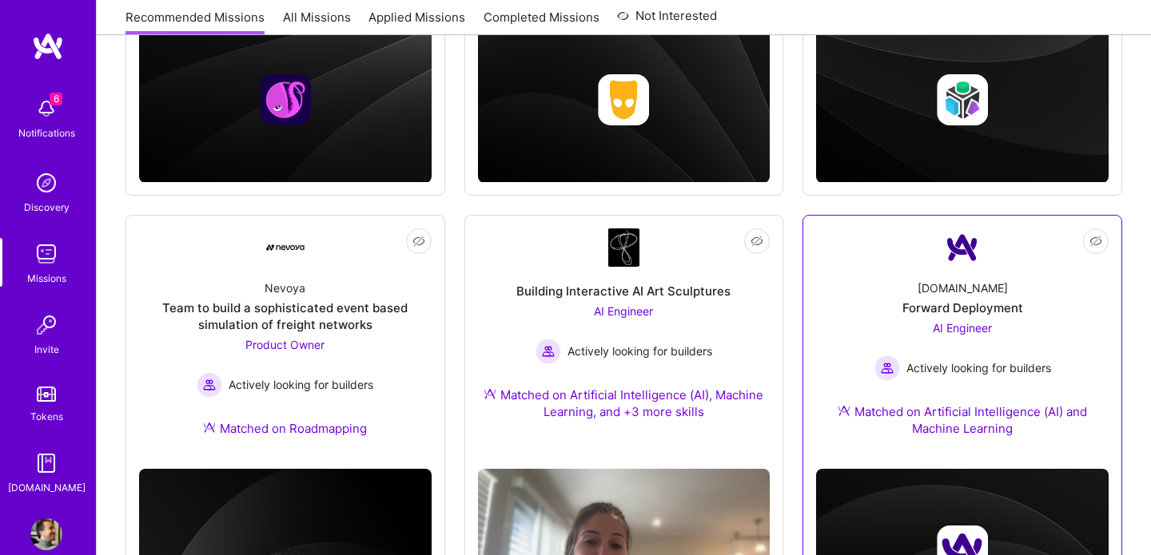
click at [949, 280] on div "[DOMAIN_NAME]" at bounding box center [963, 288] width 90 height 17
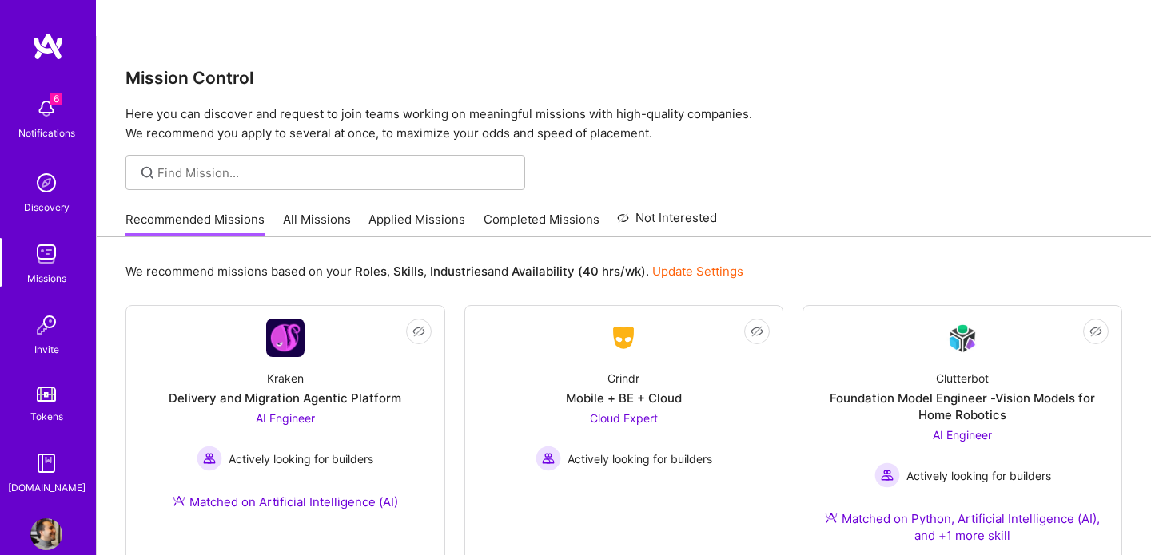
click at [406, 211] on link "Applied Missions" at bounding box center [416, 224] width 97 height 26
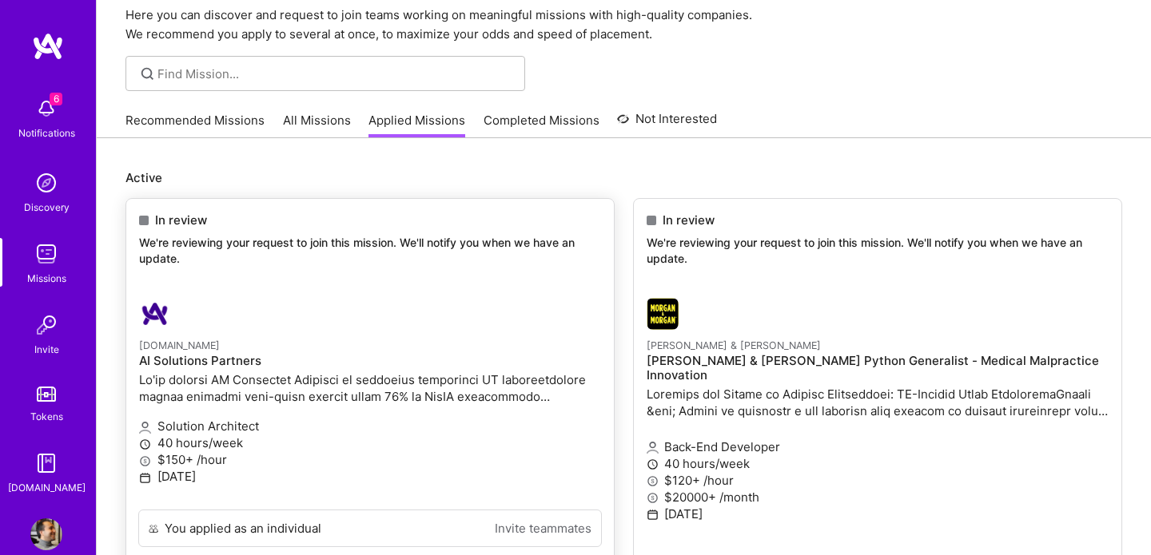
scroll to position [116, 0]
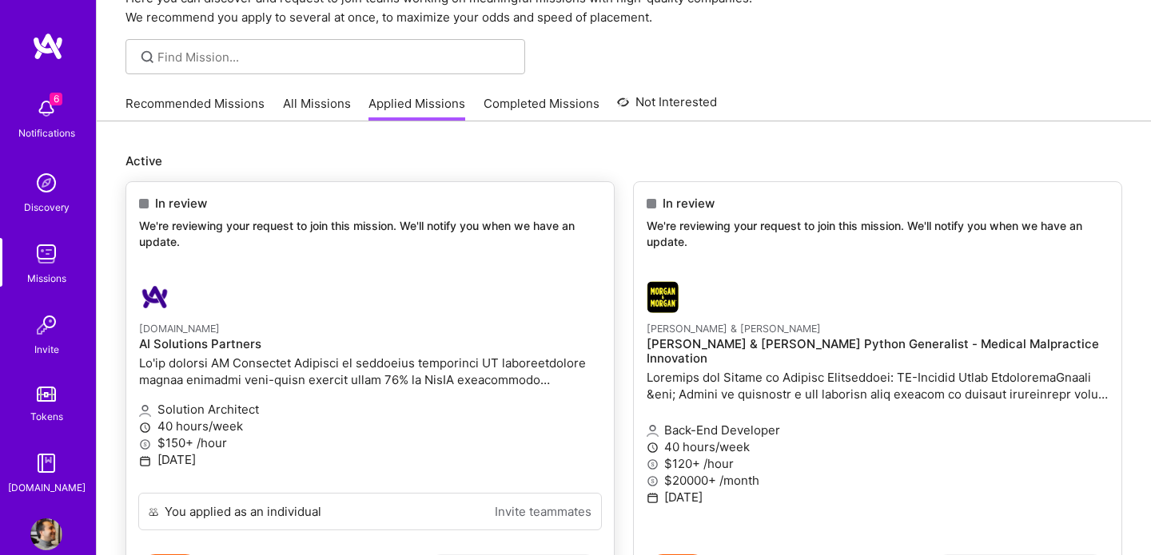
click at [374, 281] on div at bounding box center [293, 297] width 308 height 32
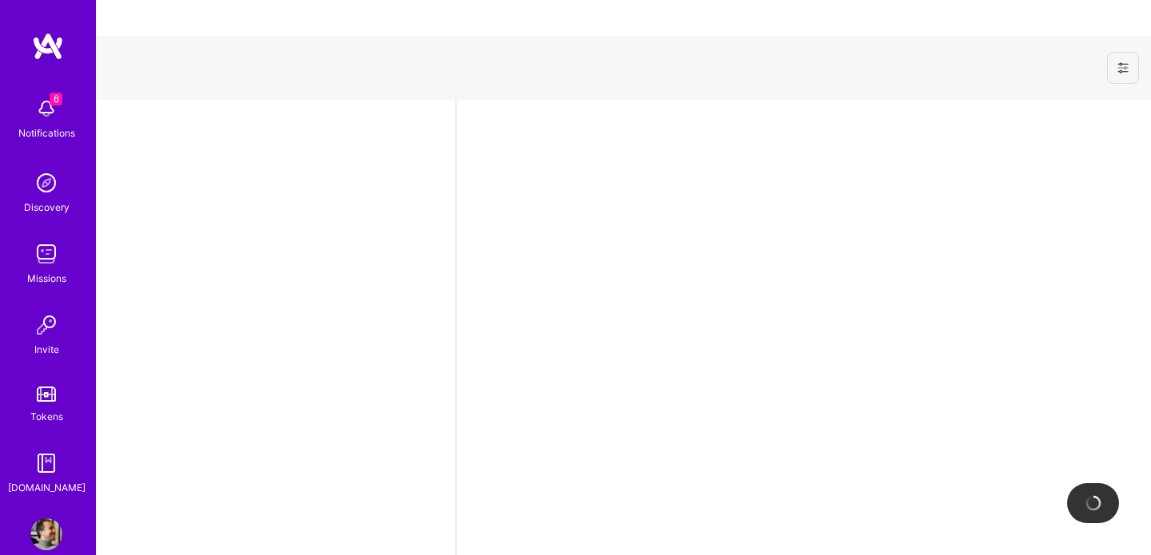
select select "CA"
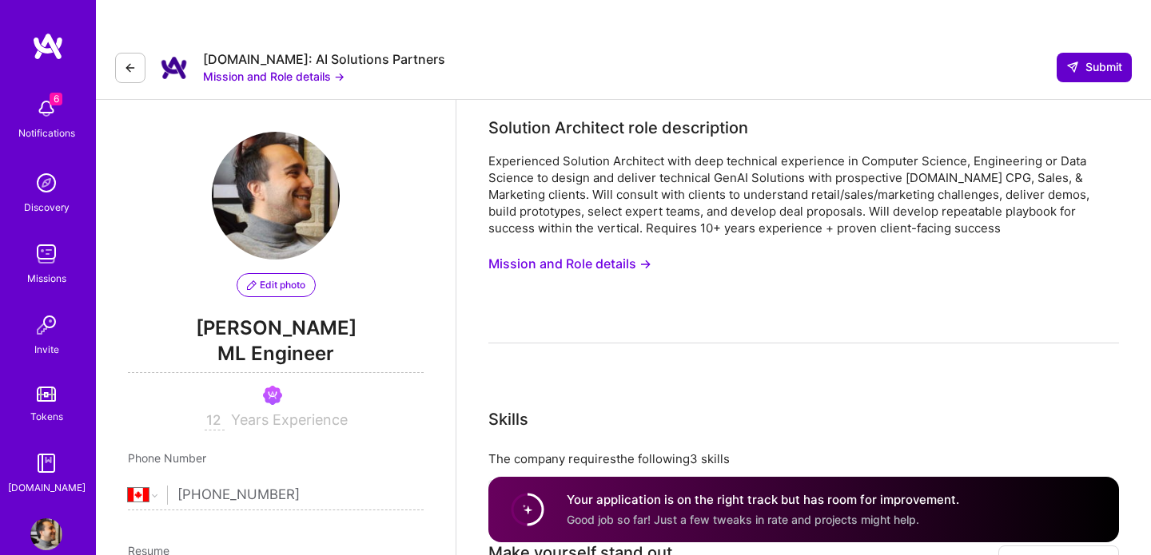
click at [1073, 61] on icon at bounding box center [1072, 67] width 13 height 13
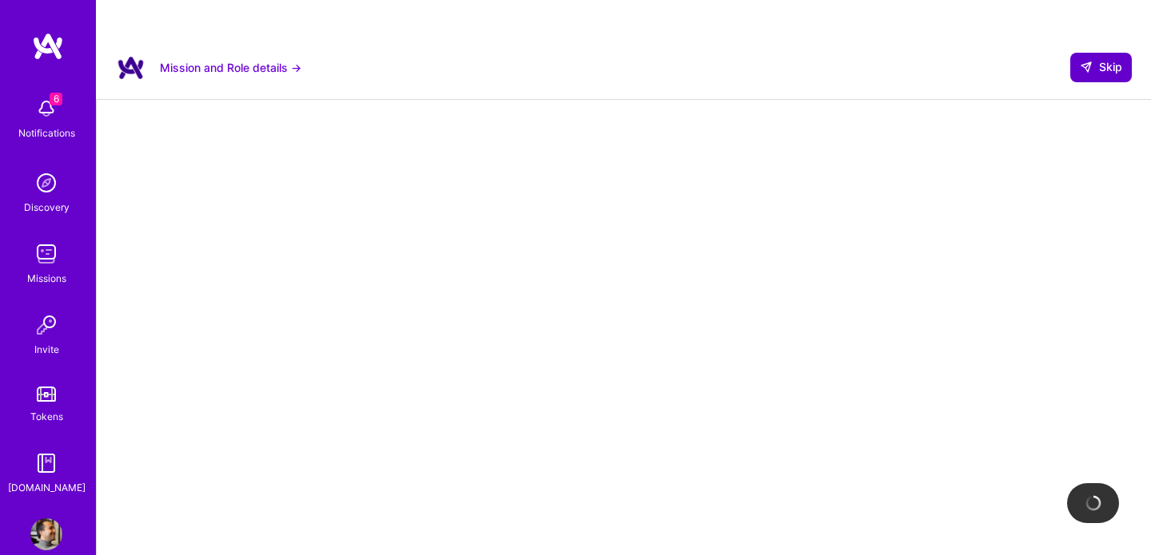
click at [1093, 59] on span "Skip" at bounding box center [1101, 67] width 42 height 16
select select "CA"
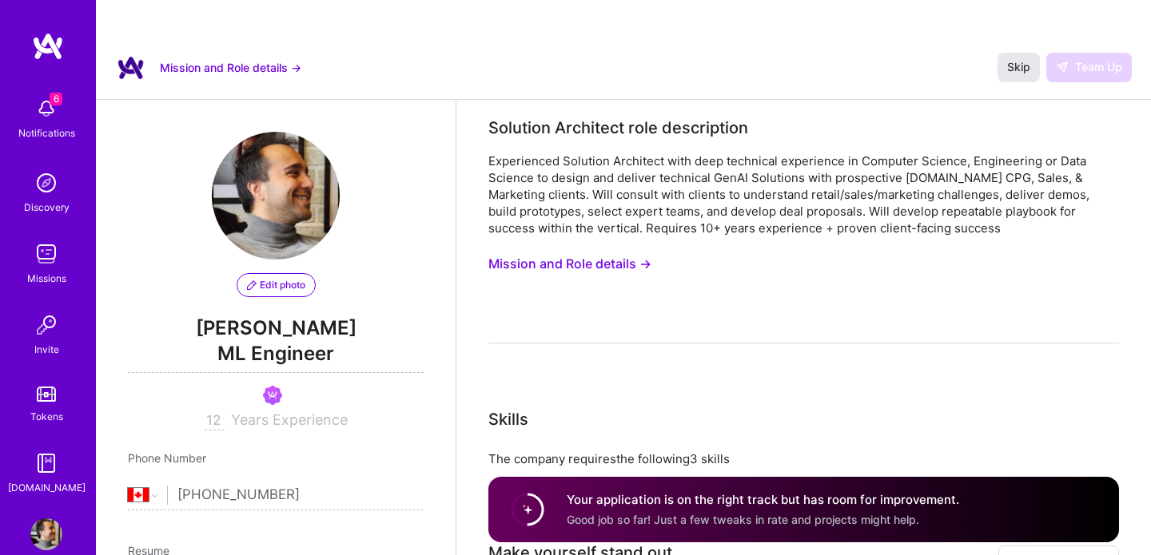
click at [1029, 59] on span "Skip" at bounding box center [1018, 67] width 23 height 16
click at [229, 59] on button "Mission and Role details →" at bounding box center [230, 67] width 141 height 17
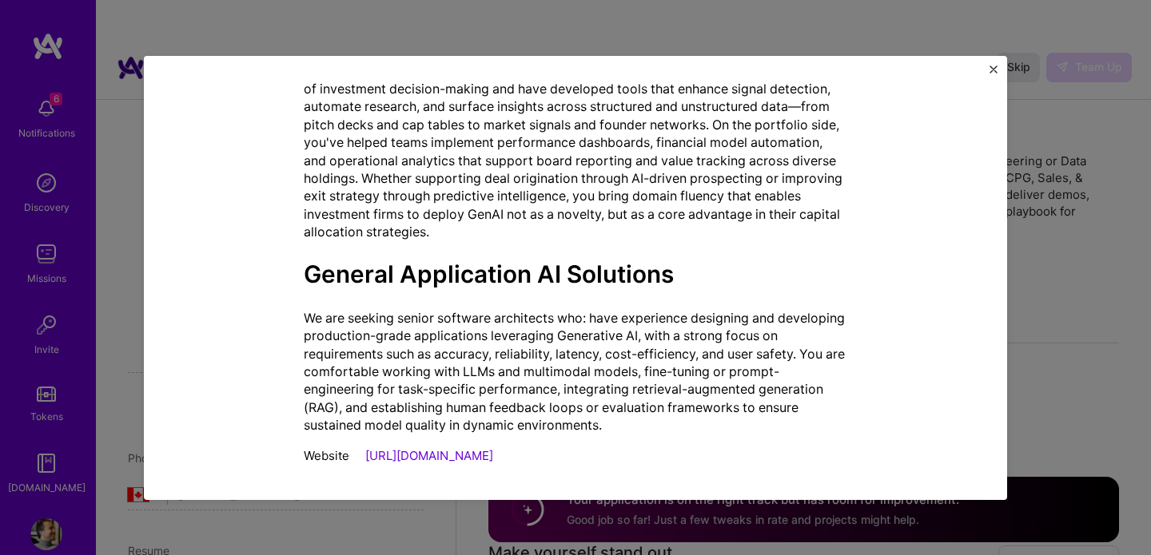
scroll to position [1780, 0]
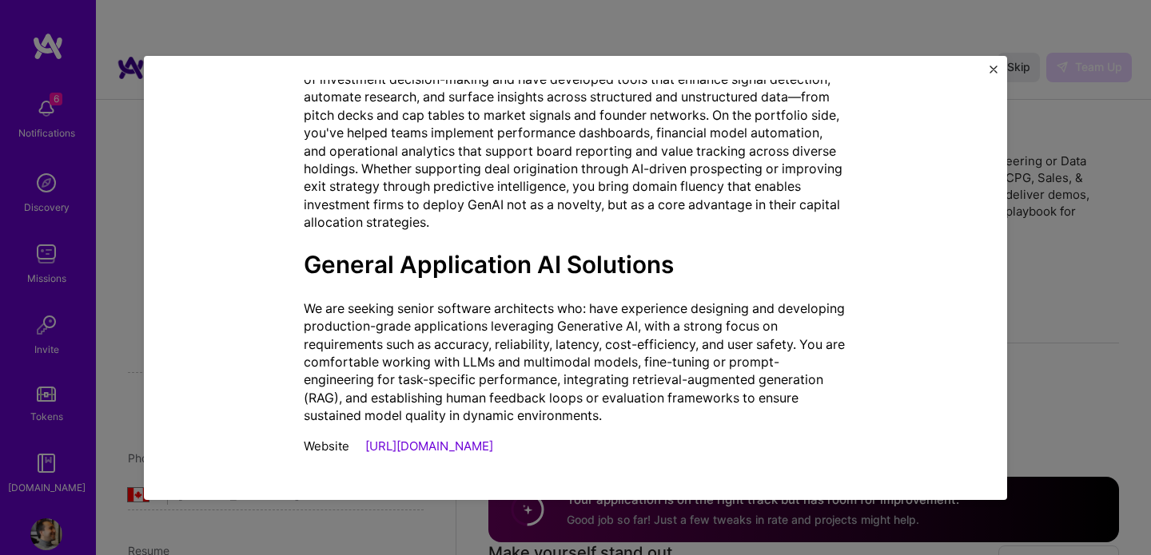
click at [1017, 260] on div "Mission Description and Role Details Solution Architect role description Experi…" at bounding box center [575, 277] width 1151 height 555
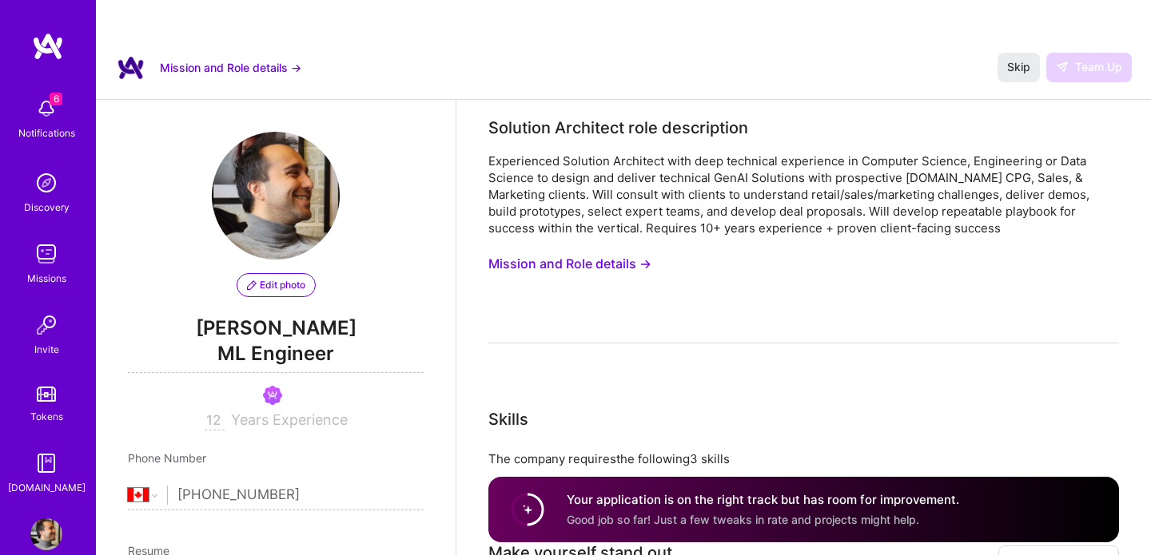
click at [44, 163] on div "6 Notifications Discovery Missions Invite Tokens [DOMAIN_NAME]" at bounding box center [48, 293] width 96 height 407
click at [46, 185] on img at bounding box center [46, 183] width 32 height 32
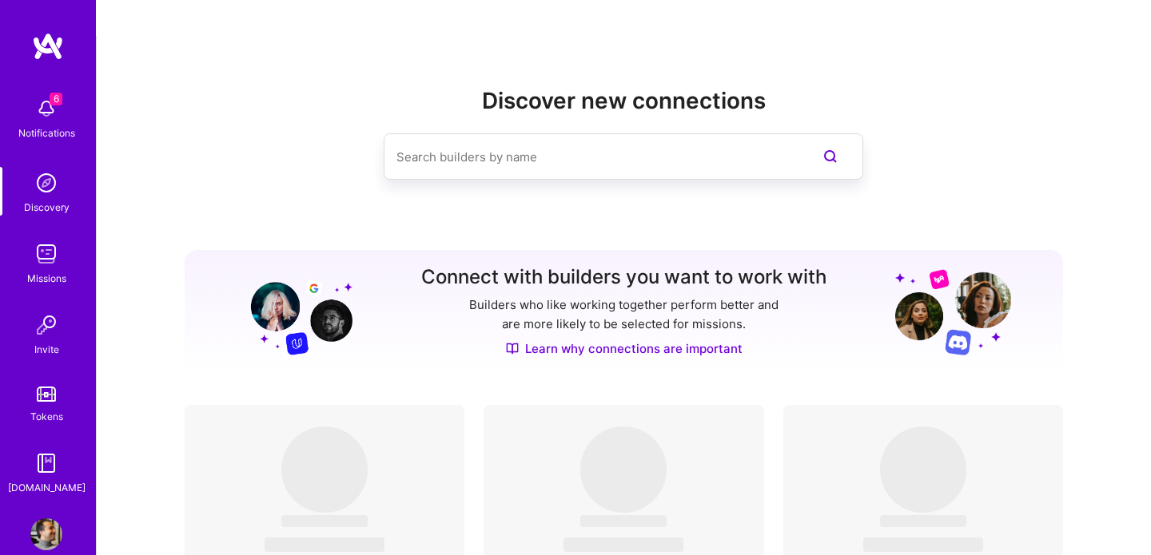
click at [53, 63] on div "6 Notifications Discovery Missions Invite Tokens [DOMAIN_NAME]" at bounding box center [48, 264] width 96 height 464
click at [52, 45] on img at bounding box center [48, 46] width 32 height 29
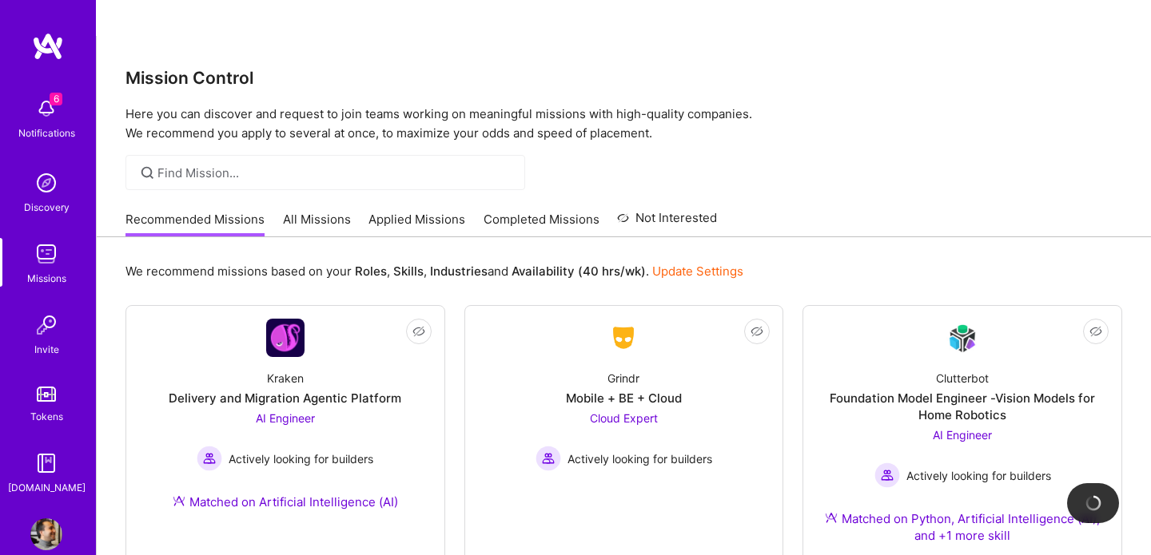
click at [510, 211] on link "Completed Missions" at bounding box center [542, 224] width 116 height 26
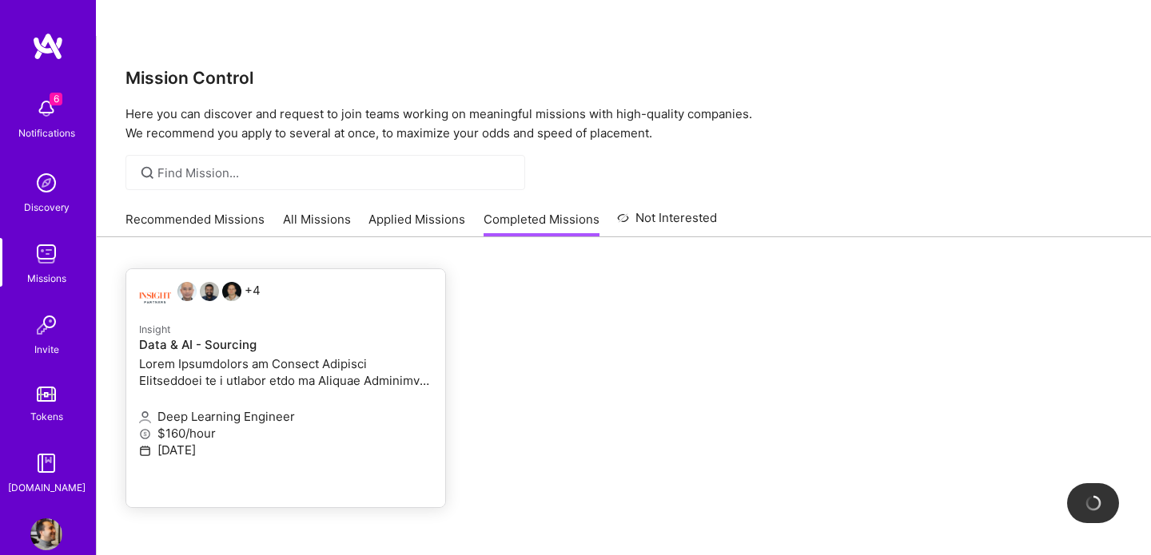
click at [214, 338] on h4 "Data & AI - Sourcing" at bounding box center [285, 345] width 293 height 14
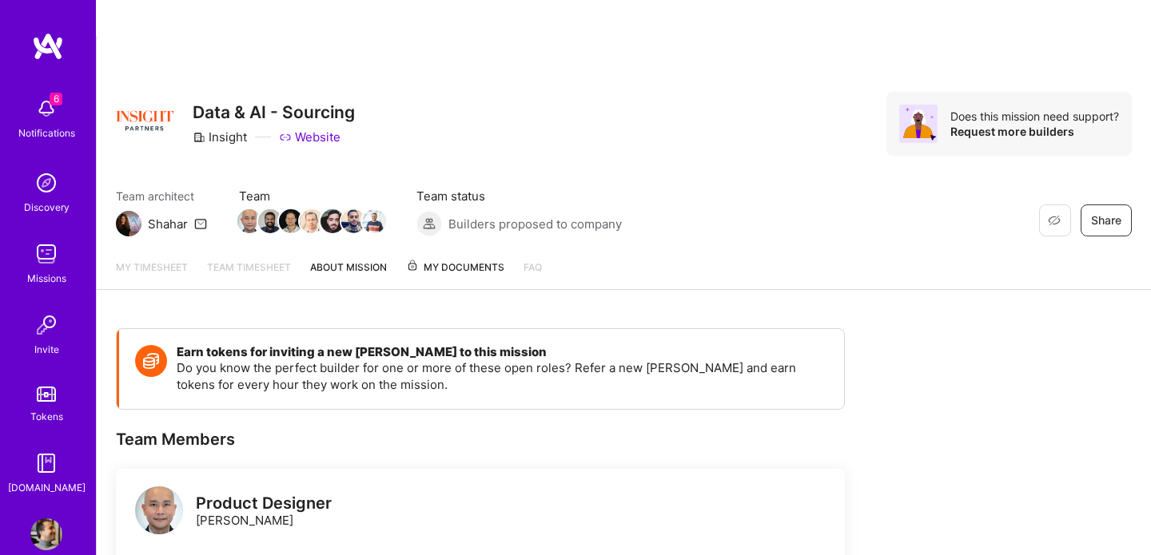
click at [336, 259] on link "About Mission" at bounding box center [348, 274] width 77 height 30
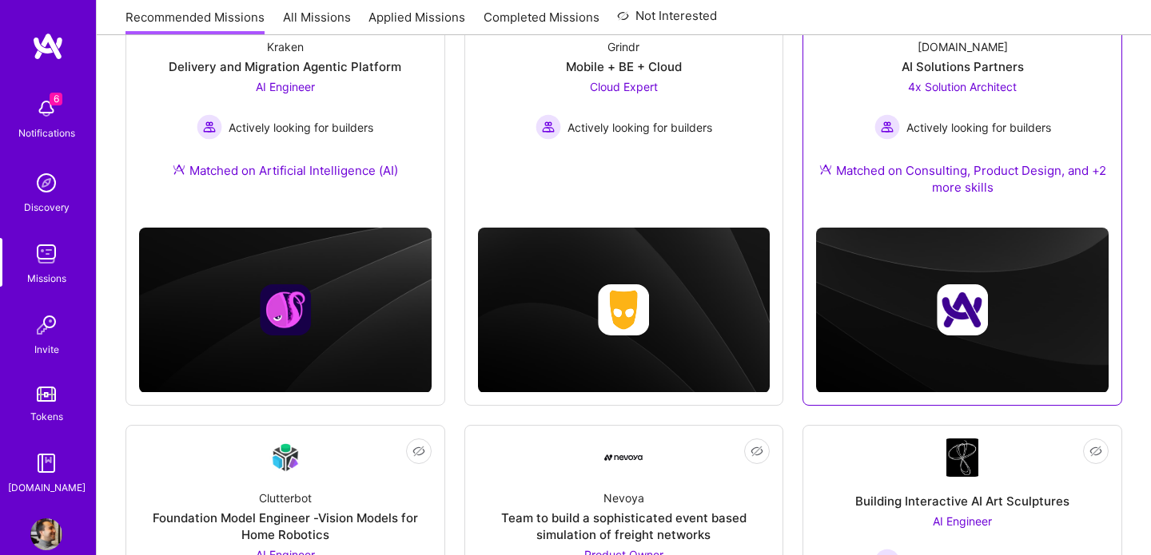
scroll to position [284, 0]
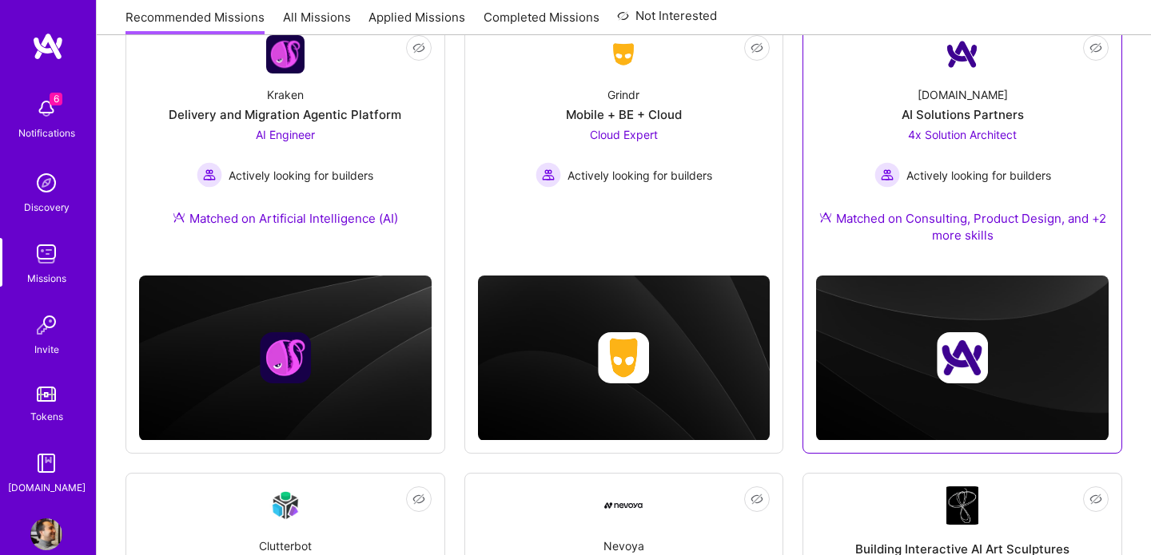
click at [921, 285] on img at bounding box center [962, 358] width 293 height 165
click at [938, 126] on div "4x Solution Architect Actively looking for builders" at bounding box center [962, 157] width 177 height 62
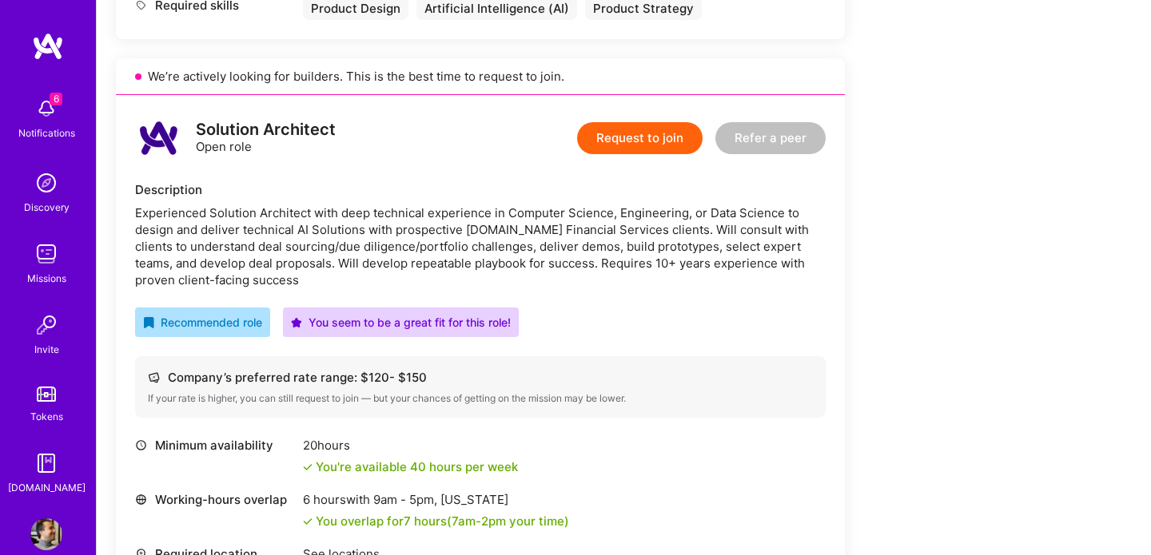
scroll to position [1556, 0]
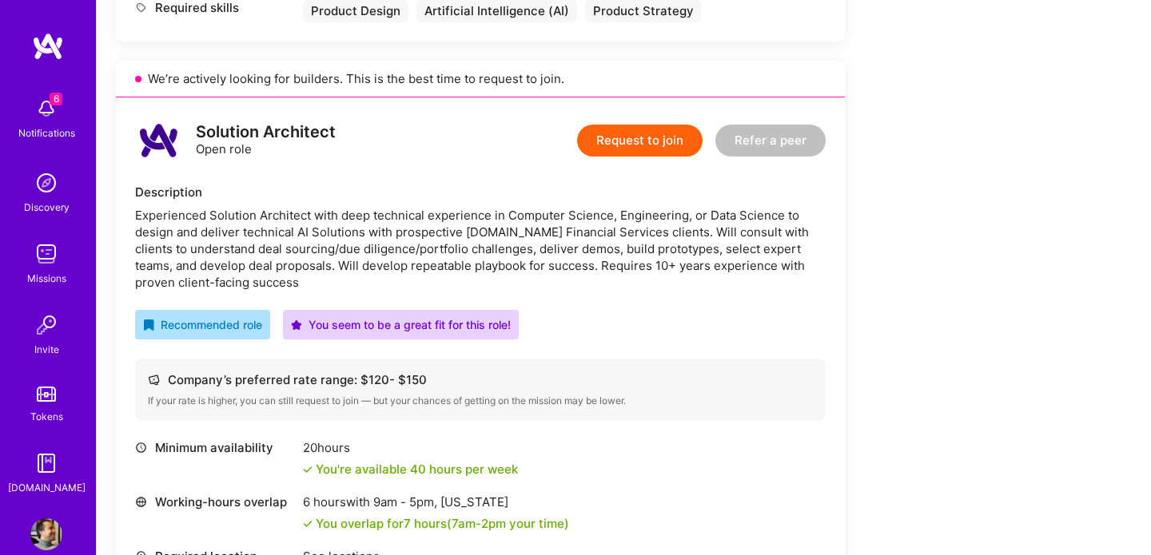
click at [773, 125] on button "Refer a peer" at bounding box center [770, 141] width 110 height 32
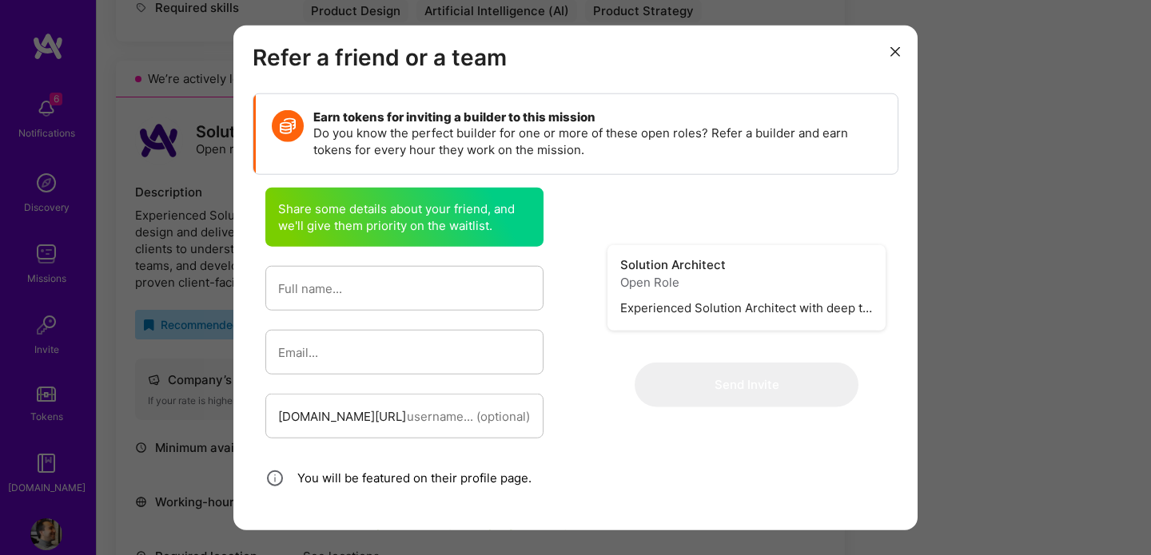
click at [898, 58] on button "modal" at bounding box center [895, 51] width 19 height 26
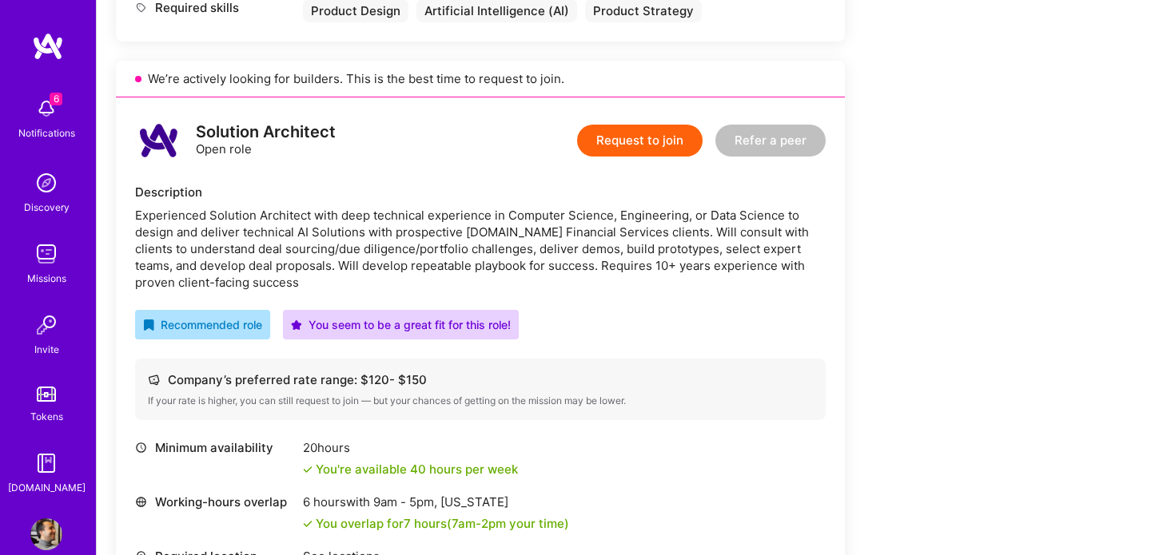
click at [657, 125] on button "Request to join" at bounding box center [639, 141] width 125 height 32
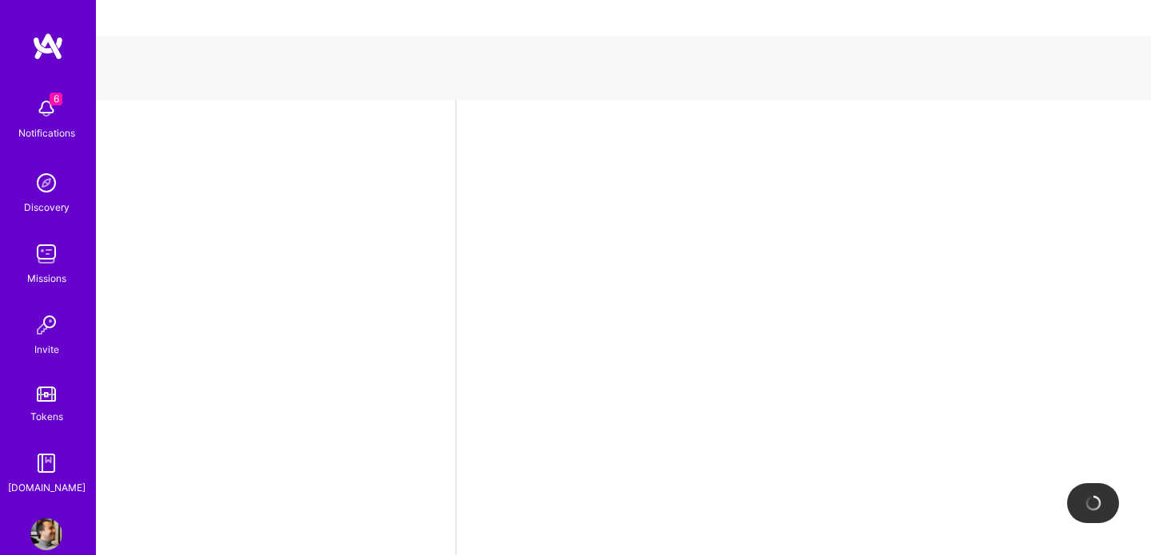
select select "CA"
